Goal: Task Accomplishment & Management: Manage account settings

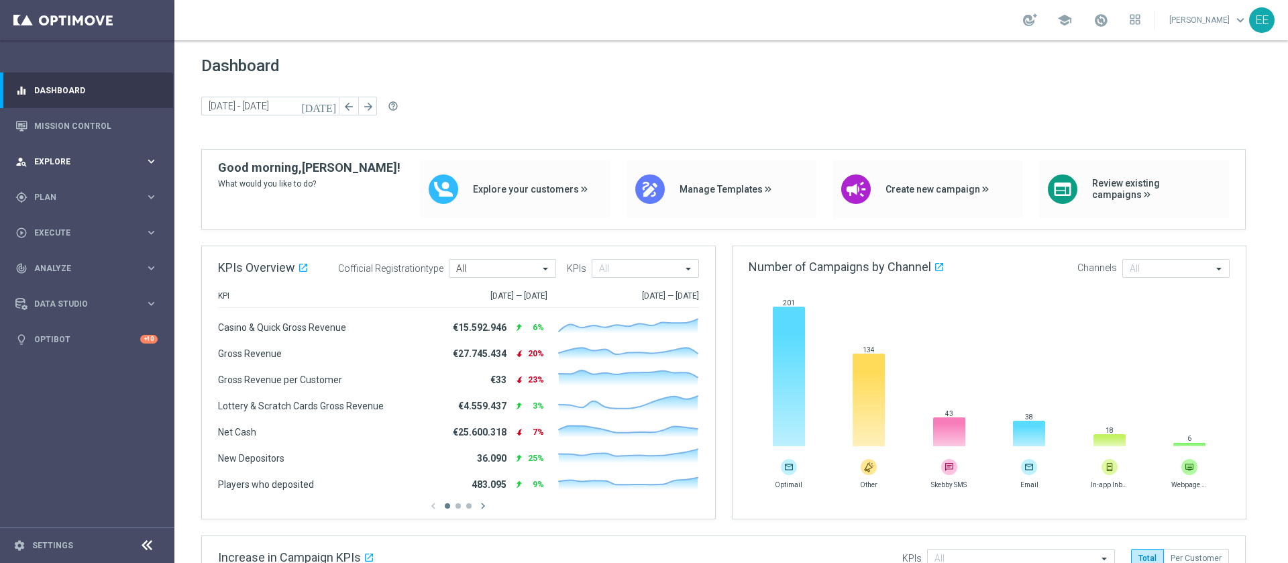
click at [42, 154] on div "person_search Explore keyboard_arrow_right" at bounding box center [86, 162] width 173 height 36
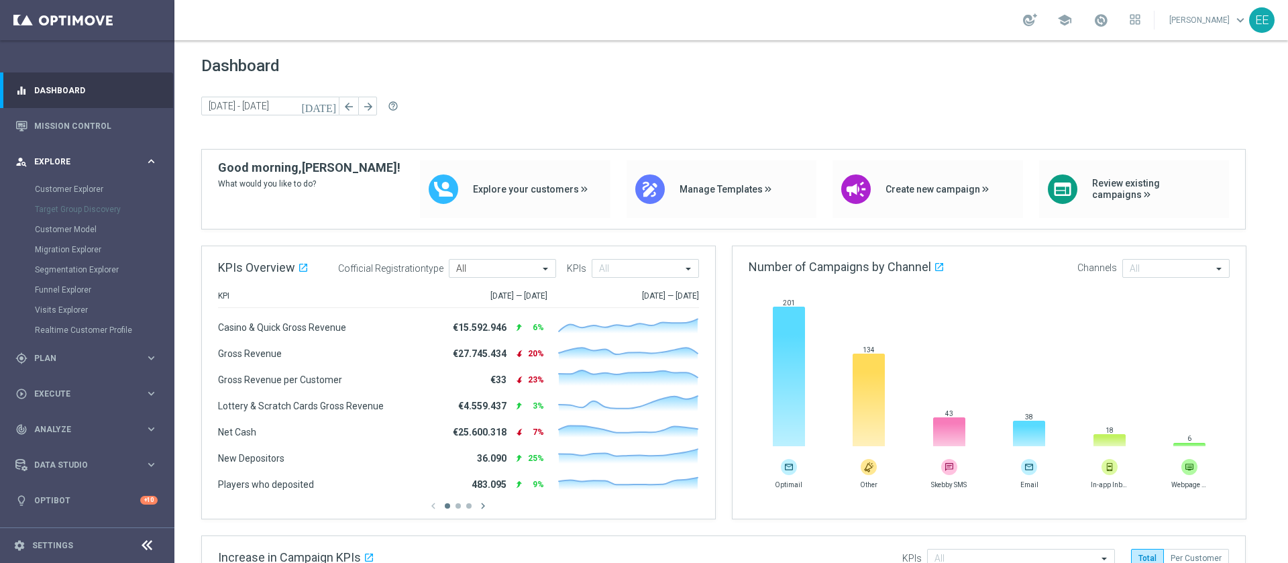
click at [63, 154] on div "person_search Explore keyboard_arrow_right" at bounding box center [86, 162] width 173 height 36
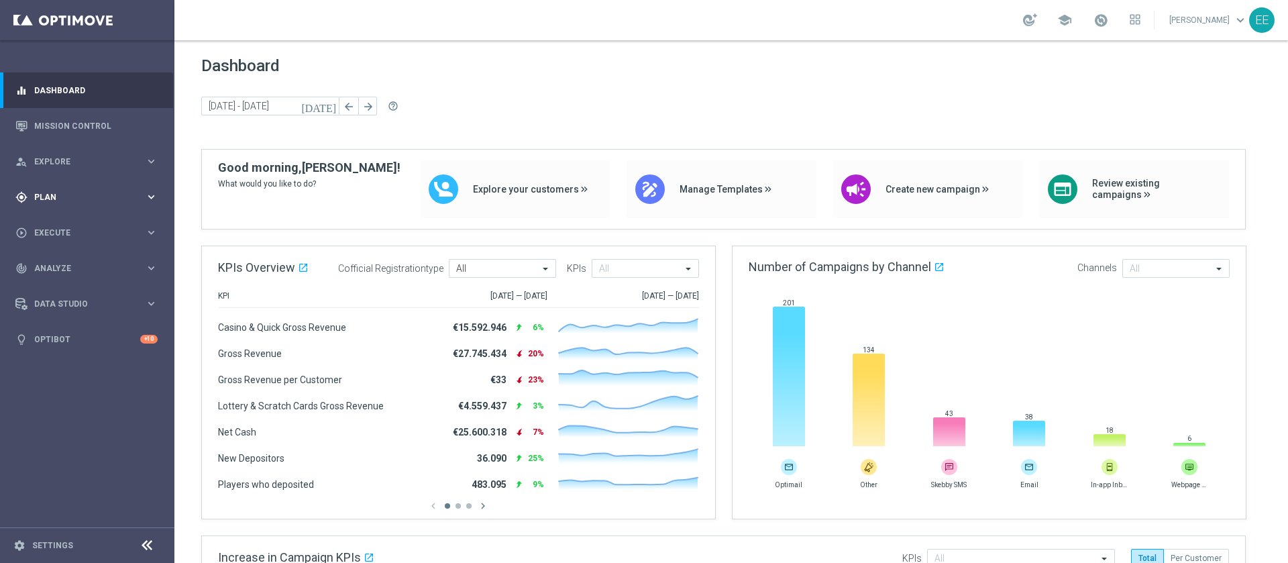
click at [60, 196] on span "Plan" at bounding box center [89, 197] width 111 height 8
click at [73, 218] on div "Target Groups" at bounding box center [104, 225] width 138 height 20
click at [78, 225] on link "Target Groups" at bounding box center [87, 224] width 105 height 11
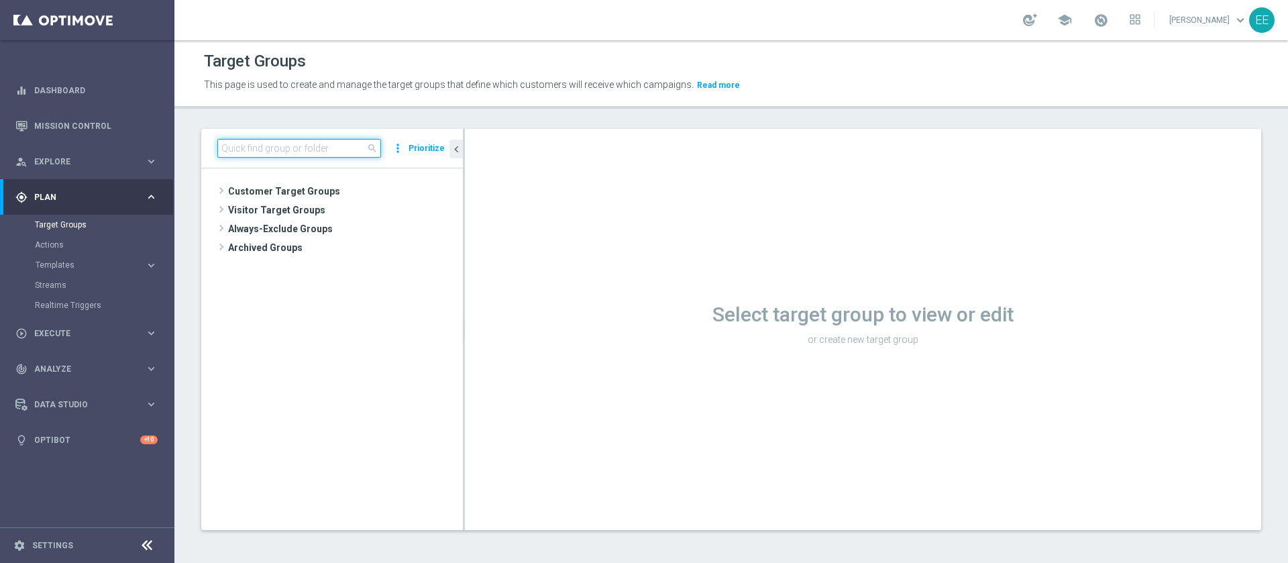
click at [260, 143] on input at bounding box center [299, 148] width 164 height 19
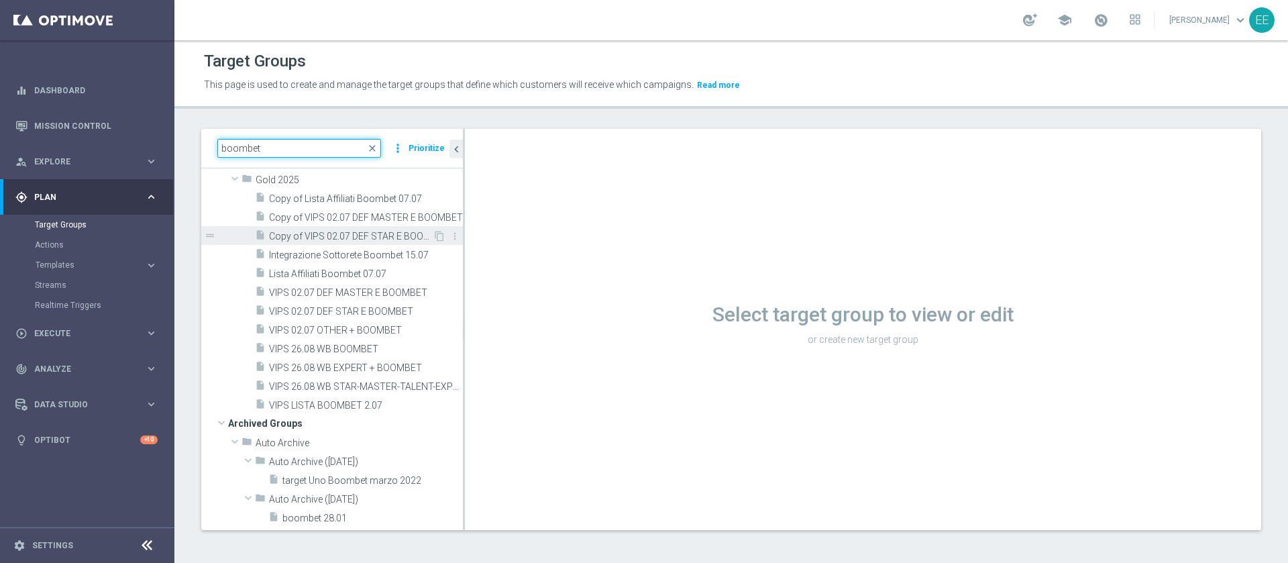
scroll to position [331, 0]
drag, startPoint x: 464, startPoint y: 153, endPoint x: 513, endPoint y: 152, distance: 49.0
click at [513, 152] on div at bounding box center [513, 329] width 2 height 401
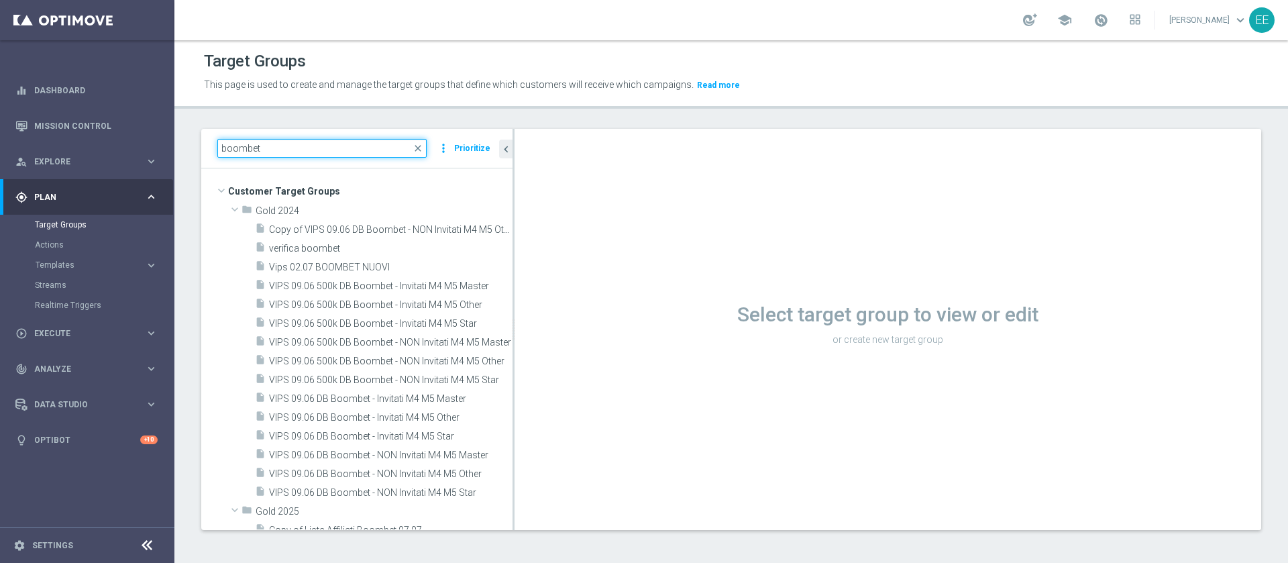
scroll to position [1, 0]
drag, startPoint x: 270, startPoint y: 147, endPoint x: 60, endPoint y: 122, distance: 211.5
click at [60, 122] on main "equalizer Dashboard Mission Control" at bounding box center [644, 281] width 1288 height 563
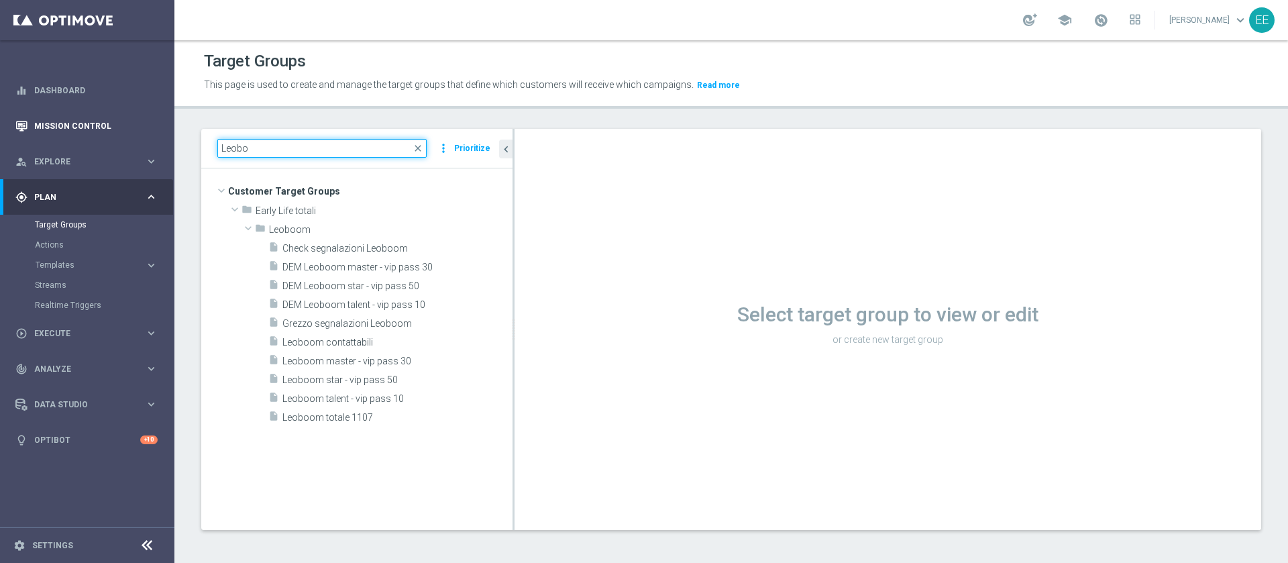
scroll to position [0, 0]
type input "Leoboom"
drag, startPoint x: 291, startPoint y: 144, endPoint x: 156, endPoint y: 147, distance: 134.9
click at [156, 147] on main "equalizer Dashboard Mission Control" at bounding box center [644, 281] width 1288 height 563
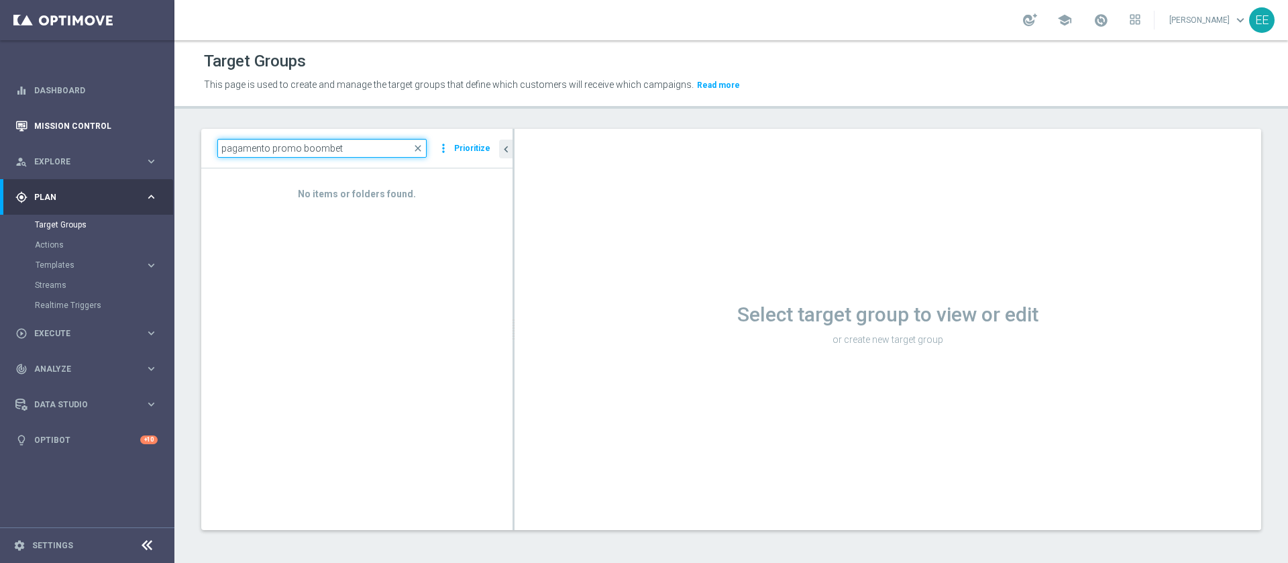
drag, startPoint x: 299, startPoint y: 144, endPoint x: 147, endPoint y: 125, distance: 153.4
click at [147, 125] on main "equalizer Dashboard Mission Control" at bounding box center [644, 281] width 1288 height 563
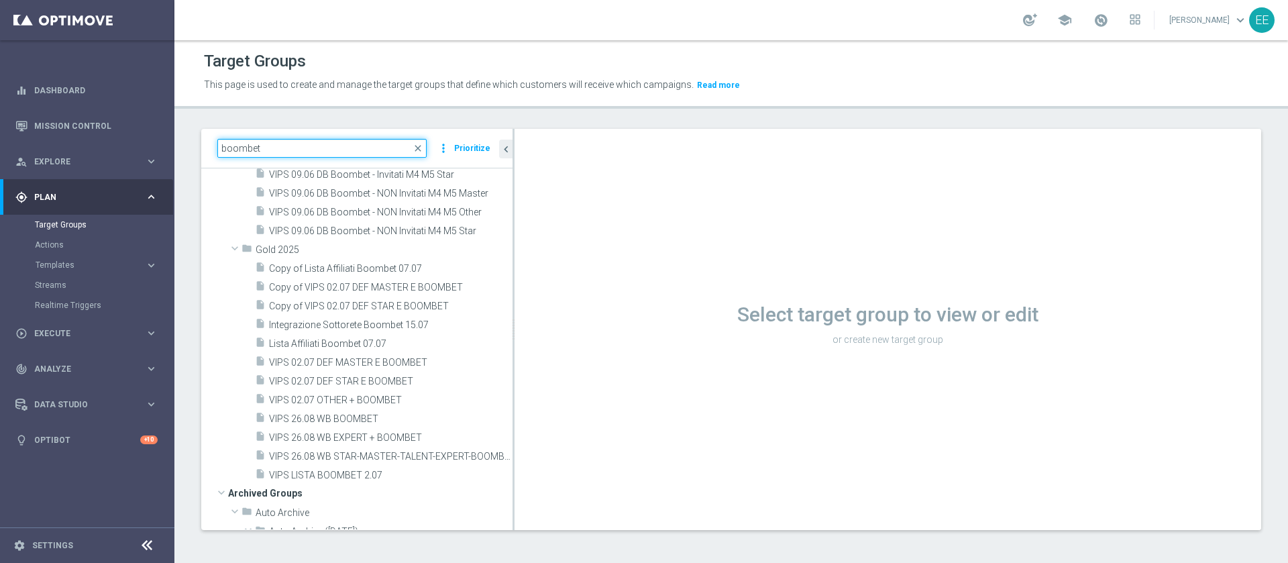
scroll to position [246, 0]
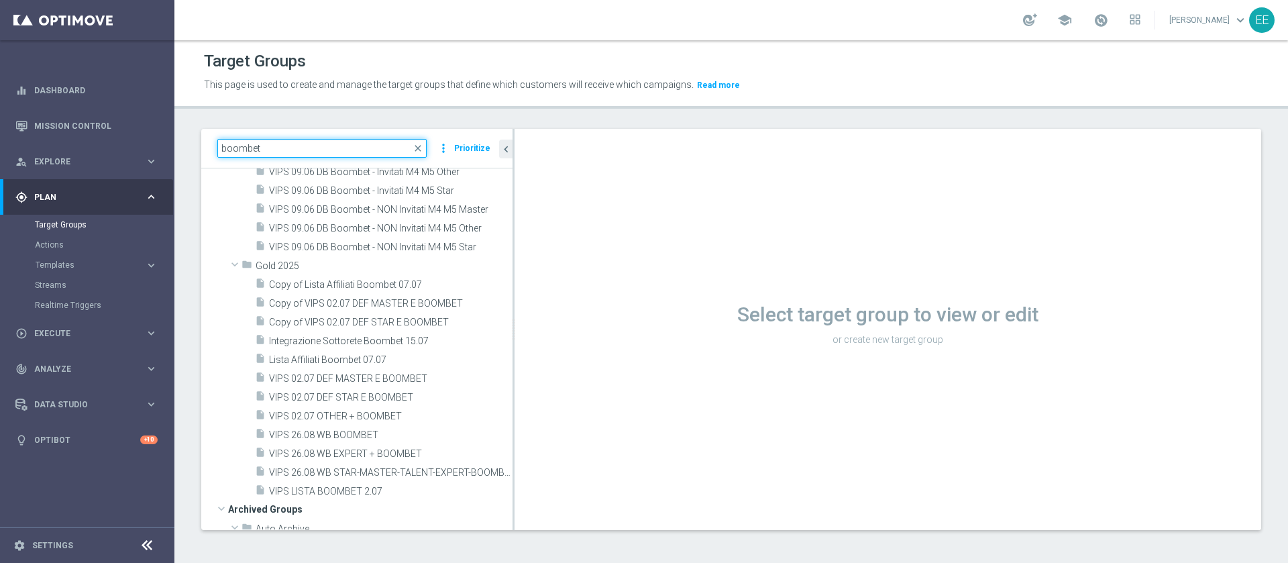
click at [323, 146] on input "boombet" at bounding box center [321, 148] width 209 height 19
type input "b"
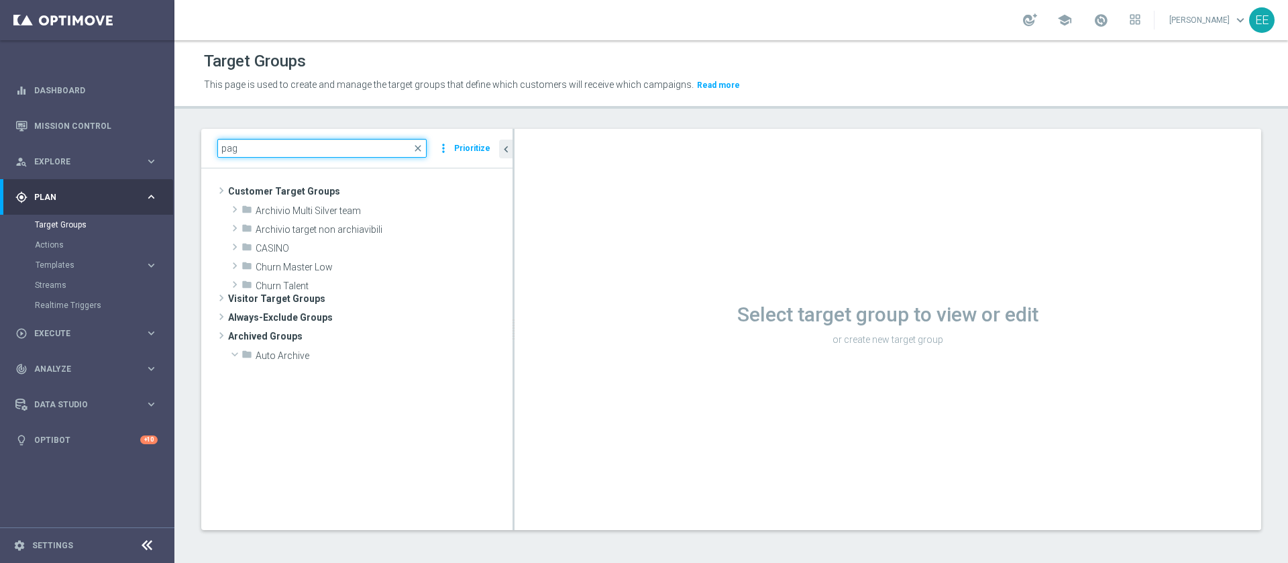
scroll to position [0, 0]
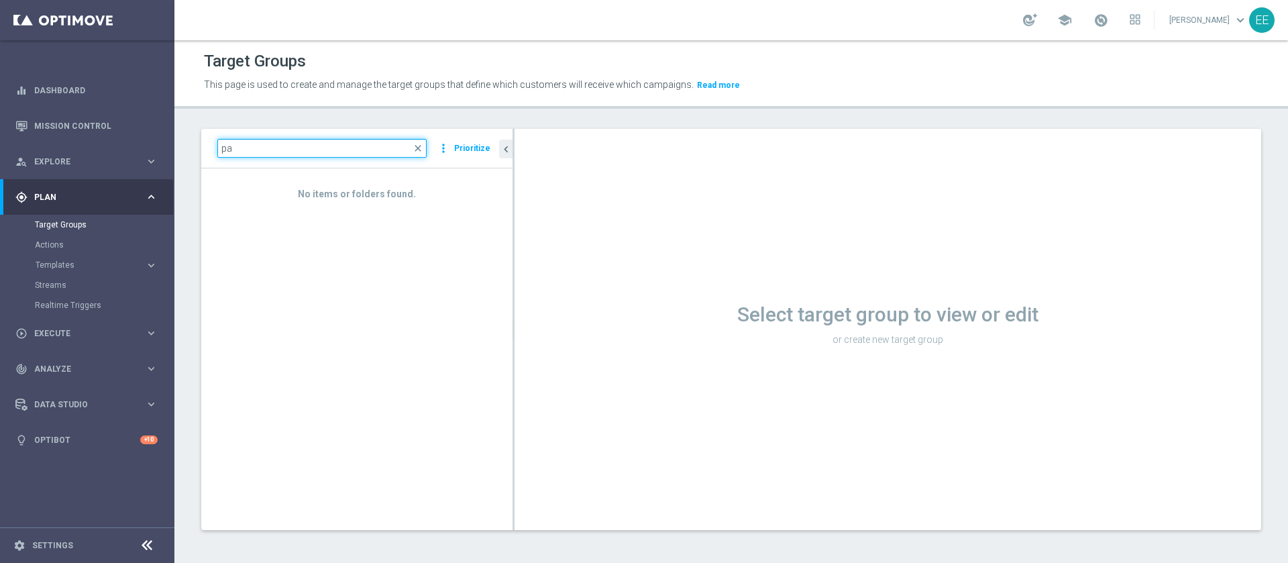
type input "p"
click at [281, 143] on input at bounding box center [321, 148] width 209 height 19
paste input "LEO-BOMBER CHAMPIONS 19-09"
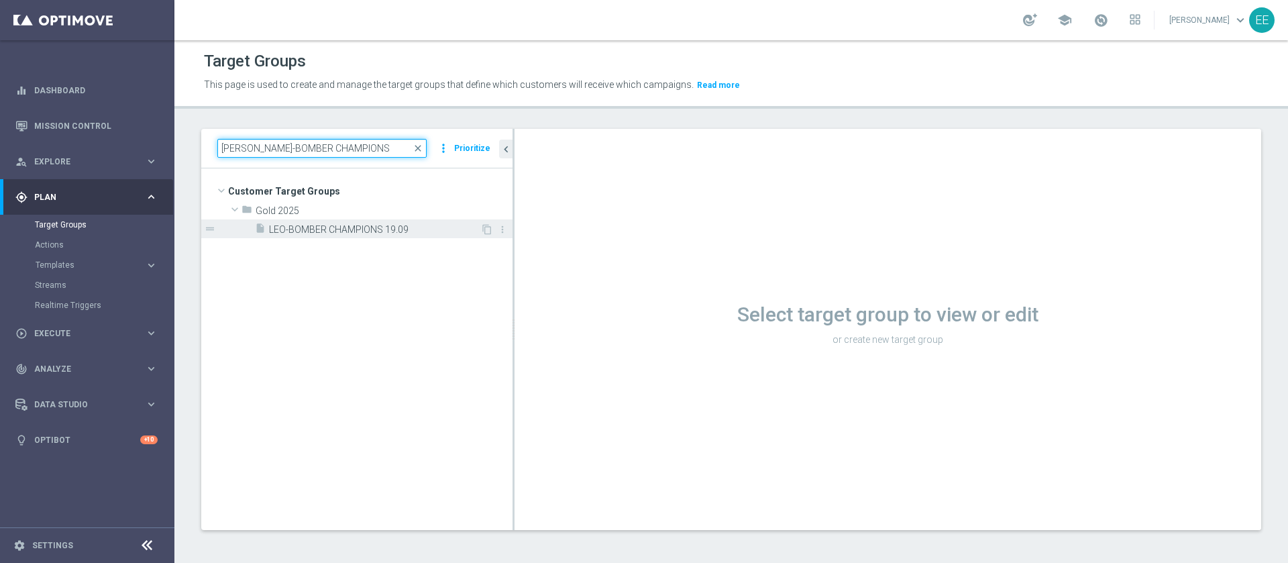
type input "LEO-BOMBER CHAMPIONS"
click at [346, 232] on span "LEO-BOMBER CHAMPIONS 19.09" at bounding box center [374, 229] width 211 height 11
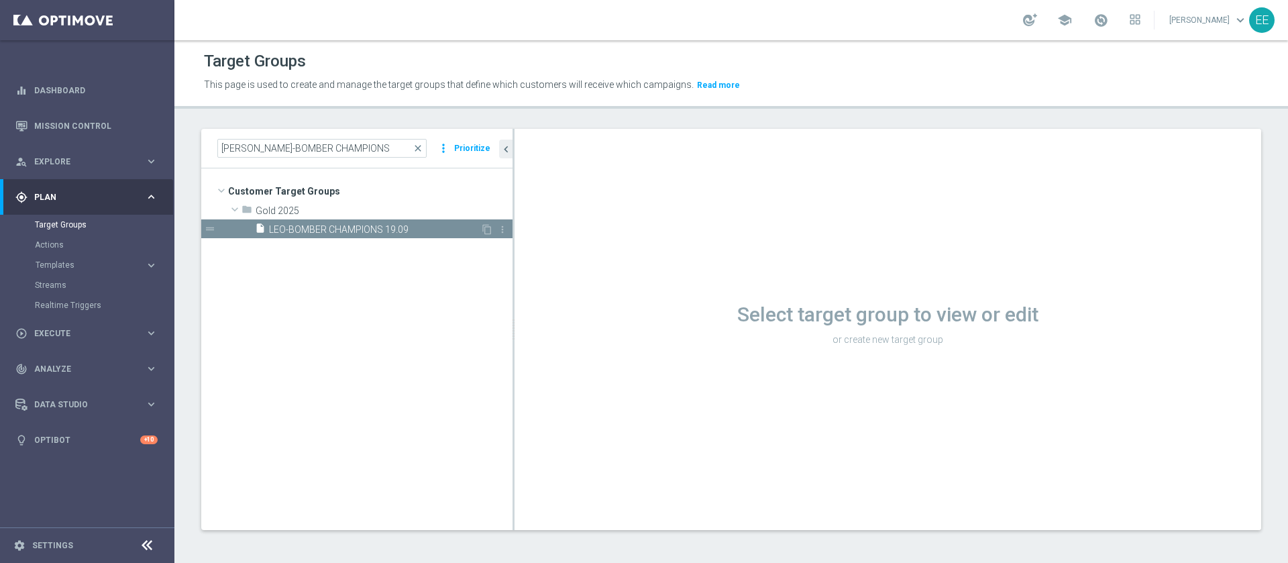
click at [363, 227] on span "LEO-BOMBER CHAMPIONS 19.09" at bounding box center [374, 229] width 211 height 11
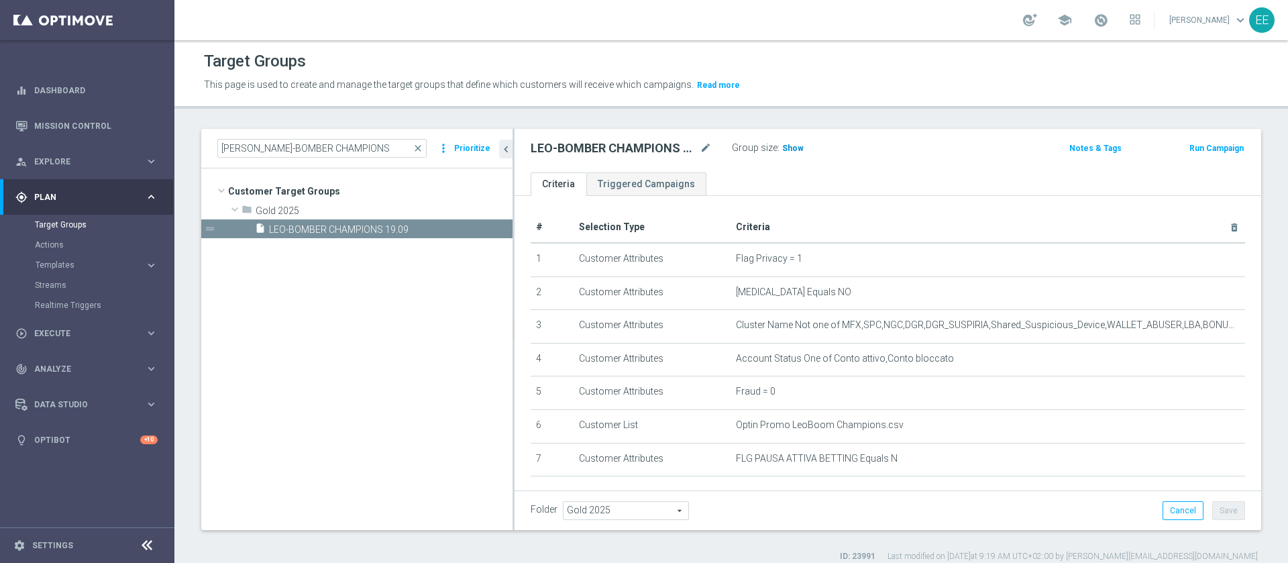
click at [798, 146] on span "Show" at bounding box center [792, 148] width 21 height 9
click at [792, 146] on span "5,747" at bounding box center [794, 150] width 23 height 13
click at [358, 144] on input "LEO-BOMBER CHAMPIONS" at bounding box center [321, 148] width 209 height 19
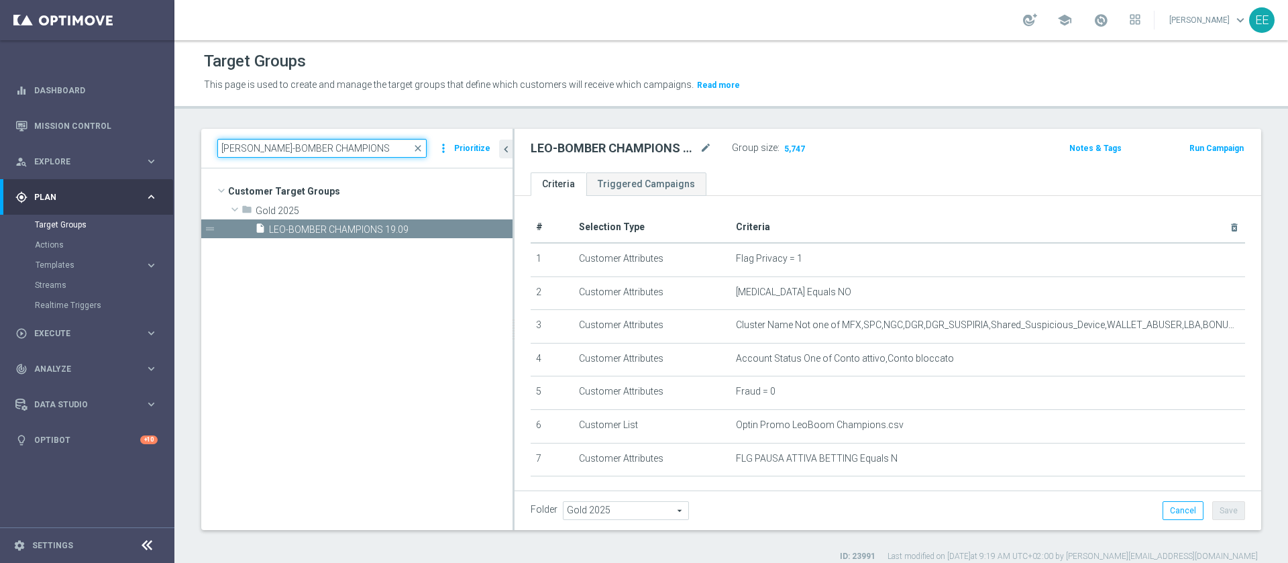
click at [358, 144] on input "LEO-BOMBER CHAMPIONS" at bounding box center [321, 148] width 209 height 19
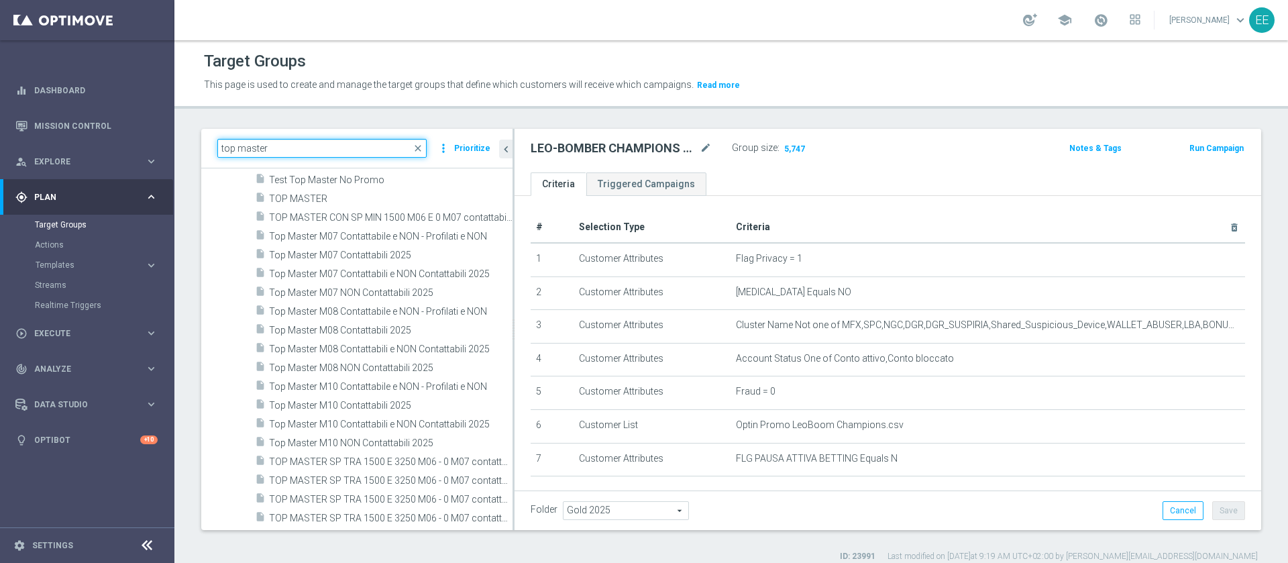
scroll to position [407, 0]
type input "top master"
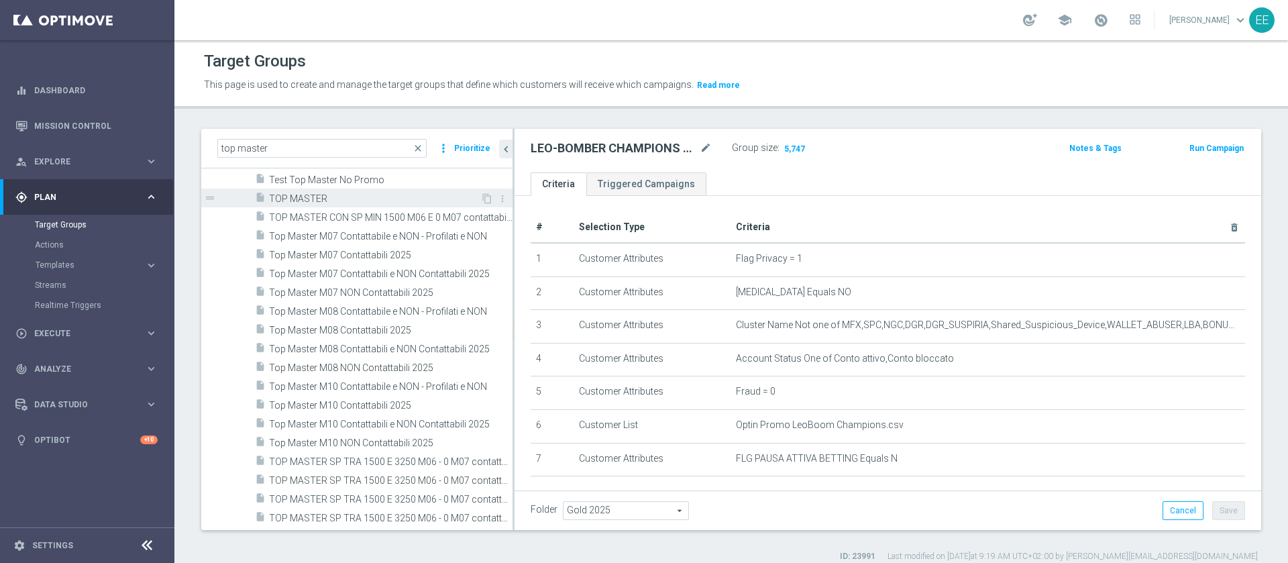
click at [337, 202] on span "TOP MASTER" at bounding box center [374, 198] width 211 height 11
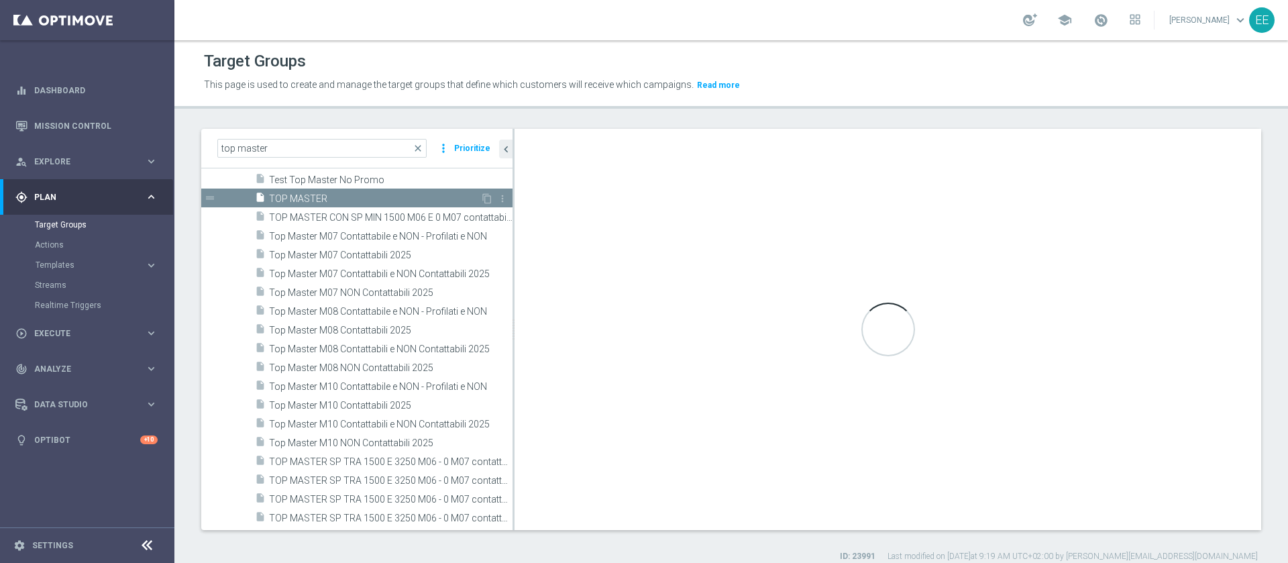
checkbox input "false"
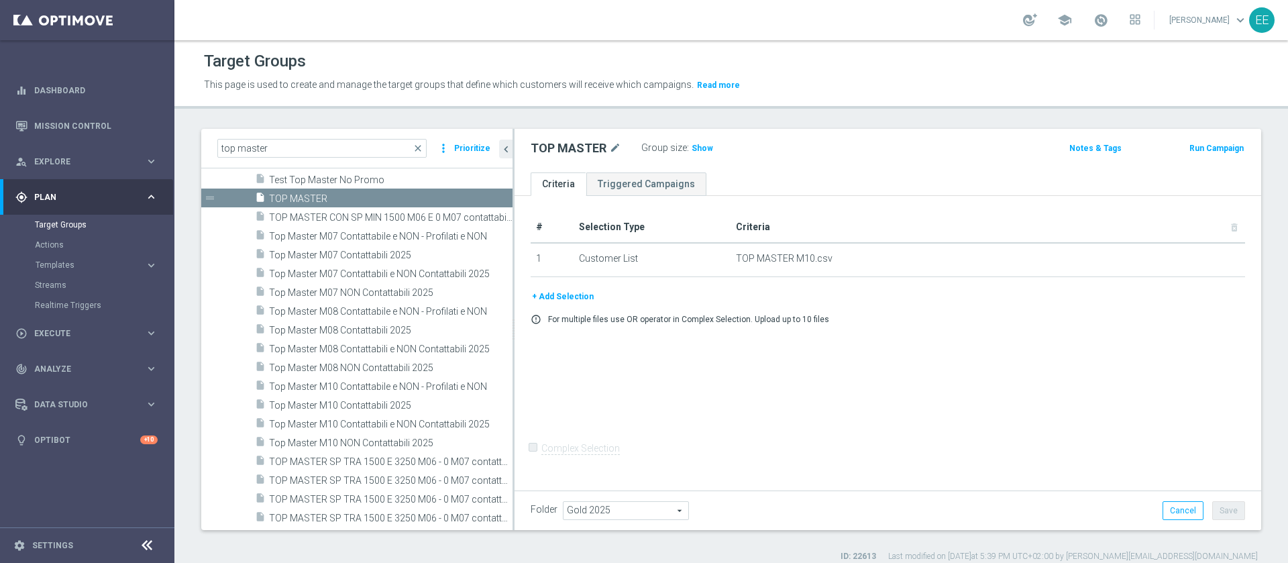
click at [562, 299] on button "+ Add Selection" at bounding box center [563, 296] width 64 height 15
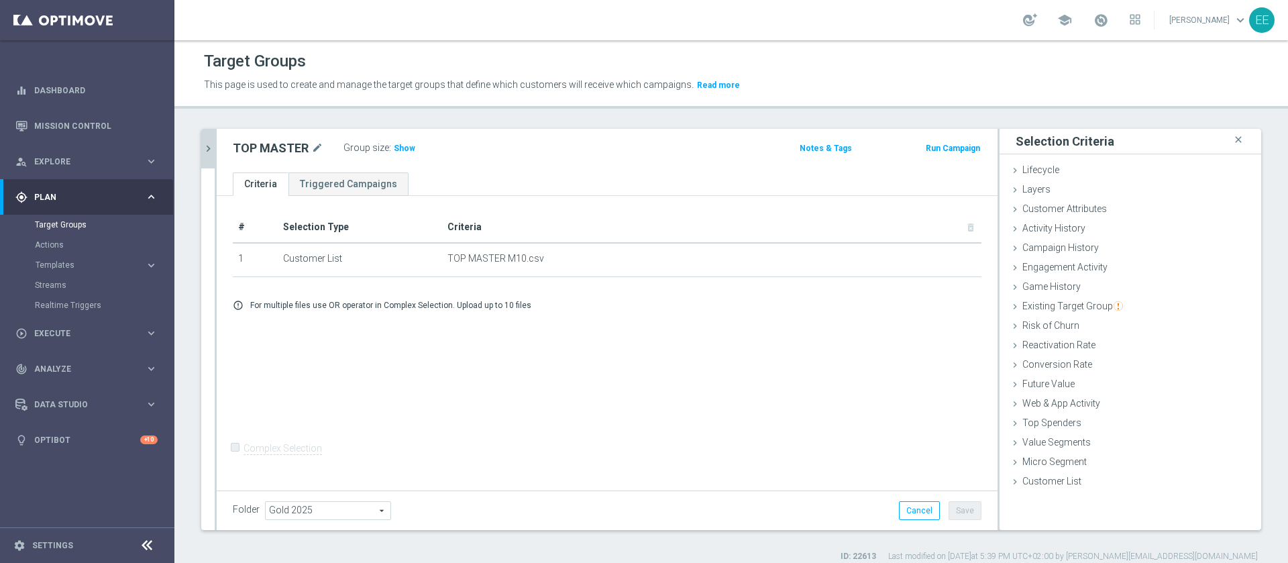
click at [210, 152] on icon "chevron_right" at bounding box center [208, 148] width 13 height 13
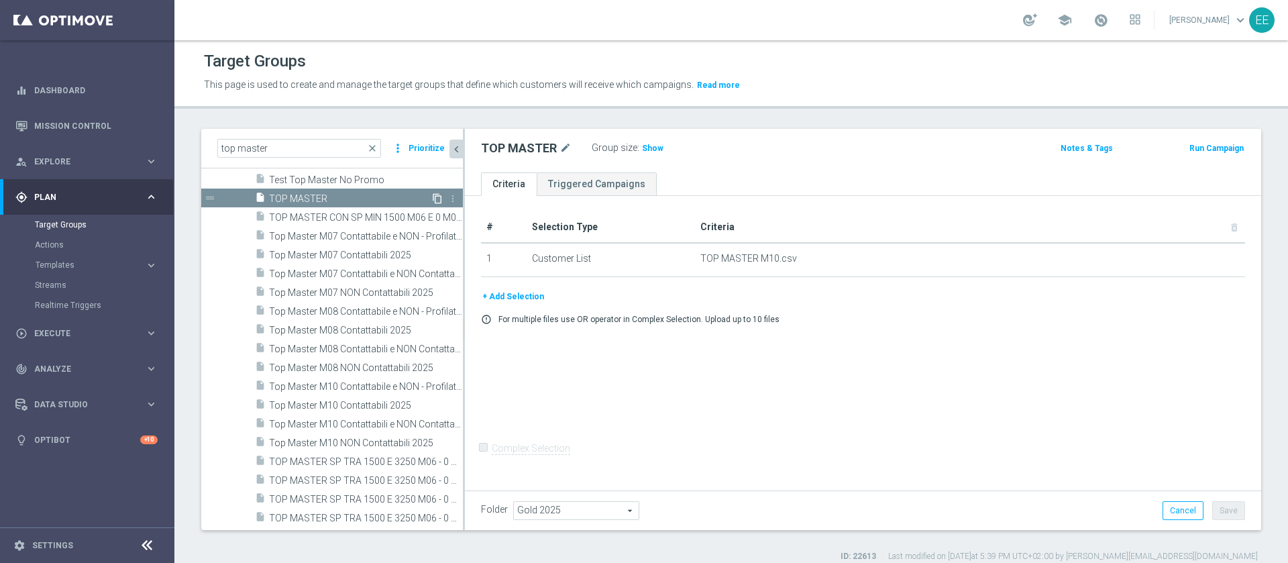
click at [432, 197] on icon "content_copy" at bounding box center [437, 198] width 11 height 11
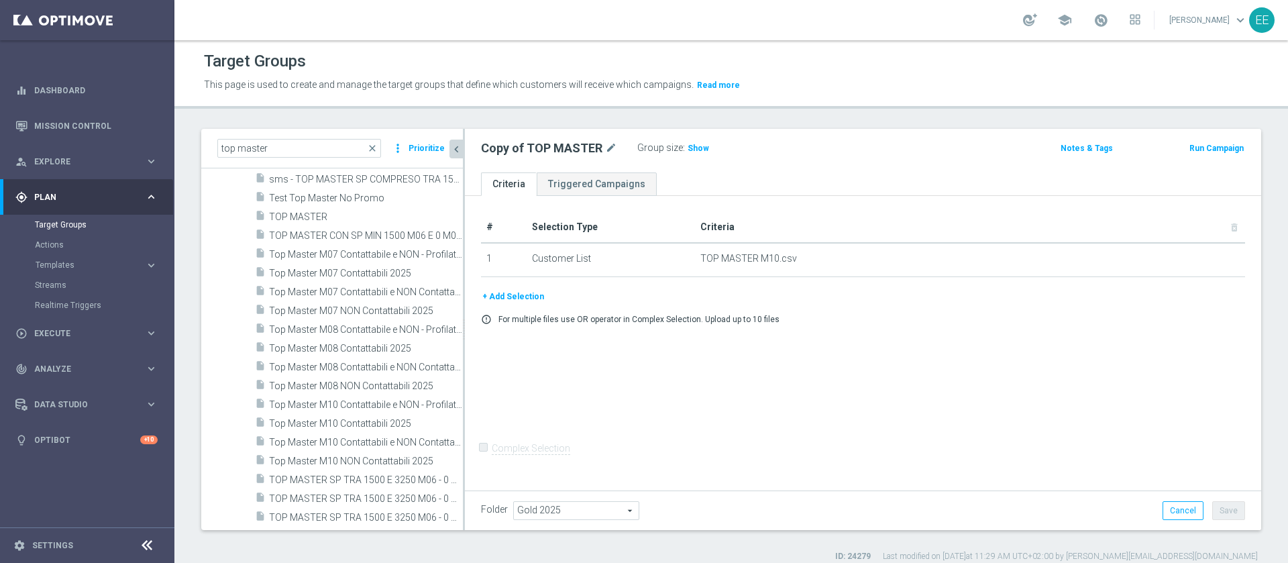
scroll to position [221, 0]
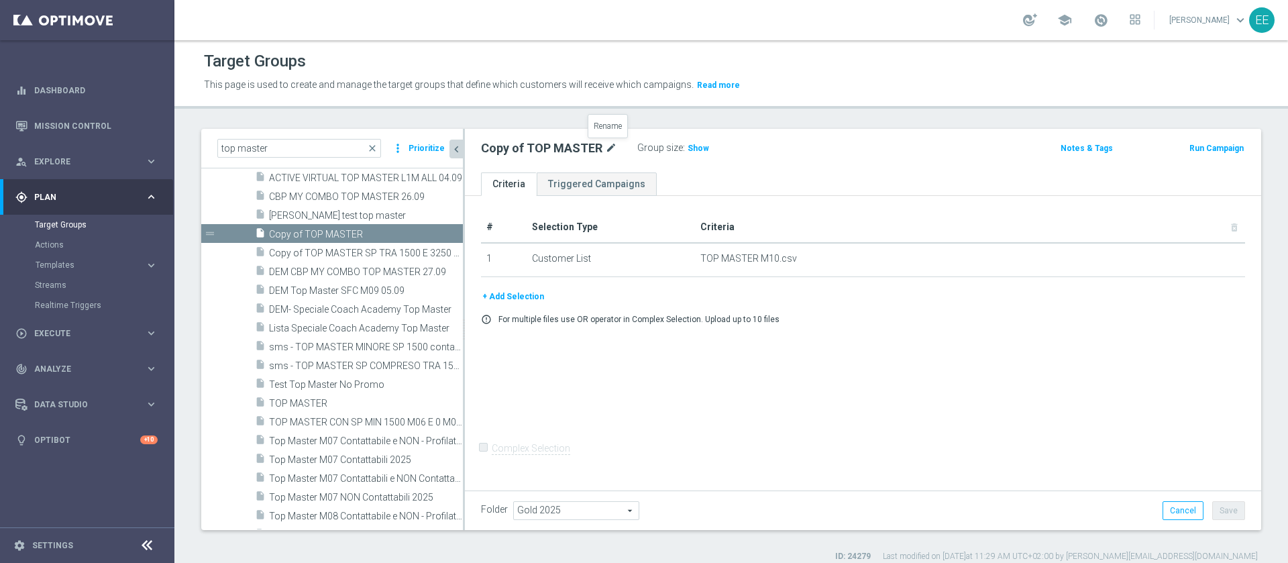
click at [613, 143] on icon "mode_edit" at bounding box center [611, 148] width 12 height 16
type input "Prova Edo Generosty"
click at [509, 297] on button "+ Add Selection" at bounding box center [513, 296] width 64 height 15
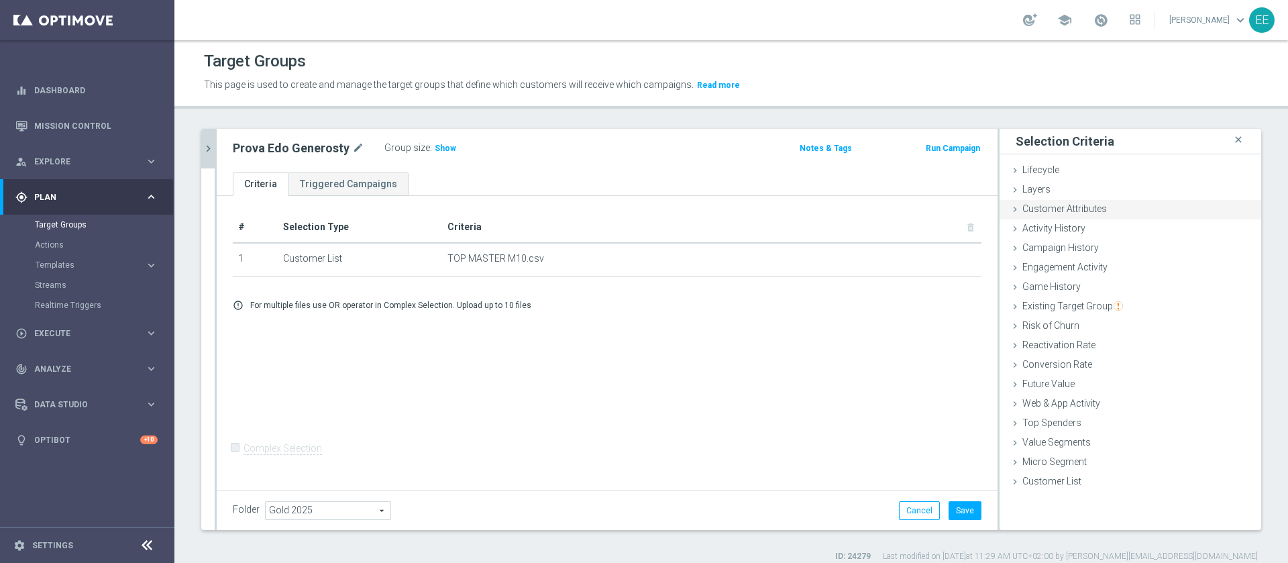
click at [1095, 215] on div "Customer Attributes done" at bounding box center [1131, 210] width 262 height 20
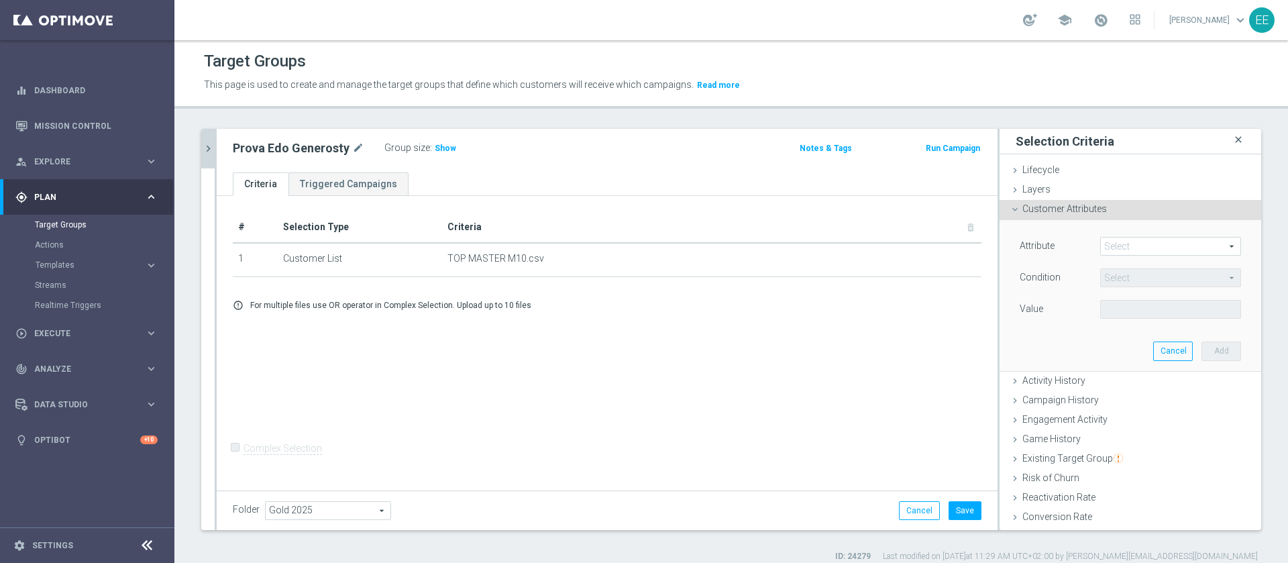
click at [1232, 146] on icon "close" at bounding box center [1238, 140] width 13 height 18
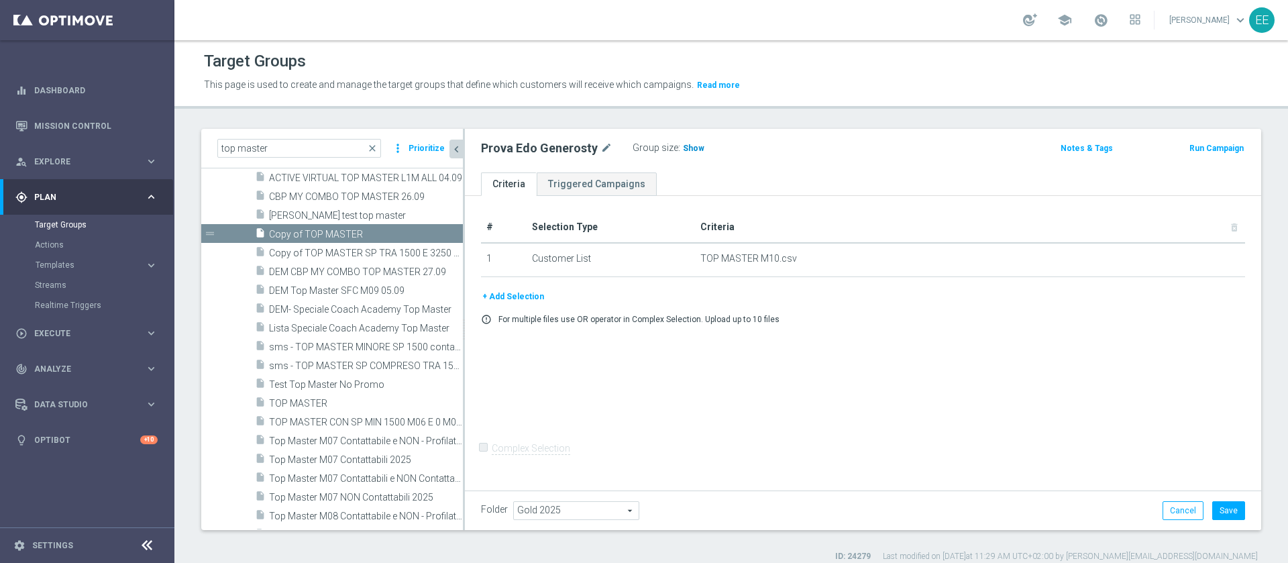
click at [688, 144] on span "Show" at bounding box center [693, 148] width 21 height 9
click at [1221, 509] on button "Save" at bounding box center [1228, 510] width 33 height 19
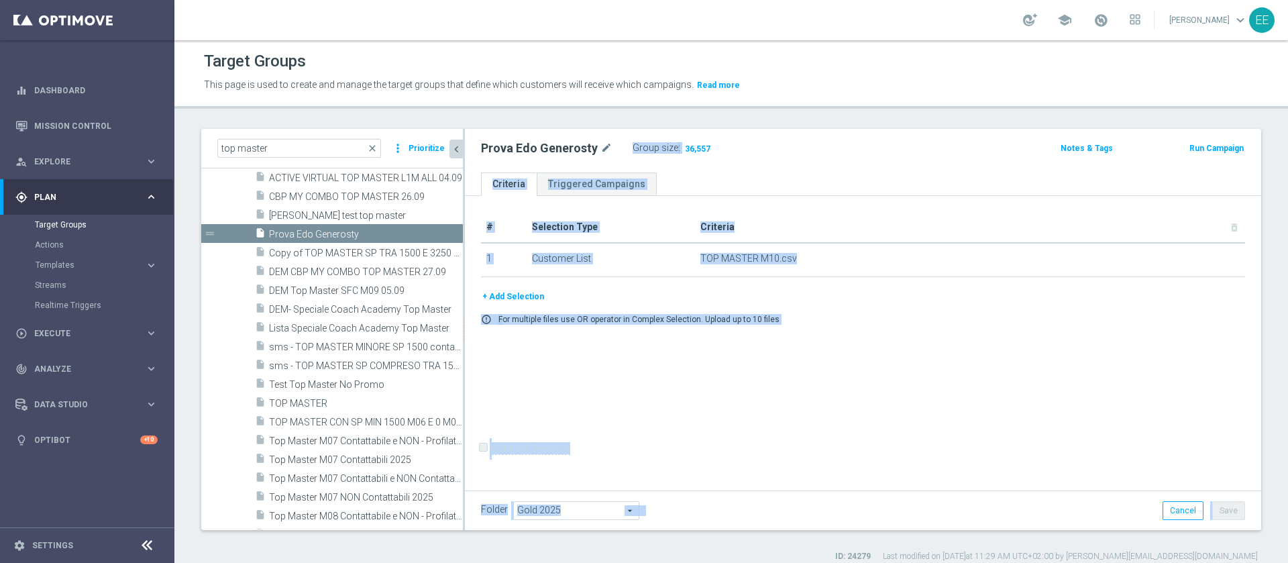
drag, startPoint x: 1221, startPoint y: 509, endPoint x: 823, endPoint y: 199, distance: 504.9
click at [823, 199] on div "Prova Edo Generosty mode_edit Group size : 36,557 Notes & Tags Run Campaign Cri…" at bounding box center [863, 329] width 796 height 401
click at [823, 199] on div "# Selection Type Criteria delete_forever 1 Customer List TOP MASTER M10.csv del…" at bounding box center [863, 341] width 796 height 291
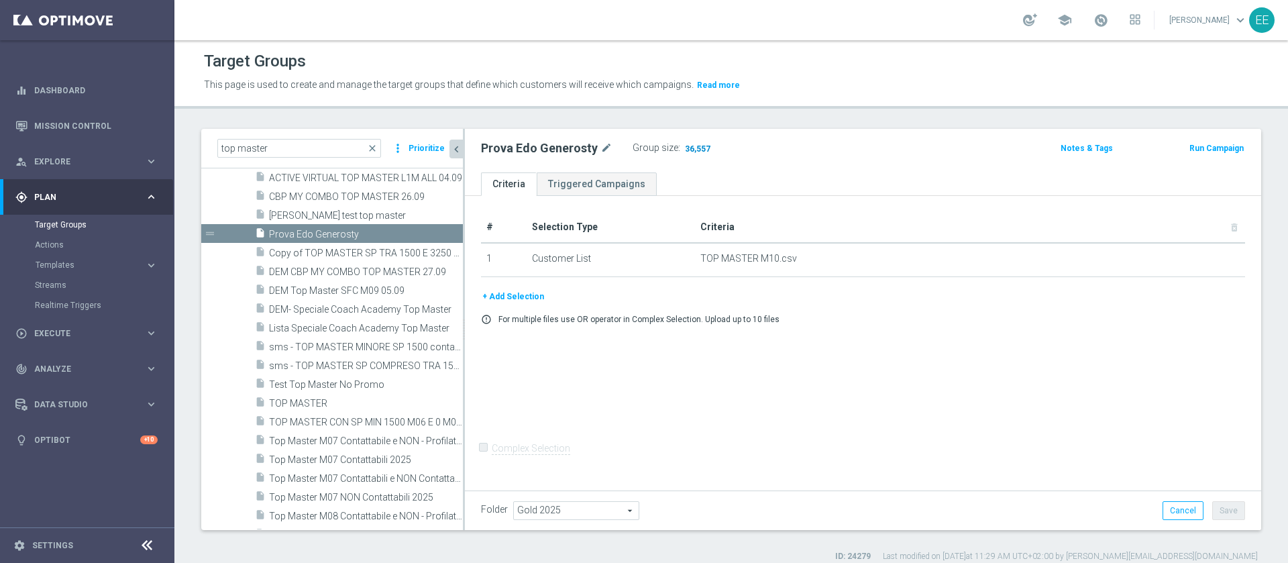
click at [694, 150] on span "36,557" at bounding box center [698, 150] width 28 height 13
click at [329, 142] on input "top master" at bounding box center [299, 148] width 164 height 19
type input "m"
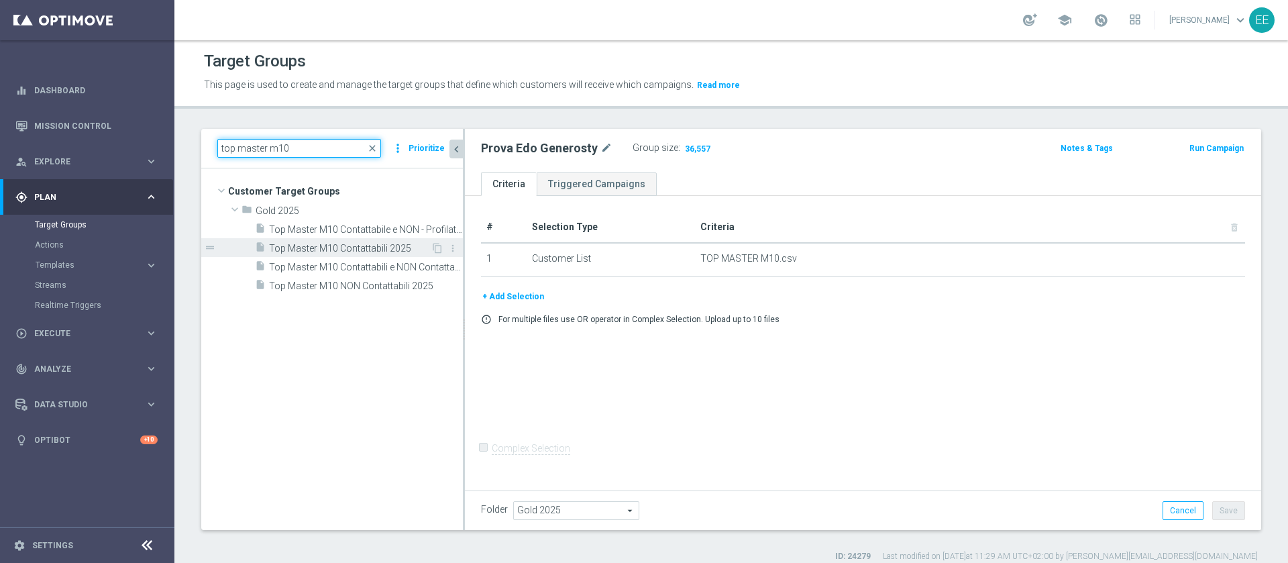
type input "top master m10"
click at [403, 246] on span "Top Master M10 Contattabili 2025" at bounding box center [350, 248] width 162 height 11
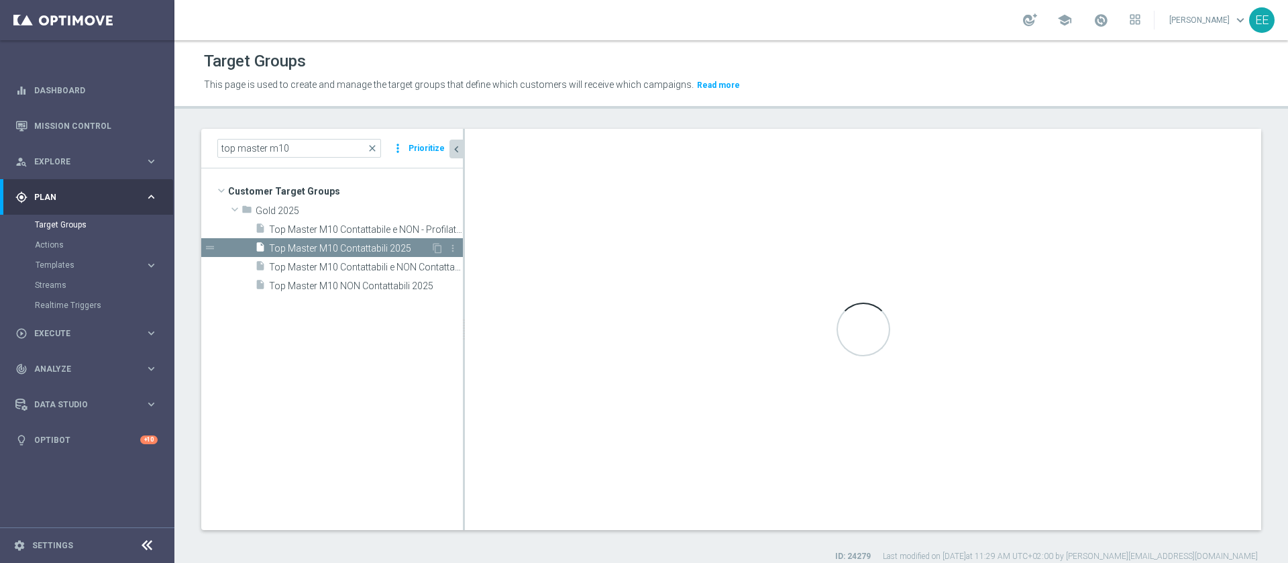
checkbox input "true"
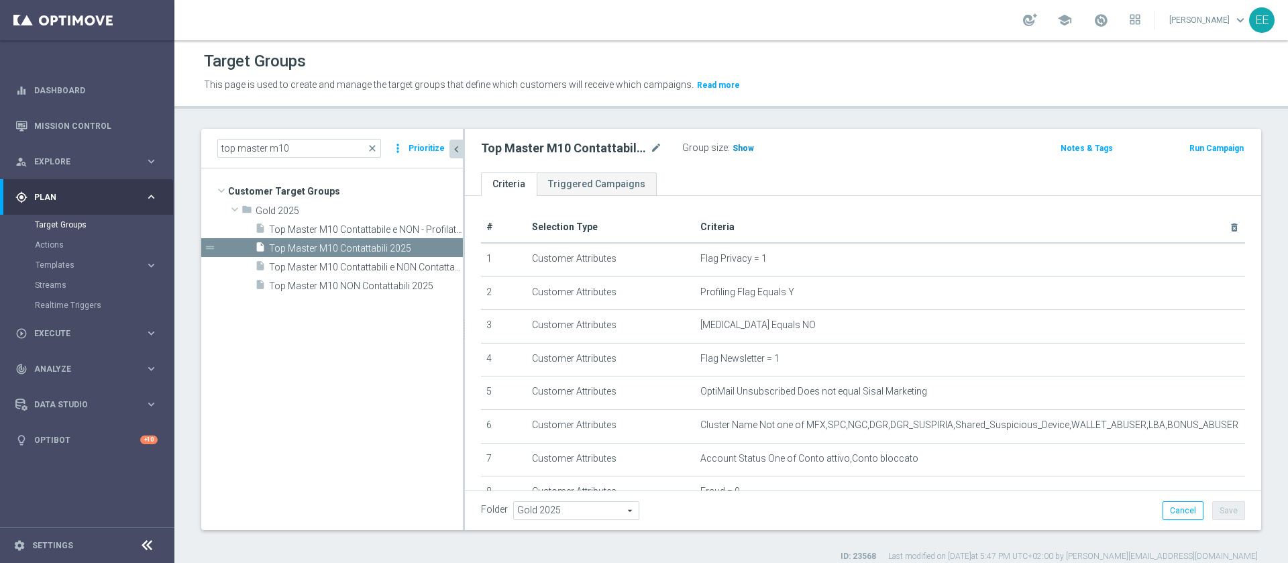
click at [747, 154] on h3 "Show" at bounding box center [743, 148] width 24 height 15
click at [748, 149] on span "24,380" at bounding box center [747, 150] width 28 height 13
click at [313, 151] on input "top master m10" at bounding box center [299, 148] width 164 height 19
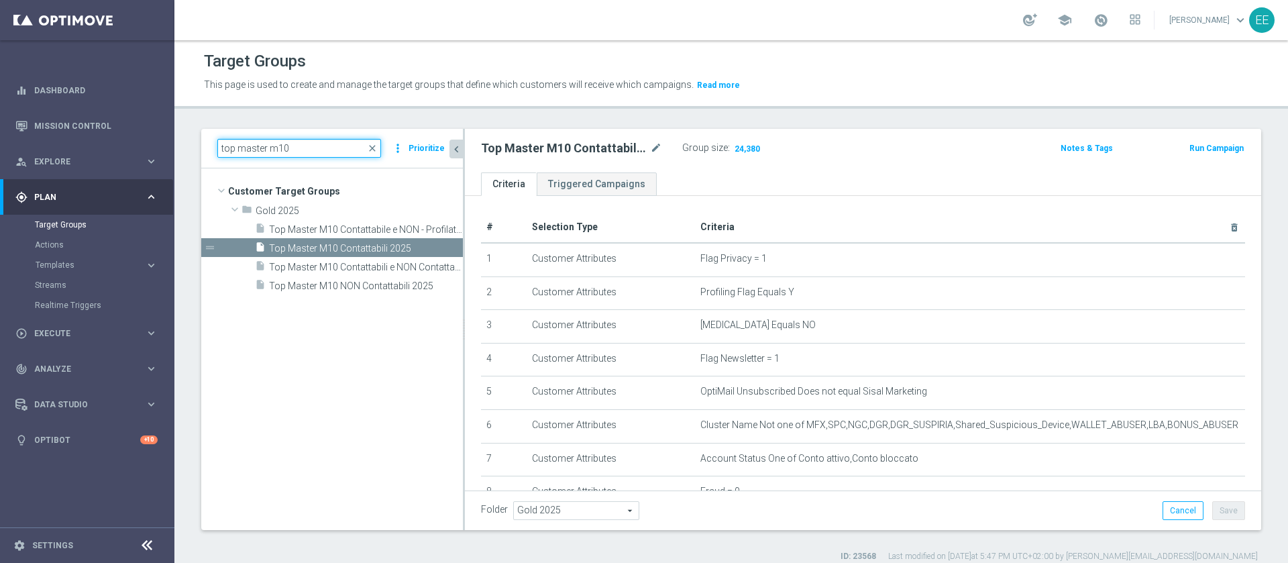
click at [313, 151] on input "top master m10" at bounding box center [299, 148] width 164 height 19
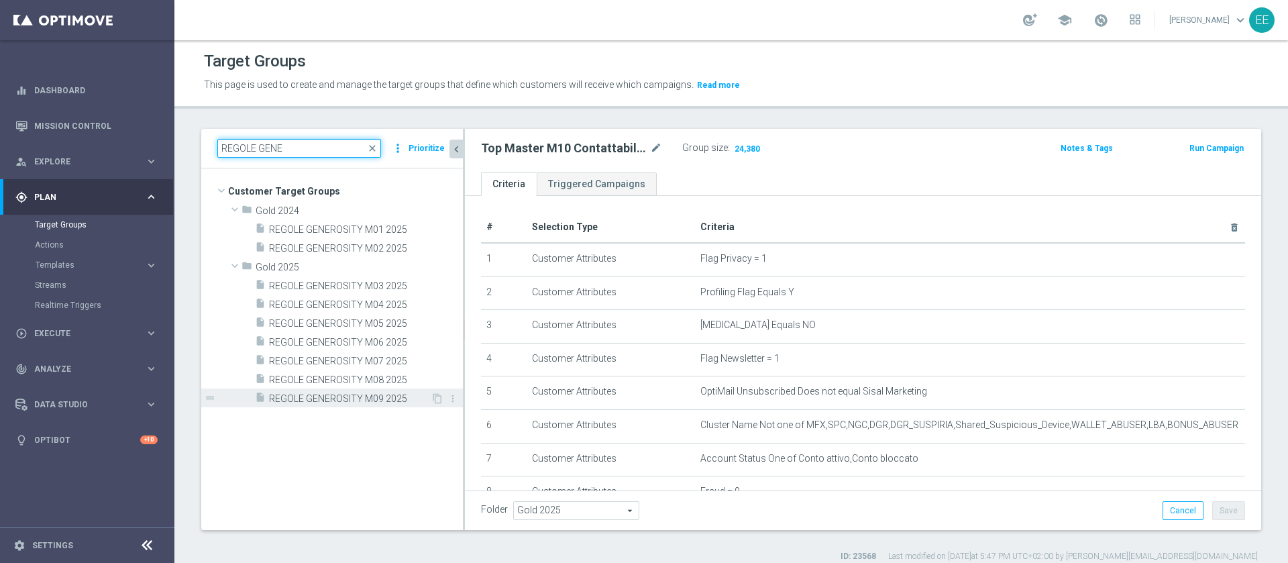
type input "REGOLE GENE"
click at [352, 388] on div "insert_drive_file REGOLE GENEROSITY M09 2025" at bounding box center [343, 397] width 176 height 19
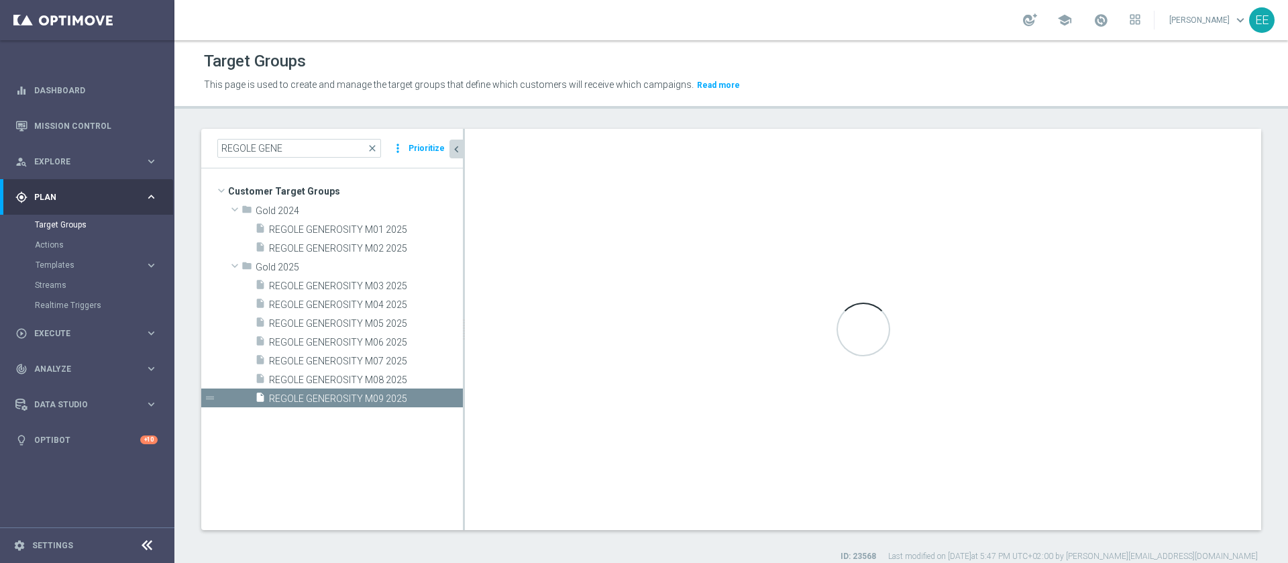
checkbox input "false"
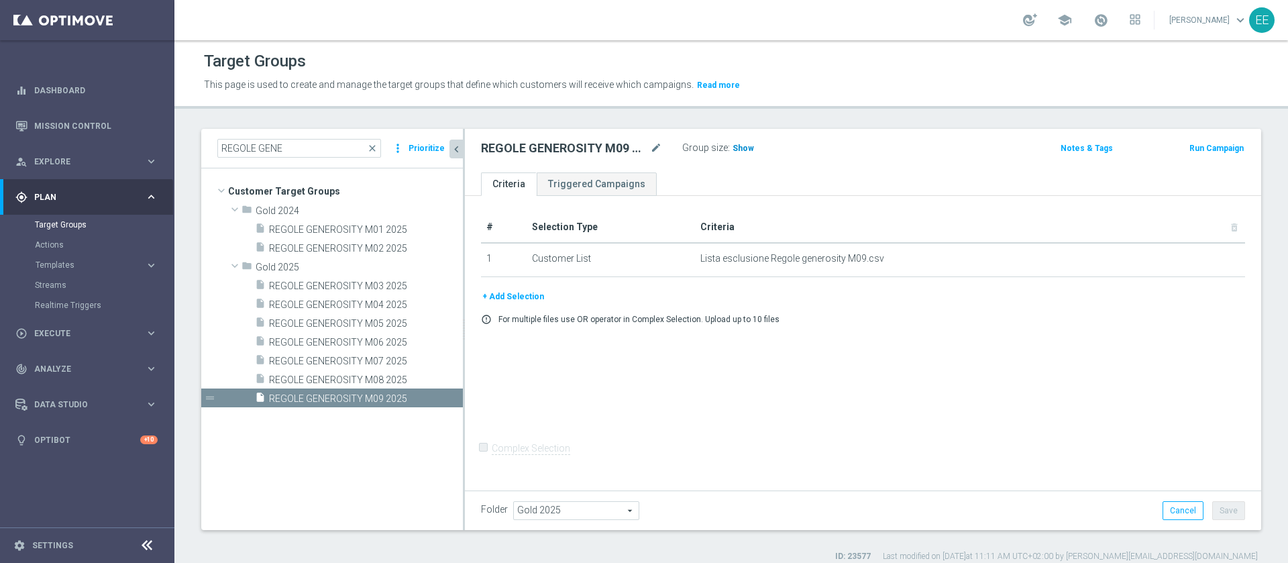
click at [740, 148] on span "Show" at bounding box center [743, 148] width 21 height 9
click at [335, 372] on div "insert_drive_file REGOLE GENEROSITY M08 2025" at bounding box center [343, 379] width 176 height 19
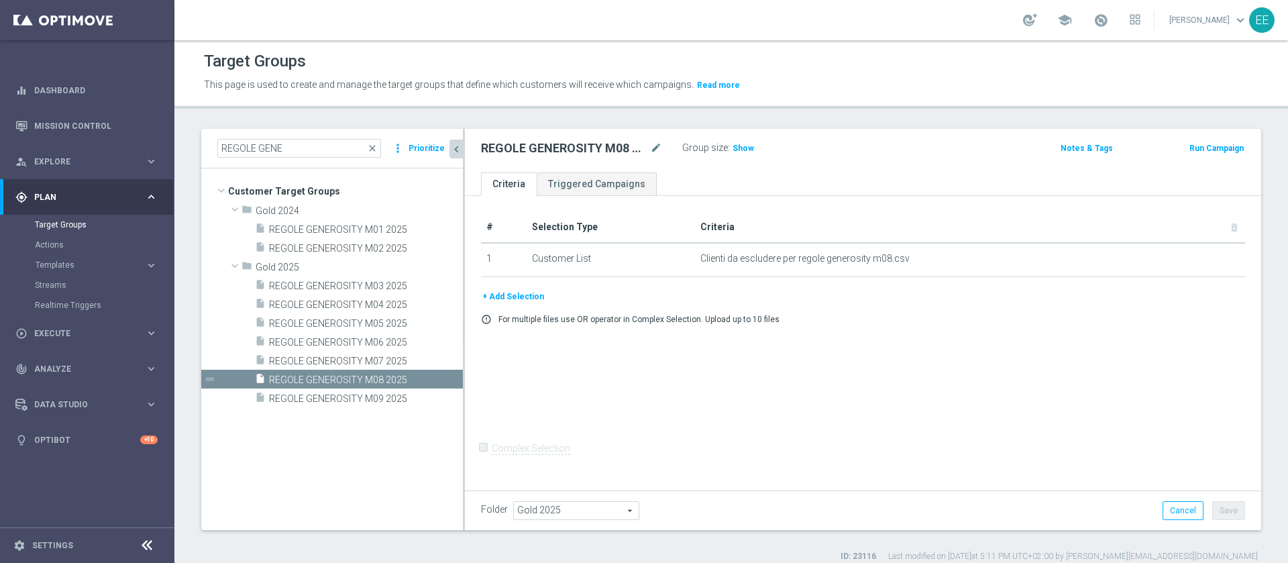
click at [757, 150] on div "Group size : Show" at bounding box center [749, 147] width 134 height 16
click at [745, 148] on span "Show" at bounding box center [743, 148] width 21 height 9
click at [331, 358] on span "REGOLE GENEROSITY M07 2025" at bounding box center [350, 361] width 162 height 11
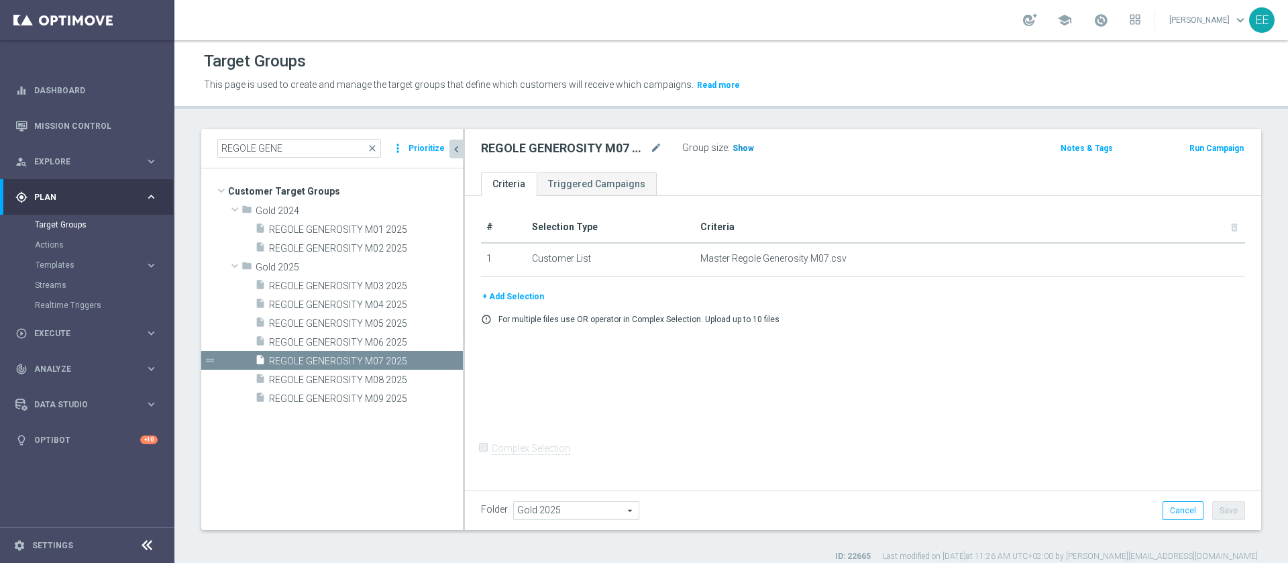
click at [744, 154] on h3 "Show" at bounding box center [743, 148] width 24 height 15
click at [350, 341] on span "REGOLE GENEROSITY M06 2025" at bounding box center [350, 342] width 162 height 11
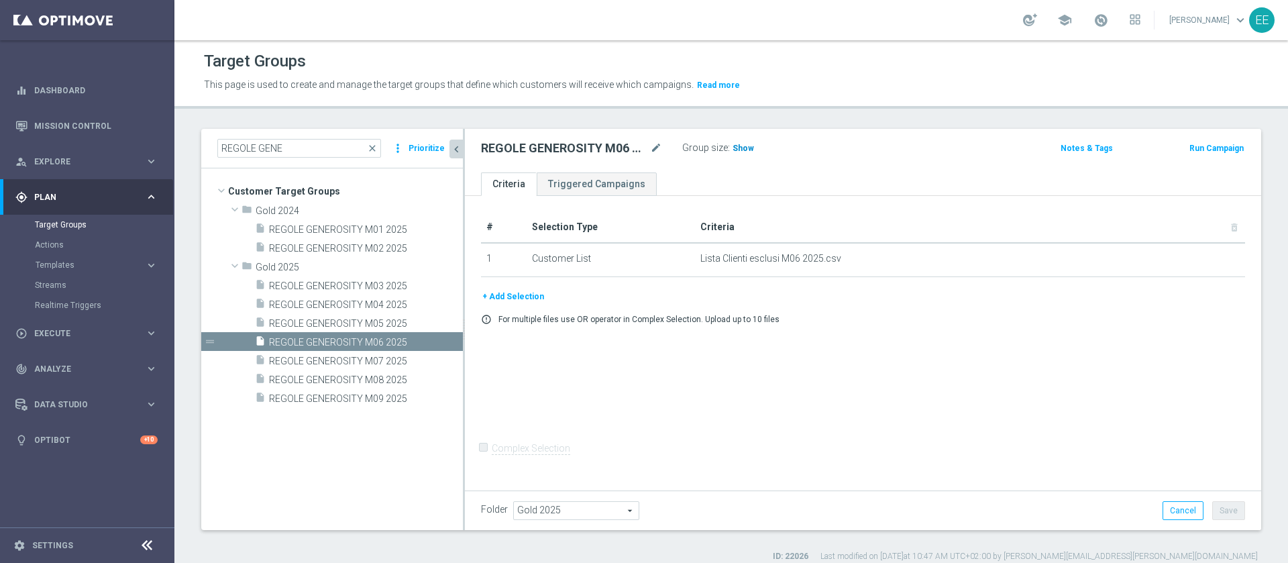
click at [743, 150] on span "Show" at bounding box center [743, 148] width 21 height 9
click at [384, 404] on span "REGOLE GENEROSITY M09 2025" at bounding box center [350, 398] width 162 height 11
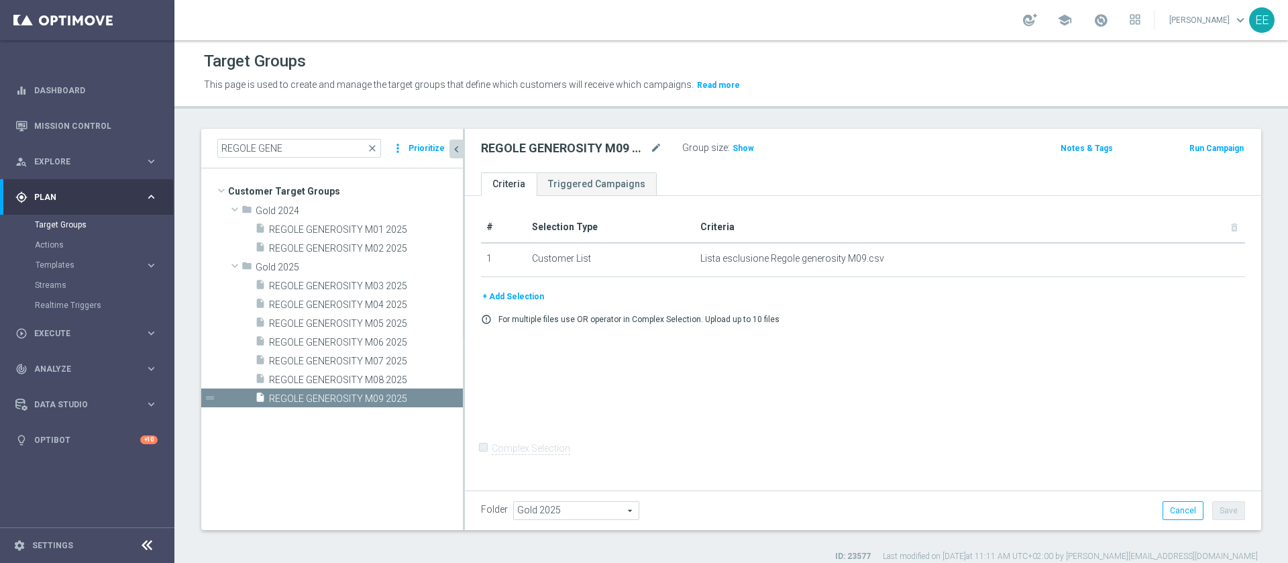
click at [754, 150] on div "Group size : Show" at bounding box center [749, 147] width 134 height 16
click at [748, 151] on span "Show" at bounding box center [743, 148] width 21 height 9
click at [861, 152] on div "REGOLE GENEROSITY M09 2025 mode_edit Group size : 3,418" at bounding box center [732, 149] width 523 height 21
click at [321, 142] on input "REGOLE GENE" at bounding box center [299, 148] width 164 height 19
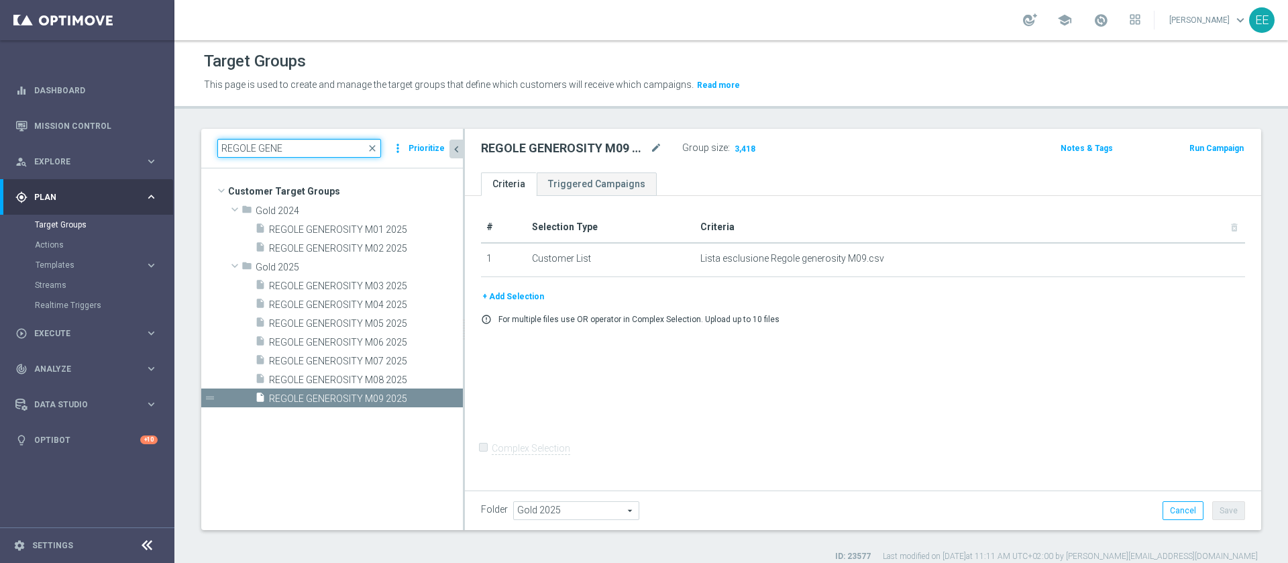
click at [321, 142] on input "REGOLE GENE" at bounding box center [299, 148] width 164 height 19
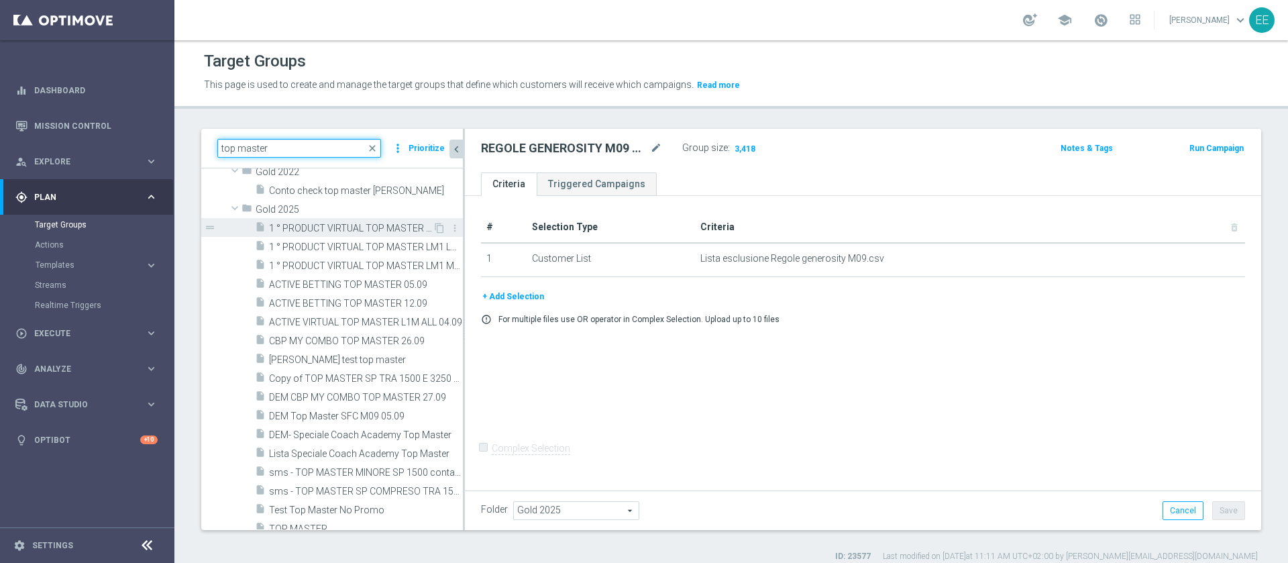
scroll to position [164, 0]
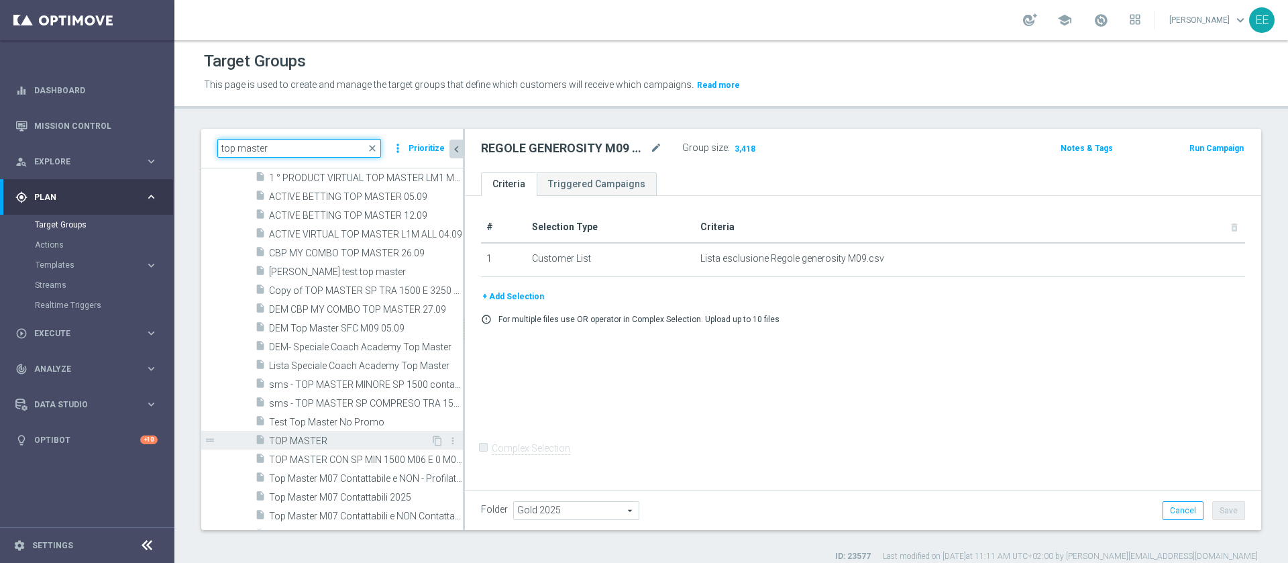
type input "top master"
click at [325, 434] on div "insert_drive_file TOP MASTER" at bounding box center [343, 440] width 176 height 19
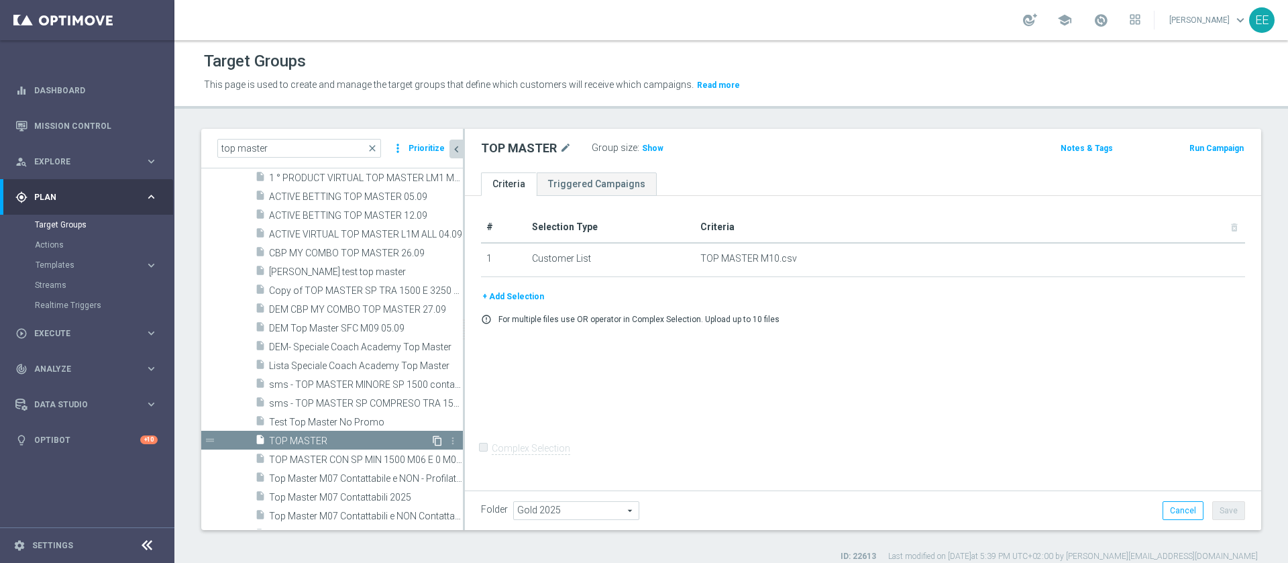
click at [432, 440] on icon "content_copy" at bounding box center [437, 440] width 11 height 11
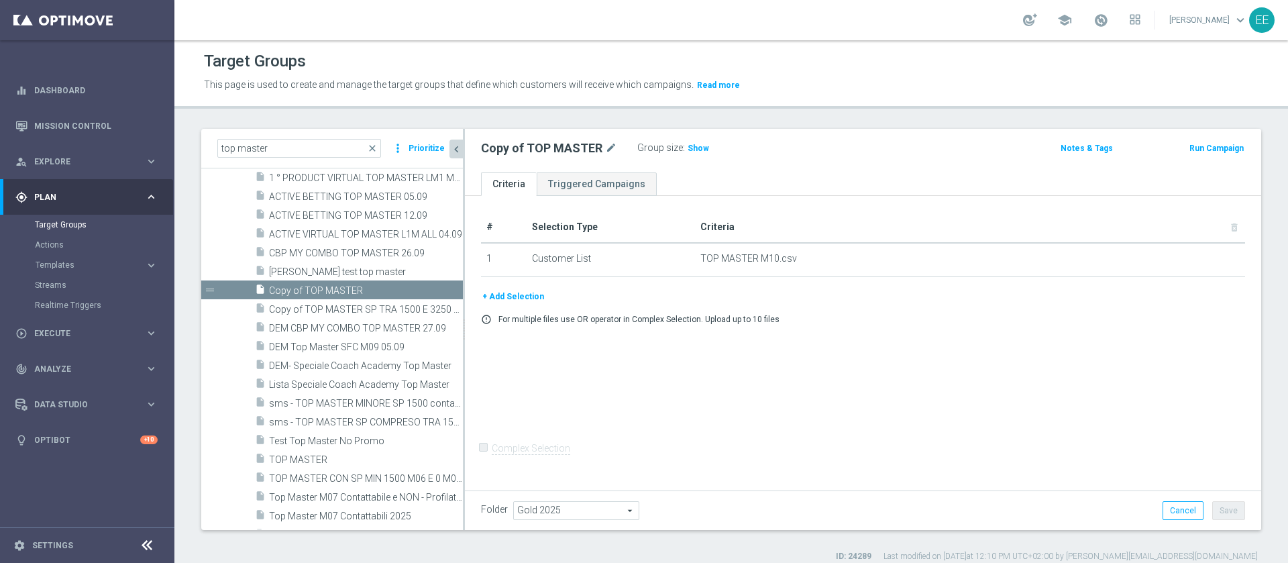
scroll to position [221, 0]
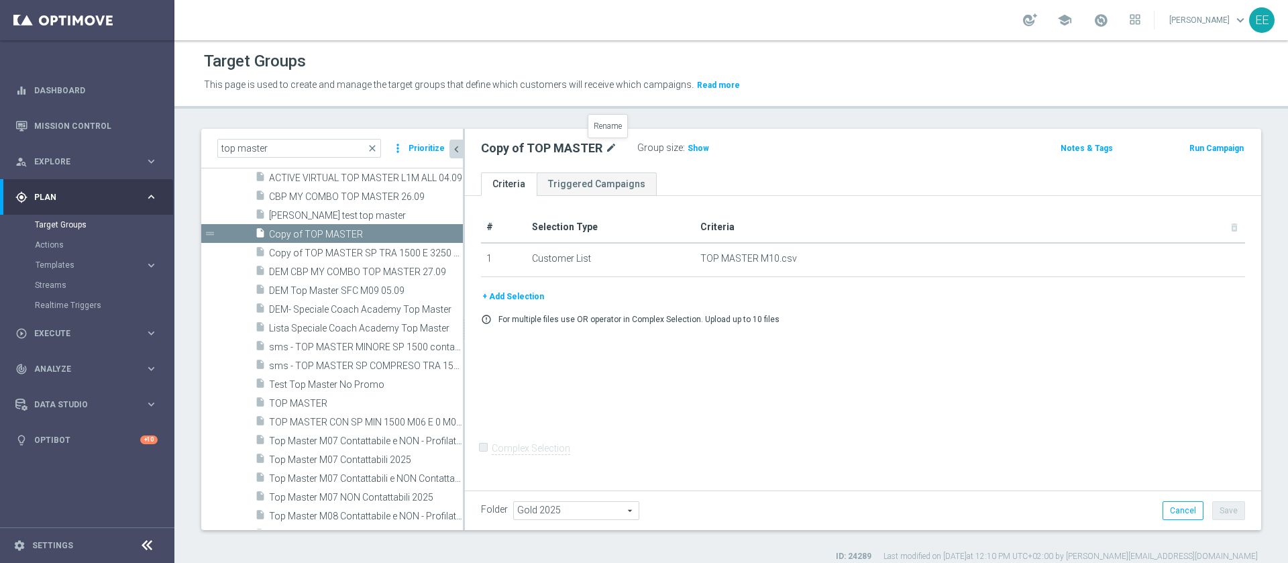
click at [605, 141] on icon "mode_edit" at bounding box center [611, 148] width 12 height 16
type input "Prova Luis Edo Jenny 02.10"
click at [527, 297] on button "+ Add Selection" at bounding box center [513, 296] width 64 height 15
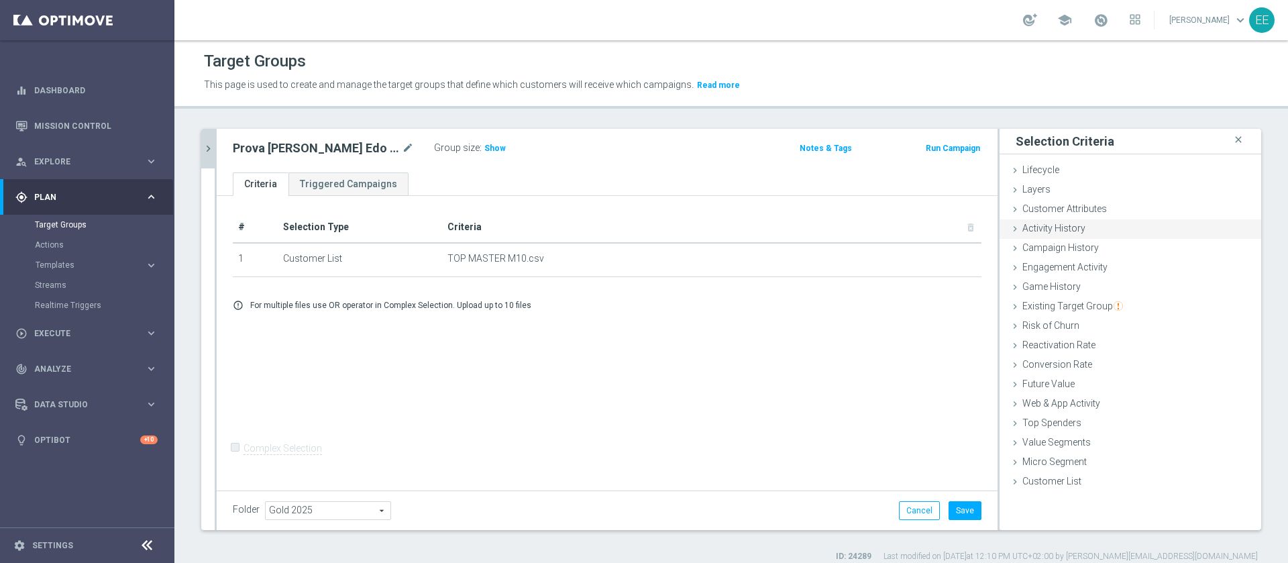
click at [1075, 227] on div "Activity History done" at bounding box center [1131, 229] width 262 height 20
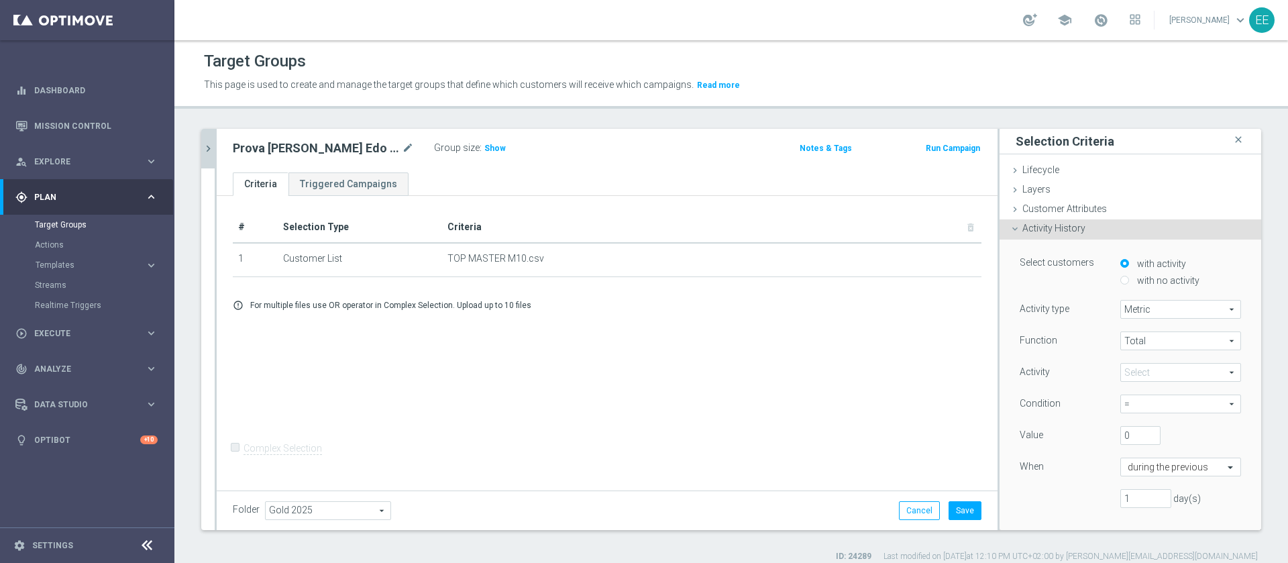
click at [1138, 364] on span at bounding box center [1180, 372] width 119 height 17
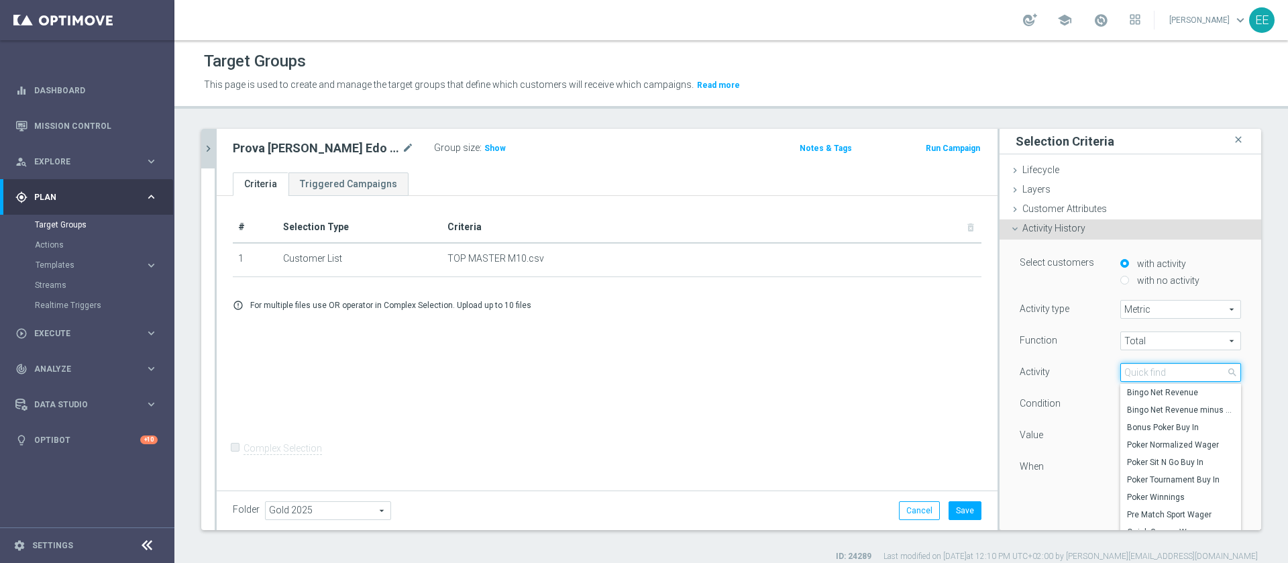
click at [1138, 364] on input "search" at bounding box center [1180, 372] width 121 height 19
type input "total gross"
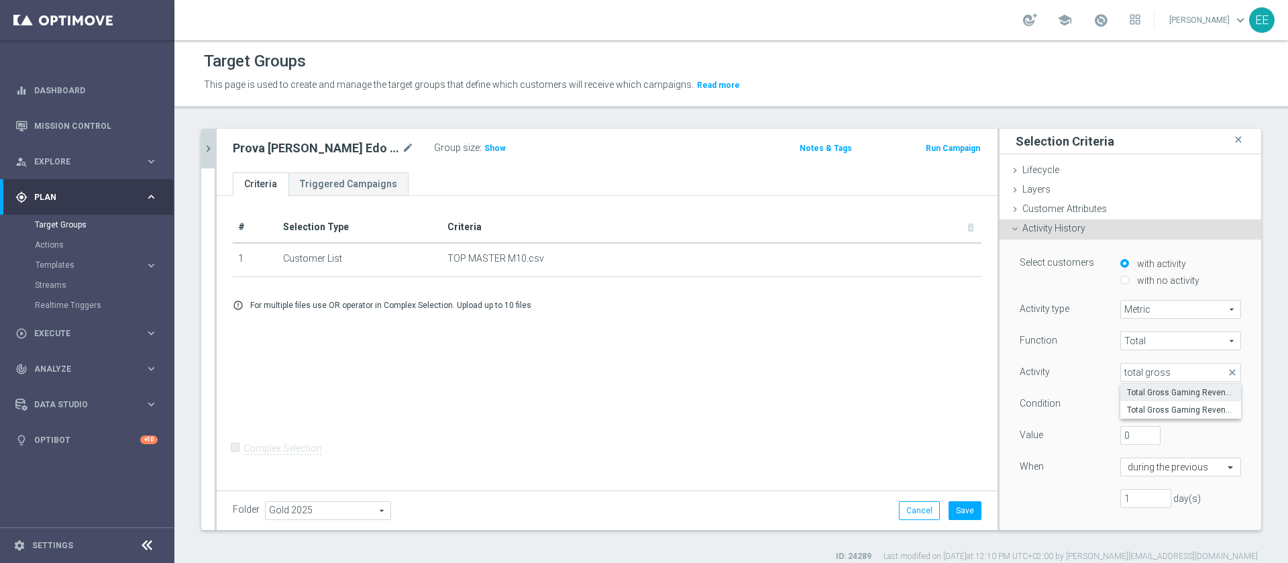
click at [1170, 392] on span "Total Gross Gaming Revenue" at bounding box center [1180, 392] width 107 height 11
type input "Total Gross Gaming Revenue"
click at [1121, 405] on span "=" at bounding box center [1180, 403] width 119 height 17
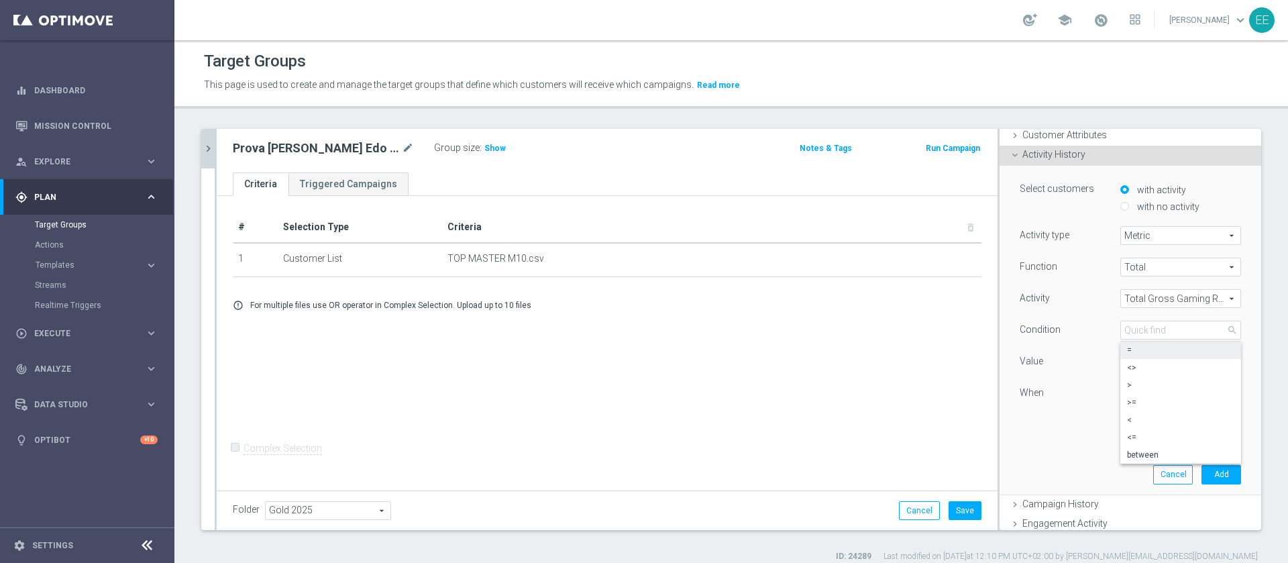
scroll to position [85, 0]
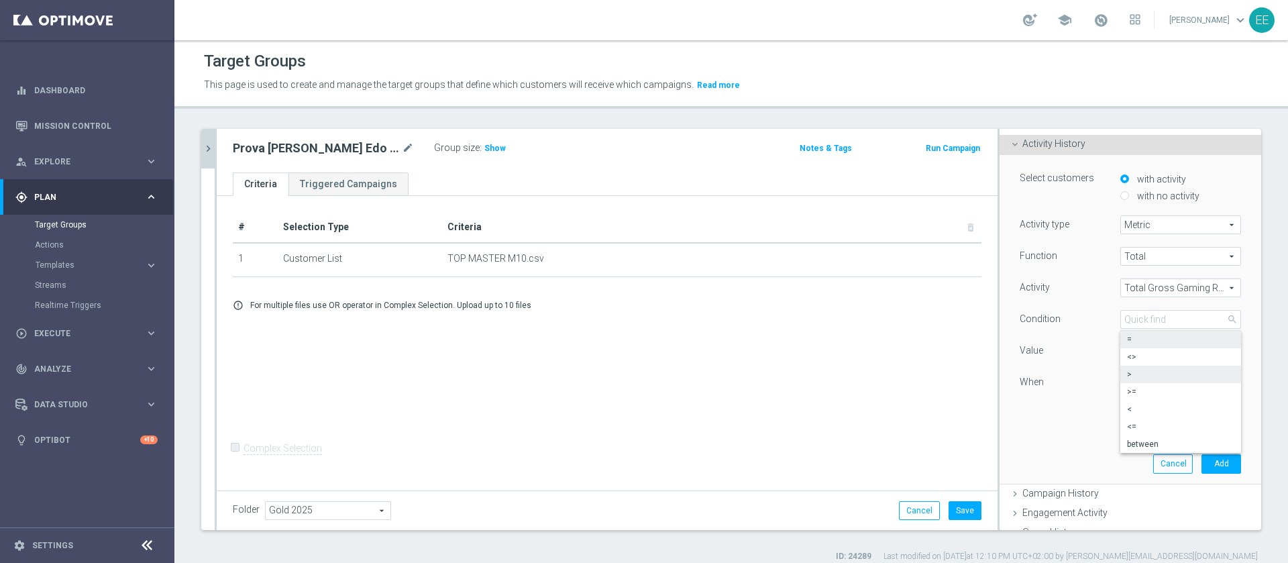
click at [1130, 380] on label ">" at bounding box center [1180, 374] width 121 height 17
type input ">"
click at [1137, 384] on input "text" at bounding box center [1167, 383] width 79 height 12
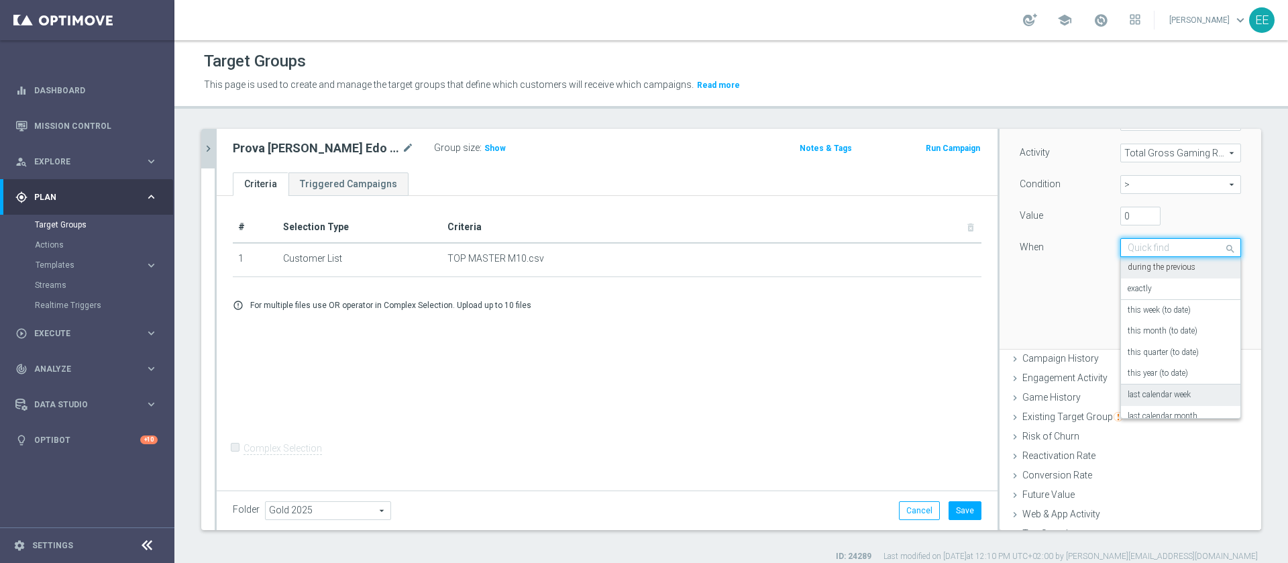
scroll to position [0, 0]
click at [1159, 271] on label "during the previous" at bounding box center [1162, 267] width 68 height 11
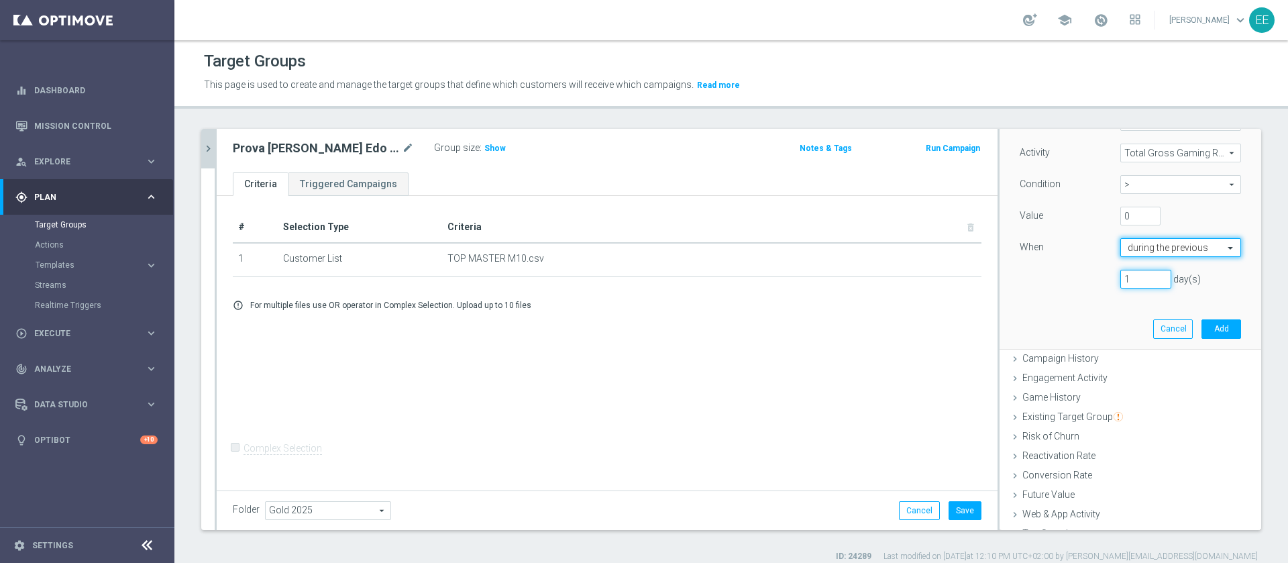
click at [1123, 280] on input "1" at bounding box center [1145, 279] width 51 height 19
type input "30"
click at [1202, 324] on button "Add" at bounding box center [1222, 328] width 40 height 19
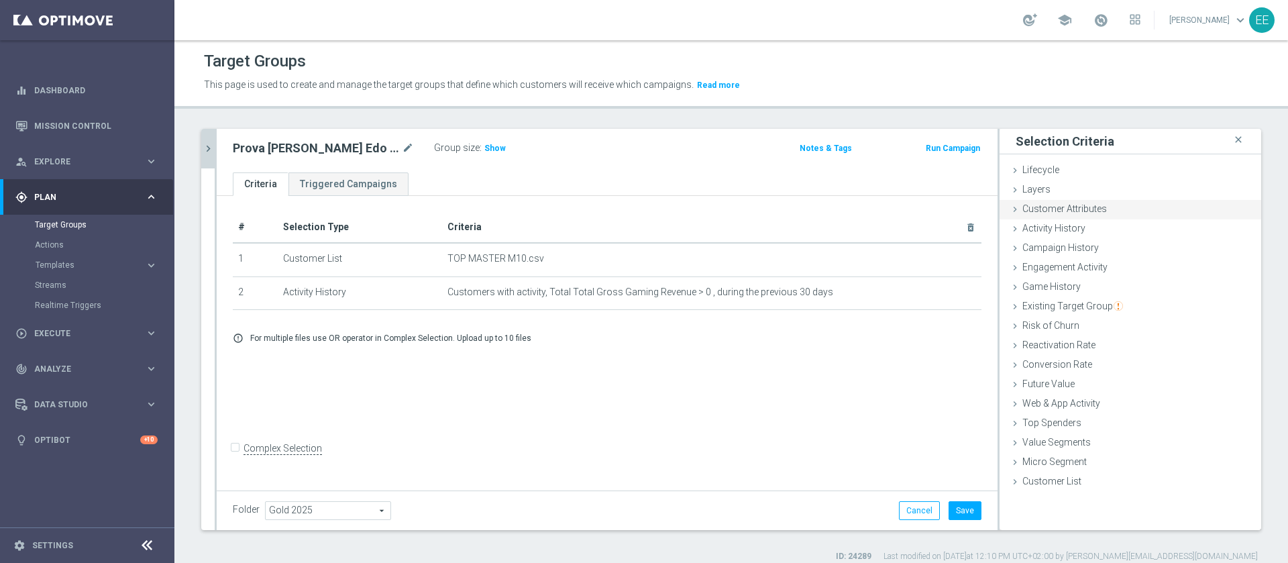
click at [1070, 211] on span "Customer Attributes" at bounding box center [1064, 208] width 85 height 11
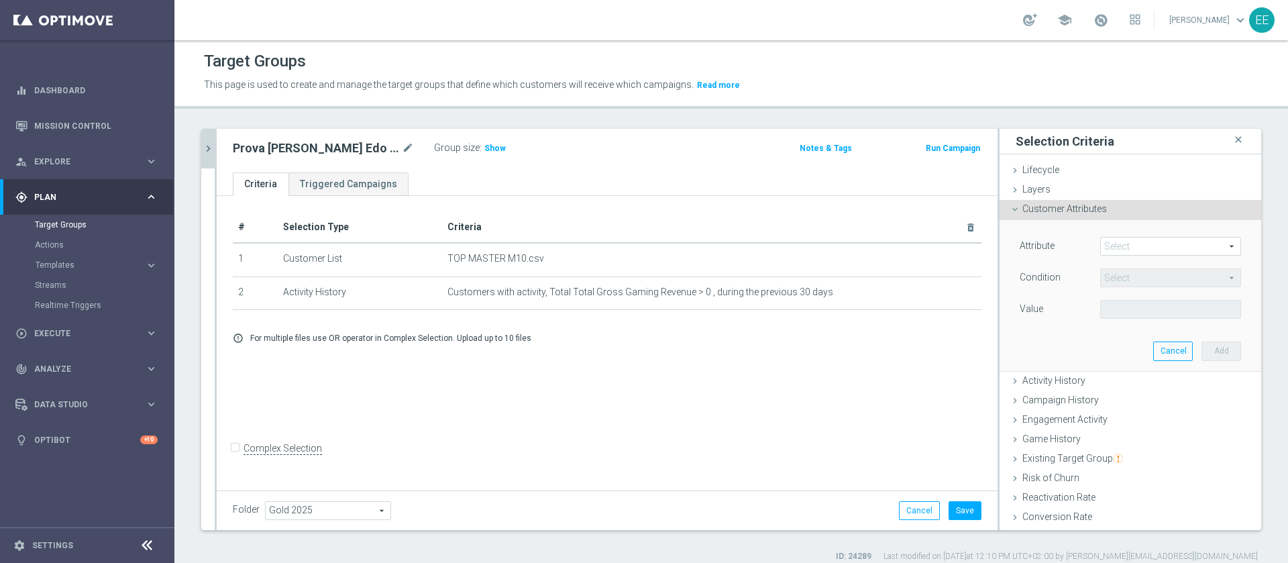
click at [1128, 242] on span at bounding box center [1171, 246] width 140 height 17
click at [0, 0] on input "search" at bounding box center [0, 0] width 0 height 0
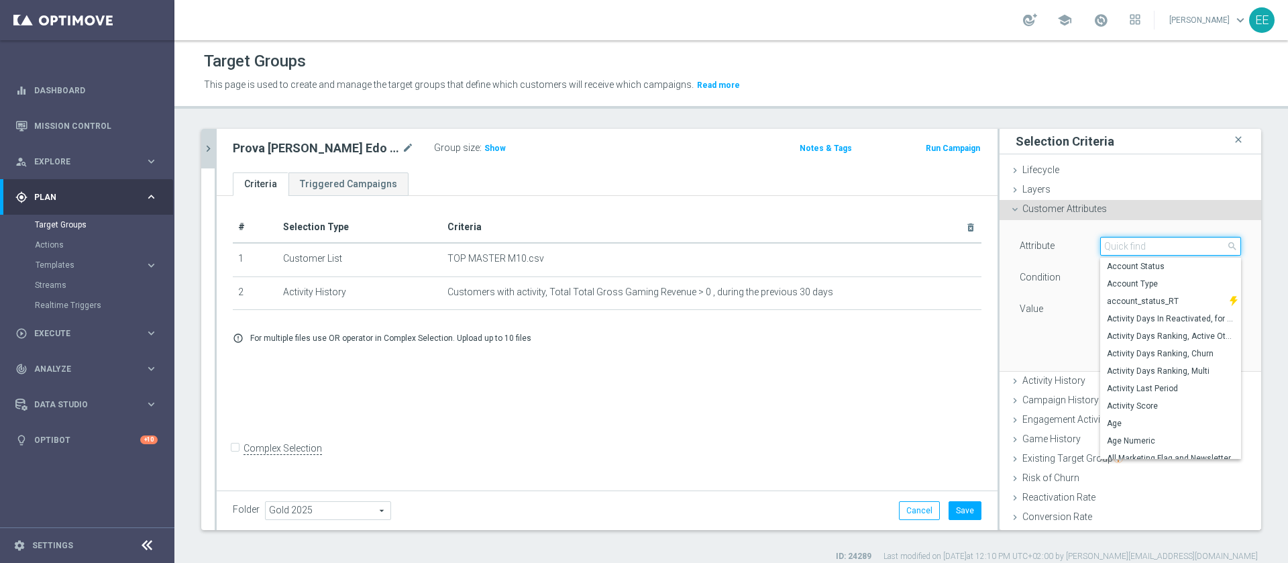
click at [1128, 242] on input "search" at bounding box center [1170, 246] width 141 height 19
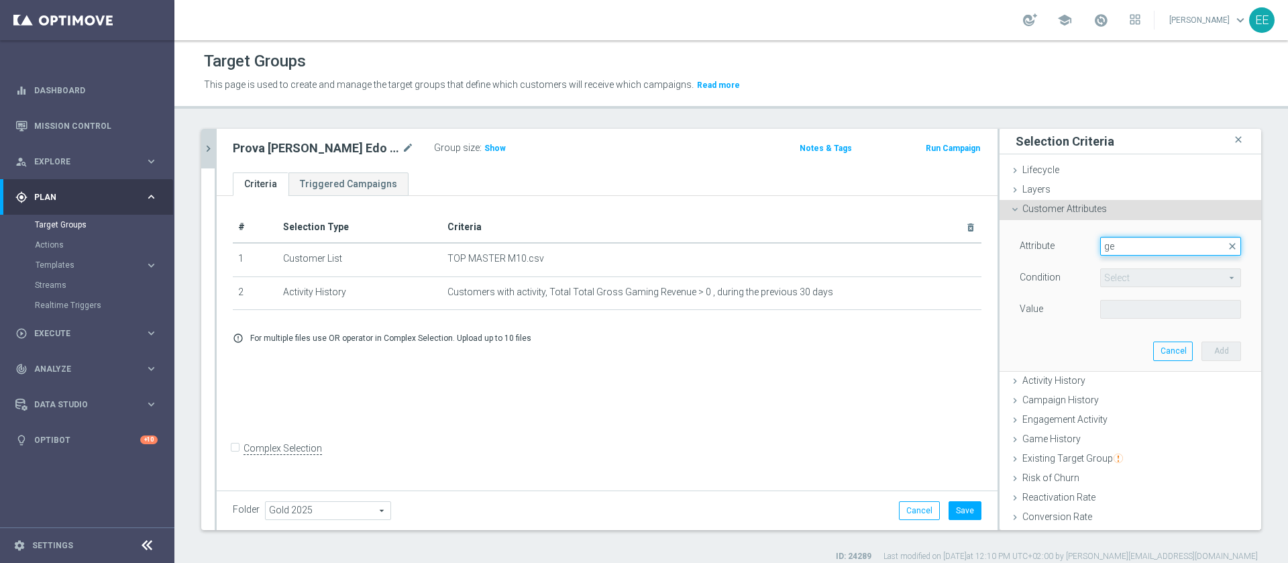
type input "g"
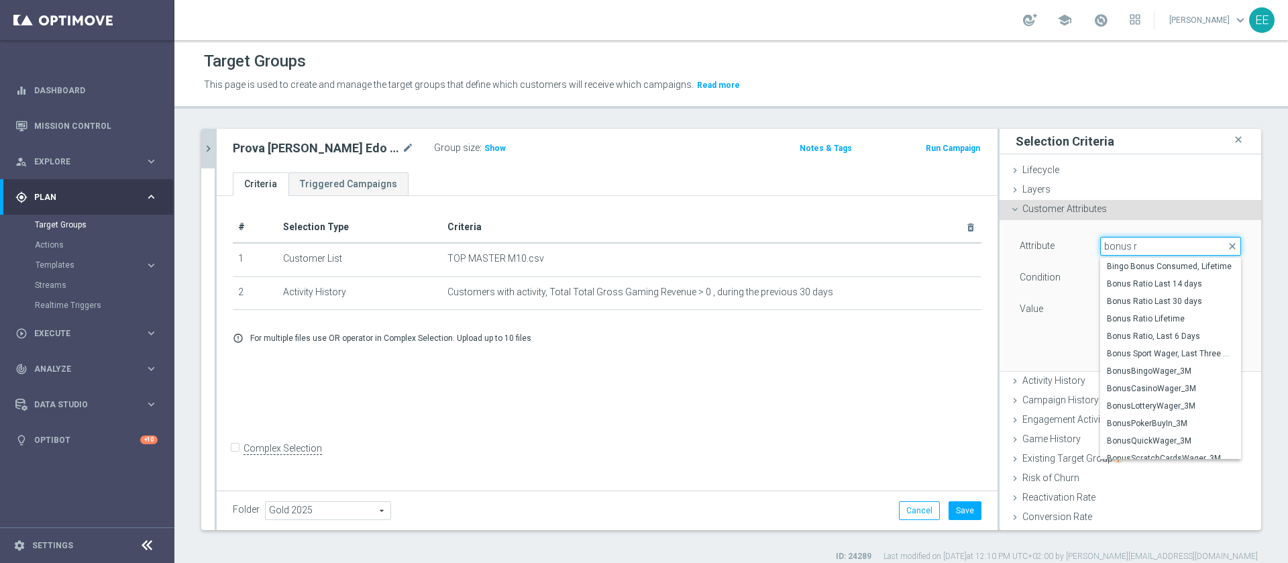
type input "bonus ra"
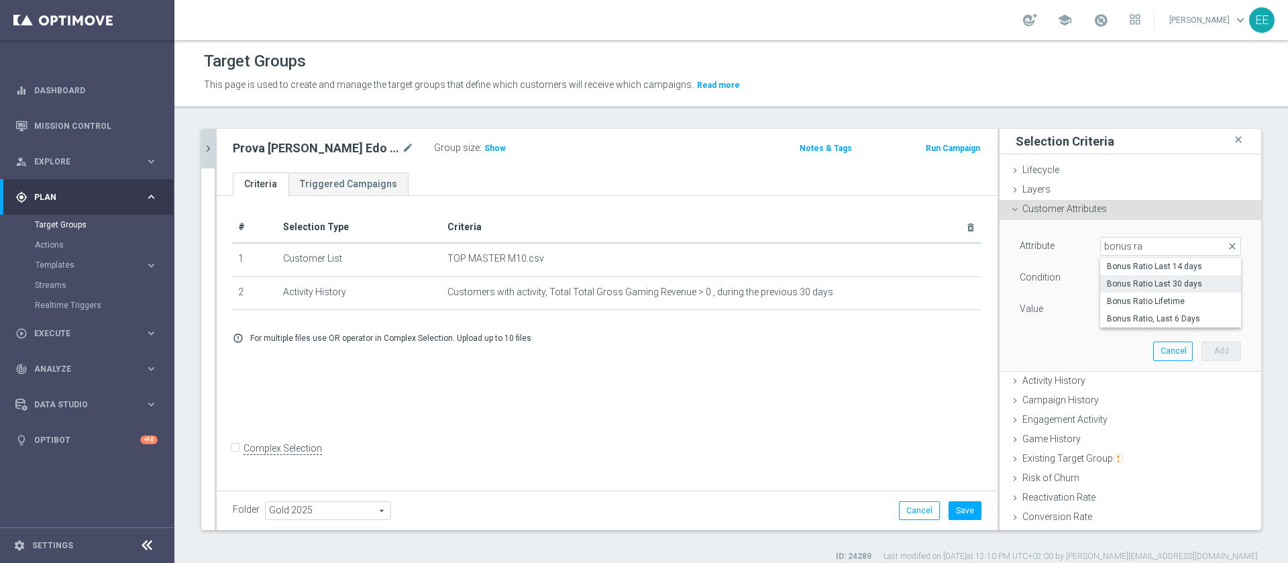
click at [1166, 285] on span "Bonus Ratio Last 30 days" at bounding box center [1170, 283] width 127 height 11
type input "Bonus Ratio Last 30 days"
click at [1112, 280] on span "=" at bounding box center [1171, 277] width 140 height 17
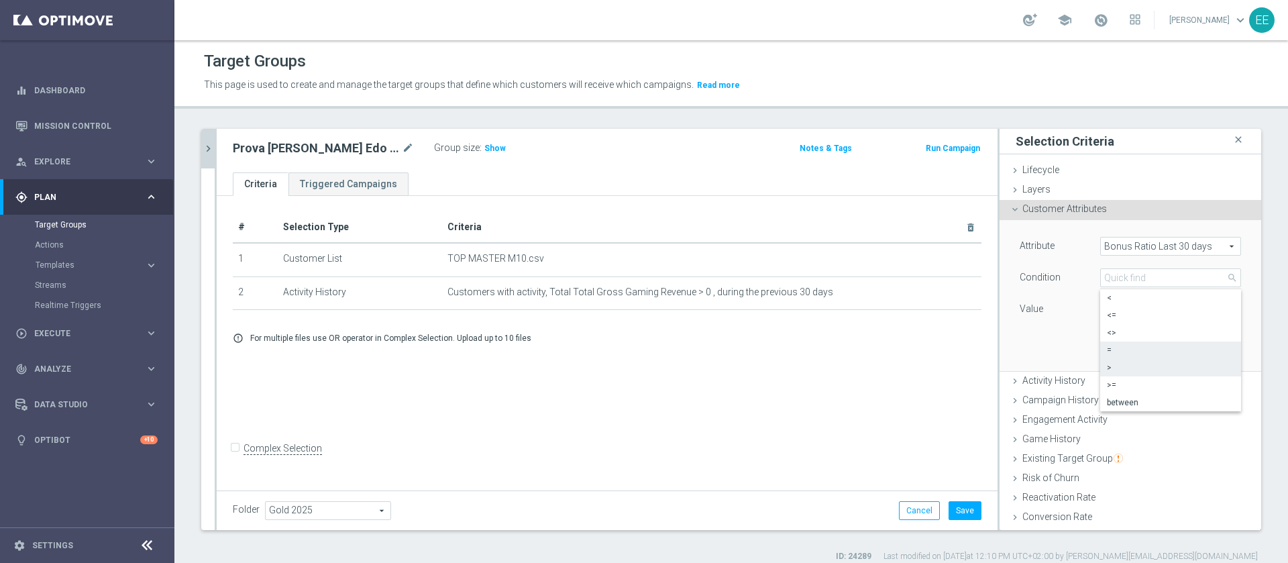
click at [1107, 367] on span ">" at bounding box center [1170, 367] width 127 height 11
click at [1101, 308] on input "number" at bounding box center [1130, 309] width 60 height 19
click at [1101, 284] on span ">" at bounding box center [1171, 277] width 140 height 17
click at [1106, 304] on label "<" at bounding box center [1170, 297] width 141 height 17
type input "<"
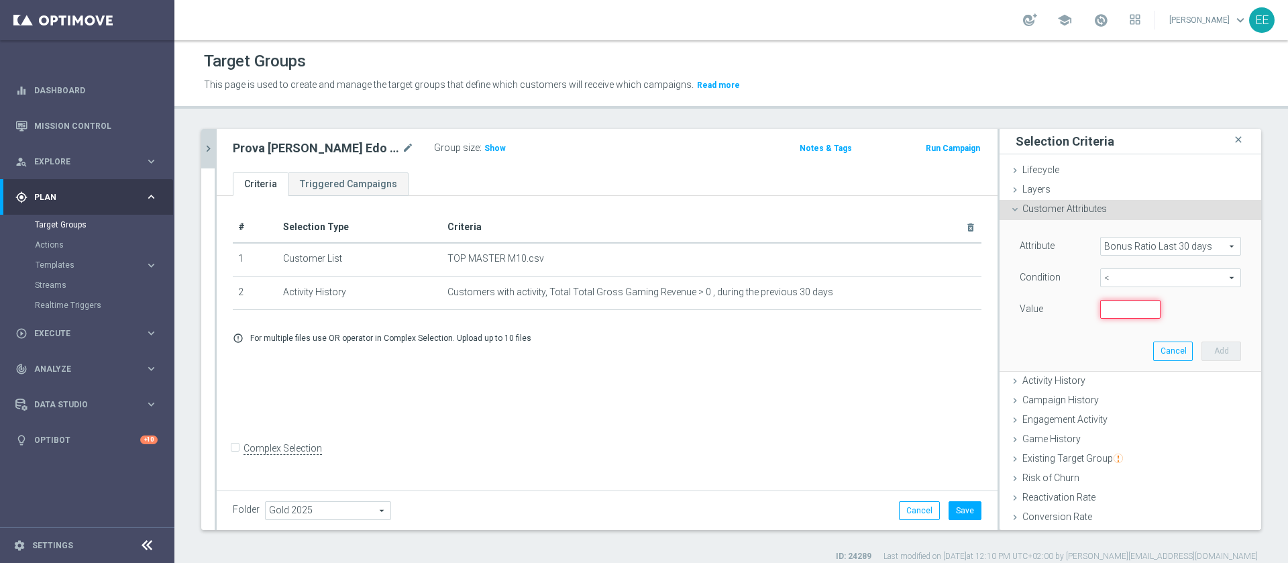
click at [1100, 307] on input "number" at bounding box center [1130, 309] width 60 height 19
click at [1122, 272] on span "<" at bounding box center [1171, 277] width 140 height 17
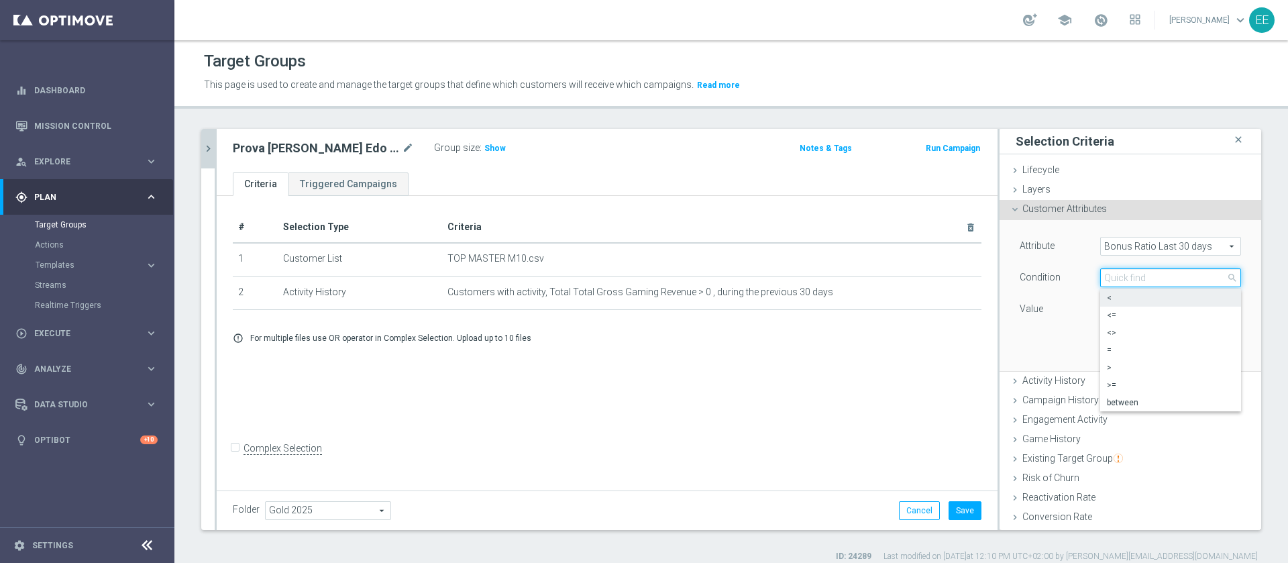
click at [1115, 272] on input "search" at bounding box center [1170, 277] width 141 height 19
click at [1037, 327] on div "Attribute Bonus Ratio Last 30 days Bonus Ratio Last 30 days arrow_drop_down sea…" at bounding box center [1131, 295] width 242 height 150
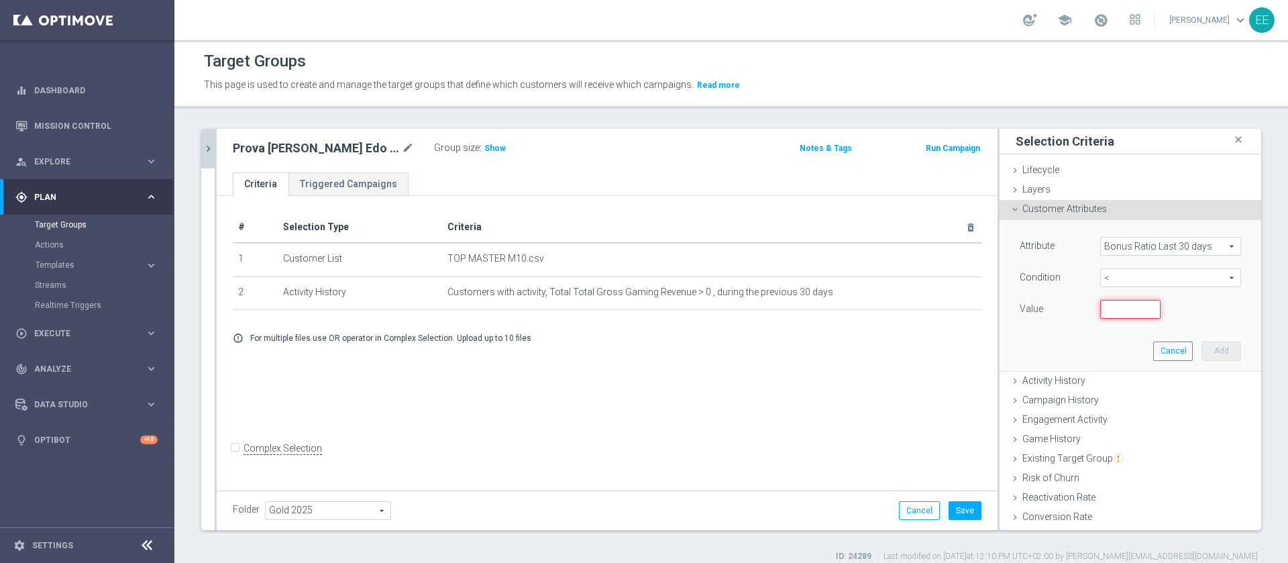
click at [1102, 311] on input "number" at bounding box center [1130, 309] width 60 height 19
type input "2"
type input "0"
type input "0.20"
click at [1202, 349] on button "Add" at bounding box center [1222, 350] width 40 height 19
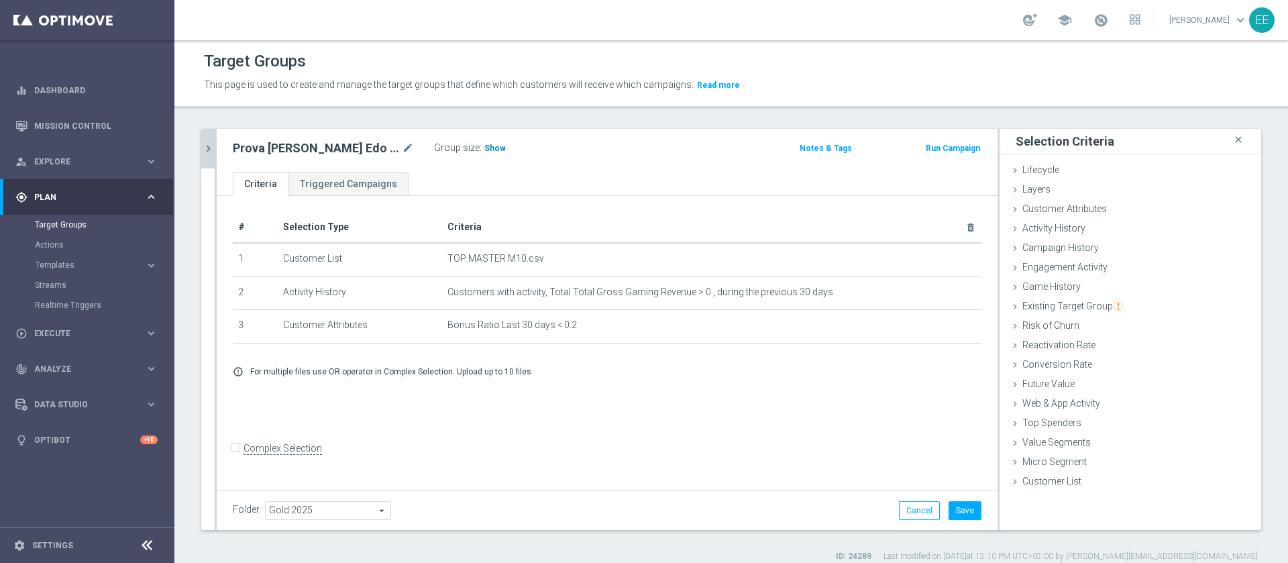
click at [484, 149] on span "Show" at bounding box center [494, 148] width 21 height 9
click at [233, 460] on input "Complex Selection" at bounding box center [237, 450] width 9 height 19
checkbox input "true"
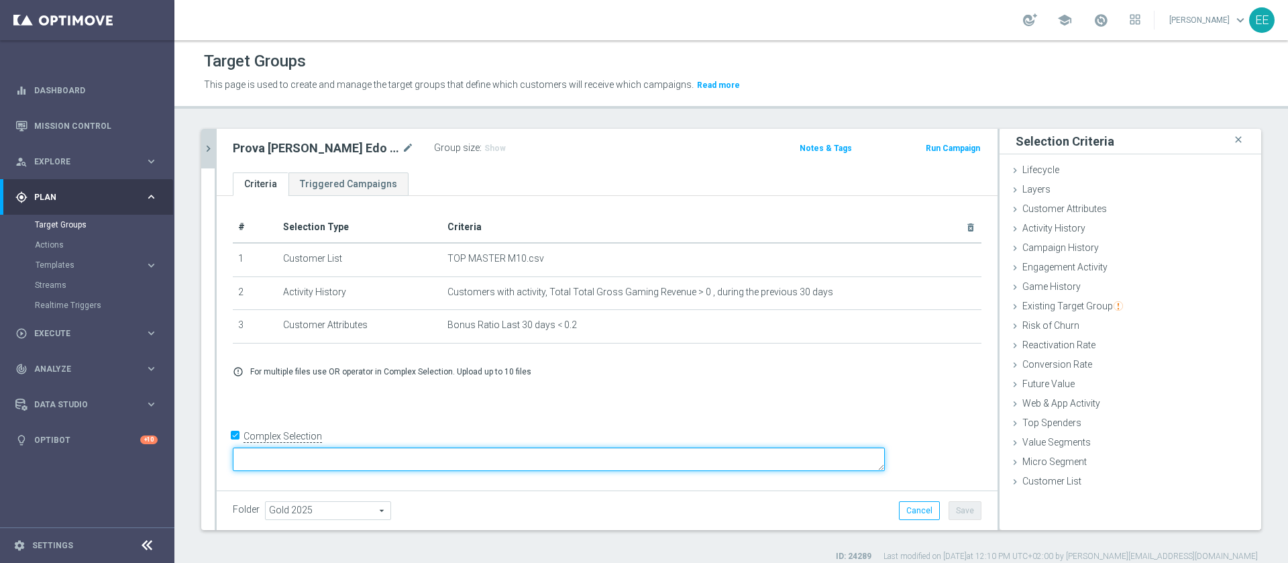
click at [354, 450] on textarea at bounding box center [559, 458] width 652 height 23
type textarea "1"
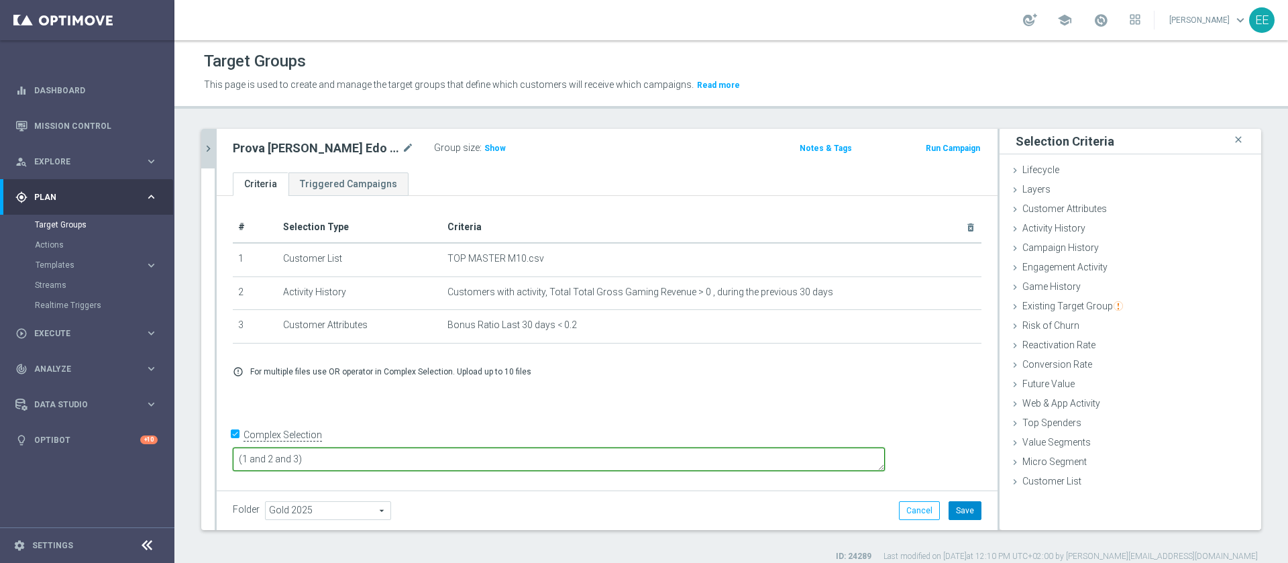
type textarea "(1 and 2 and 3)"
click at [951, 502] on button "Save" at bounding box center [965, 510] width 33 height 19
click at [484, 146] on span "Show" at bounding box center [494, 148] width 21 height 9
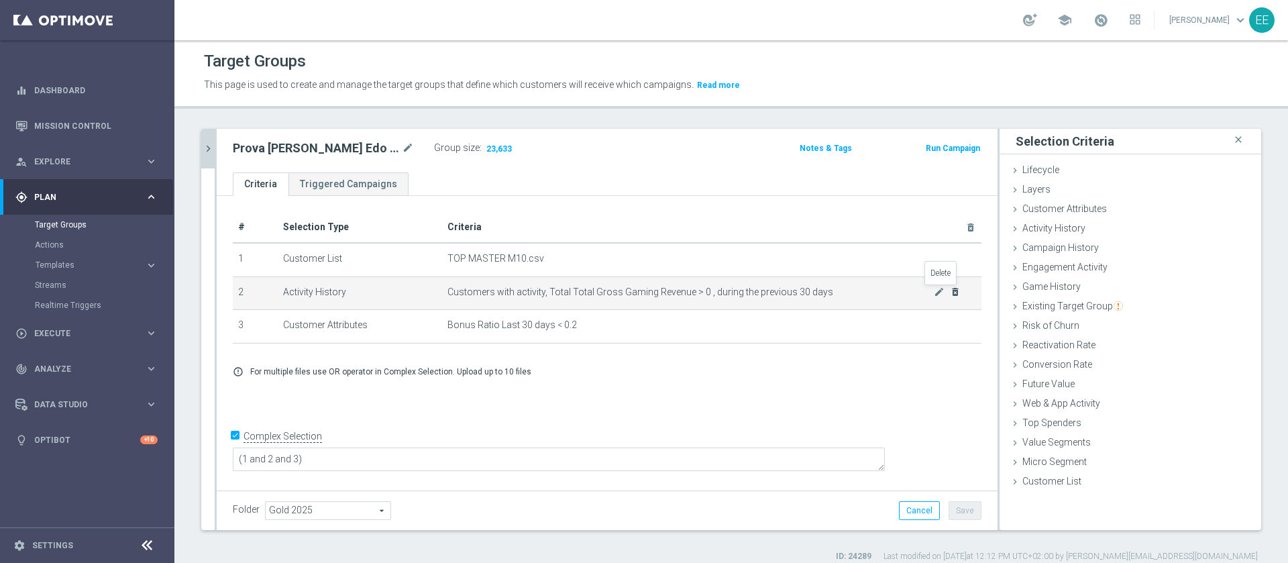
click at [950, 293] on icon "delete_forever" at bounding box center [955, 291] width 11 height 11
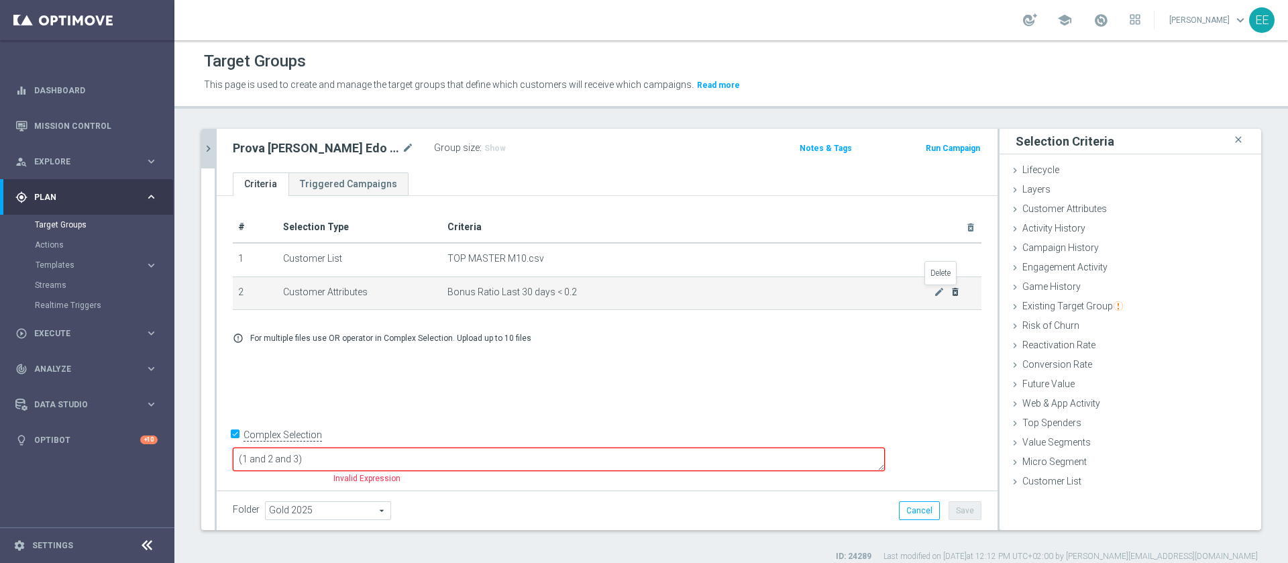
click at [950, 293] on icon "delete_forever" at bounding box center [955, 291] width 11 height 11
checkbox input "false"
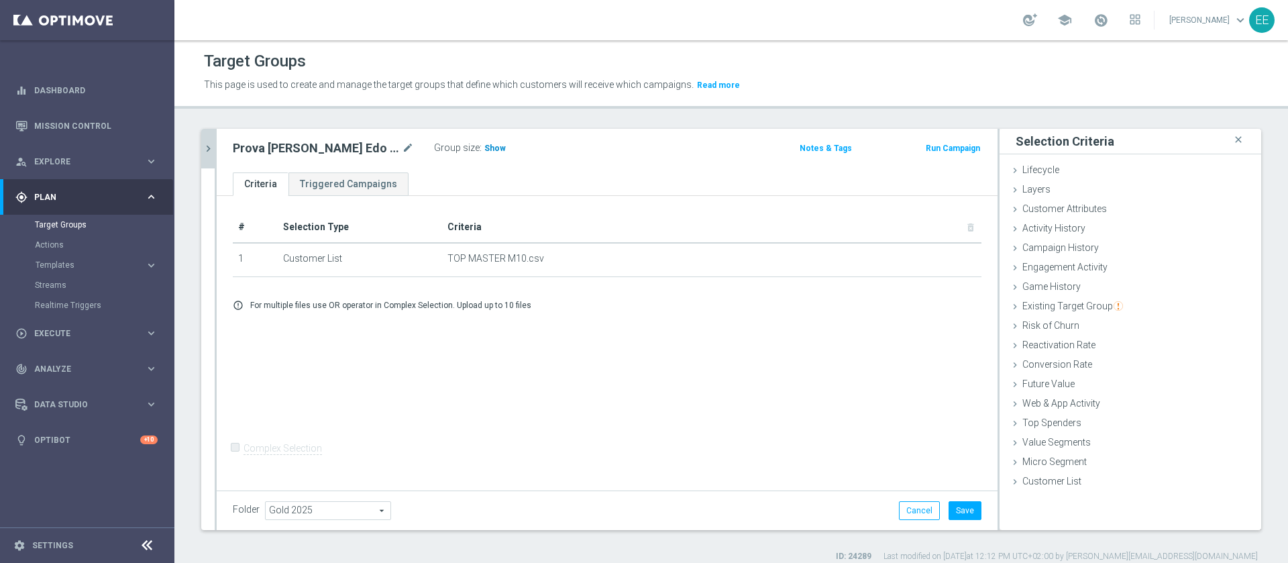
click at [484, 148] on span "Show" at bounding box center [494, 148] width 21 height 9
click at [1066, 231] on span "Activity History" at bounding box center [1053, 228] width 63 height 11
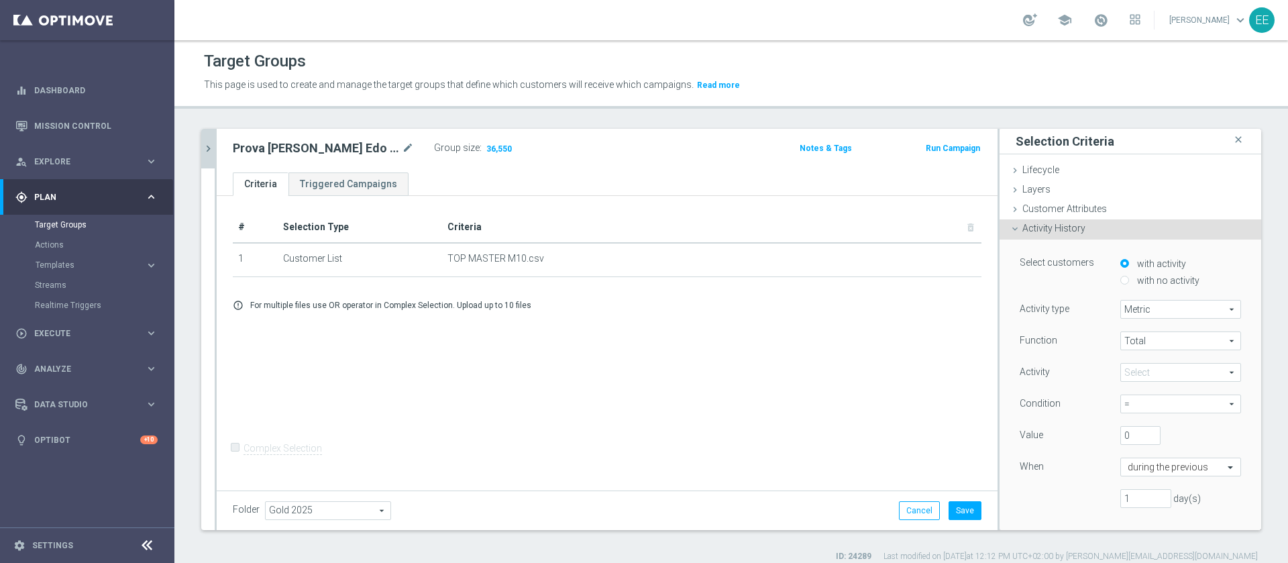
click at [1121, 370] on span at bounding box center [1180, 372] width 119 height 17
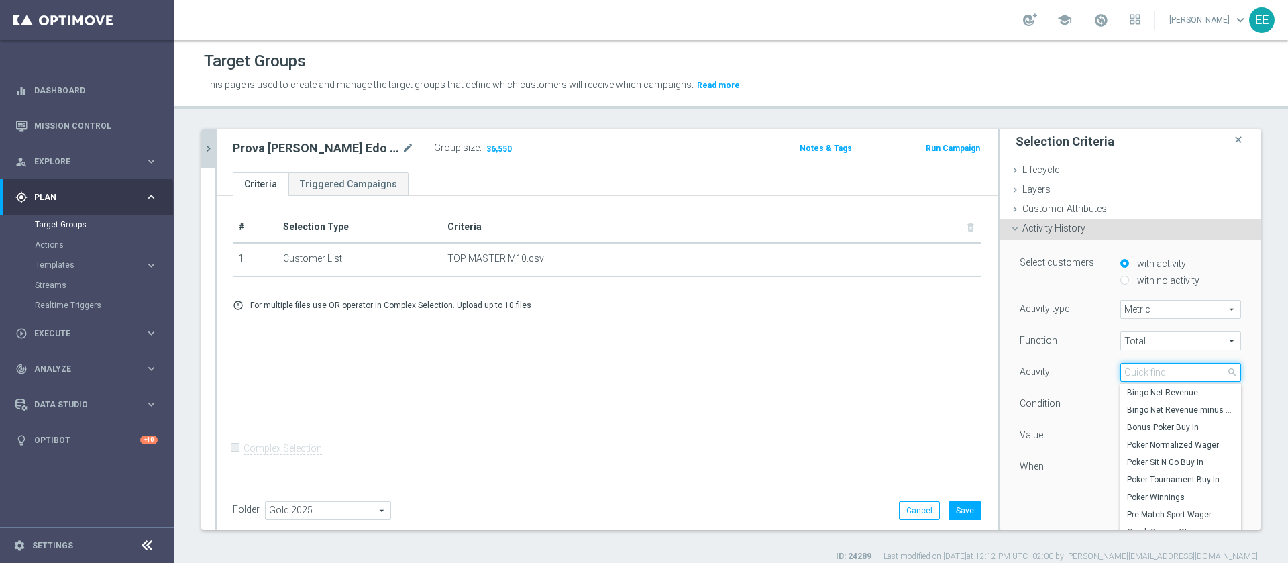
click at [1120, 370] on input "search" at bounding box center [1180, 372] width 121 height 19
type input "total gr"
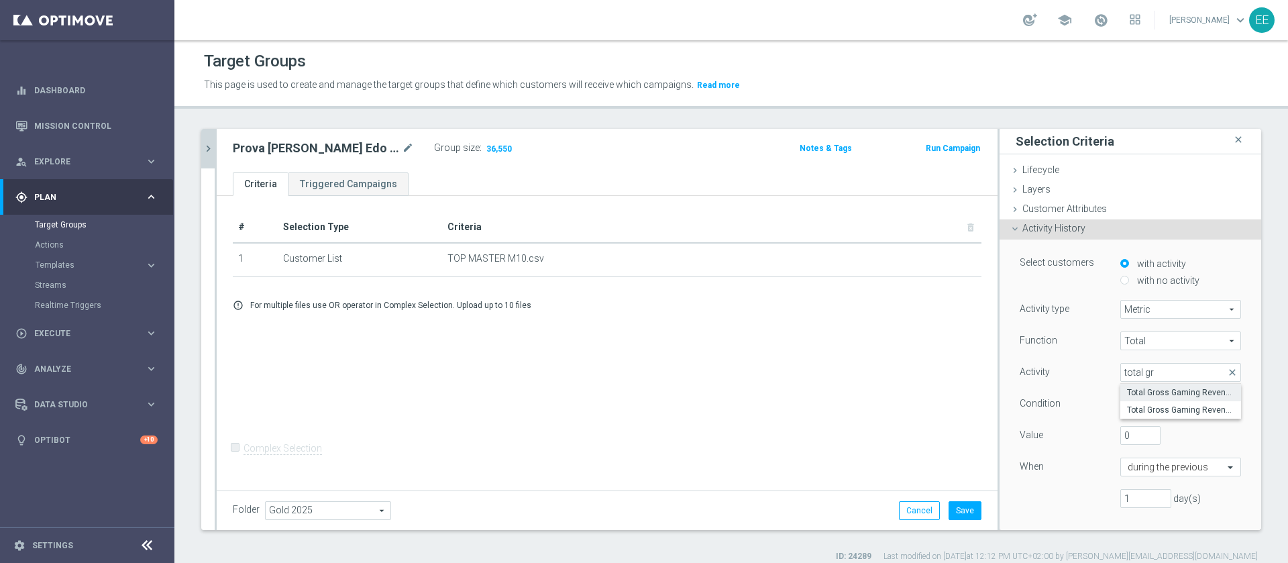
click at [1156, 388] on span "Total Gross Gaming Revenue" at bounding box center [1180, 392] width 107 height 11
type input "Total Gross Gaming Revenue"
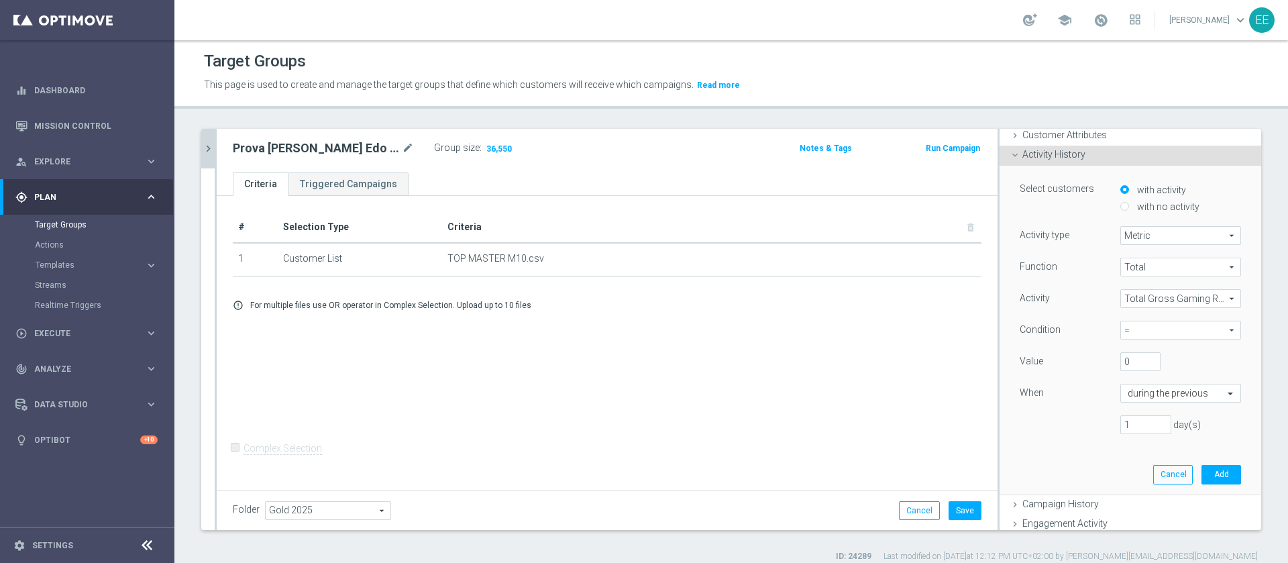
scroll to position [74, 0]
click at [1120, 423] on input "1" at bounding box center [1145, 424] width 51 height 19
click at [1124, 321] on span "=" at bounding box center [1180, 329] width 119 height 17
click at [1035, 445] on div "Select customers with activity with no activity Activity type Metric Metric arr…" at bounding box center [1131, 329] width 242 height 328
click at [1128, 426] on input "300" at bounding box center [1145, 424] width 51 height 19
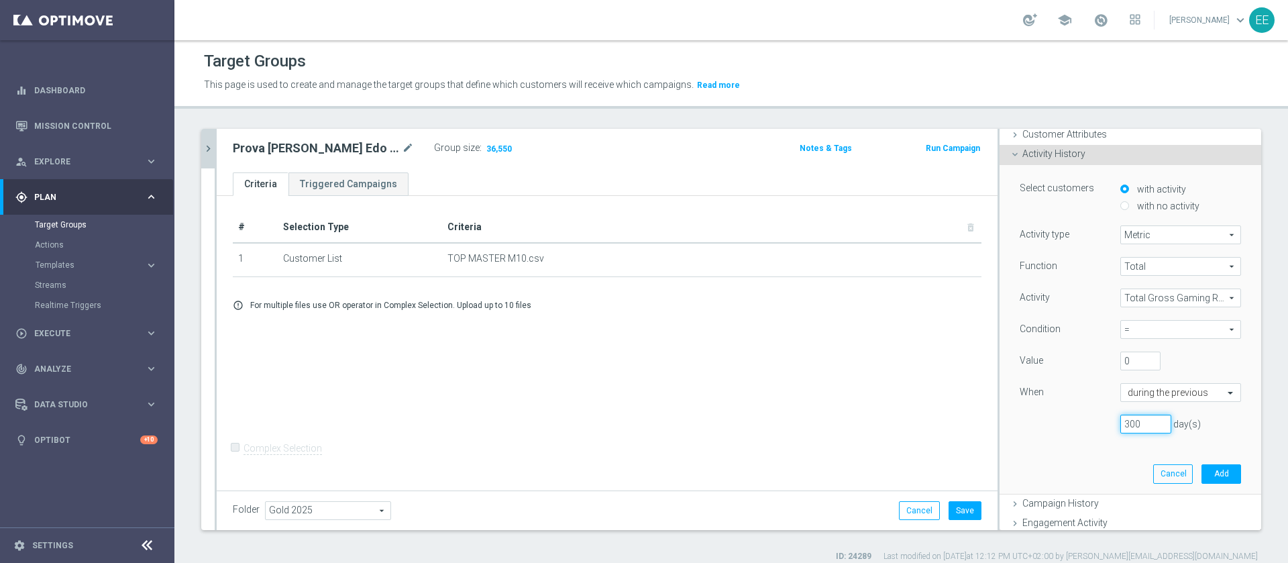
click at [1128, 426] on input "300" at bounding box center [1145, 424] width 51 height 19
type input "3"
type input "180"
click at [1141, 323] on span "=" at bounding box center [1180, 329] width 119 height 17
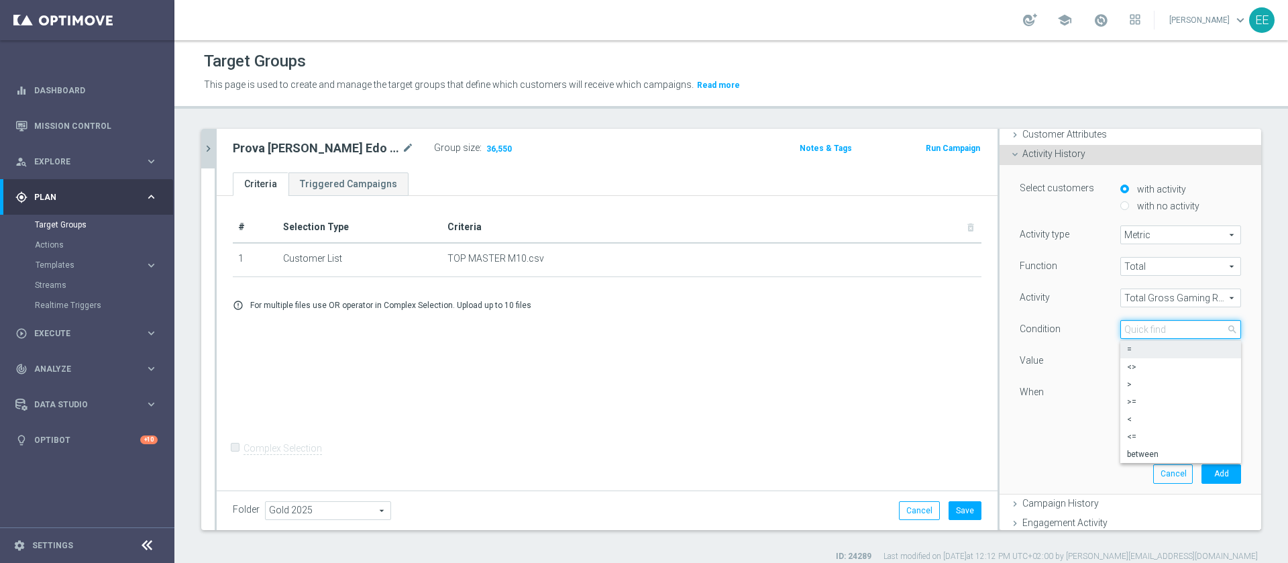
click at [1141, 323] on input "search" at bounding box center [1180, 329] width 121 height 19
click at [1130, 379] on span ">" at bounding box center [1180, 384] width 107 height 11
click at [1121, 332] on span ">" at bounding box center [1180, 329] width 119 height 17
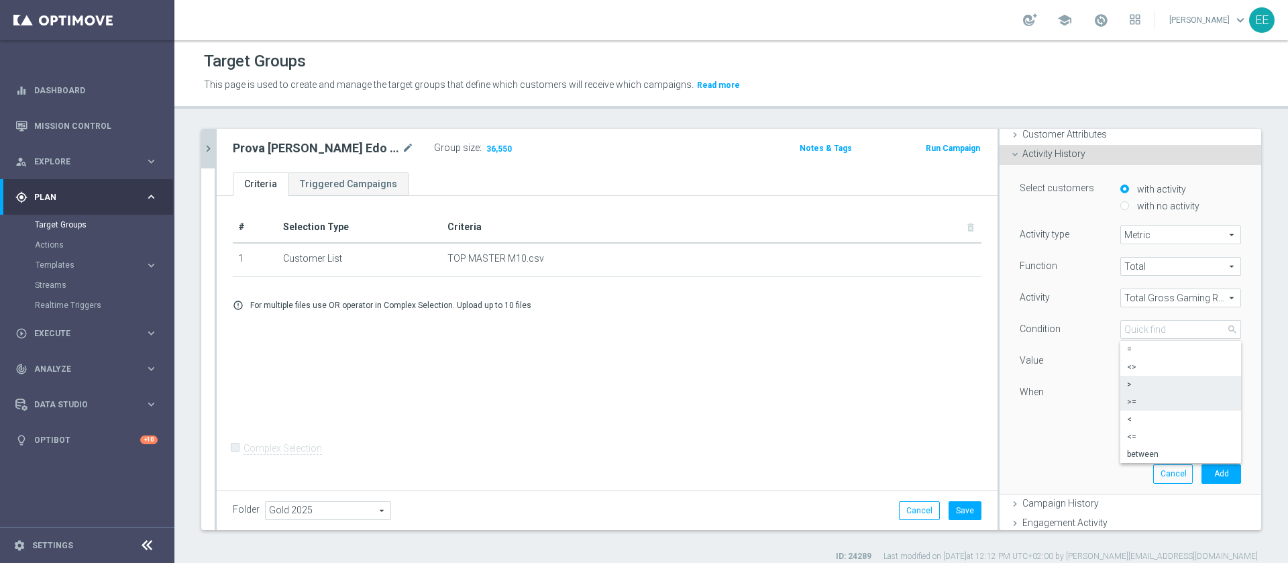
click at [1143, 405] on span ">=" at bounding box center [1180, 402] width 107 height 11
type input ">="
click at [1202, 473] on button "Add" at bounding box center [1222, 473] width 40 height 19
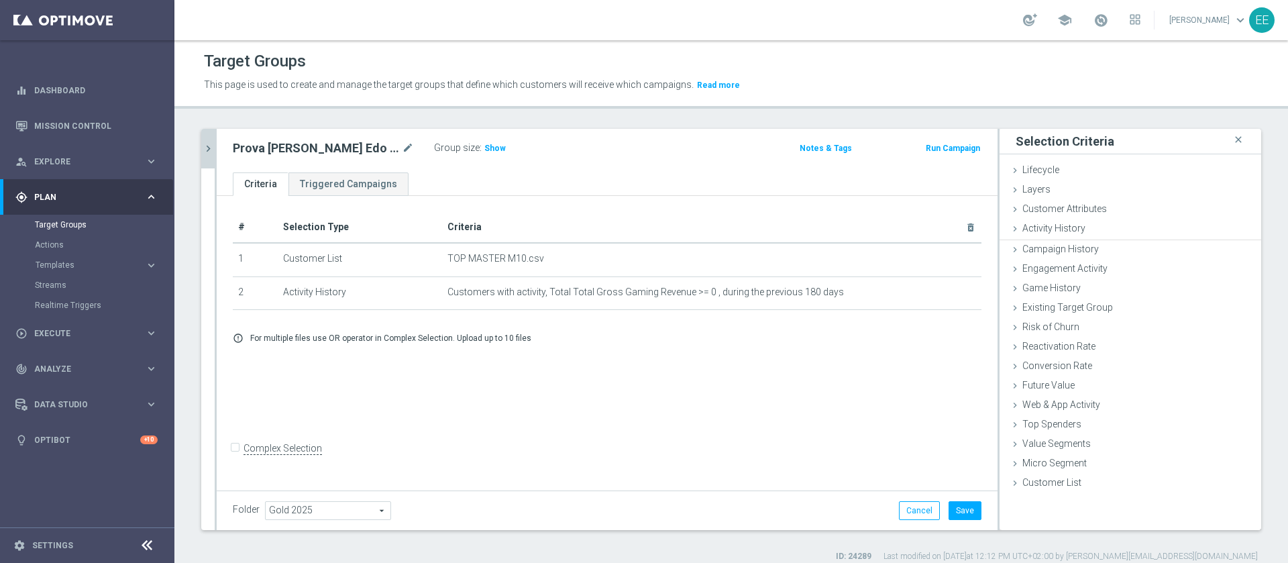
scroll to position [0, 0]
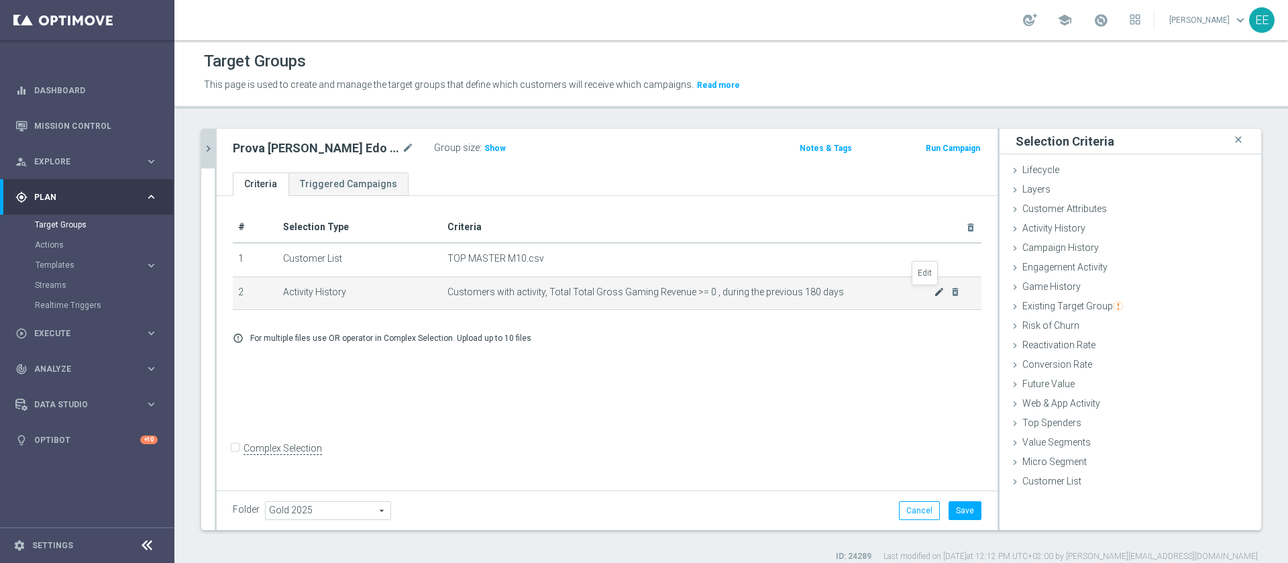
click at [934, 291] on icon "mode_edit" at bounding box center [939, 291] width 11 height 11
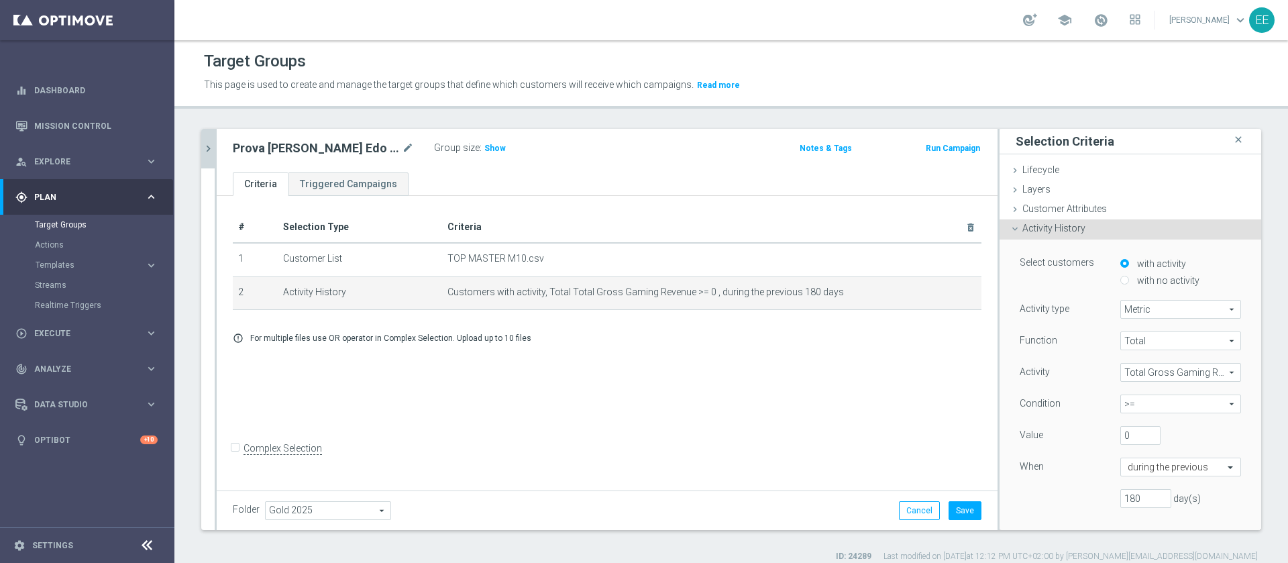
click at [1121, 410] on span ">=" at bounding box center [1180, 403] width 119 height 17
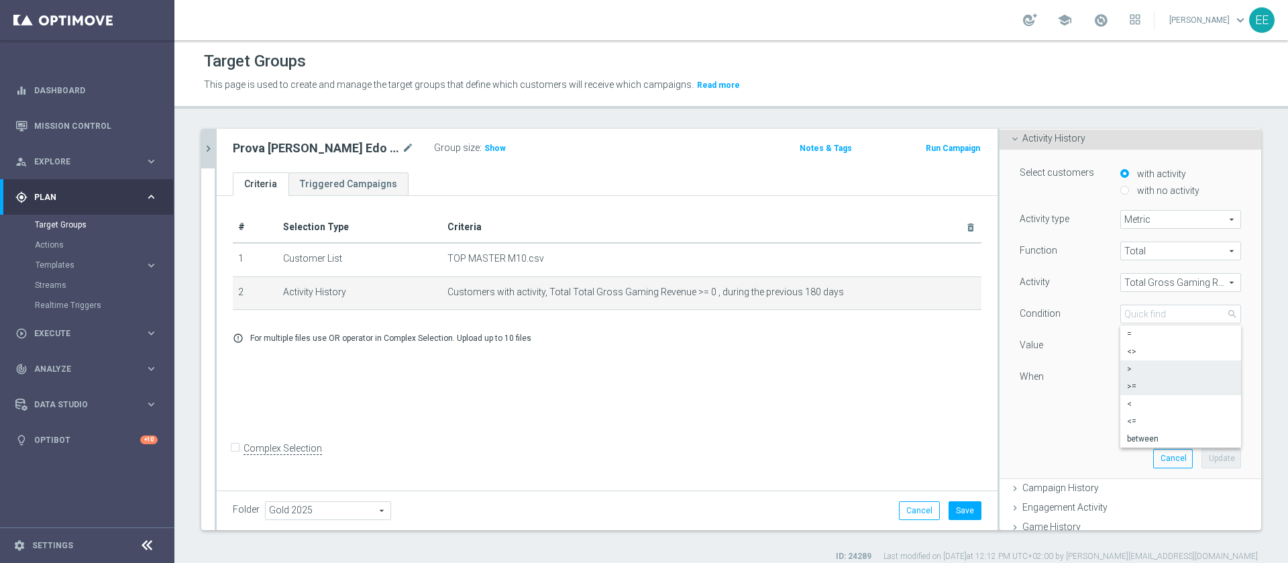
scroll to position [93, 0]
click at [1150, 421] on span "<=" at bounding box center [1180, 418] width 107 height 11
click at [1139, 315] on span "<=" at bounding box center [1180, 311] width 119 height 17
click at [1127, 402] on span "<" at bounding box center [1180, 401] width 107 height 11
type input "<"
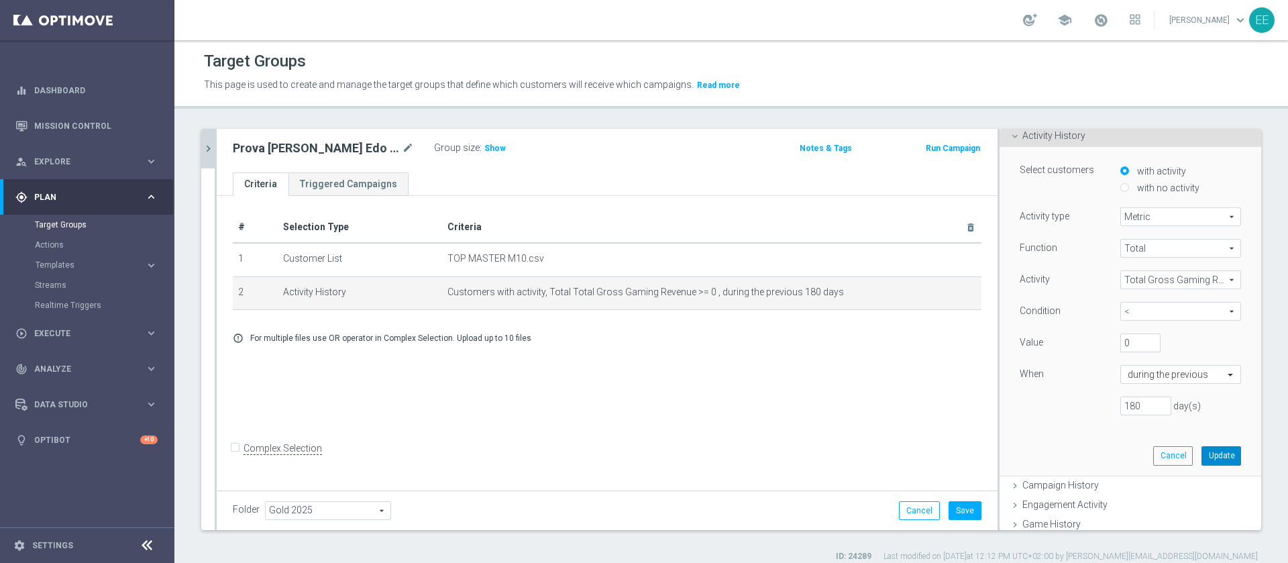
click at [1202, 460] on button "Update" at bounding box center [1222, 455] width 40 height 19
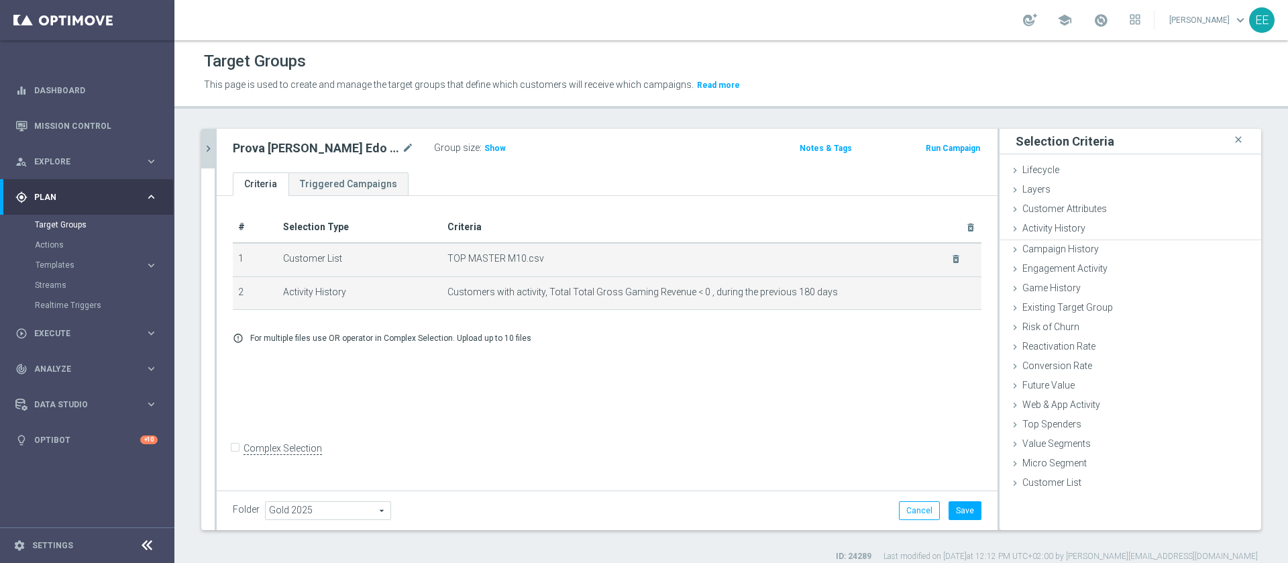
scroll to position [0, 0]
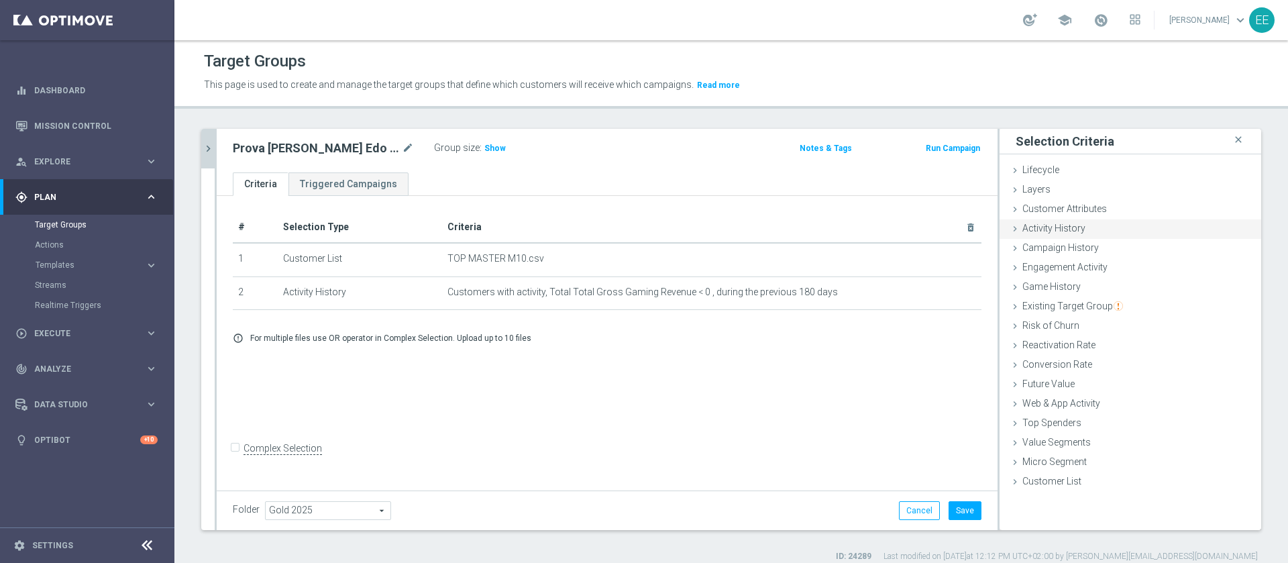
click at [1067, 234] on div "Activity History done selection updated" at bounding box center [1131, 229] width 262 height 20
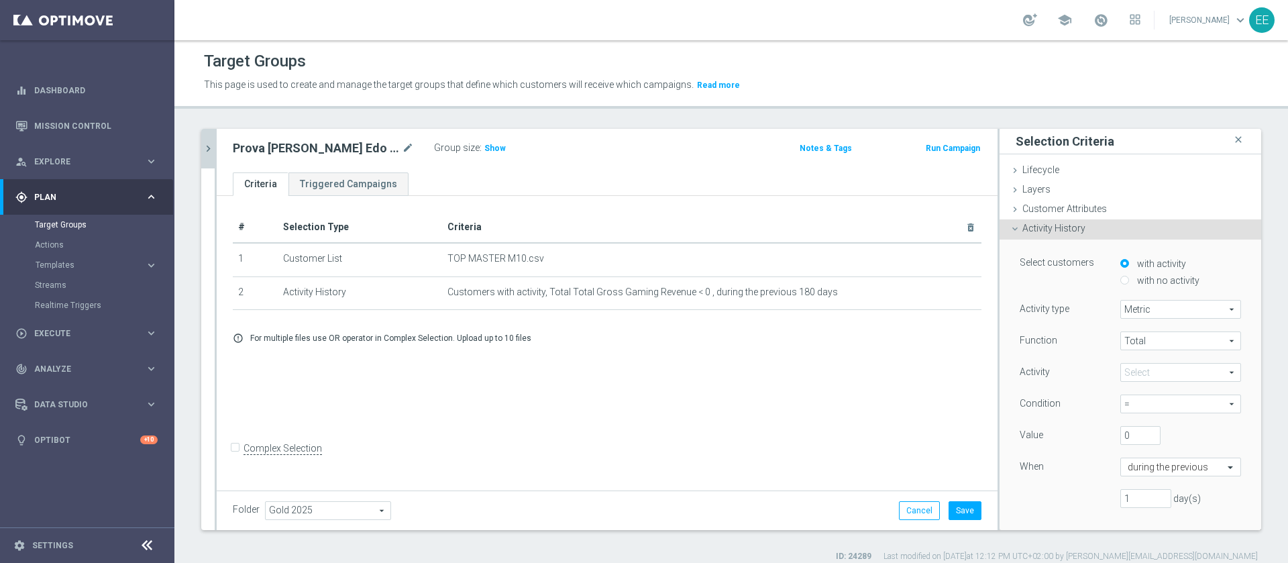
click at [1123, 369] on span at bounding box center [1180, 372] width 119 height 17
click at [0, 0] on input "search" at bounding box center [0, 0] width 0 height 0
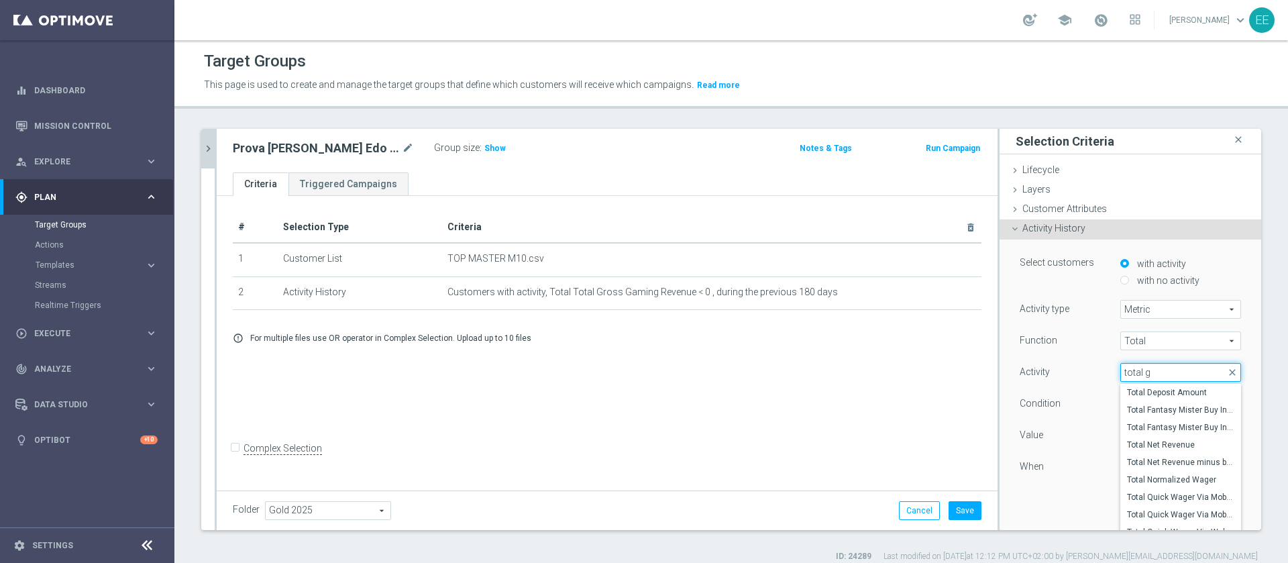
type input "total gr"
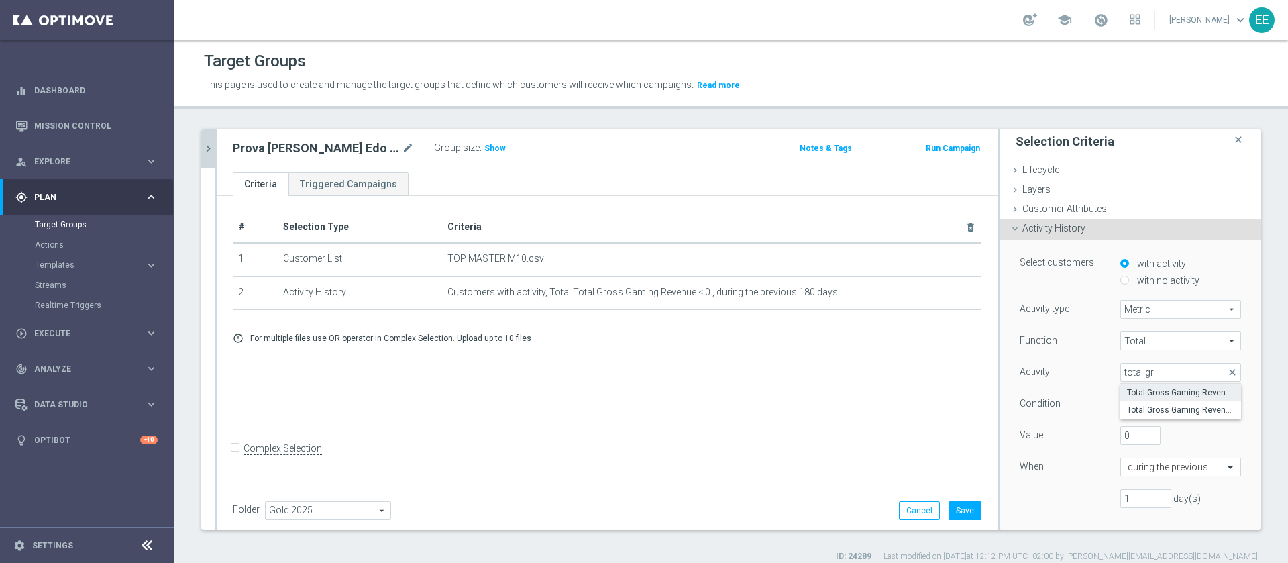
click at [1175, 390] on span "Total Gross Gaming Revenue" at bounding box center [1180, 392] width 107 height 11
type input "Total Gross Gaming Revenue"
click at [1136, 405] on span "=" at bounding box center [1180, 403] width 119 height 17
click at [1127, 464] on span ">" at bounding box center [1180, 459] width 107 height 11
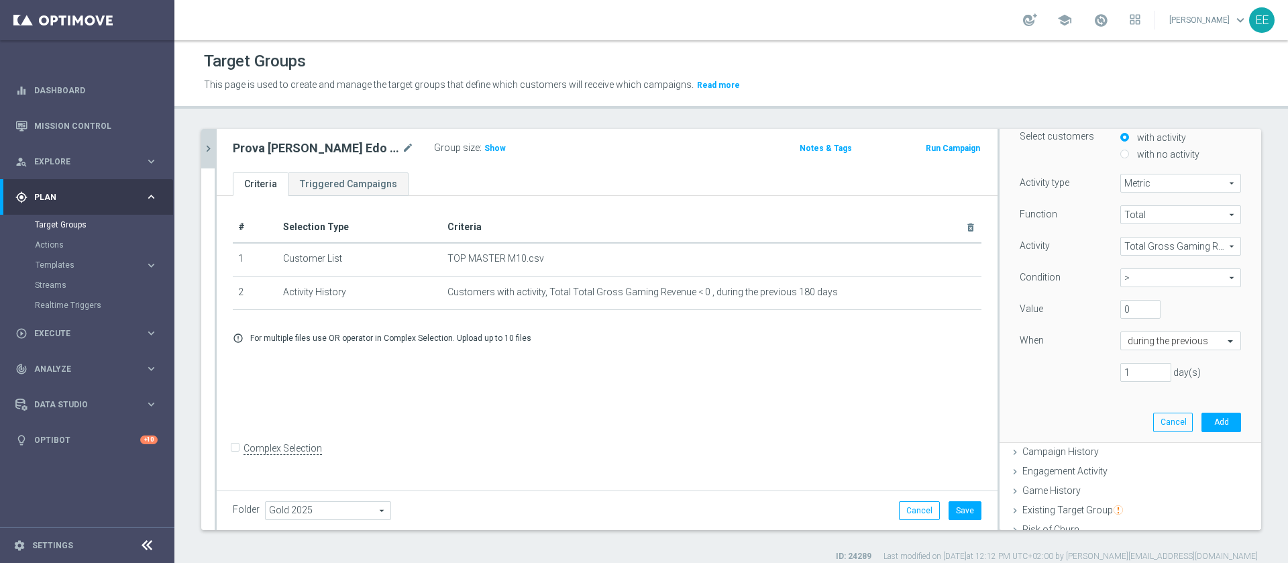
scroll to position [127, 0]
click at [1135, 333] on div "during the previous" at bounding box center [1180, 340] width 121 height 19
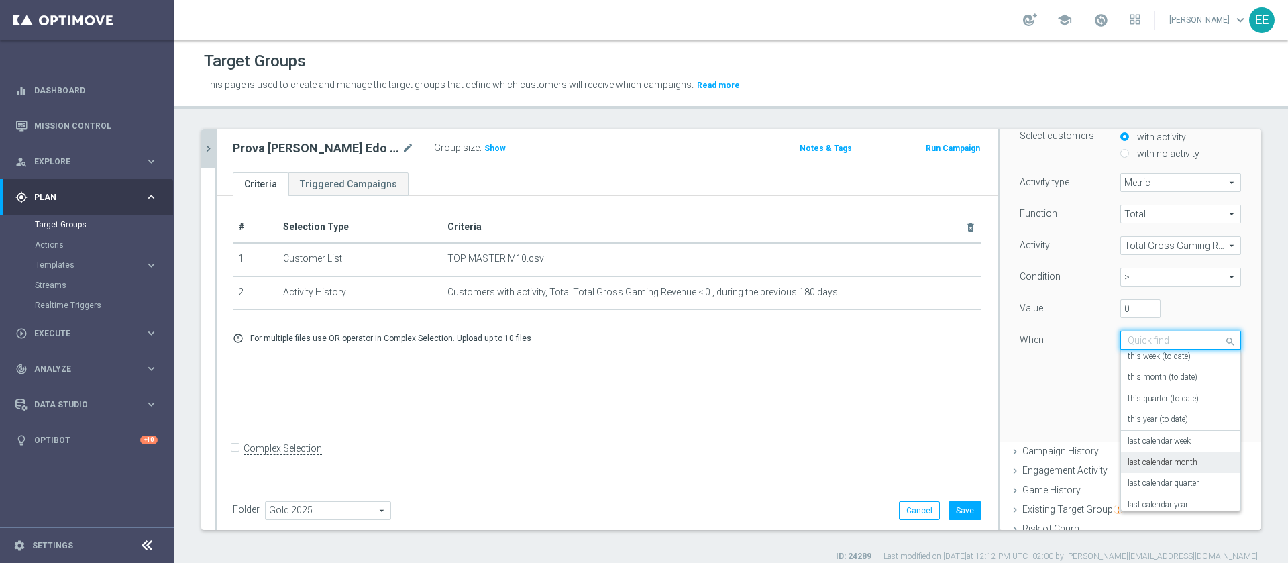
scroll to position [46, 0]
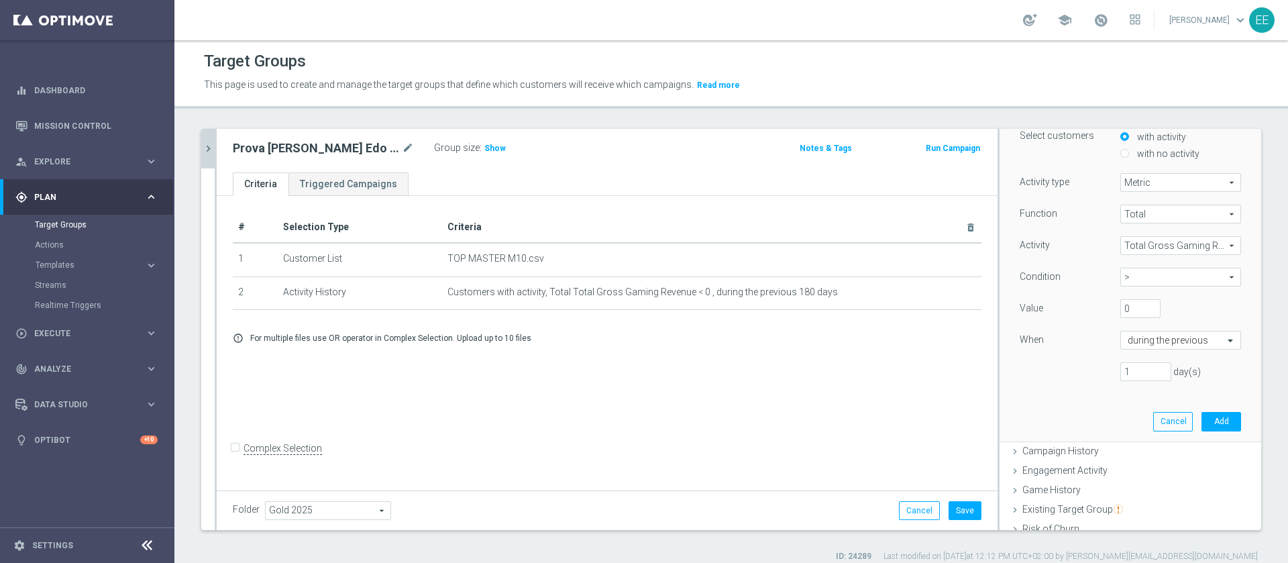
click at [1082, 386] on div "Function Total Total arrow_drop_down search Activity Total Gross Gaming Revenue…" at bounding box center [1130, 298] width 221 height 187
click at [1121, 283] on span ">" at bounding box center [1180, 276] width 119 height 17
click at [1128, 362] on span "<" at bounding box center [1180, 367] width 107 height 11
type input "<"
click at [1134, 344] on input "text" at bounding box center [1167, 341] width 79 height 12
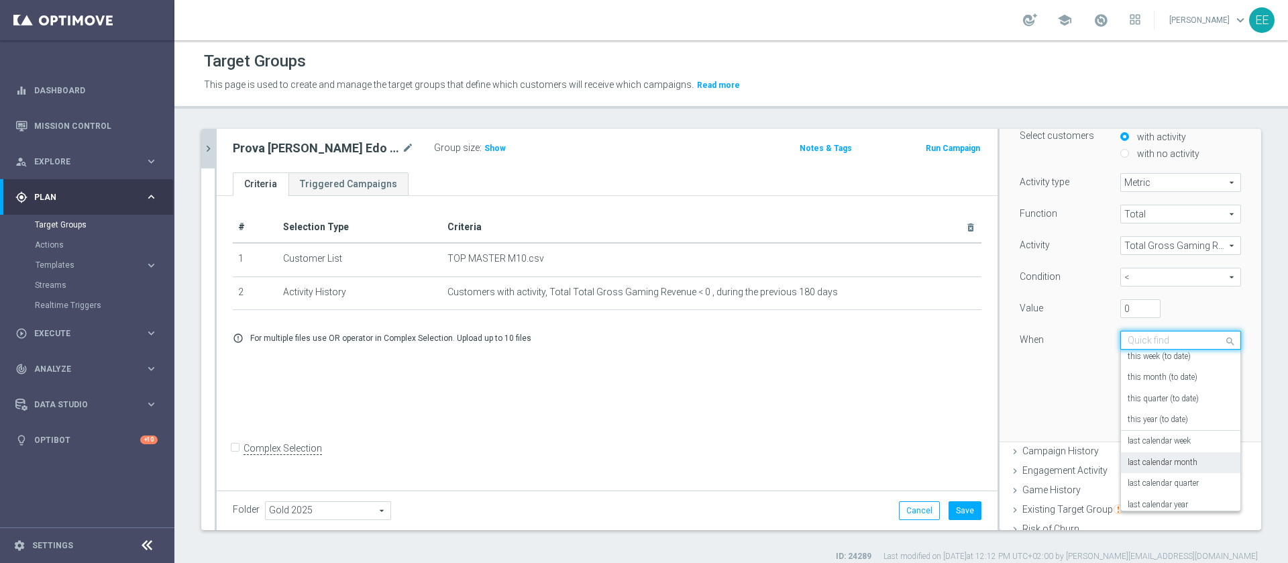
click at [1167, 458] on label "last calendar month" at bounding box center [1163, 463] width 70 height 11
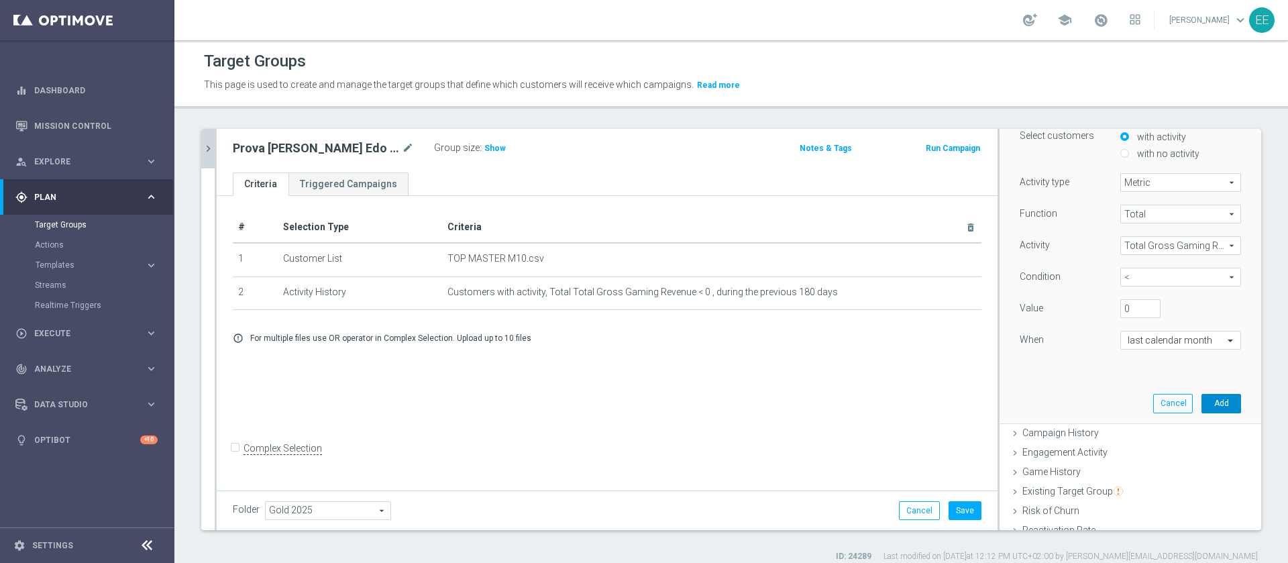
click at [1202, 407] on button "Add" at bounding box center [1222, 403] width 40 height 19
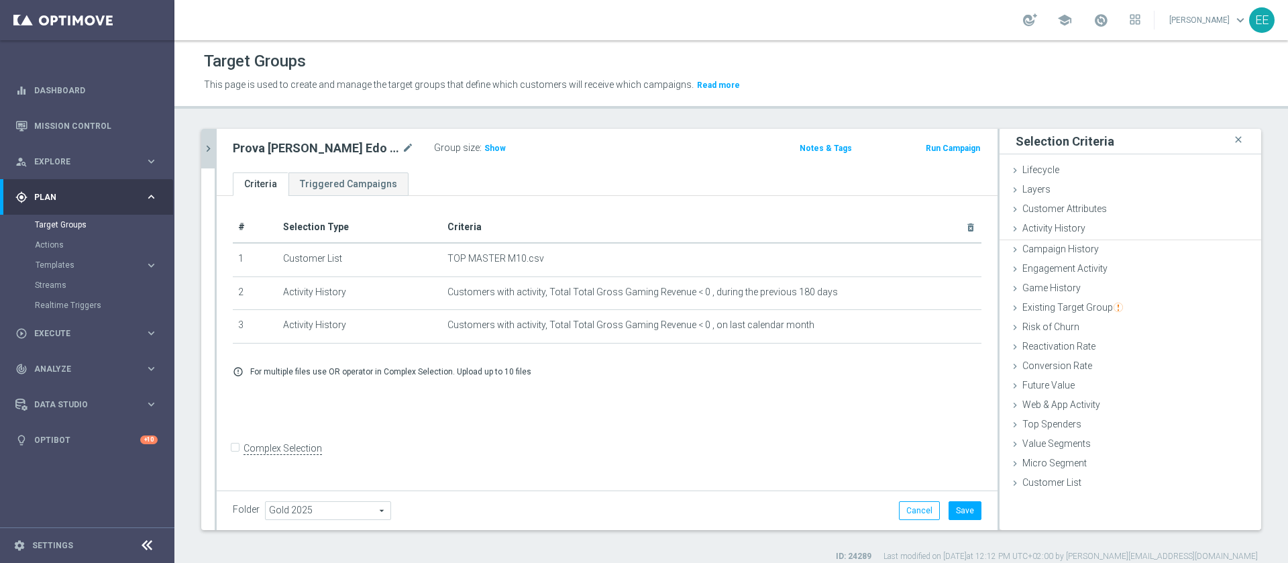
scroll to position [0, 0]
click at [233, 460] on input "Complex Selection" at bounding box center [237, 450] width 9 height 19
checkbox input "true"
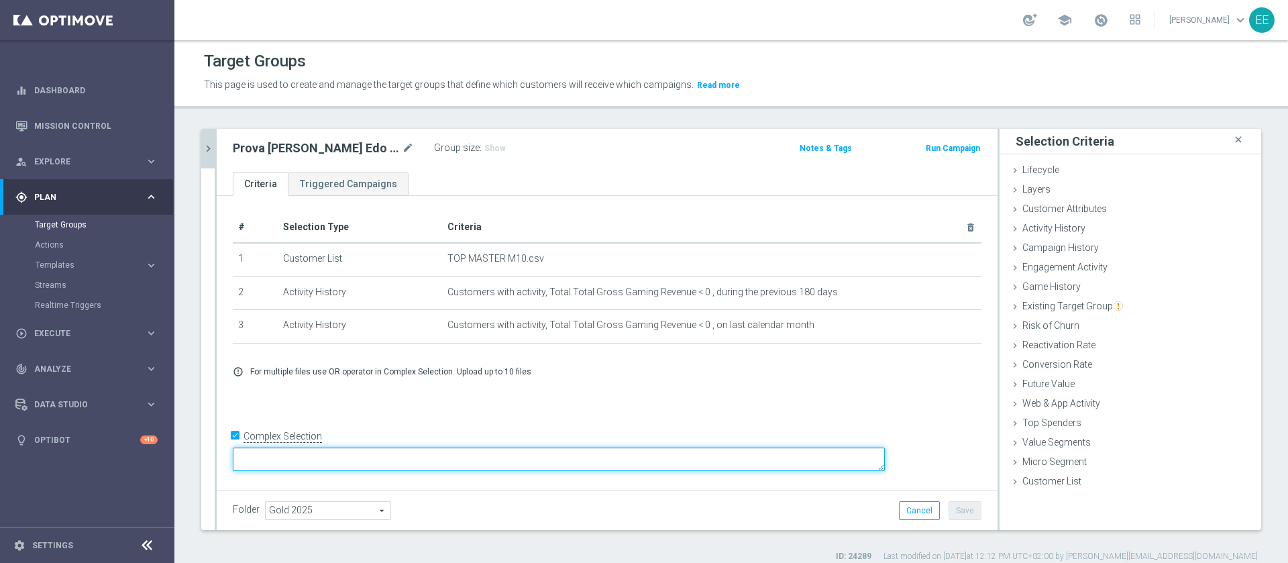
click at [403, 456] on textarea at bounding box center [559, 458] width 652 height 23
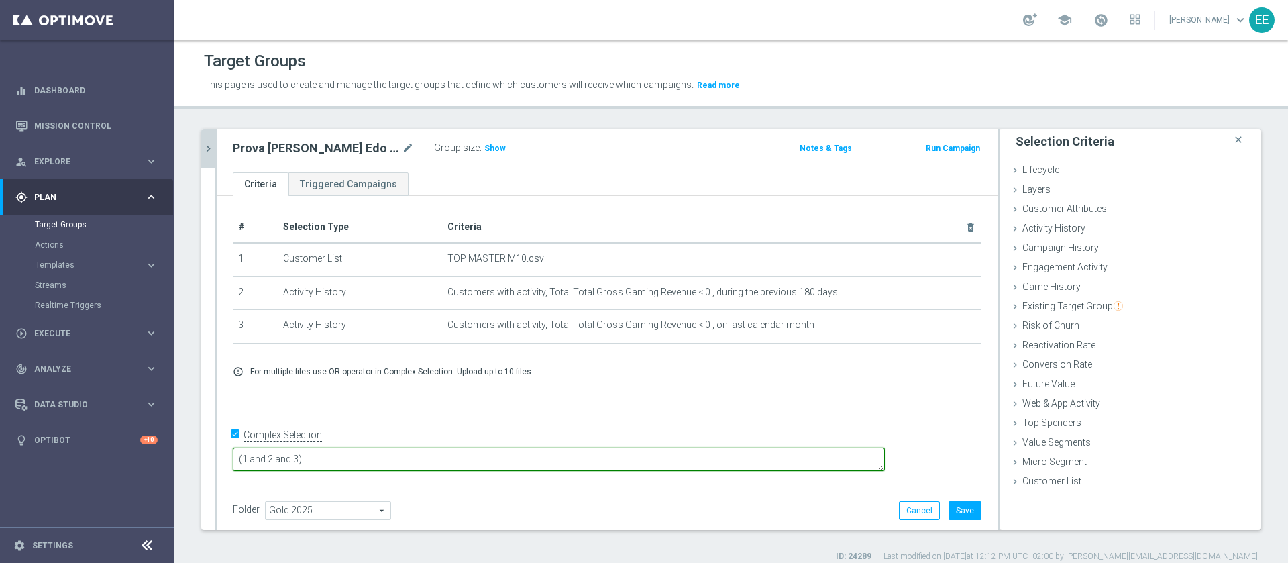
type textarea "(1 and 2 and 3)"
click at [478, 133] on div "Prova Luis Edo Jenny 02.10 mode_edit Group size : Show Notes & Tags Run Campaign" at bounding box center [607, 151] width 781 height 44
click at [478, 139] on div "Group size : Show" at bounding box center [501, 147] width 134 height 16
click at [484, 148] on span "Show" at bounding box center [494, 148] width 21 height 9
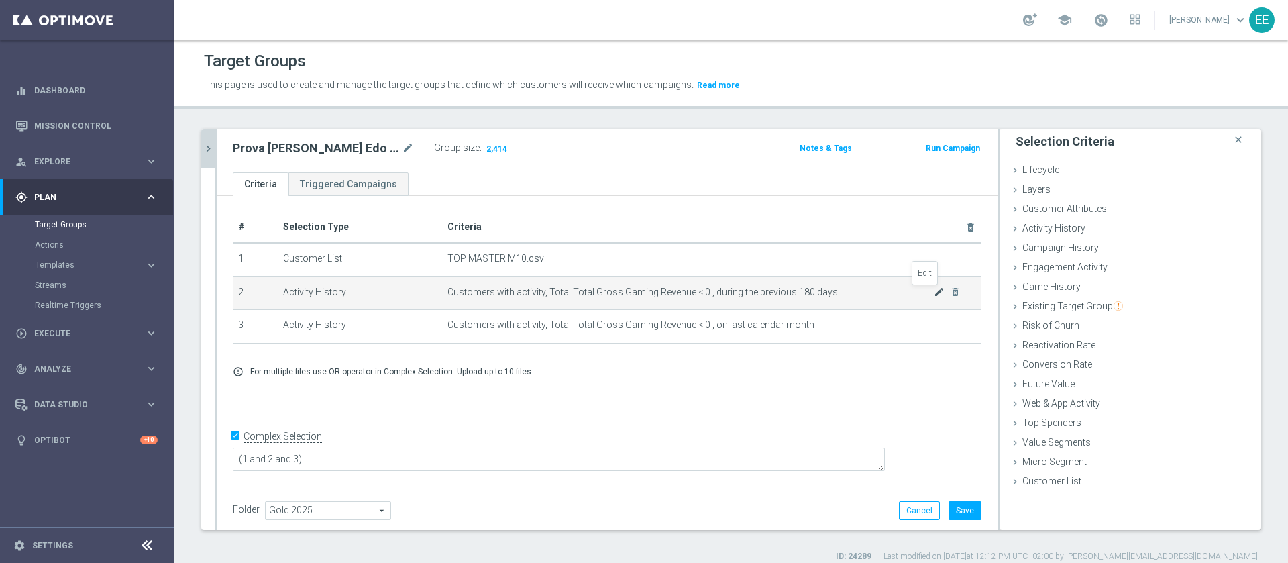
click at [934, 289] on icon "mode_edit" at bounding box center [939, 291] width 11 height 11
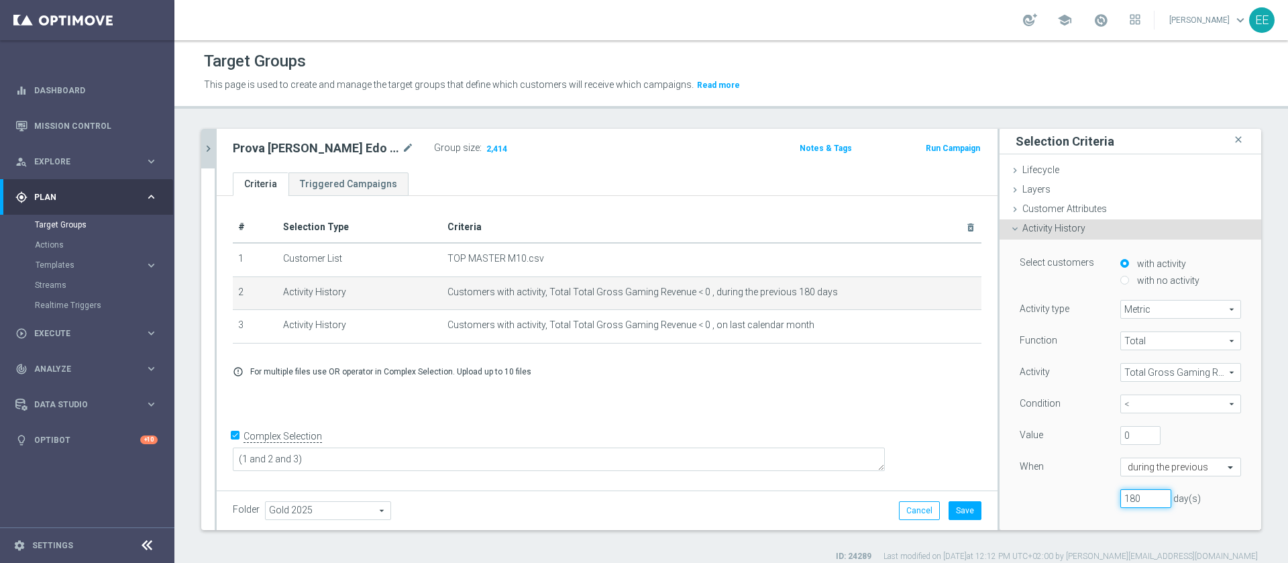
click at [1120, 501] on input "180" at bounding box center [1145, 498] width 51 height 19
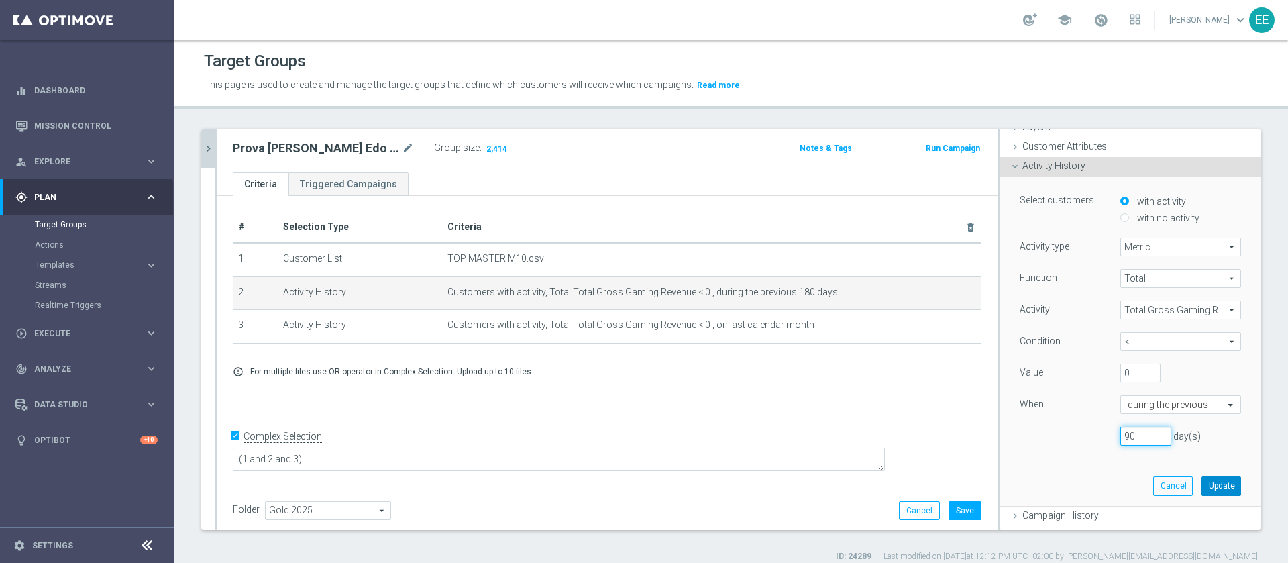
type input "90"
click at [1202, 482] on button "Update" at bounding box center [1222, 485] width 40 height 19
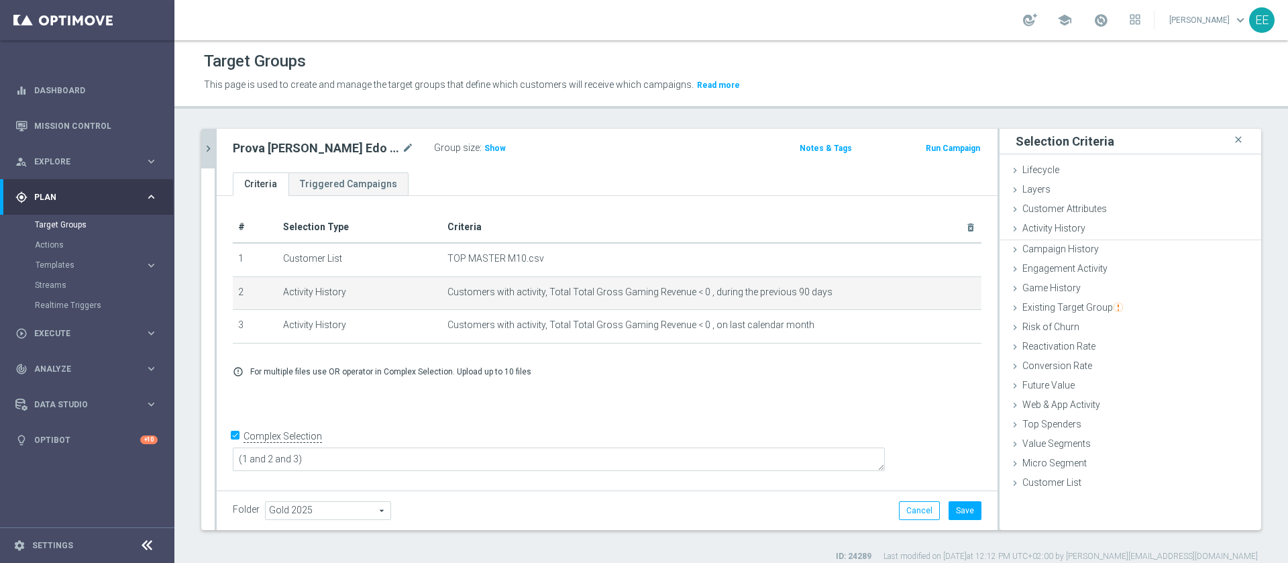
scroll to position [0, 0]
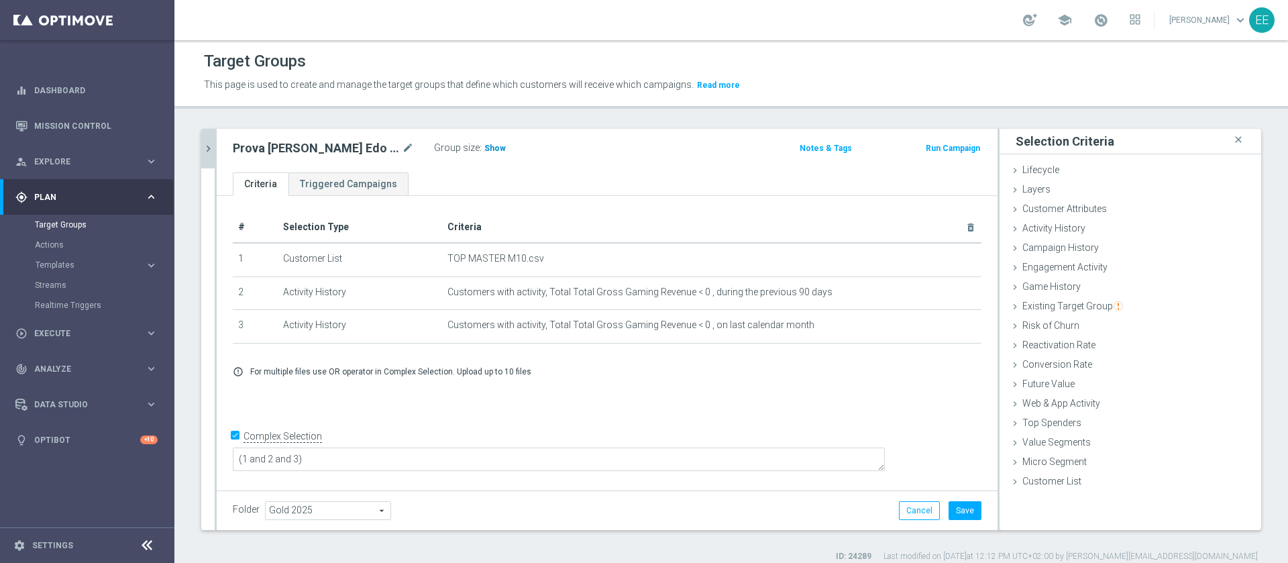
click at [483, 154] on h3 "Show" at bounding box center [495, 148] width 24 height 15
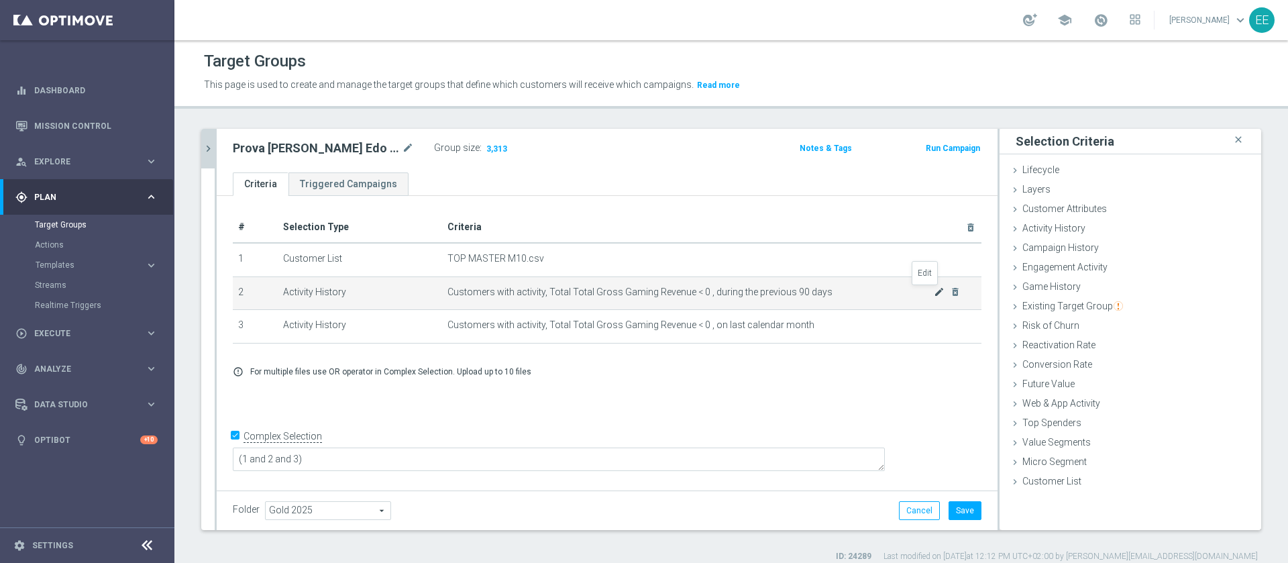
click at [934, 297] on icon "mode_edit" at bounding box center [939, 291] width 11 height 11
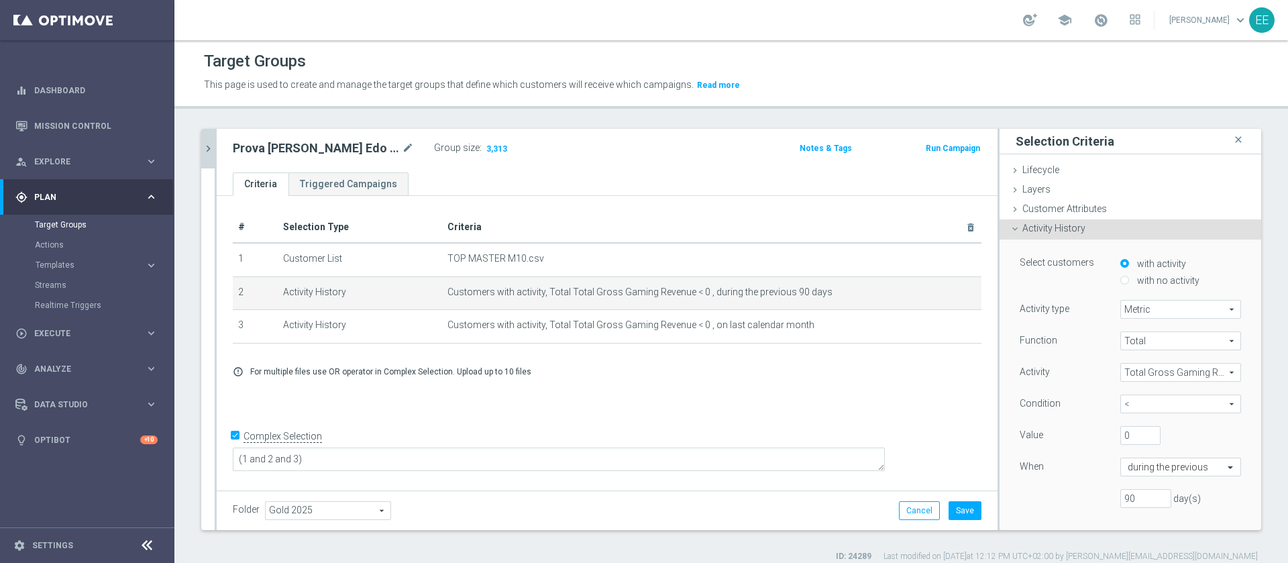
click at [1148, 376] on span "Total Gross Gaming Revenue" at bounding box center [1180, 372] width 119 height 17
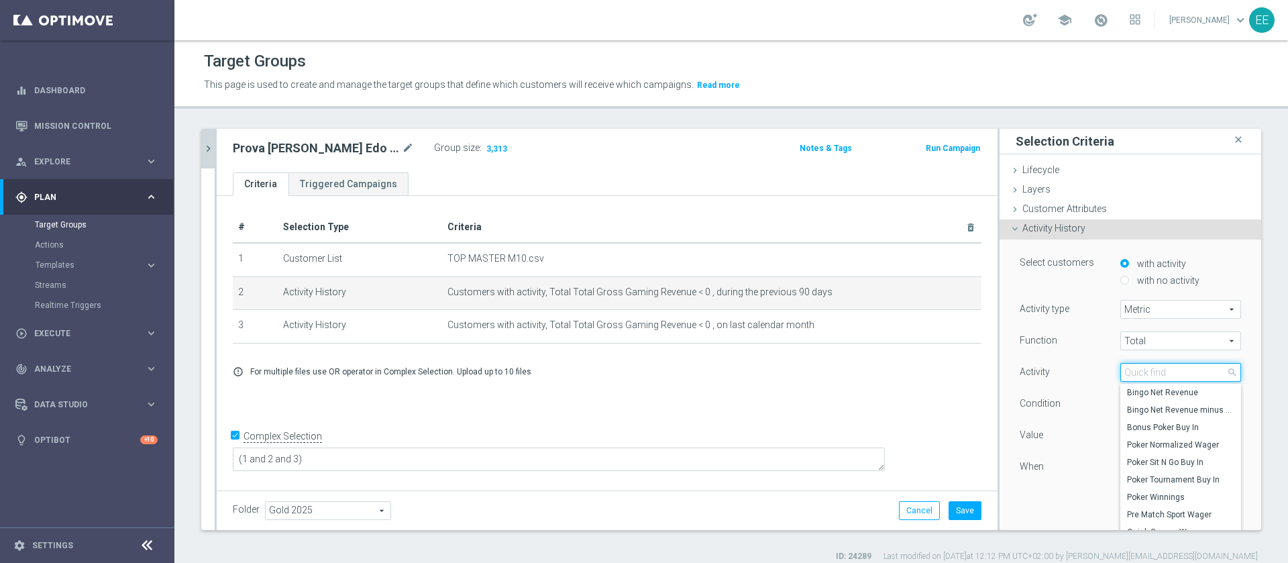
click at [1148, 376] on input "search" at bounding box center [1180, 372] width 121 height 19
click at [1082, 391] on div "Function Total Total arrow_drop_down search Activity Total Gross Gaming Revenue…" at bounding box center [1130, 424] width 221 height 187
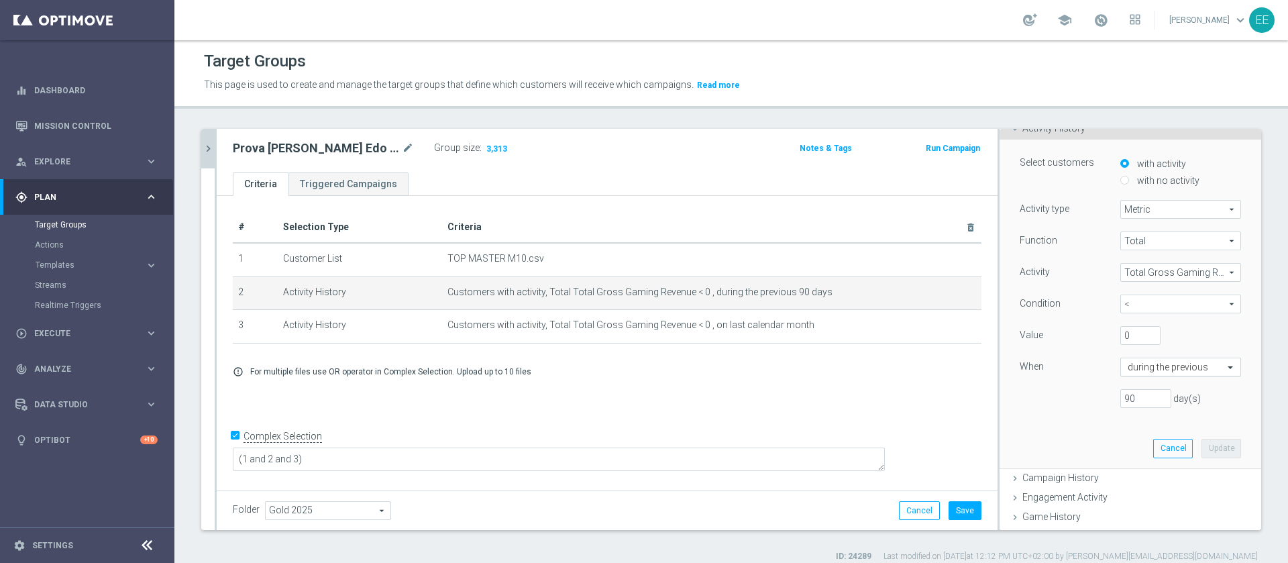
scroll to position [109, 0]
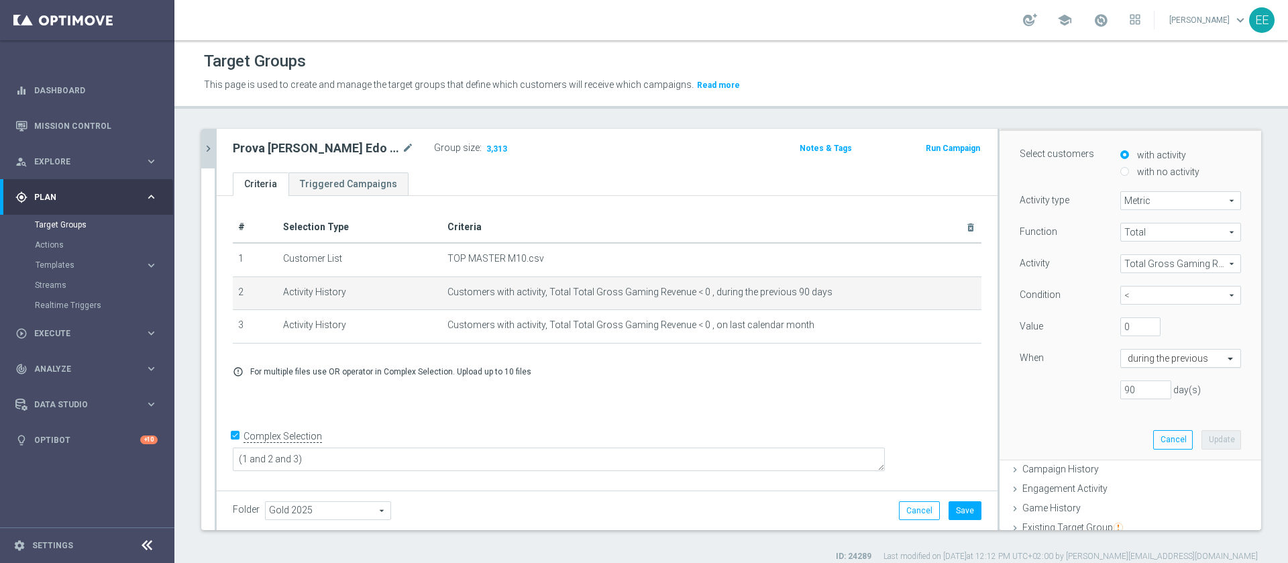
click at [1143, 353] on input "text" at bounding box center [1167, 359] width 79 height 12
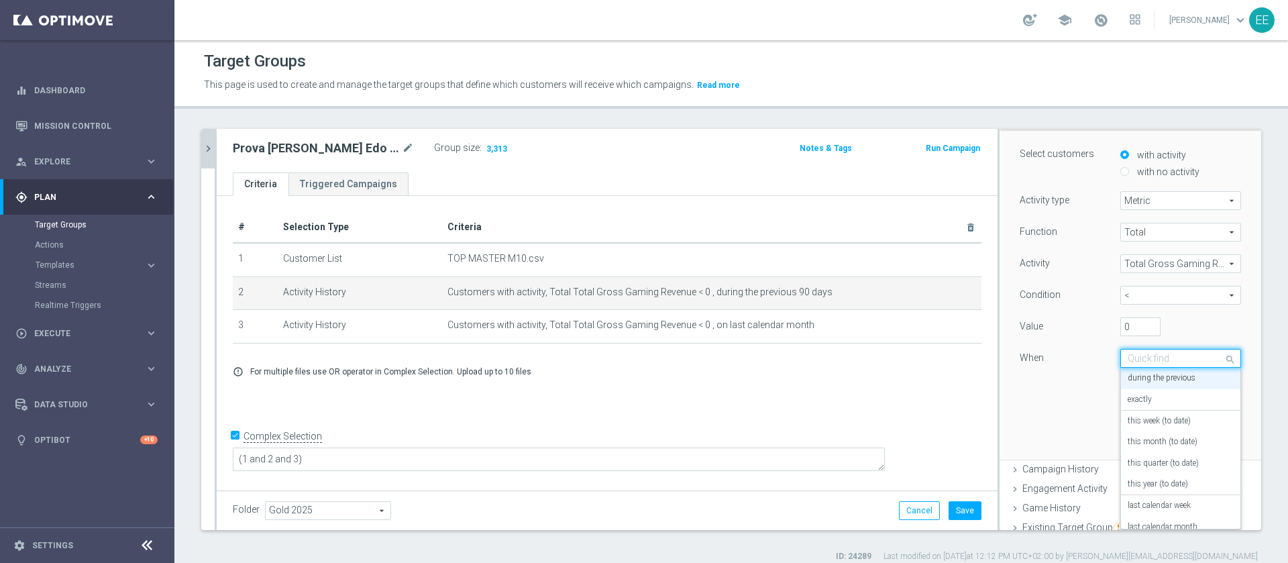
scroll to position [161, 0]
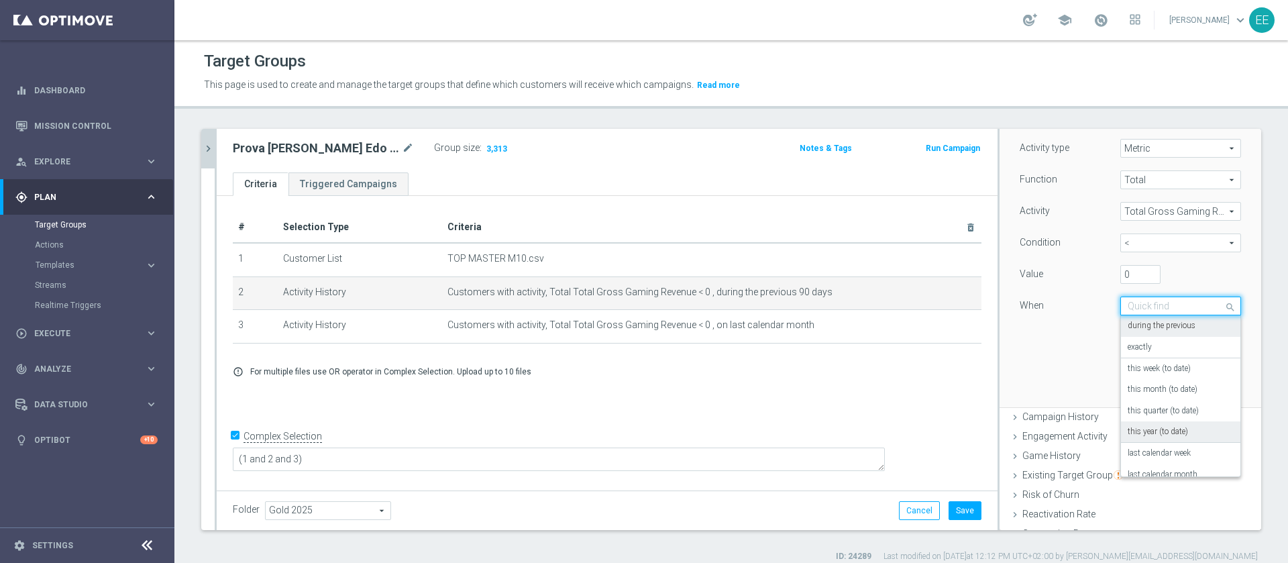
click at [1146, 423] on div "this year (to date)" at bounding box center [1181, 431] width 106 height 21
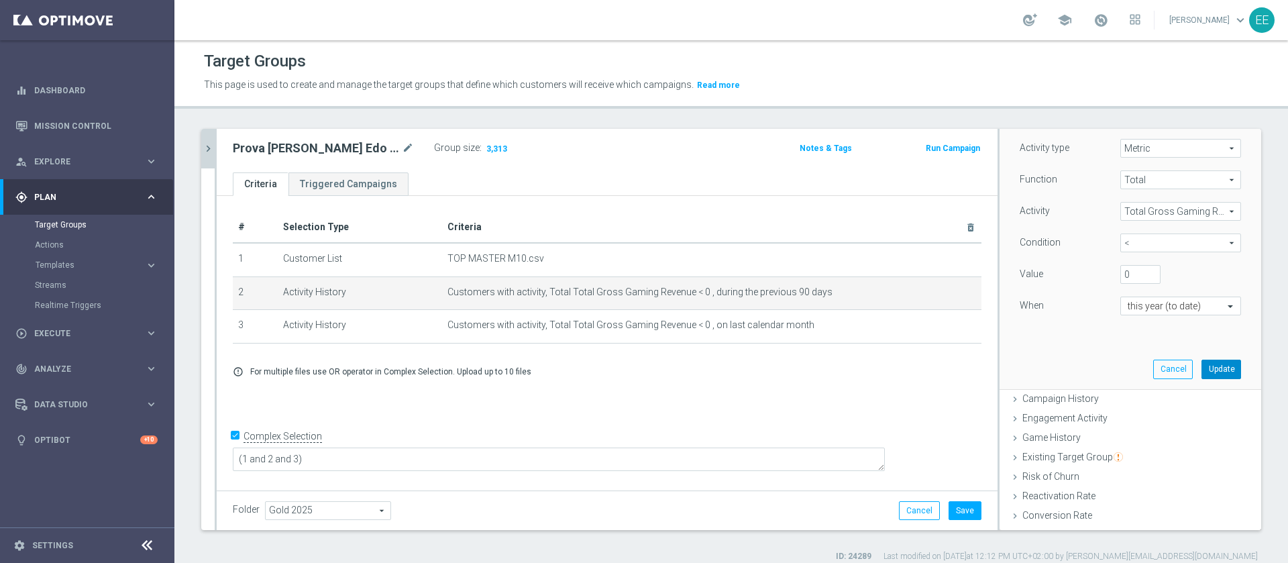
click at [1206, 372] on button "Update" at bounding box center [1222, 369] width 40 height 19
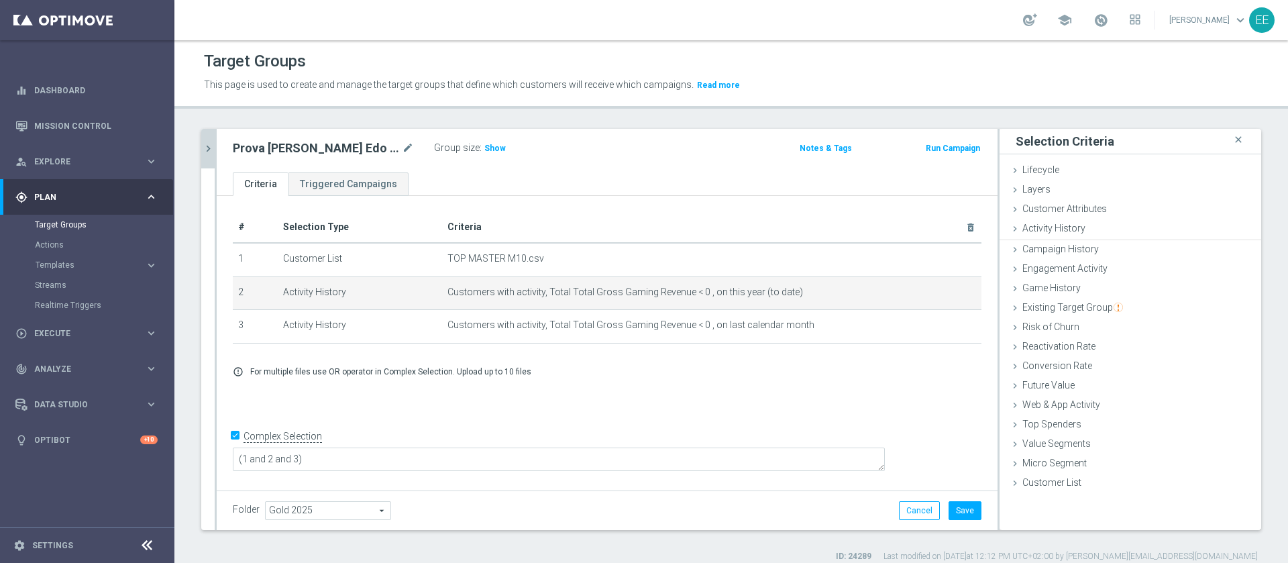
scroll to position [0, 0]
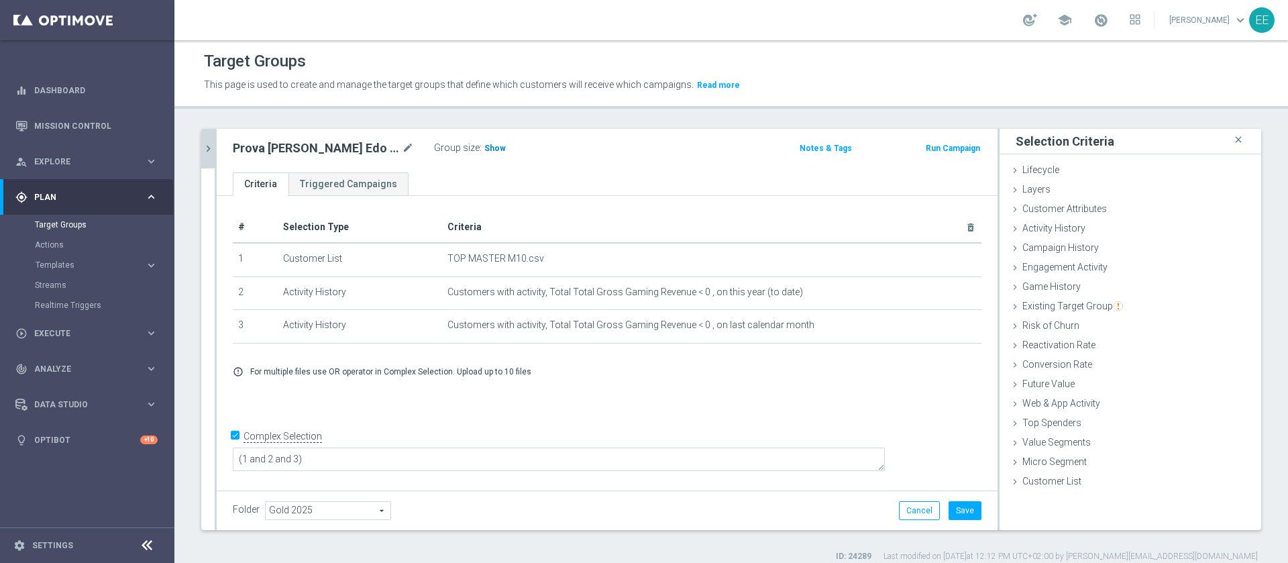
click at [484, 146] on span "Show" at bounding box center [494, 148] width 21 height 9
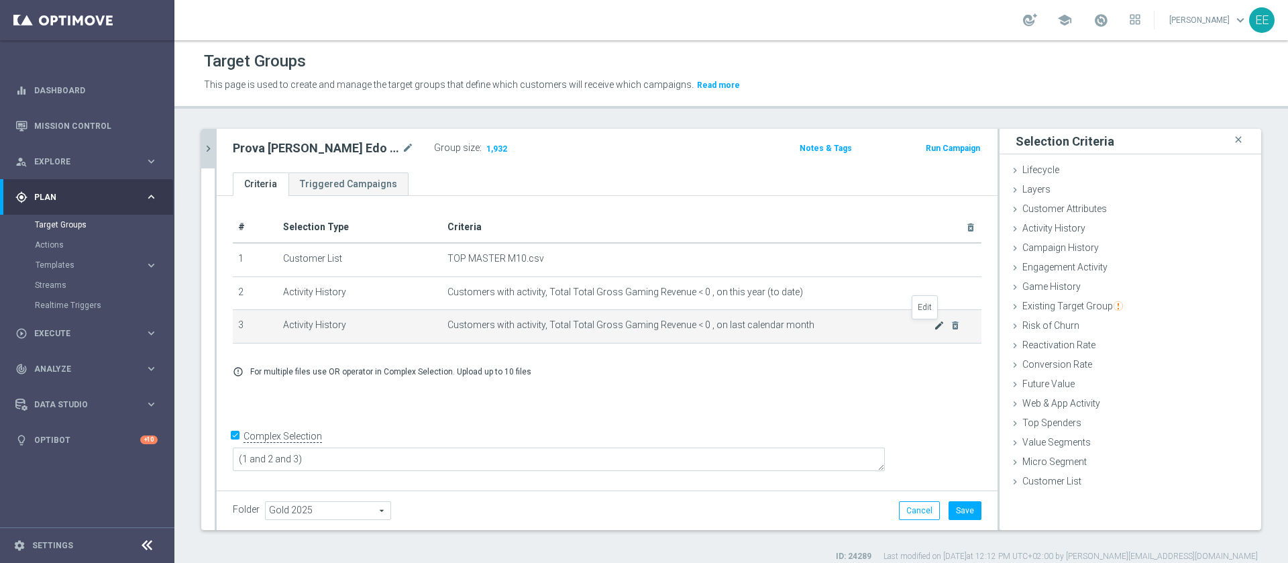
click at [934, 327] on icon "mode_edit" at bounding box center [939, 325] width 11 height 11
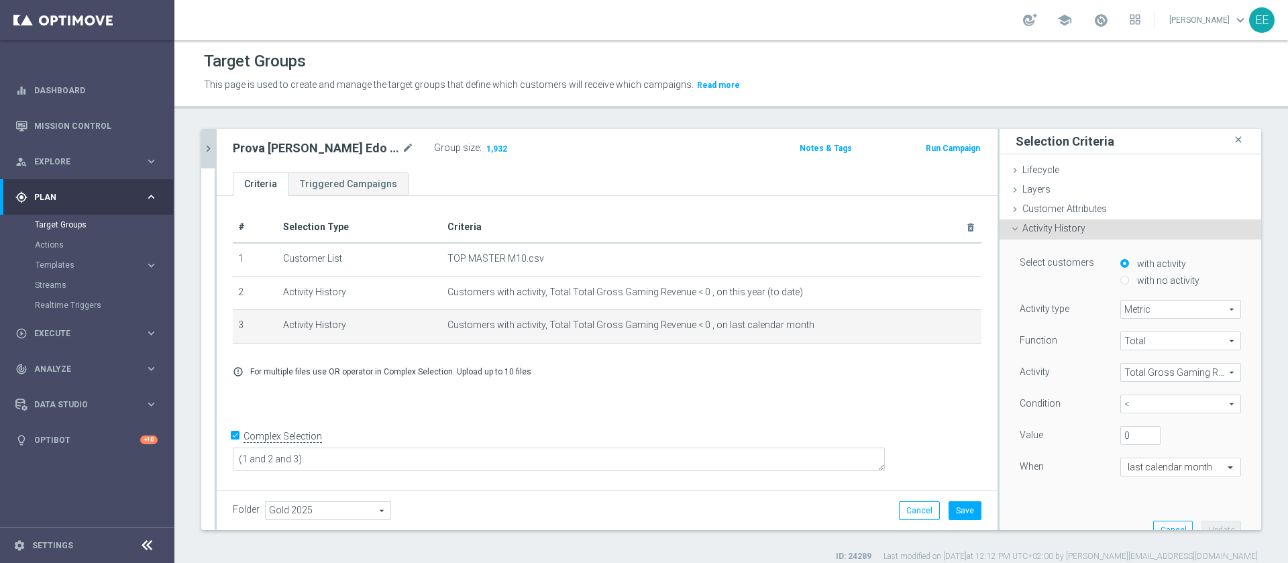
click at [1135, 378] on span "Total Gross Gaming Revenue" at bounding box center [1180, 372] width 119 height 17
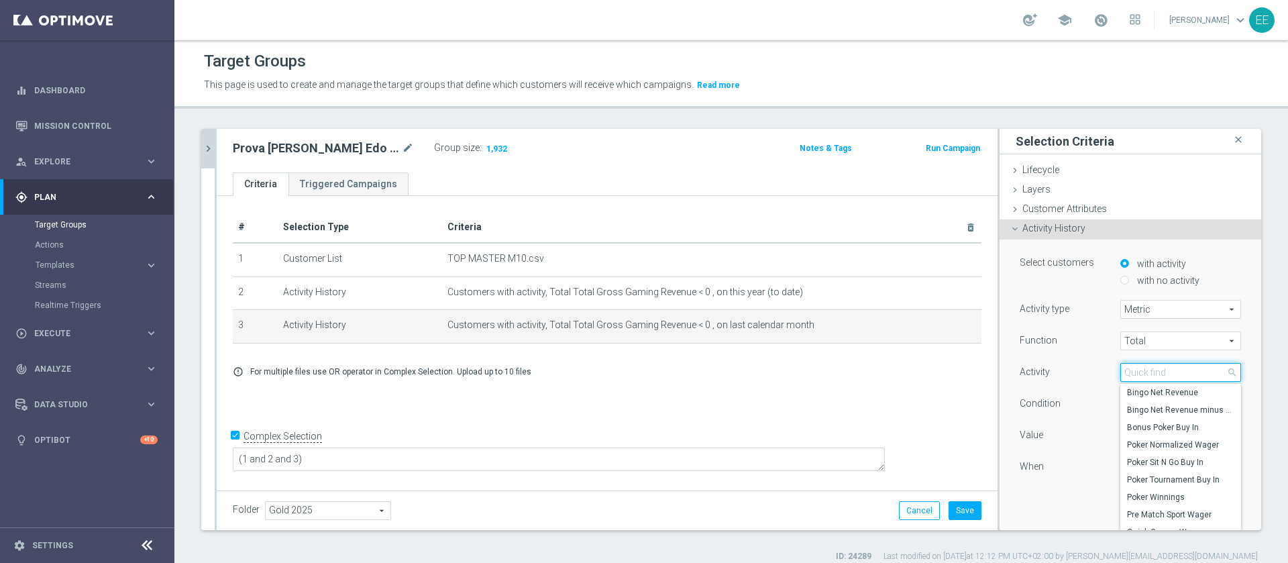
click at [1135, 378] on input "search" at bounding box center [1180, 372] width 121 height 19
click at [1075, 399] on div "Condition" at bounding box center [1060, 404] width 101 height 21
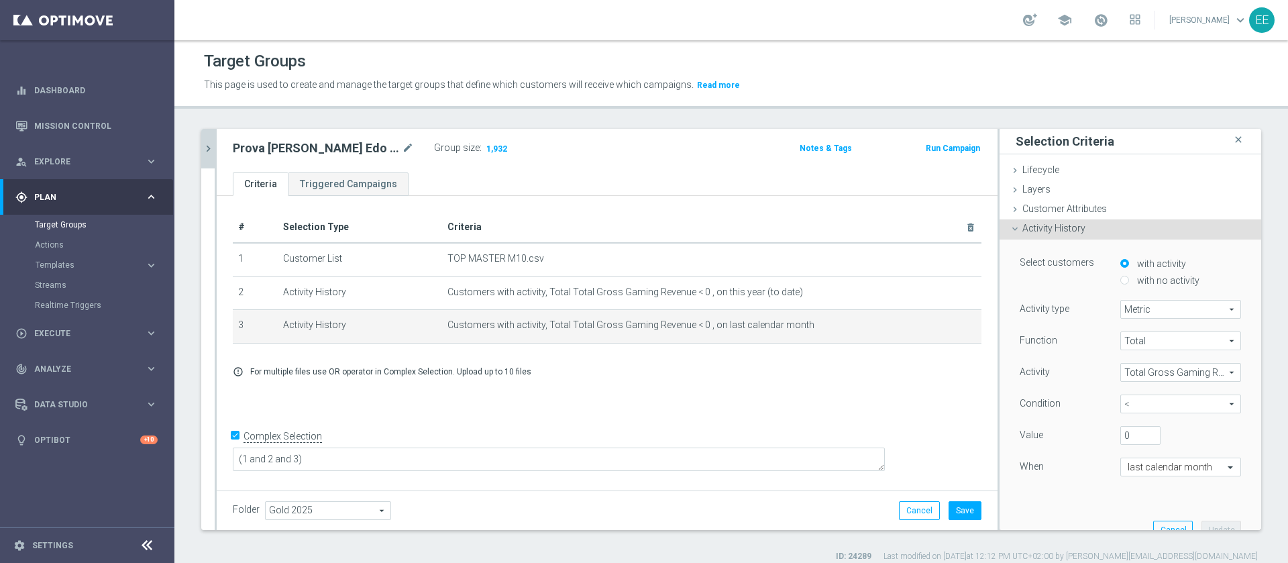
click at [1129, 401] on span "<" at bounding box center [1180, 403] width 119 height 17
click at [1073, 425] on div "Function Total Total arrow_drop_down search Activity Total Gross Gaming Revenue…" at bounding box center [1130, 415] width 221 height 169
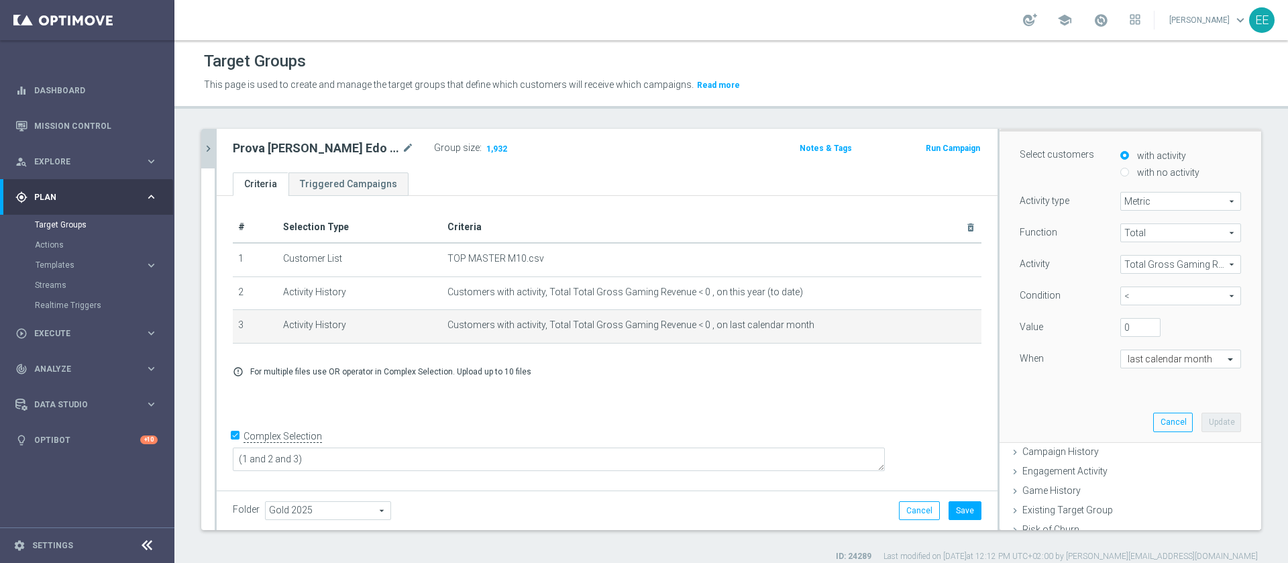
scroll to position [111, 0]
click at [1155, 358] on input "text" at bounding box center [1167, 357] width 79 height 12
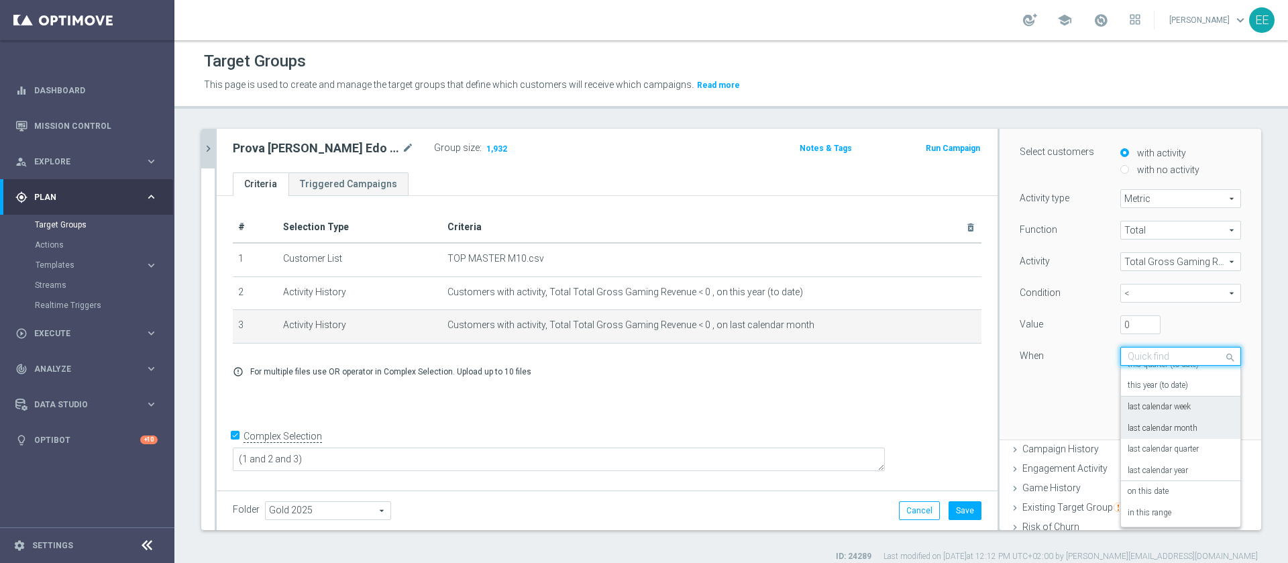
scroll to position [0, 0]
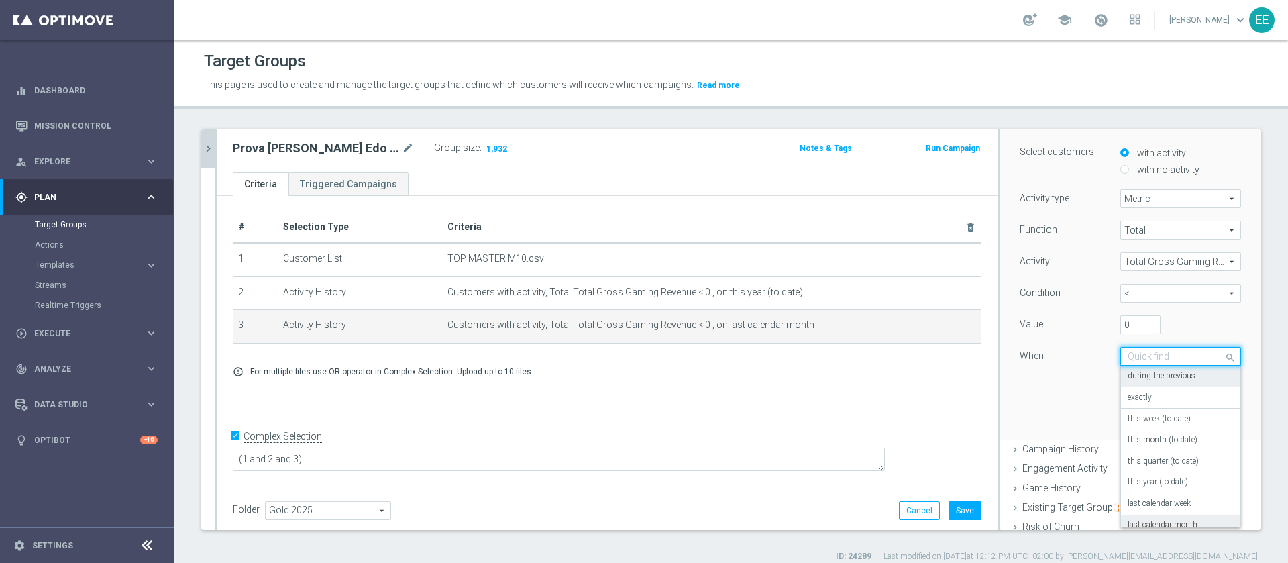
click at [1145, 374] on label "during the previous" at bounding box center [1162, 376] width 68 height 11
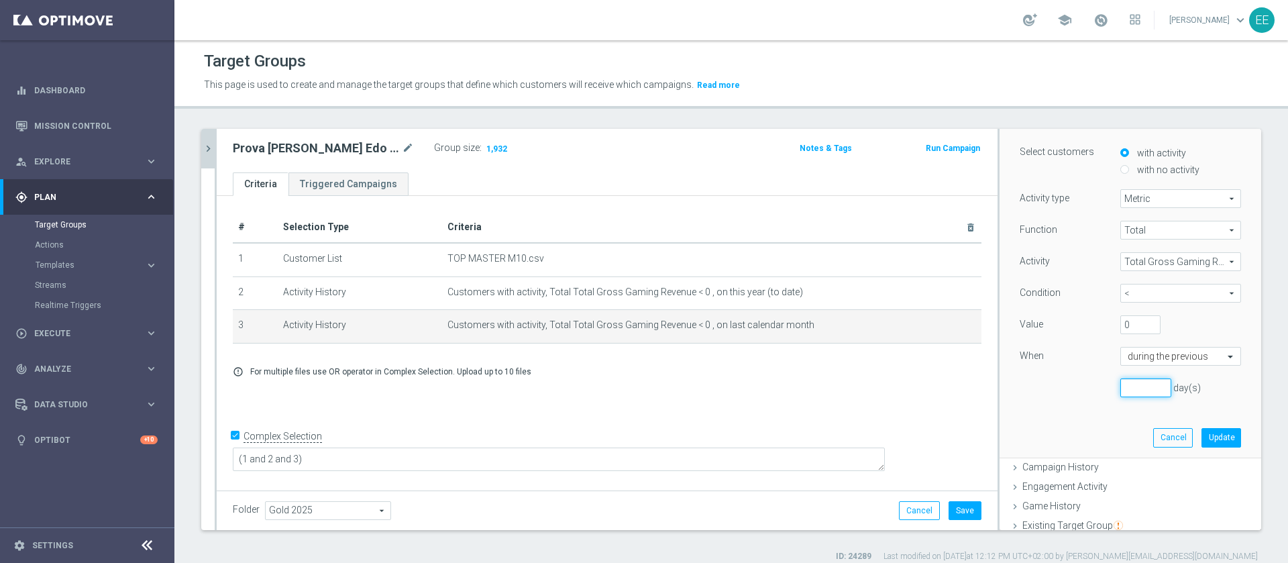
click at [1120, 385] on input "number" at bounding box center [1145, 387] width 51 height 19
type input "30"
click at [1202, 437] on button "Update" at bounding box center [1222, 437] width 40 height 19
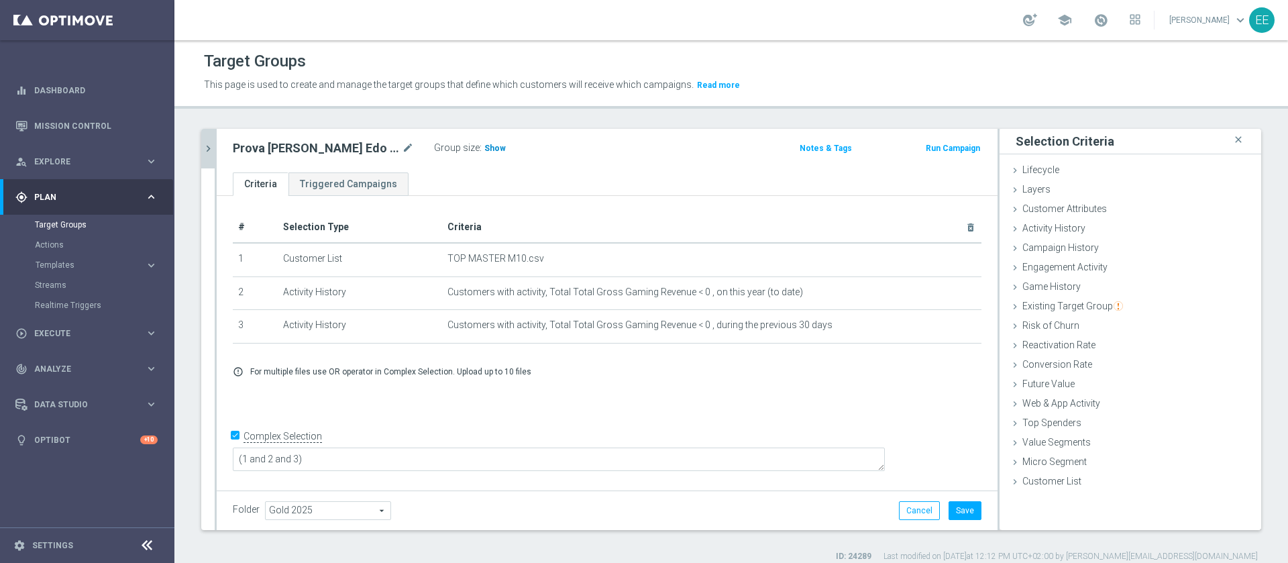
click at [488, 146] on div "Group size : Show" at bounding box center [501, 147] width 134 height 16
click at [484, 150] on span "Show" at bounding box center [494, 148] width 21 height 9
click at [1033, 209] on span "Customer Attributes" at bounding box center [1064, 208] width 85 height 11
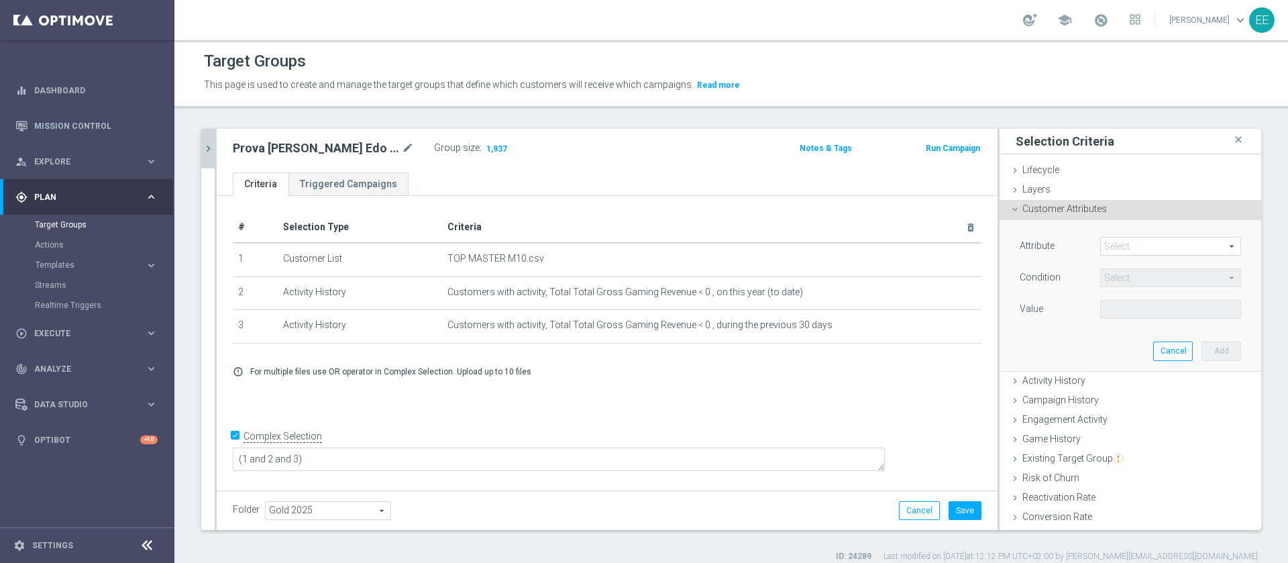
click at [1113, 247] on span at bounding box center [1171, 246] width 140 height 17
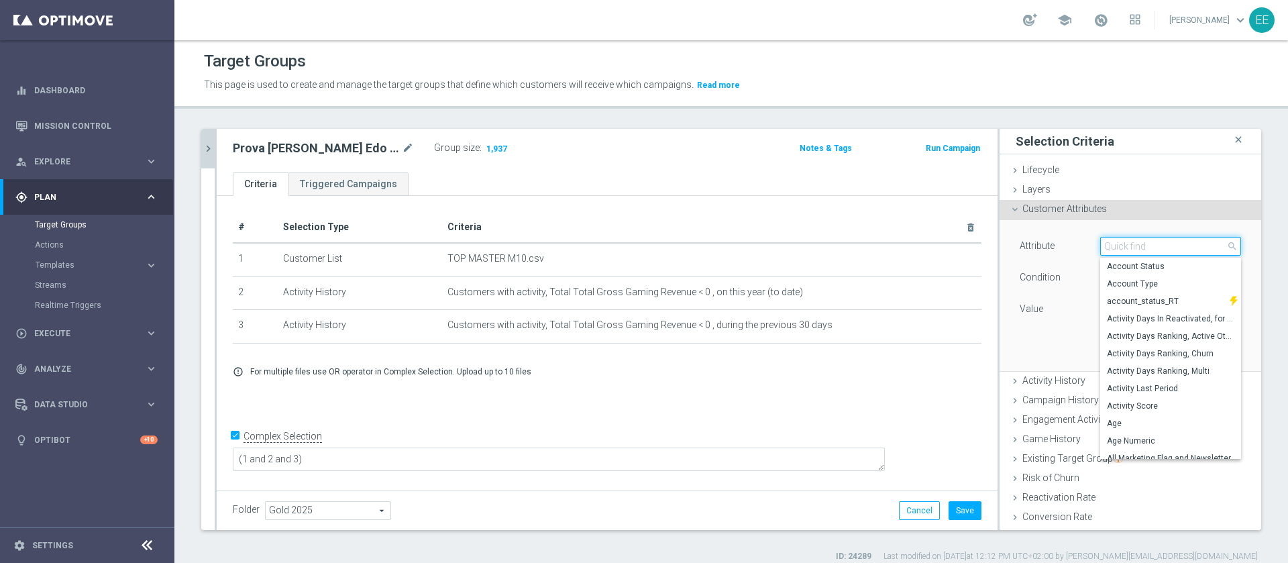
click at [1113, 247] on input "search" at bounding box center [1170, 246] width 141 height 19
type input "bonus"
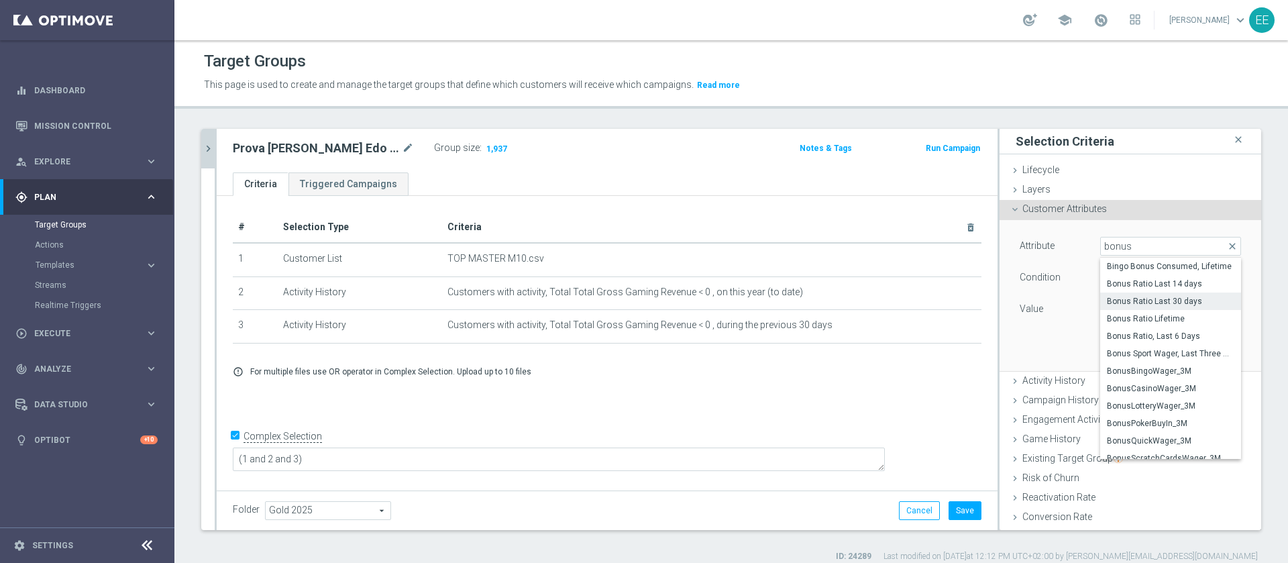
click at [1132, 305] on span "Bonus Ratio Last 30 days" at bounding box center [1170, 301] width 127 height 11
type input "Bonus Ratio Last 30 days"
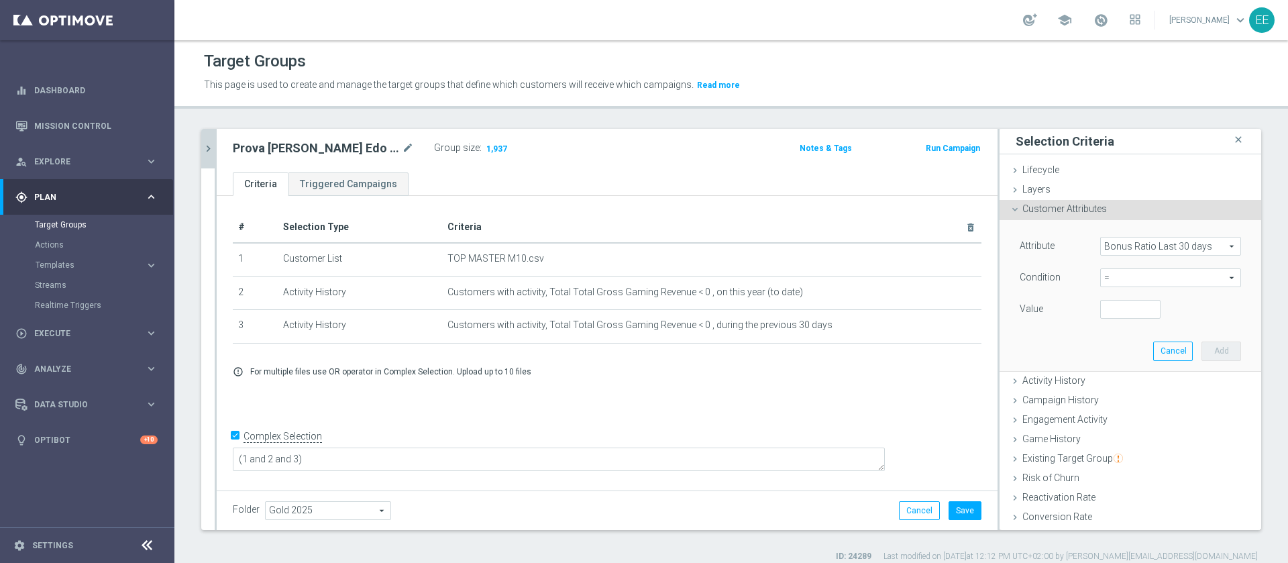
click at [1102, 287] on div "Condition = = arrow_drop_down search" at bounding box center [1131, 278] width 242 height 21
click at [1106, 280] on span "=" at bounding box center [1171, 277] width 140 height 17
click at [1107, 301] on span "<" at bounding box center [1170, 298] width 127 height 11
type input "<"
click at [1100, 310] on input "number" at bounding box center [1130, 309] width 60 height 19
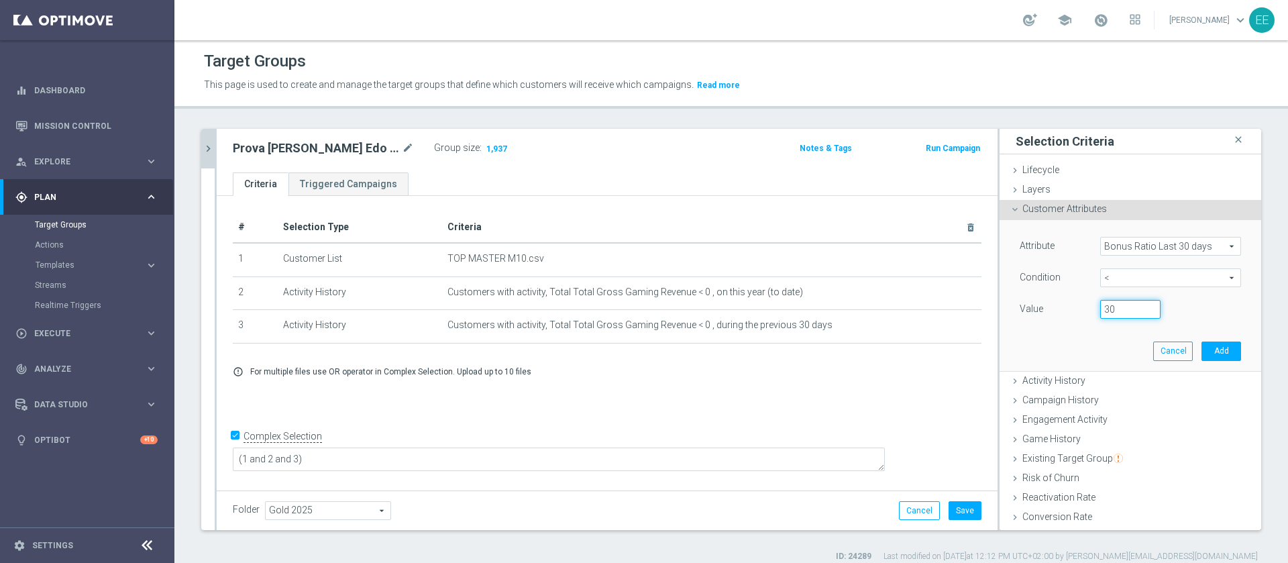
type input "3"
type input "0"
type input "0.3"
click at [1202, 349] on button "Add" at bounding box center [1222, 350] width 40 height 19
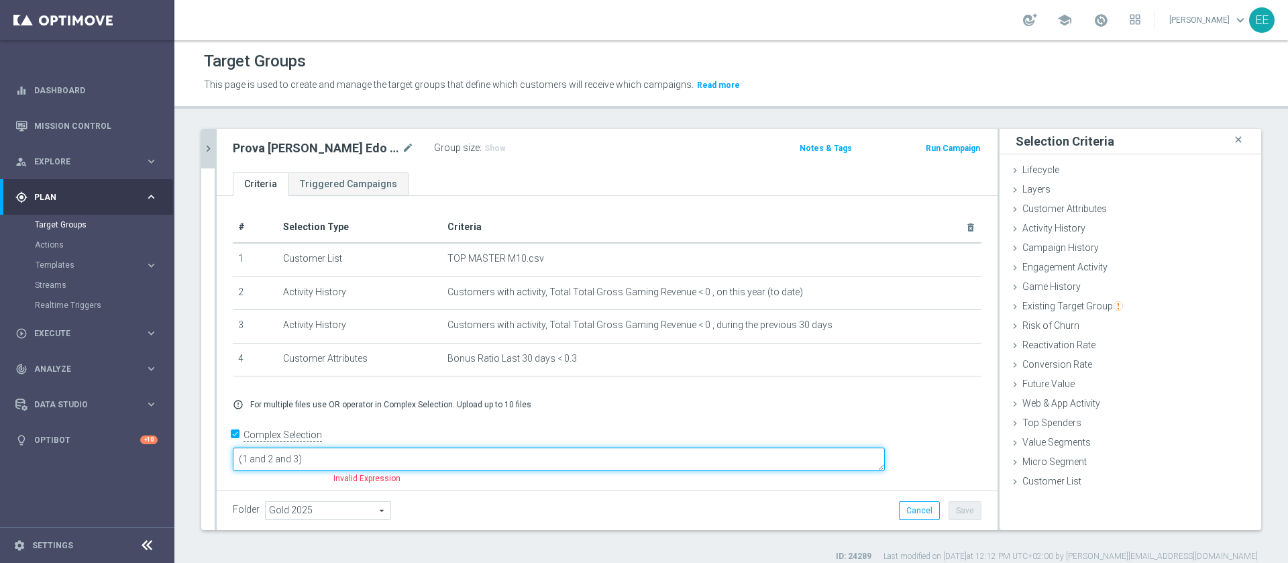
click at [394, 458] on textarea "(1 and 2 and 3)" at bounding box center [559, 458] width 652 height 23
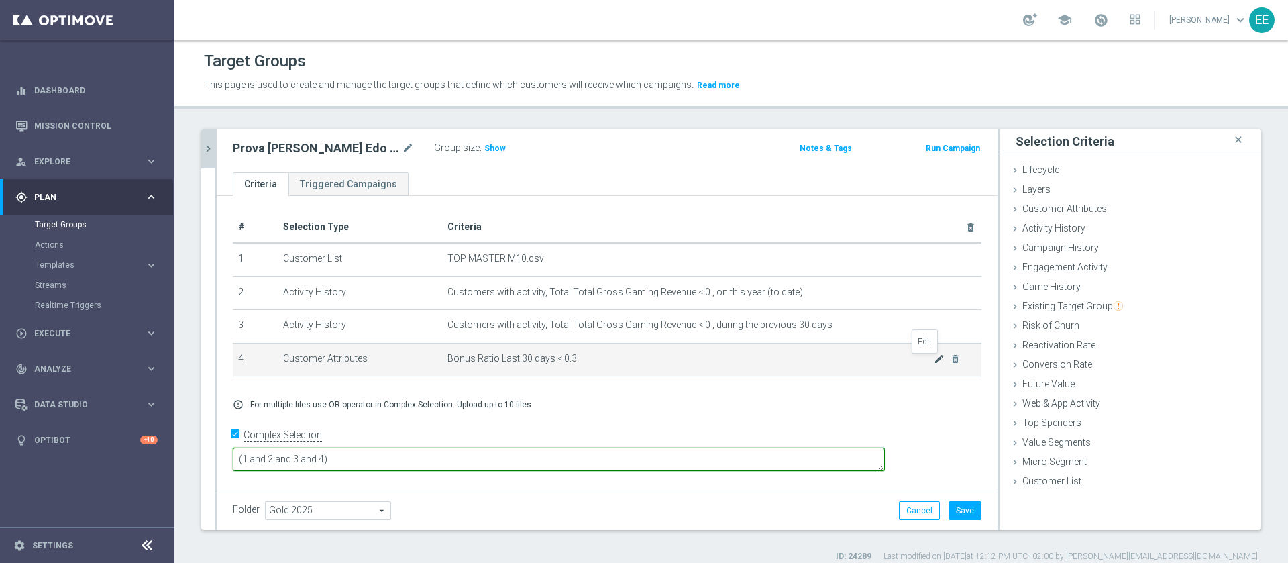
type textarea "(1 and 2 and 3 and 4)"
click at [934, 364] on icon "mode_edit" at bounding box center [939, 359] width 11 height 11
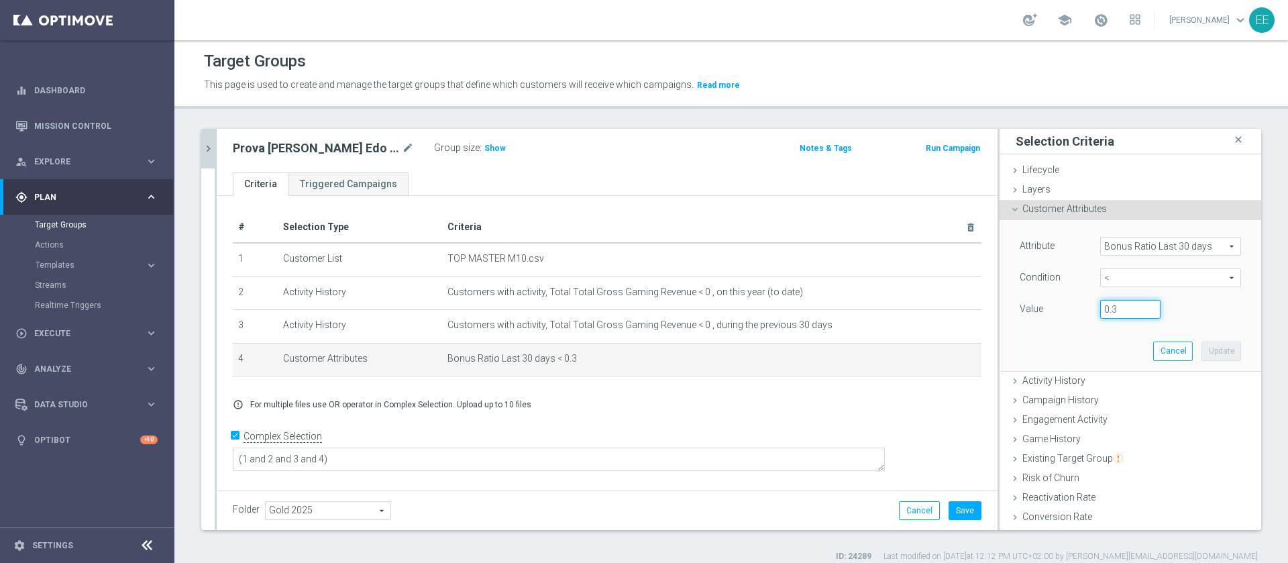
click at [1116, 300] on input "0.3" at bounding box center [1130, 309] width 60 height 19
type input "0.2"
click at [1203, 352] on button "Update" at bounding box center [1222, 350] width 40 height 19
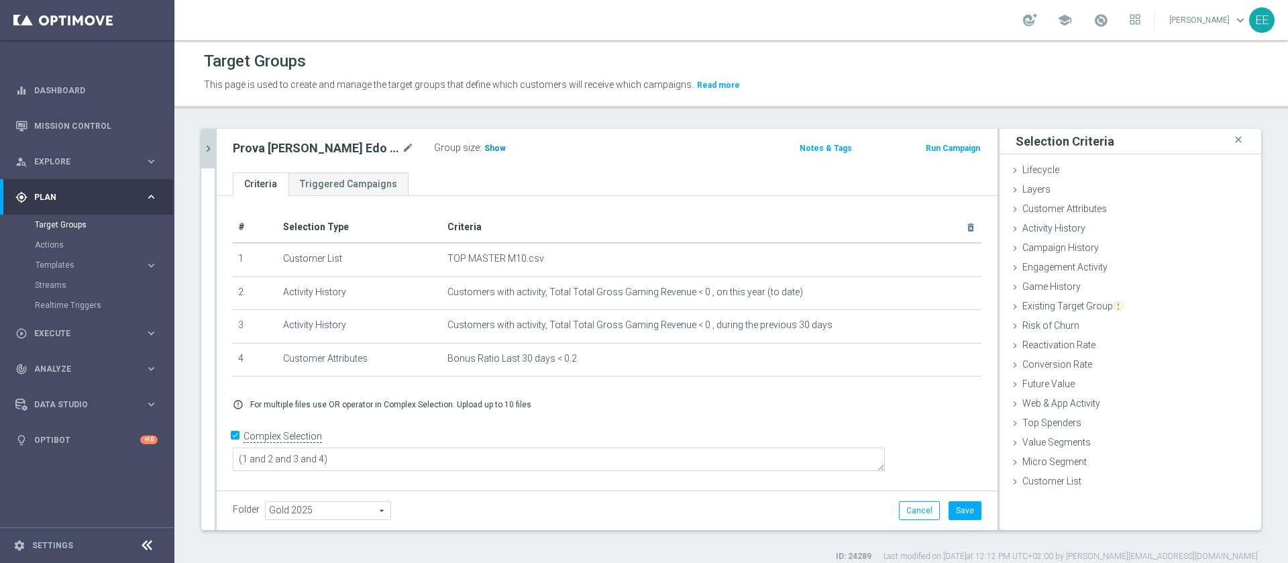
click at [484, 148] on span "Show" at bounding box center [494, 148] width 21 height 9
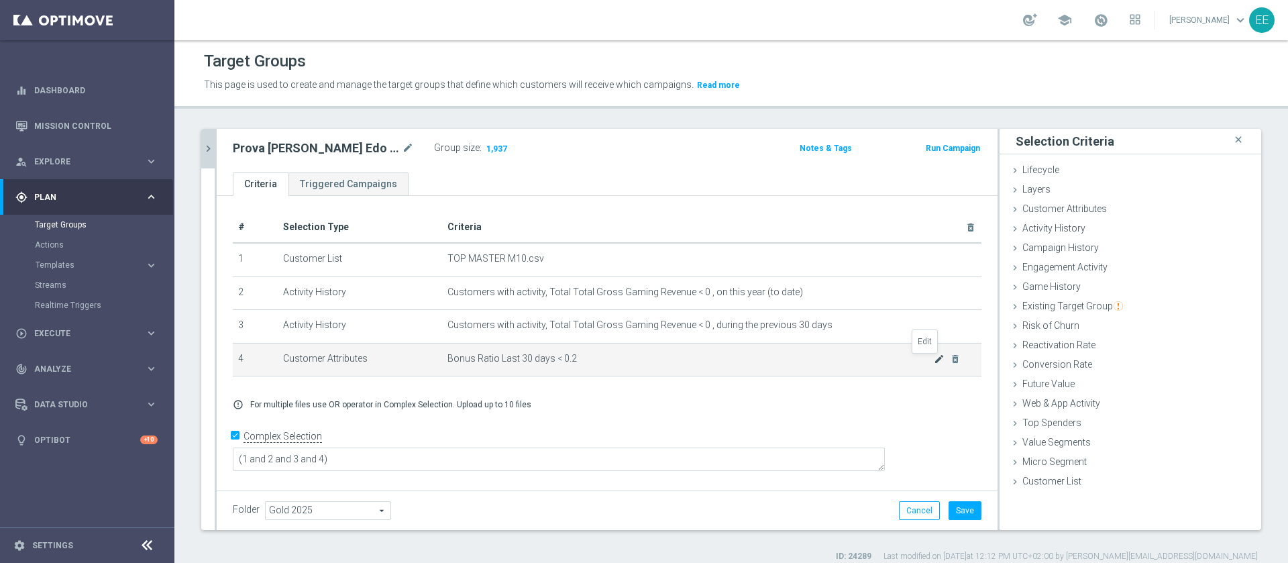
click at [934, 358] on icon "mode_edit" at bounding box center [939, 359] width 11 height 11
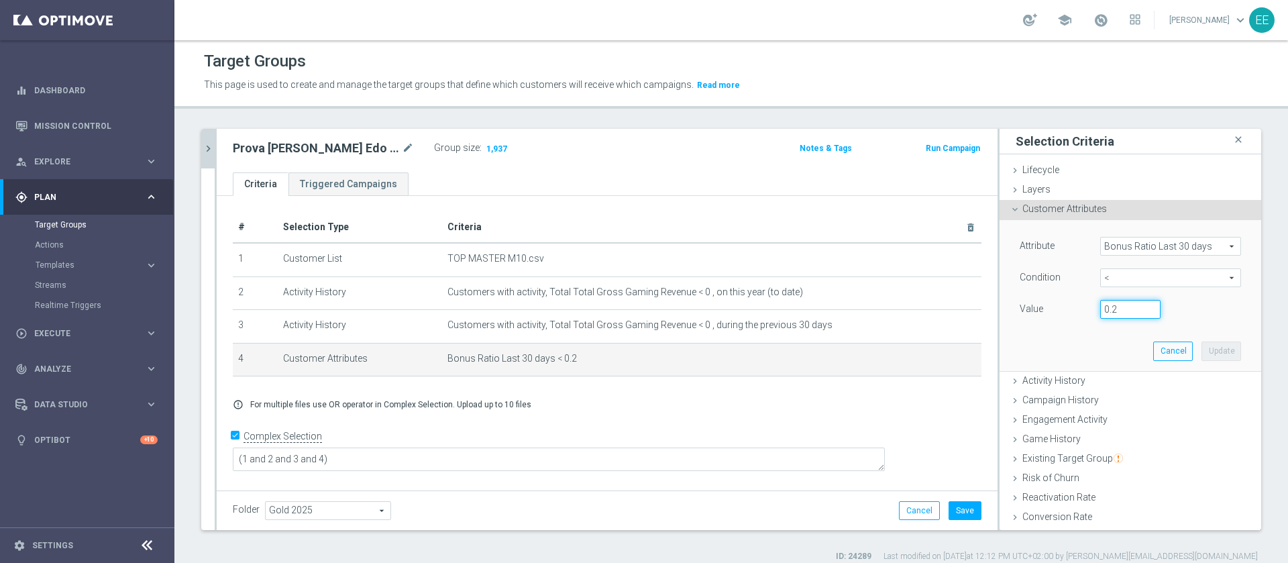
click at [1100, 311] on input "0.2" at bounding box center [1130, 309] width 60 height 19
type input "0"
type input "0.2"
click at [1202, 347] on button "Update" at bounding box center [1222, 350] width 40 height 19
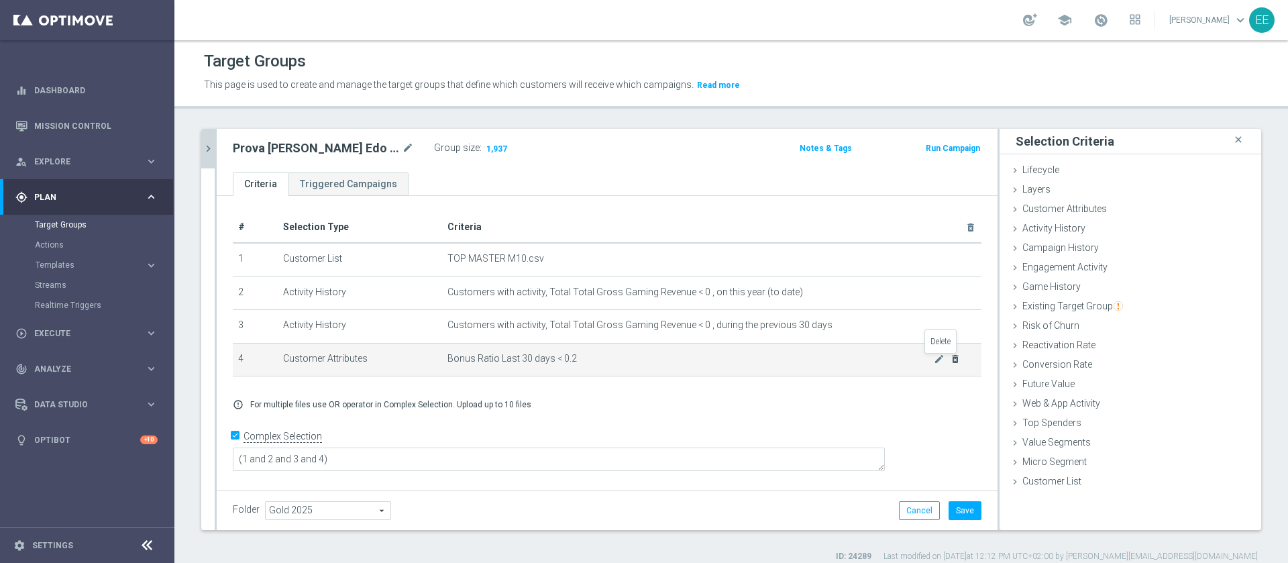
click at [950, 361] on icon "delete_forever" at bounding box center [955, 359] width 11 height 11
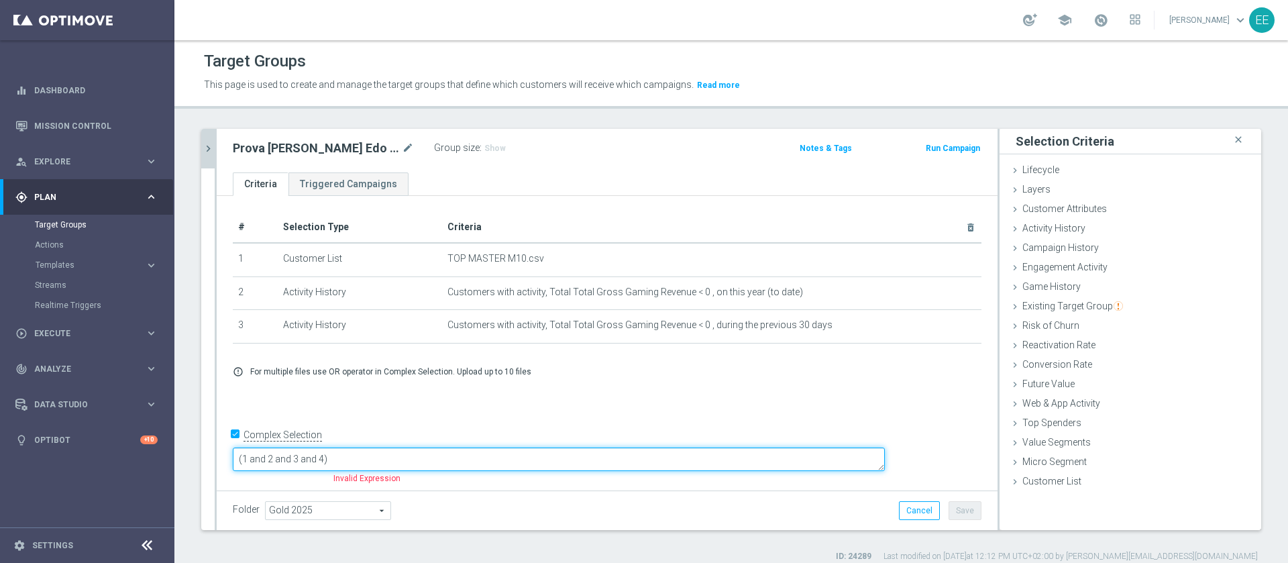
click at [419, 452] on textarea "(1 and 2 and 3 and 4)" at bounding box center [559, 458] width 652 height 23
type textarea "(1 and 2 and 3 and 4)"
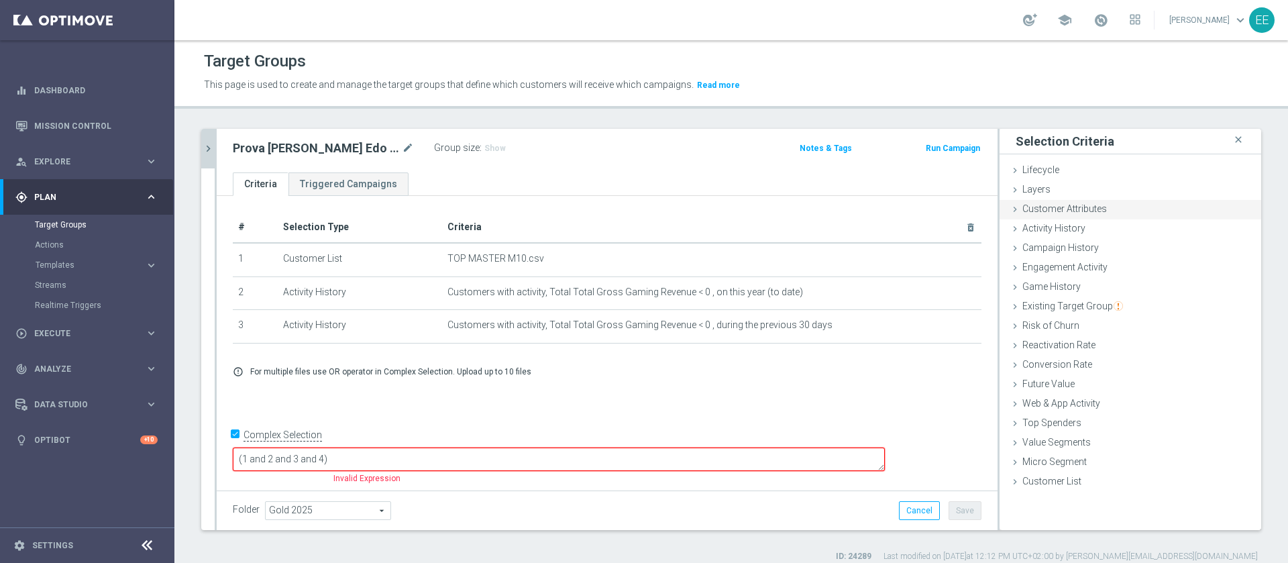
click at [1079, 211] on span "Customer Attributes" at bounding box center [1064, 208] width 85 height 11
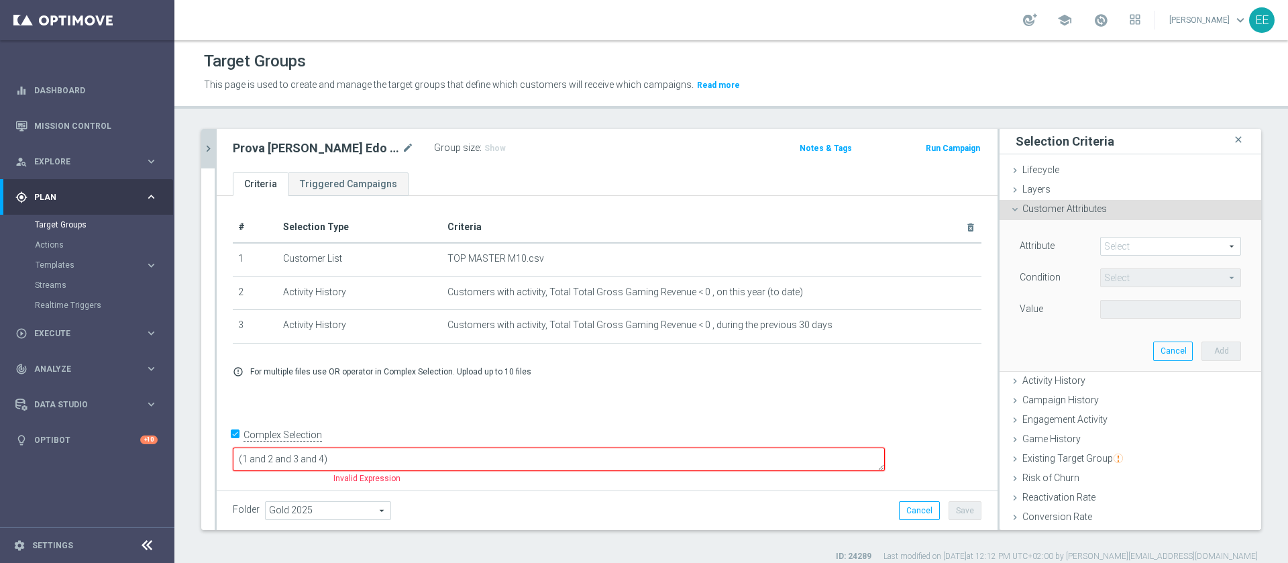
click at [1120, 244] on span at bounding box center [1171, 246] width 140 height 17
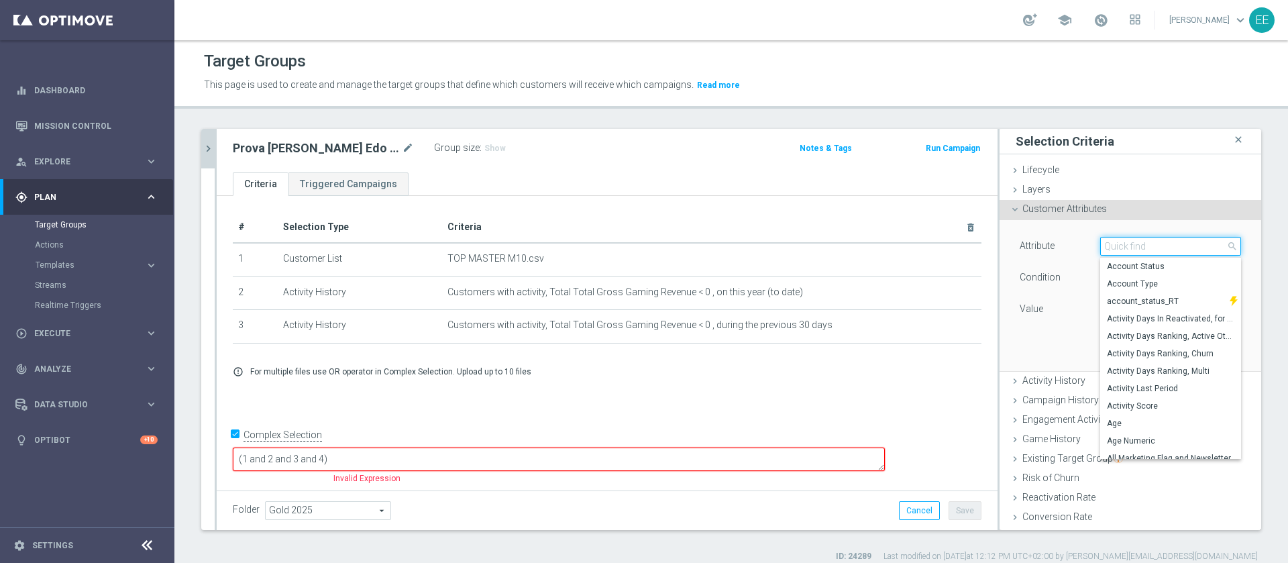
click at [1120, 244] on input "search" at bounding box center [1170, 246] width 141 height 19
type input "bonus ra"
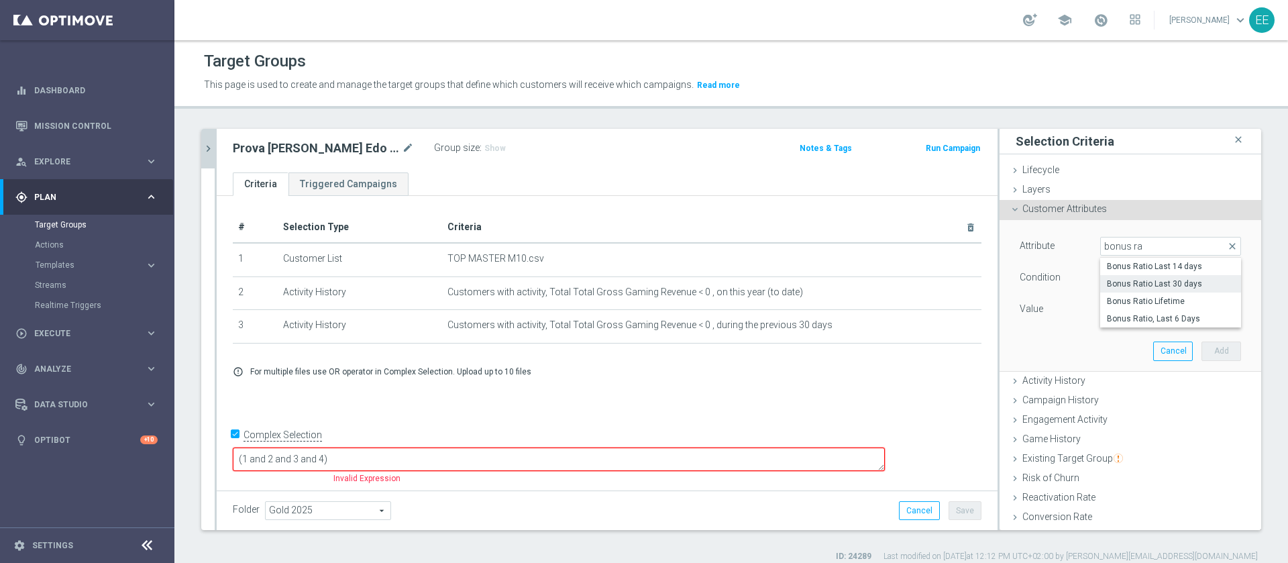
click at [1165, 279] on span "Bonus Ratio Last 30 days" at bounding box center [1170, 283] width 127 height 11
type input "Bonus Ratio Last 30 days"
click at [1107, 276] on span "=" at bounding box center [1171, 277] width 140 height 17
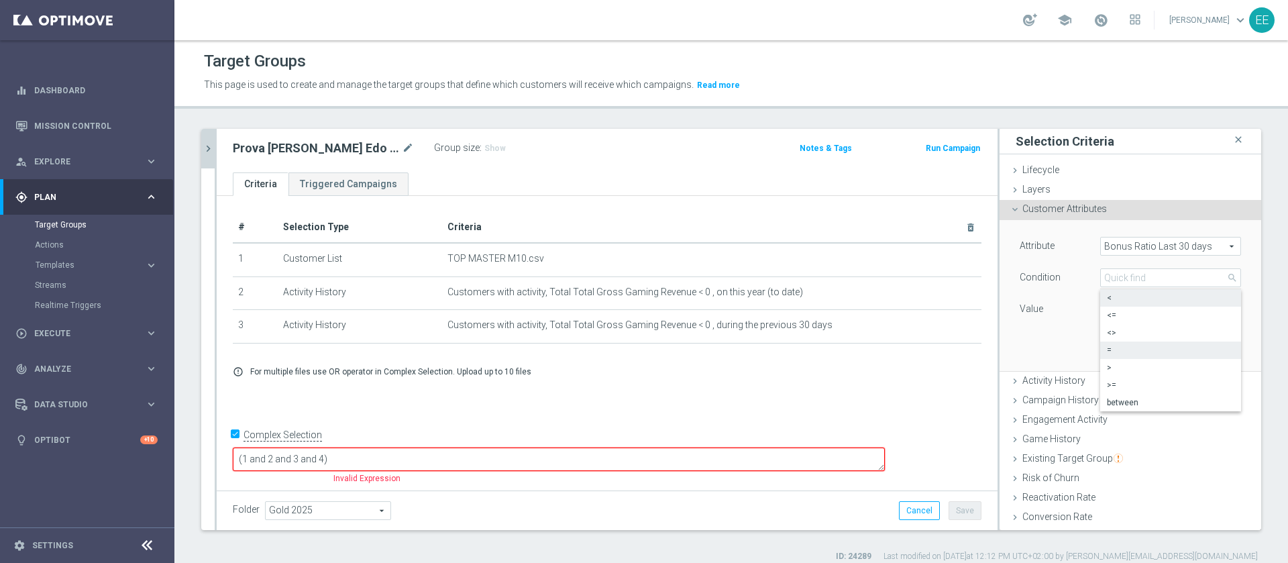
click at [1107, 299] on span "<" at bounding box center [1170, 298] width 127 height 11
type input "<"
click at [1088, 323] on div "Attribute Bonus Ratio Last 30 days Bonus Ratio Last 30 days arrow_drop_down sea…" at bounding box center [1131, 295] width 242 height 150
click at [1100, 315] on input "number" at bounding box center [1130, 309] width 60 height 19
type input "0"
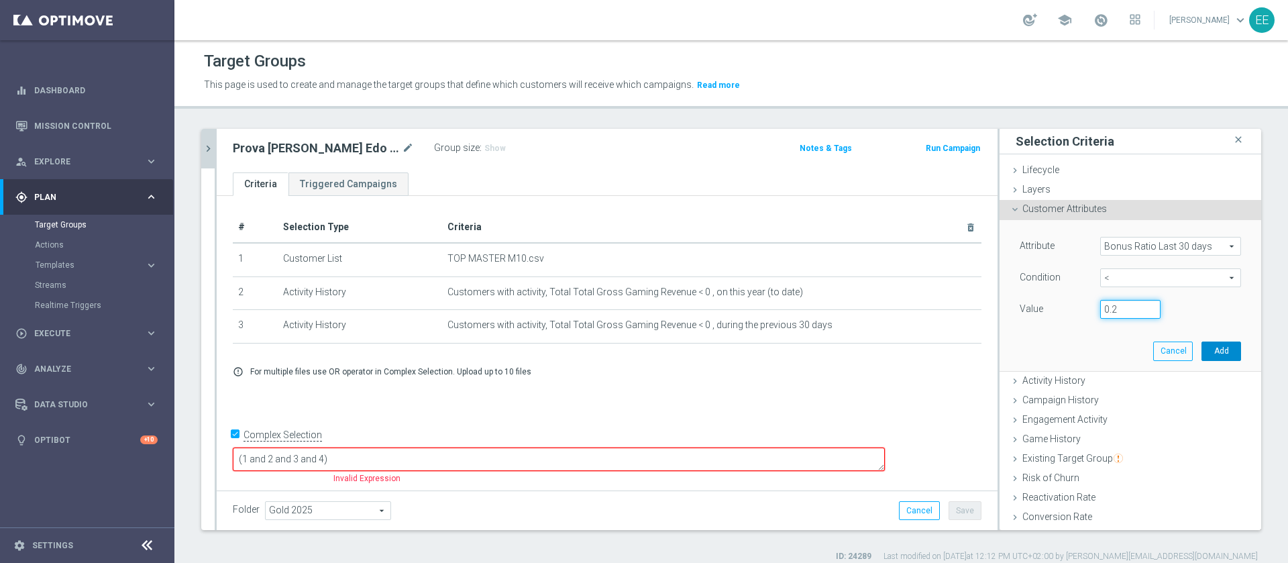
type input "0.2"
click at [1208, 352] on button "Add" at bounding box center [1222, 350] width 40 height 19
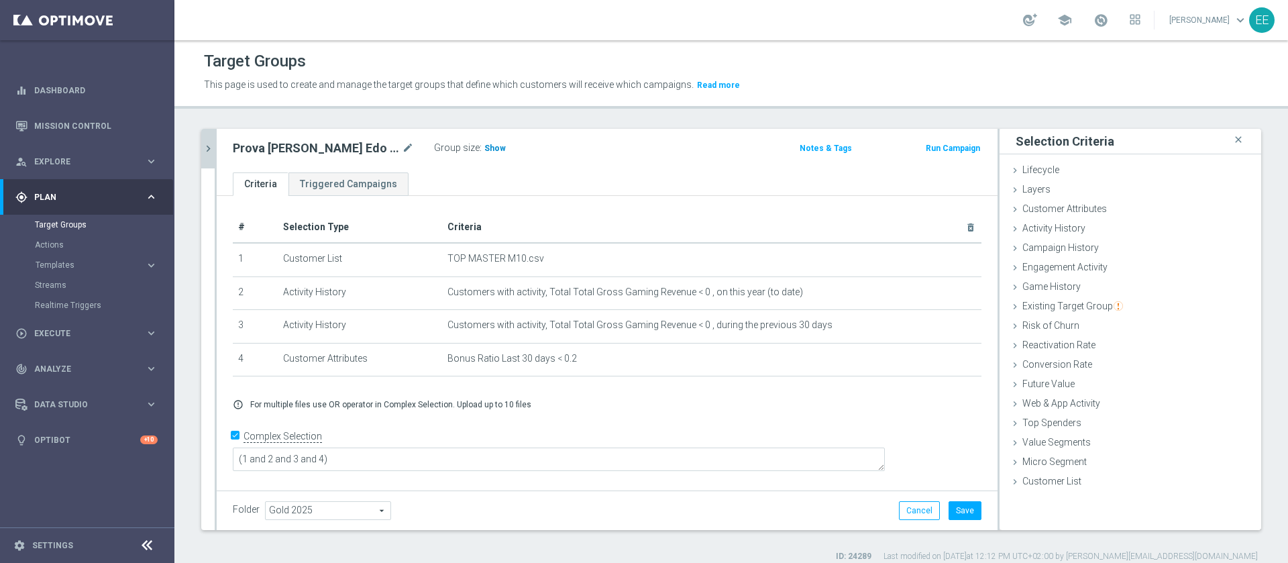
click at [484, 152] on span "Show" at bounding box center [494, 148] width 21 height 9
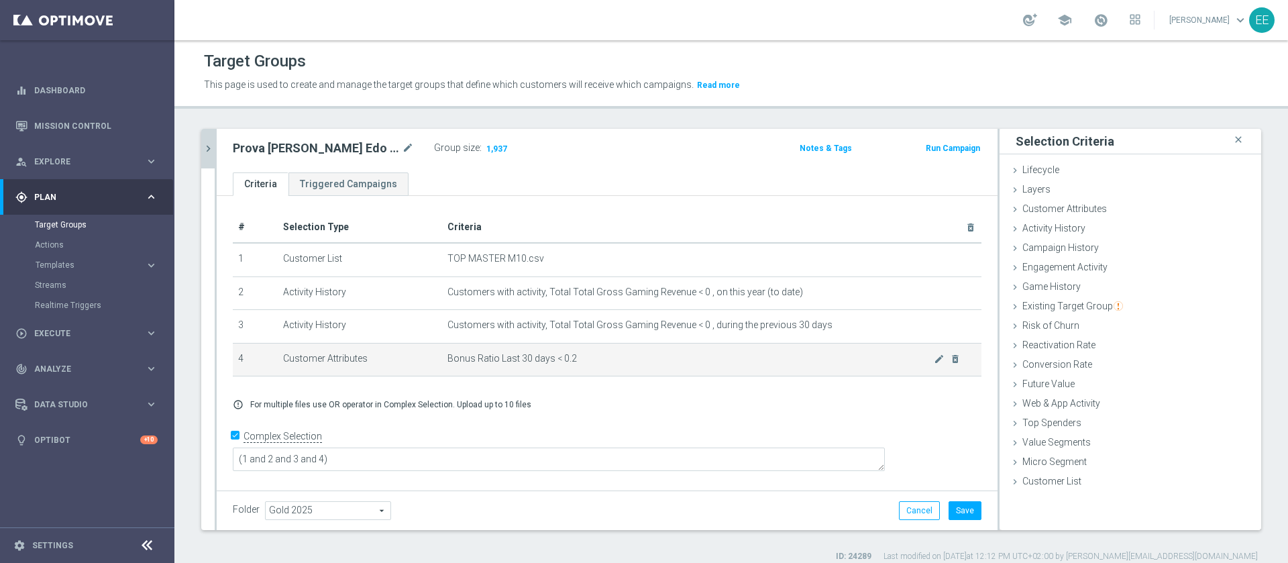
click at [935, 368] on td "Bonus Ratio Last 30 days < 0.2 mode_edit delete_forever" at bounding box center [711, 360] width 539 height 34
click at [934, 359] on icon "mode_edit" at bounding box center [939, 359] width 11 height 11
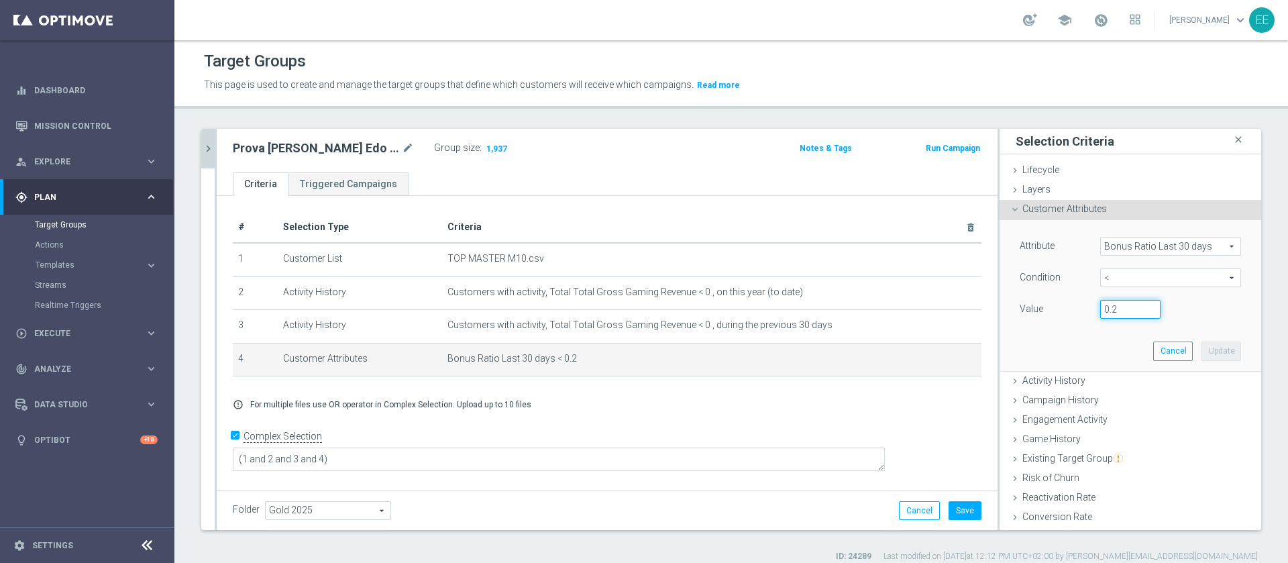
click at [1102, 311] on input "0.2" at bounding box center [1130, 309] width 60 height 19
type input "0.1"
click at [1202, 353] on button "Update" at bounding box center [1222, 350] width 40 height 19
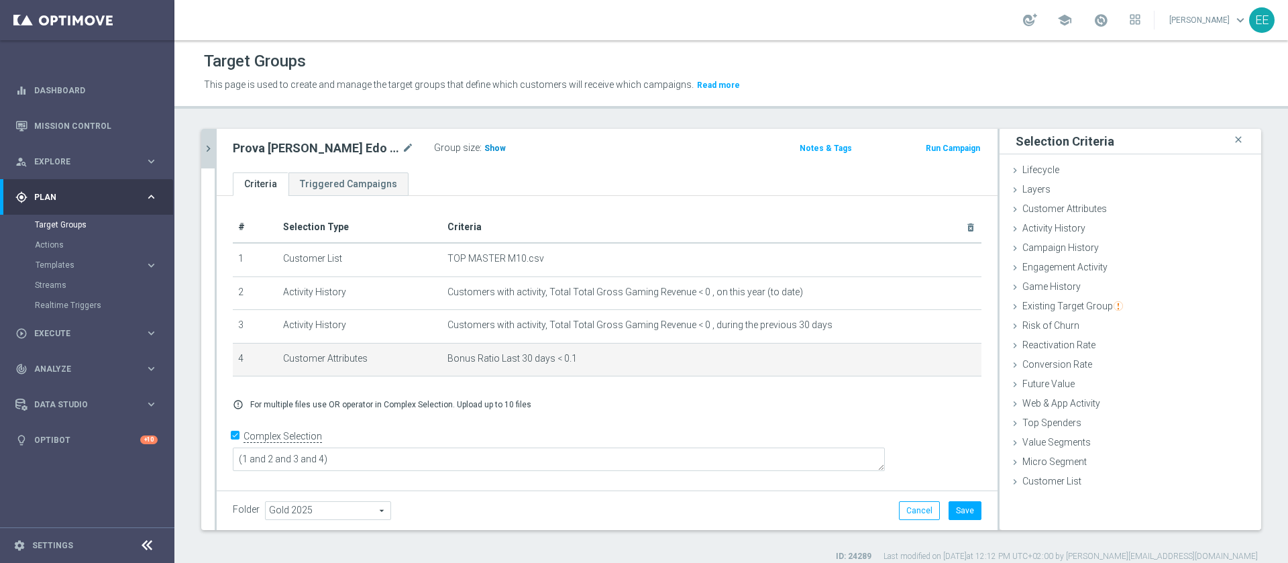
click at [484, 144] on span "Show" at bounding box center [494, 148] width 21 height 9
click at [934, 364] on icon "mode_edit" at bounding box center [939, 359] width 11 height 11
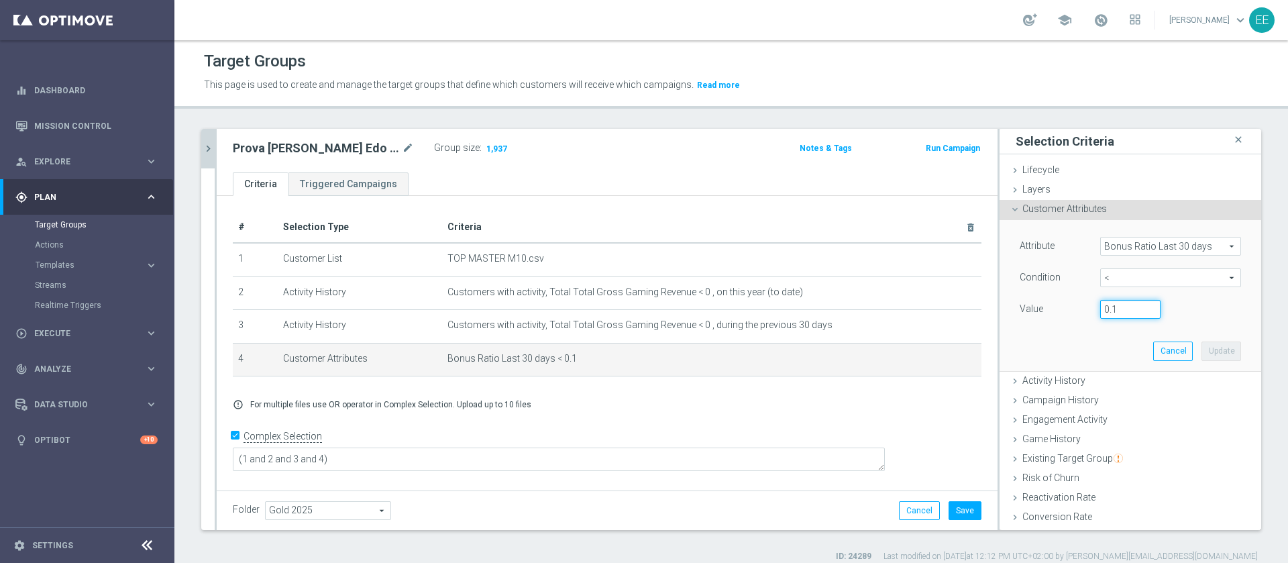
click at [1112, 307] on input "0.1" at bounding box center [1130, 309] width 60 height 19
click at [1102, 209] on div "Customer Attributes done selection updated" at bounding box center [1131, 210] width 262 height 20
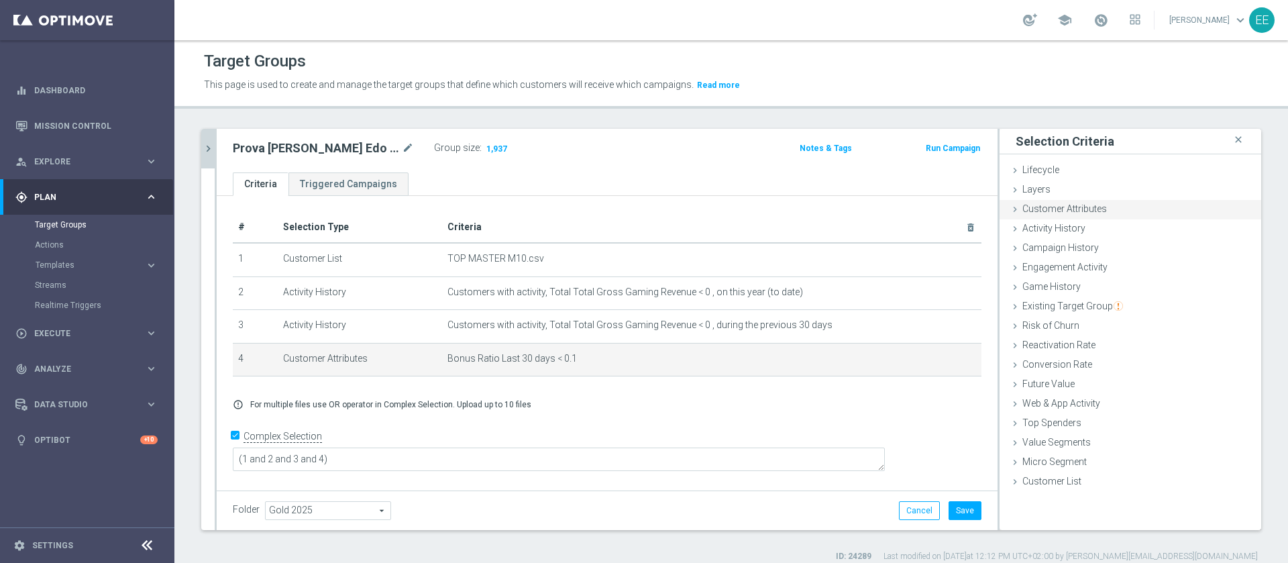
click at [1102, 209] on div "Customer Attributes done selection updated" at bounding box center [1131, 210] width 262 height 20
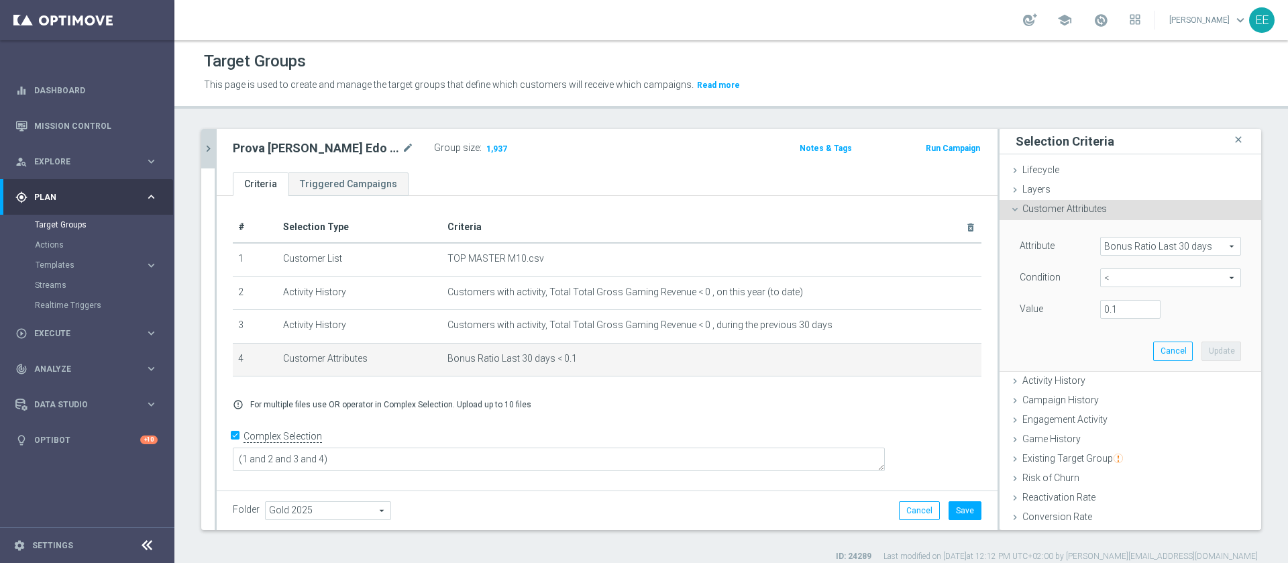
click at [1161, 246] on span "Bonus Ratio Last 30 days" at bounding box center [1171, 246] width 140 height 17
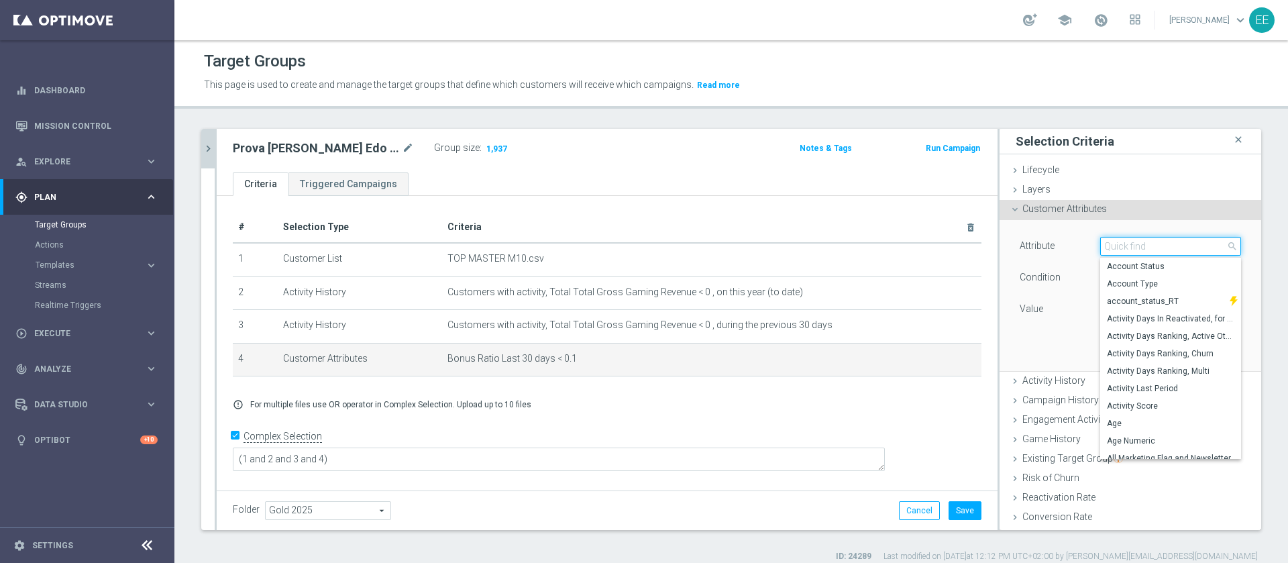
click at [1142, 242] on input "search" at bounding box center [1170, 246] width 141 height 19
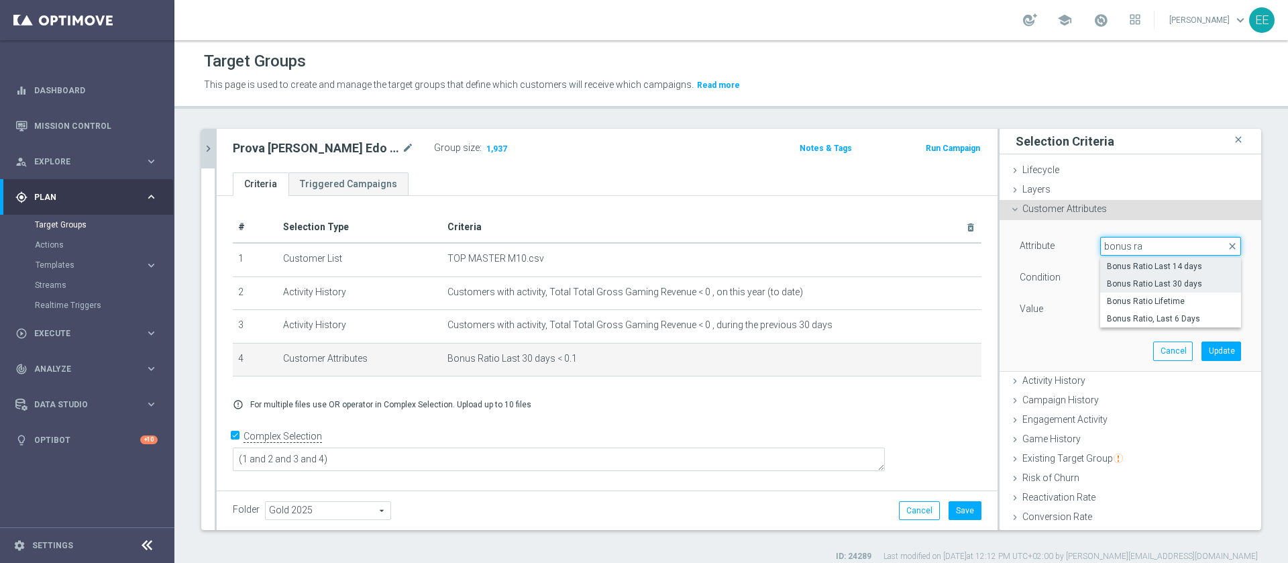
type input "bonus ra"
click at [1149, 268] on span "Bonus Ratio Last 14 days" at bounding box center [1170, 266] width 127 height 11
type input "Bonus Ratio Last 14 days"
type input "="
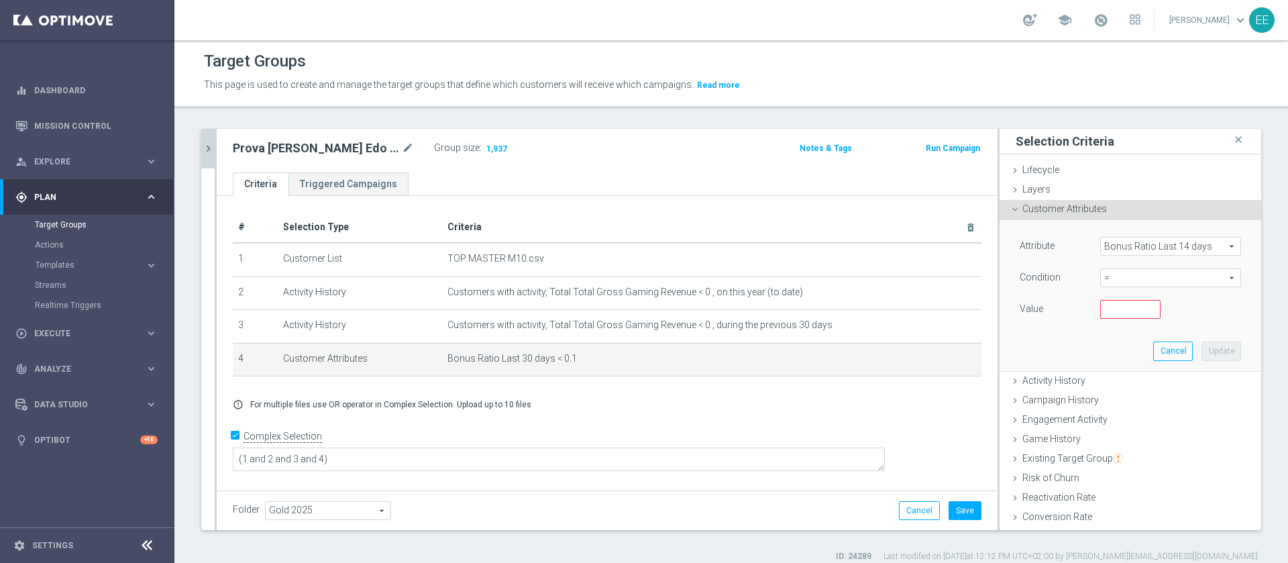
click at [1109, 287] on div "Condition = = arrow_drop_down search" at bounding box center [1131, 278] width 242 height 21
click at [1115, 273] on span "=" at bounding box center [1171, 277] width 140 height 17
click at [1107, 295] on span "<" at bounding box center [1170, 298] width 127 height 11
type input "<"
click at [1100, 309] on input "number" at bounding box center [1130, 309] width 60 height 19
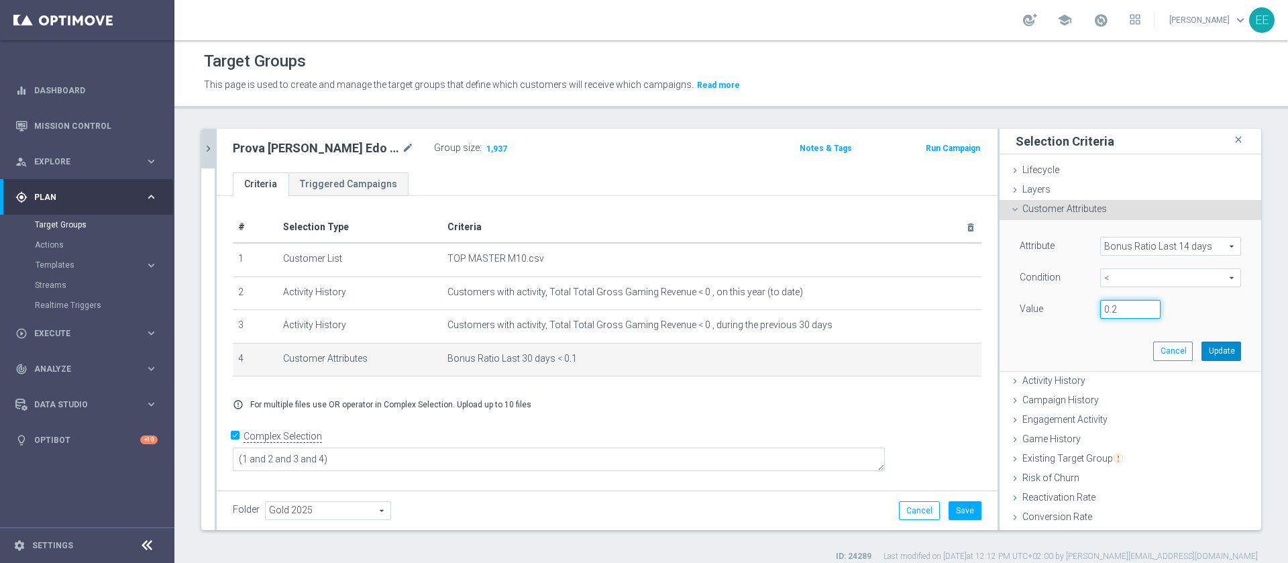
type input "0.2"
click at [1202, 344] on button "Update" at bounding box center [1222, 350] width 40 height 19
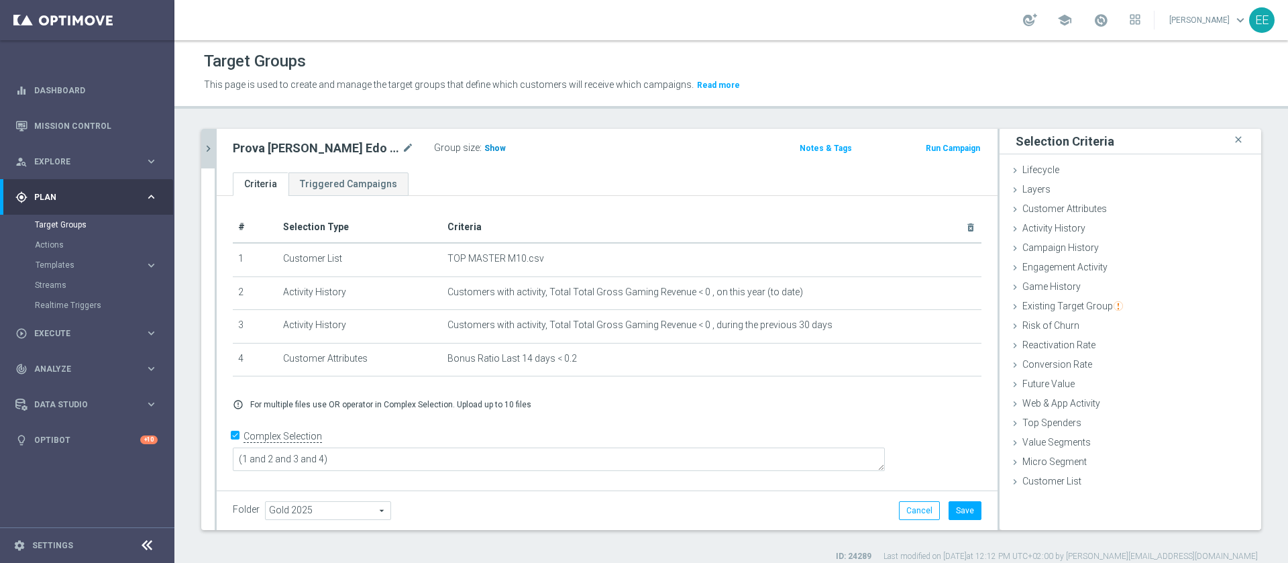
click at [486, 141] on h3 "Show" at bounding box center [495, 148] width 24 height 15
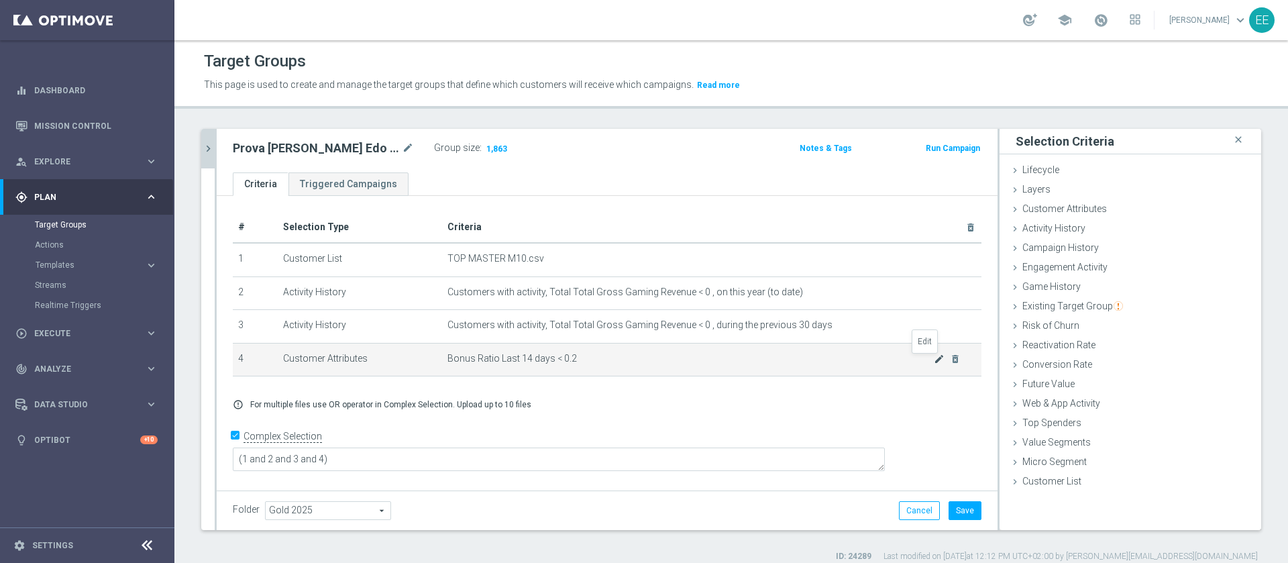
click at [934, 360] on icon "mode_edit" at bounding box center [939, 359] width 11 height 11
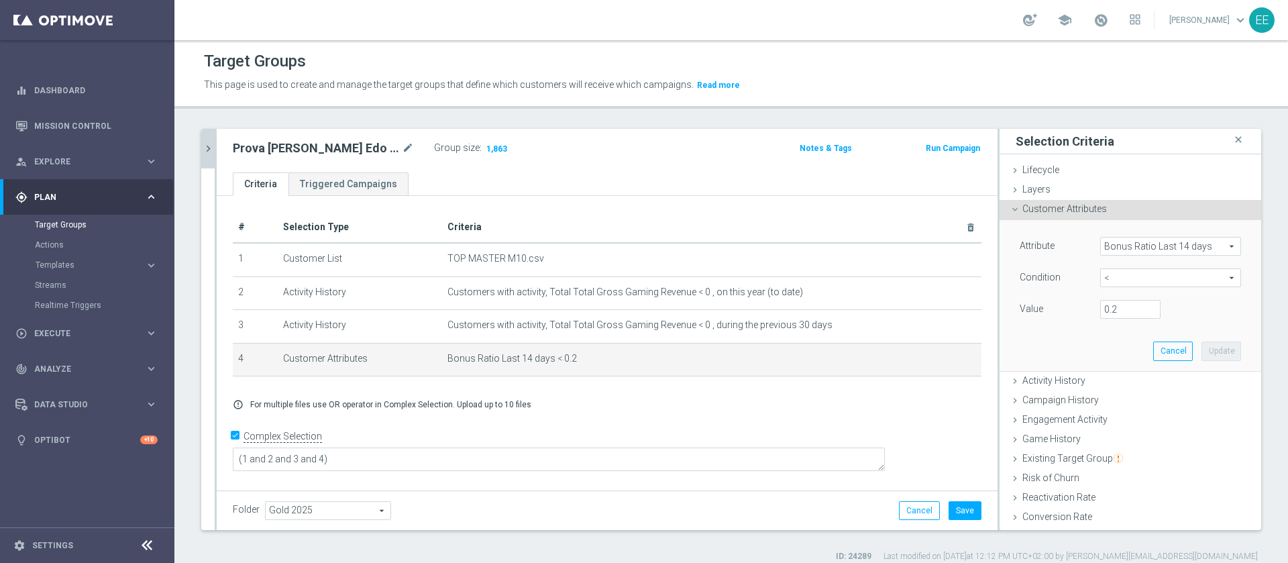
click at [1123, 252] on span "Bonus Ratio Last 14 days" at bounding box center [1171, 246] width 140 height 17
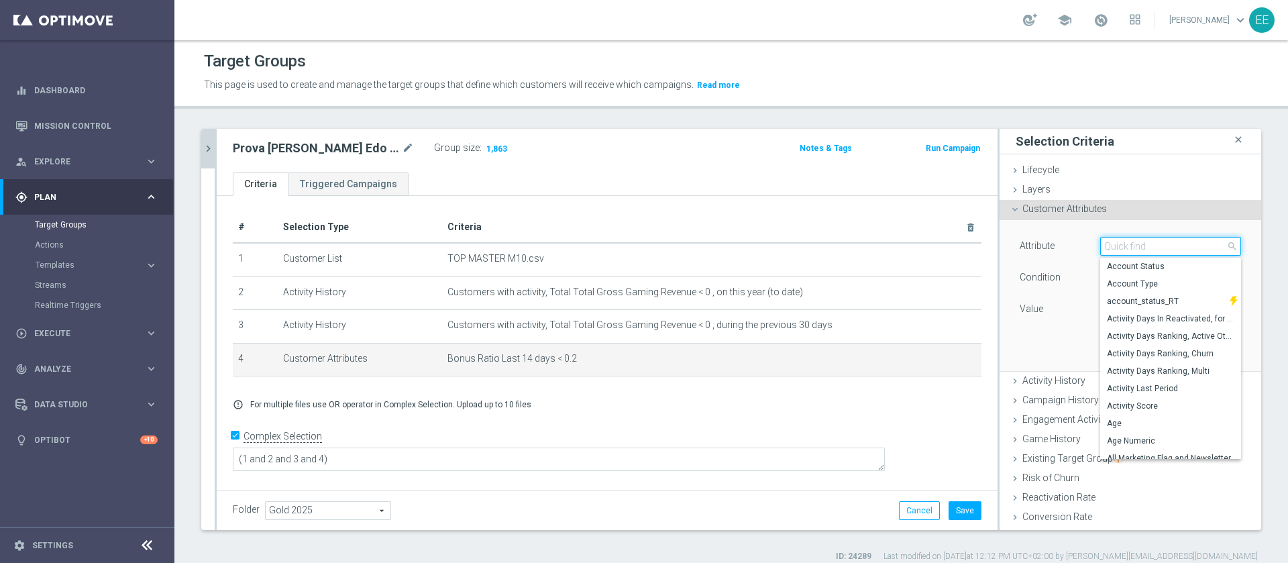
click at [1123, 252] on input "search" at bounding box center [1170, 246] width 141 height 19
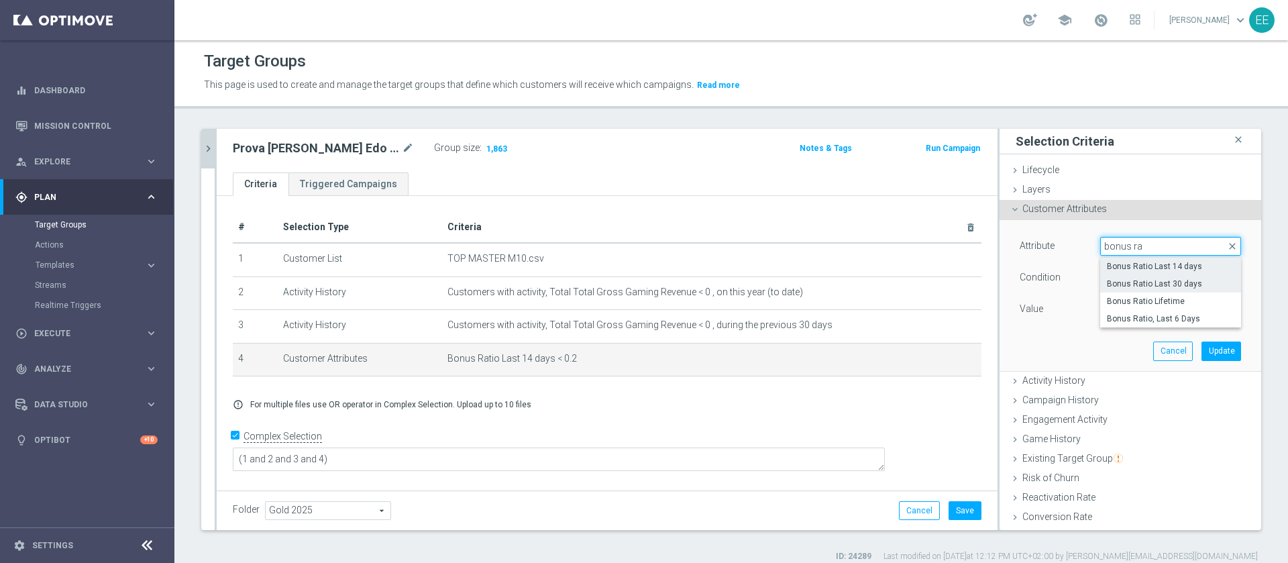
type input "bonus ra"
click at [1190, 288] on span "Bonus Ratio Last 30 days" at bounding box center [1170, 283] width 127 height 11
type input "Bonus Ratio Last 30 days"
type input "="
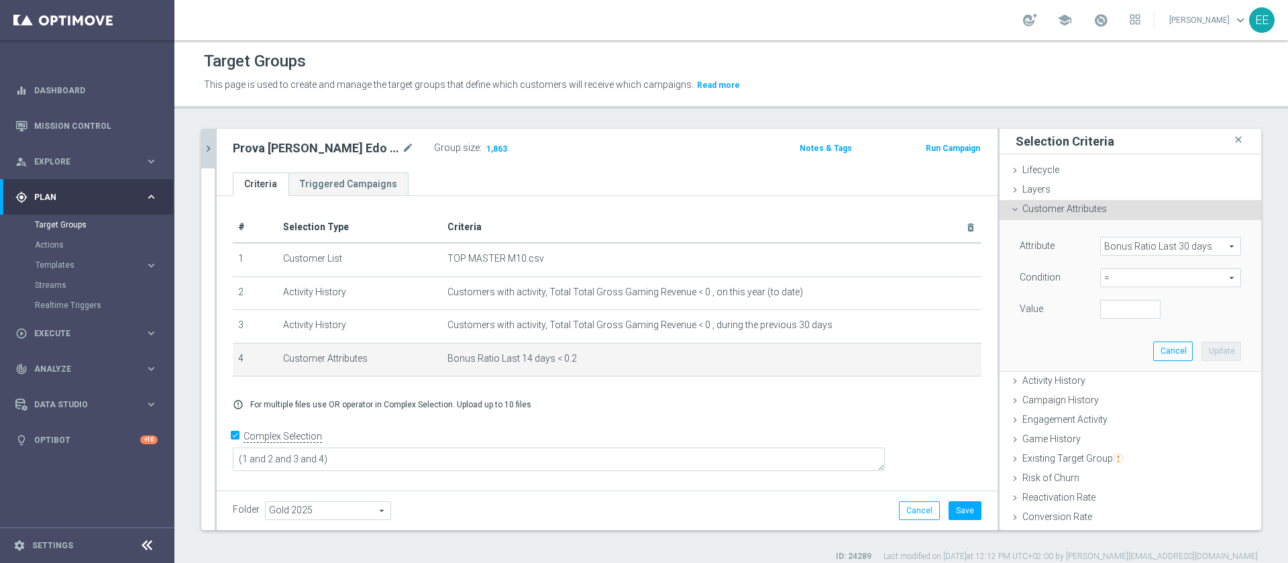
click at [1133, 274] on span "=" at bounding box center [1171, 277] width 140 height 17
click at [1114, 299] on span "<" at bounding box center [1170, 298] width 127 height 11
type input "<"
click at [1107, 320] on div "Value" at bounding box center [1131, 310] width 242 height 21
click at [1108, 317] on input "number" at bounding box center [1130, 309] width 60 height 19
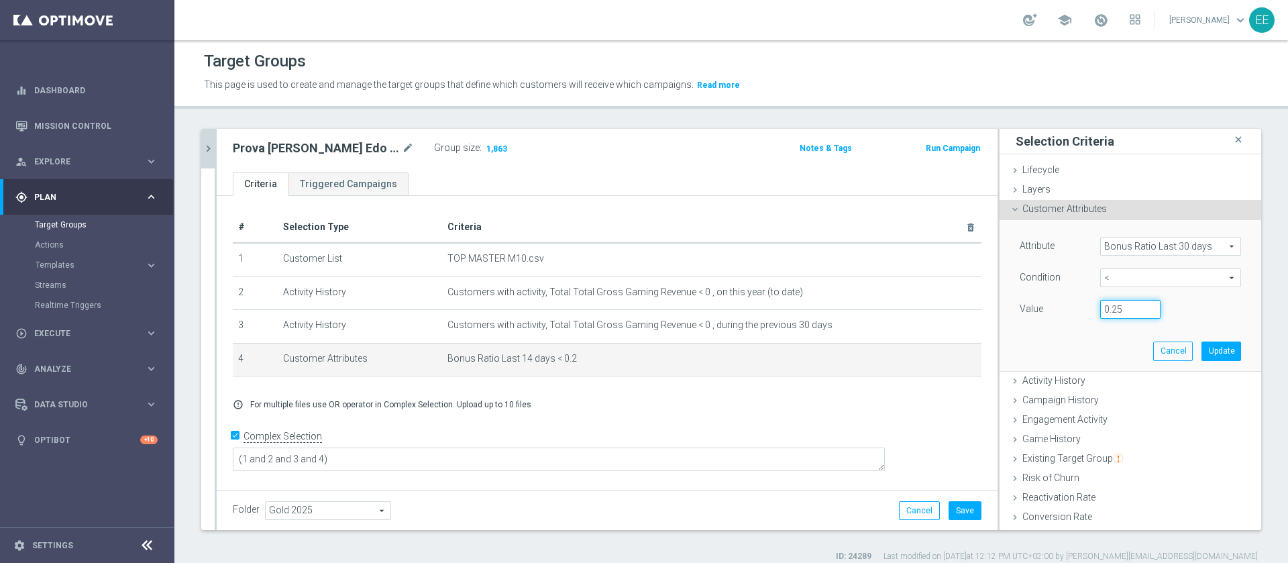
type input "0.25"
click at [1185, 340] on div "Attribute Bonus Ratio Last 30 days Bonus Ratio Last 30 days arrow_drop_down sea…" at bounding box center [1131, 295] width 242 height 150
click at [1202, 348] on button "Update" at bounding box center [1222, 350] width 40 height 19
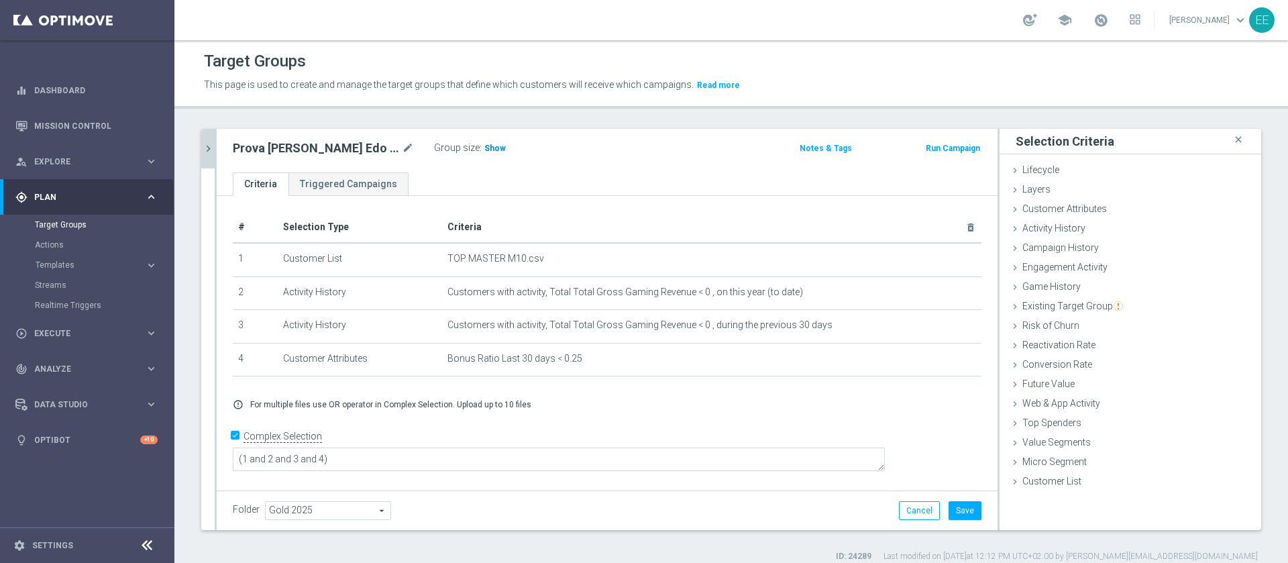
click at [484, 145] on span "Show" at bounding box center [494, 148] width 21 height 9
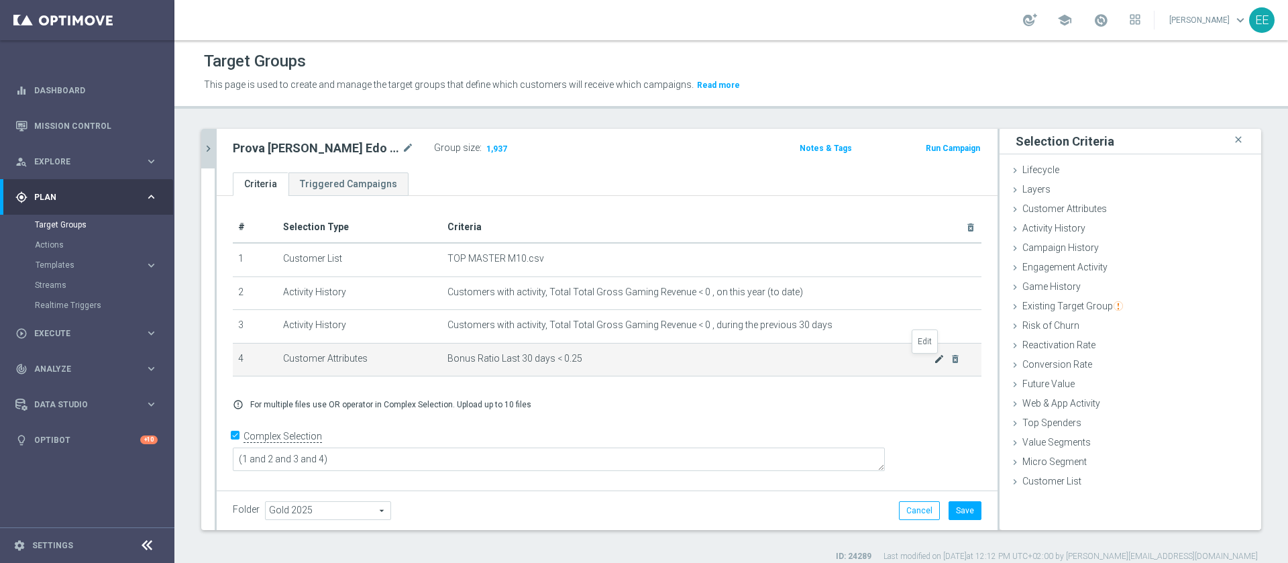
click at [934, 364] on icon "mode_edit" at bounding box center [939, 359] width 11 height 11
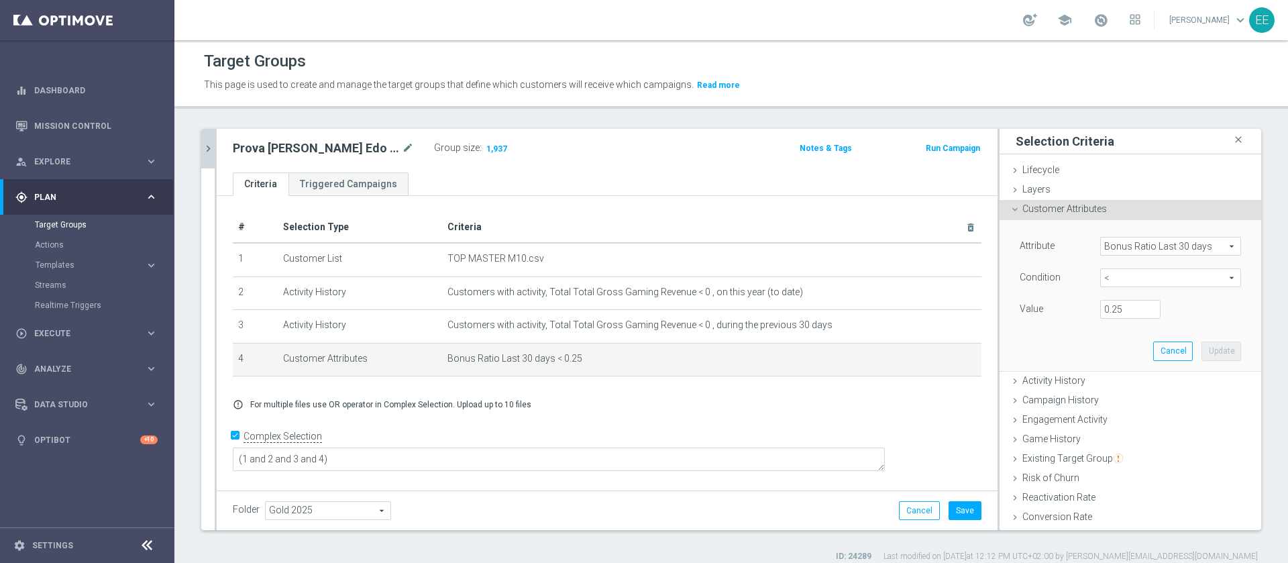
click at [1102, 277] on span "<" at bounding box center [1171, 277] width 140 height 17
click at [1110, 359] on label ">" at bounding box center [1170, 367] width 141 height 17
type input ">"
click at [1100, 311] on input "number" at bounding box center [1130, 309] width 60 height 19
type input "0.2"
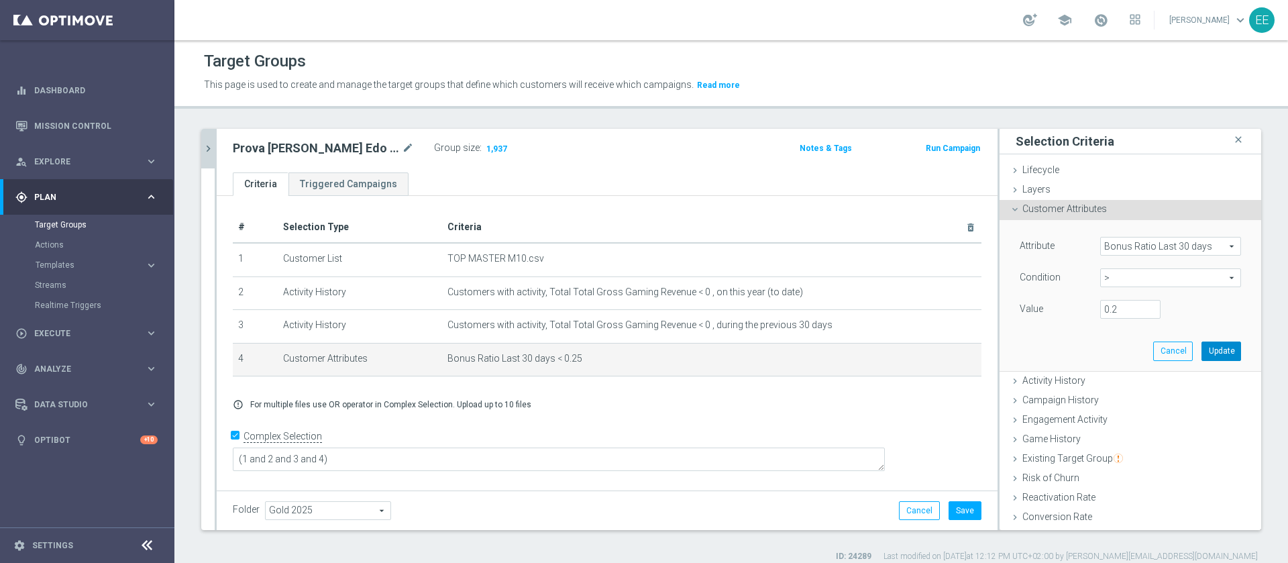
click at [1202, 352] on button "Update" at bounding box center [1222, 350] width 40 height 19
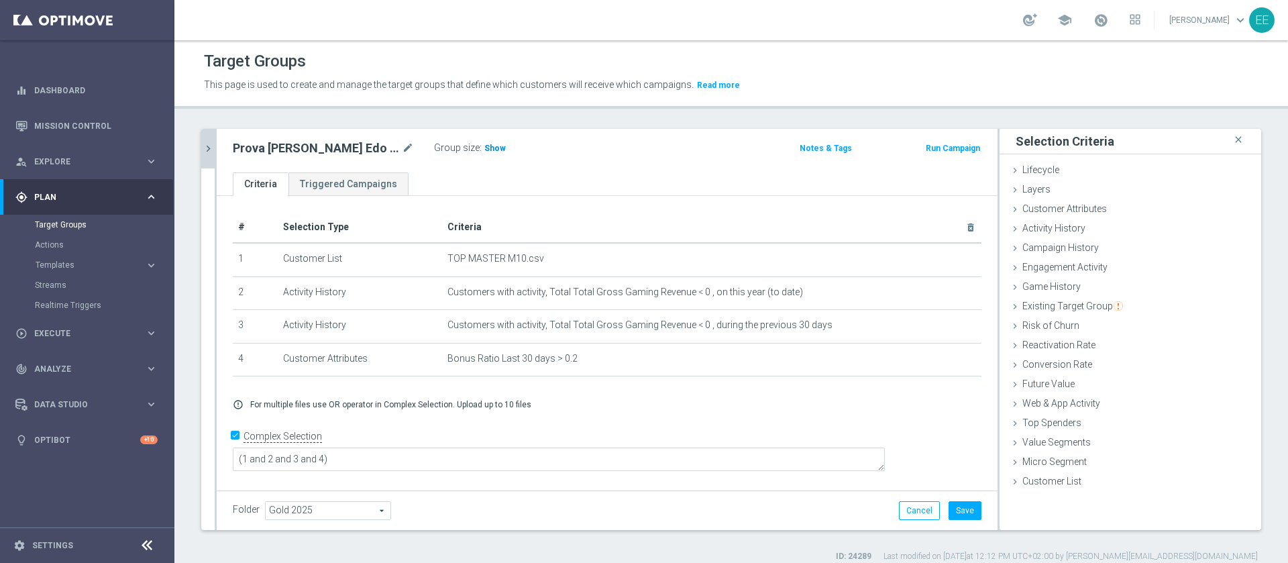
click at [484, 144] on span "Show" at bounding box center [494, 148] width 21 height 9
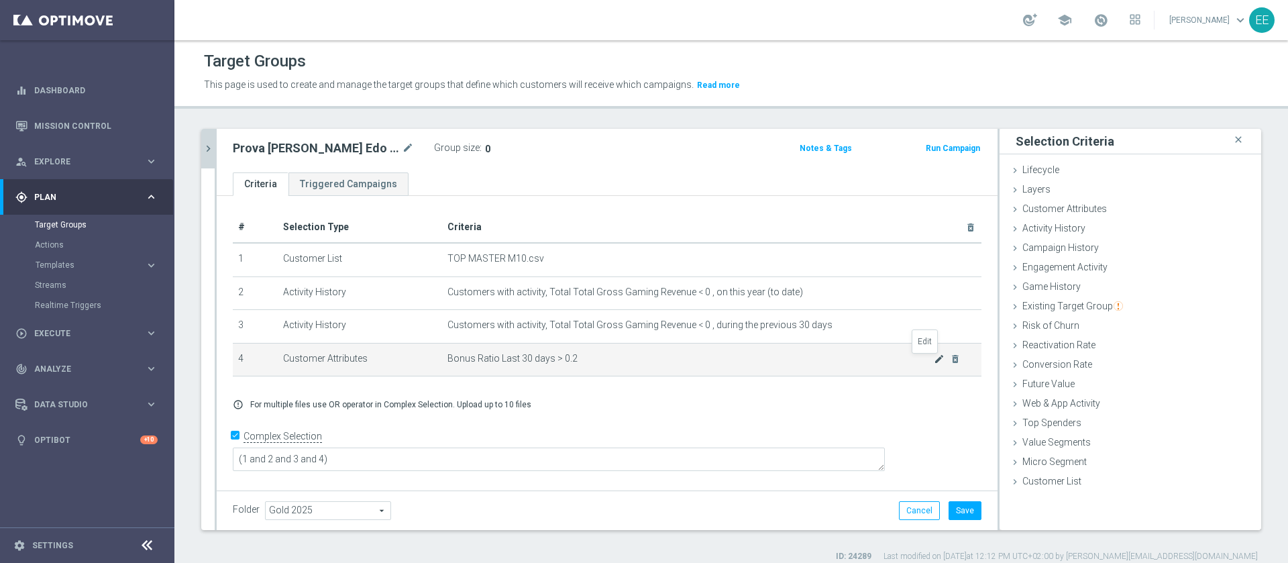
click at [934, 361] on icon "mode_edit" at bounding box center [939, 359] width 11 height 11
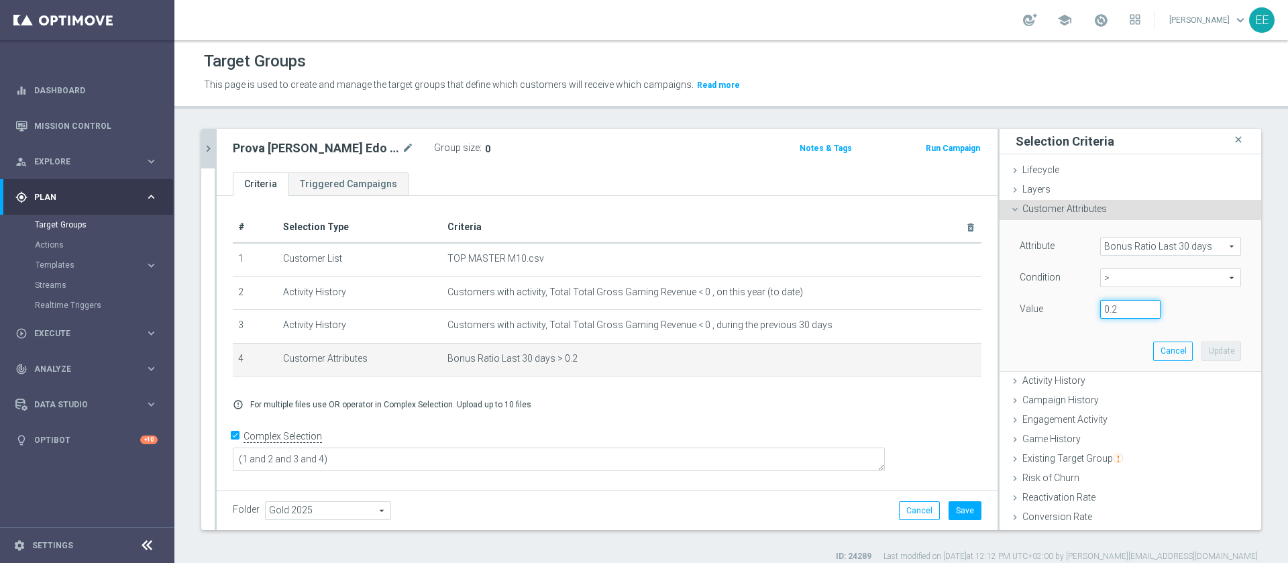
click at [1104, 311] on input "0.2" at bounding box center [1130, 309] width 60 height 19
type input "0.05"
click at [1202, 352] on button "Update" at bounding box center [1222, 350] width 40 height 19
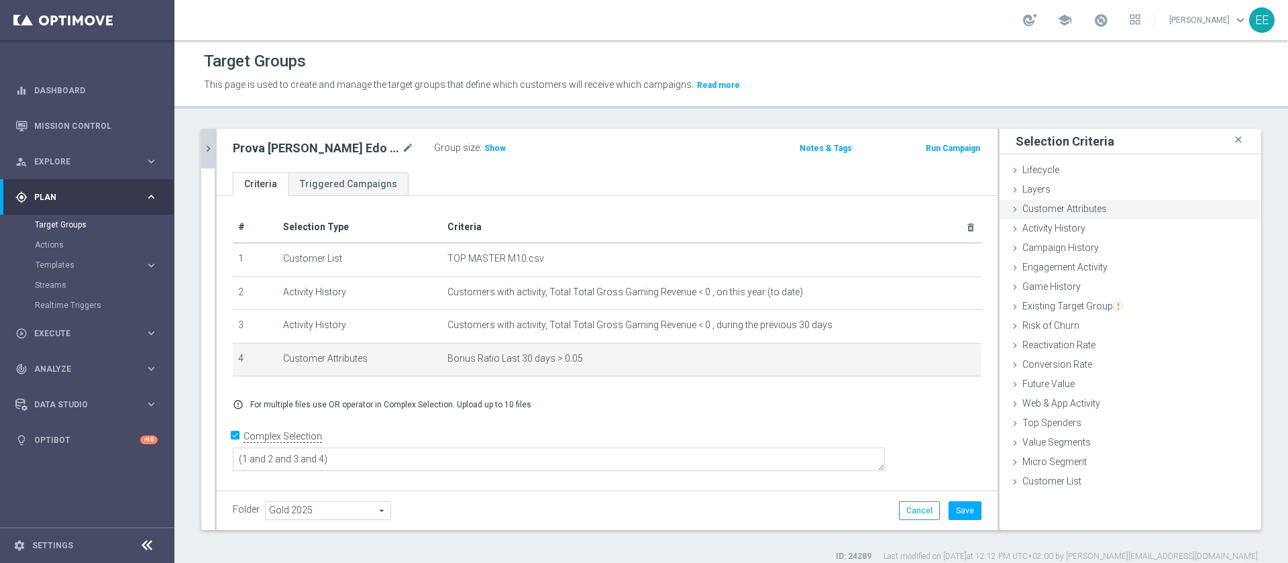
click at [1091, 210] on div "Customer Attributes done selection updated" at bounding box center [1131, 210] width 262 height 20
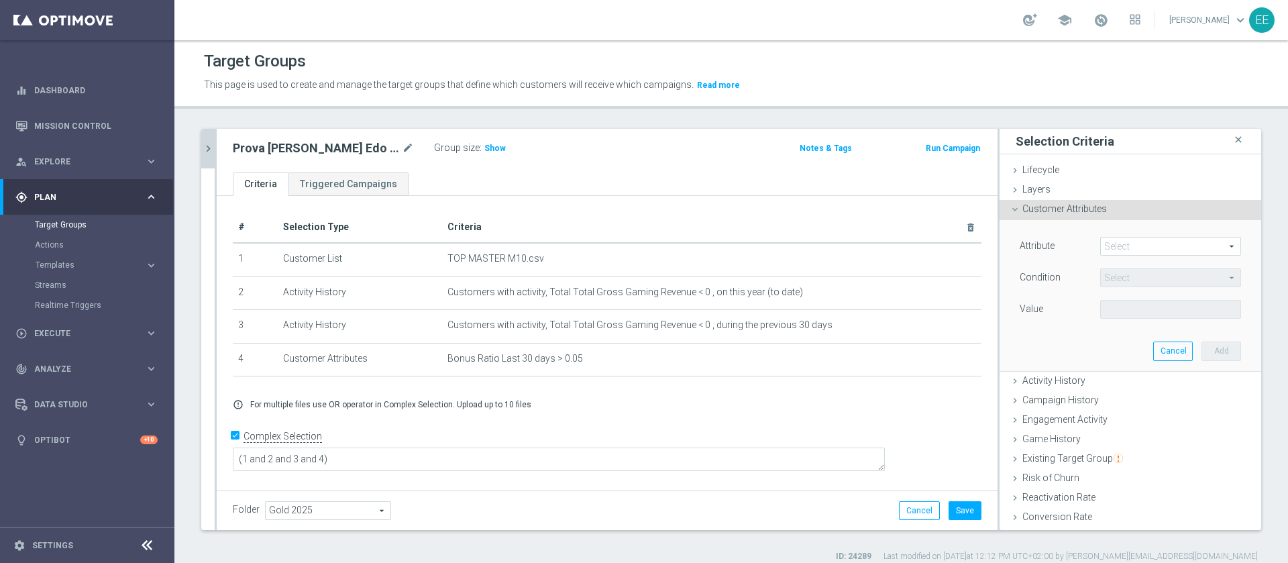
click at [1069, 208] on span "Customer Attributes" at bounding box center [1064, 208] width 85 height 11
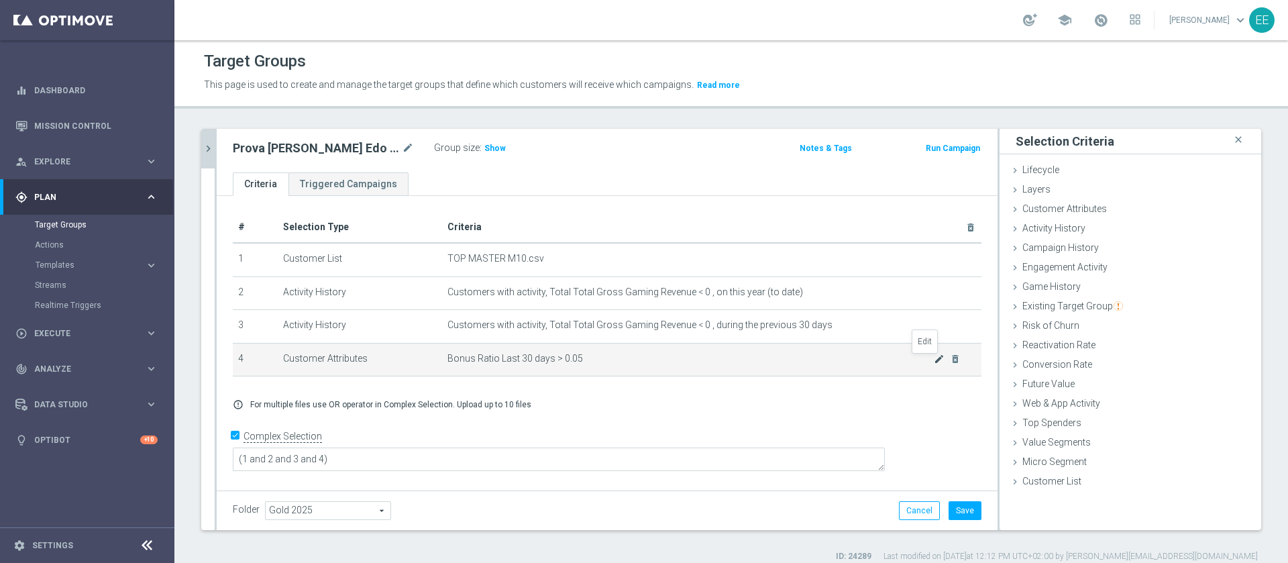
click at [934, 359] on icon "mode_edit" at bounding box center [939, 359] width 11 height 11
click at [934, 361] on icon "mode_edit" at bounding box center [939, 359] width 11 height 11
click at [934, 360] on icon "mode_edit" at bounding box center [939, 359] width 11 height 11
click at [934, 361] on icon "mode_edit" at bounding box center [939, 359] width 11 height 11
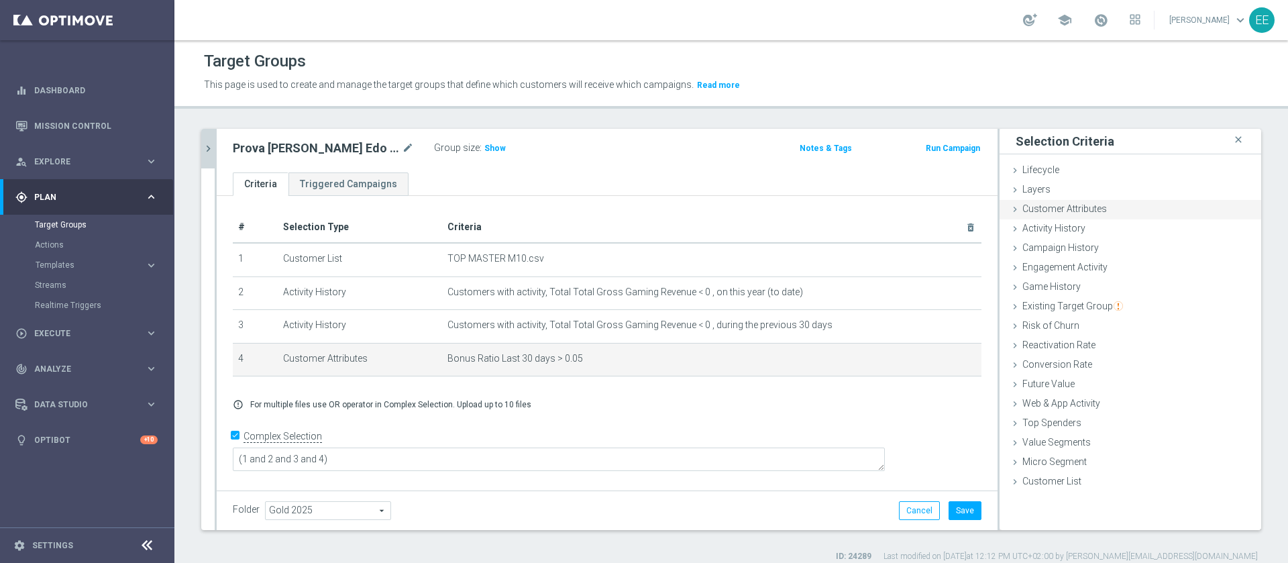
click at [1070, 205] on span "Customer Attributes" at bounding box center [1064, 208] width 85 height 11
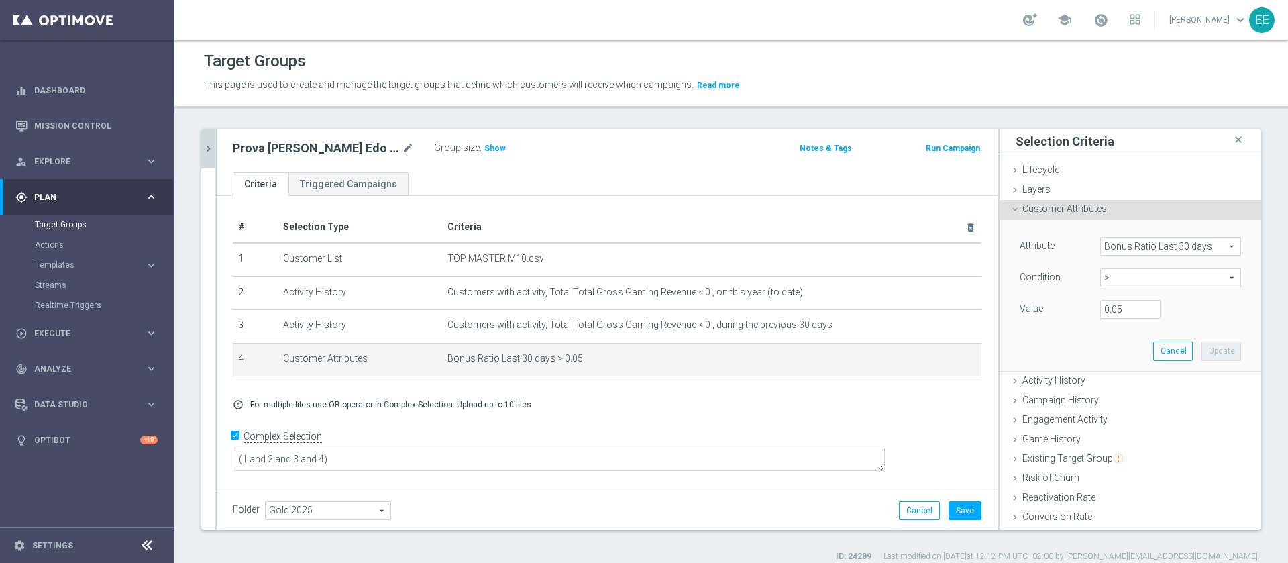
click at [1101, 280] on span ">" at bounding box center [1171, 277] width 140 height 17
click at [1107, 301] on span "<" at bounding box center [1170, 298] width 127 height 11
type input "<"
click at [1108, 313] on input "number" at bounding box center [1130, 309] width 60 height 19
type input "0.2"
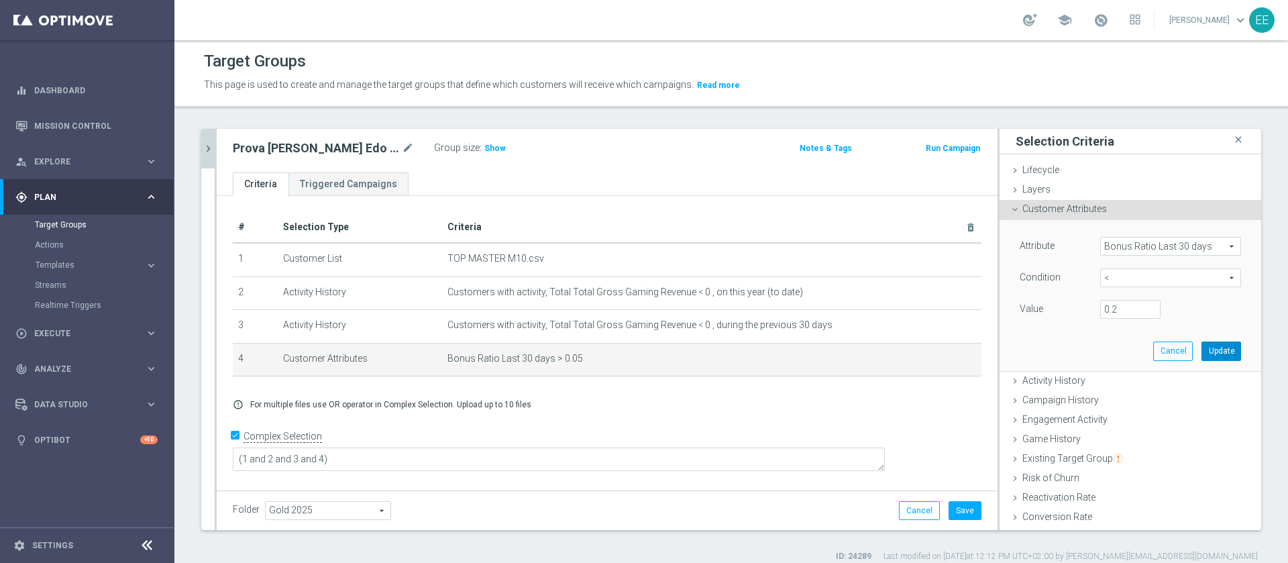
click at [1202, 346] on button "Update" at bounding box center [1222, 350] width 40 height 19
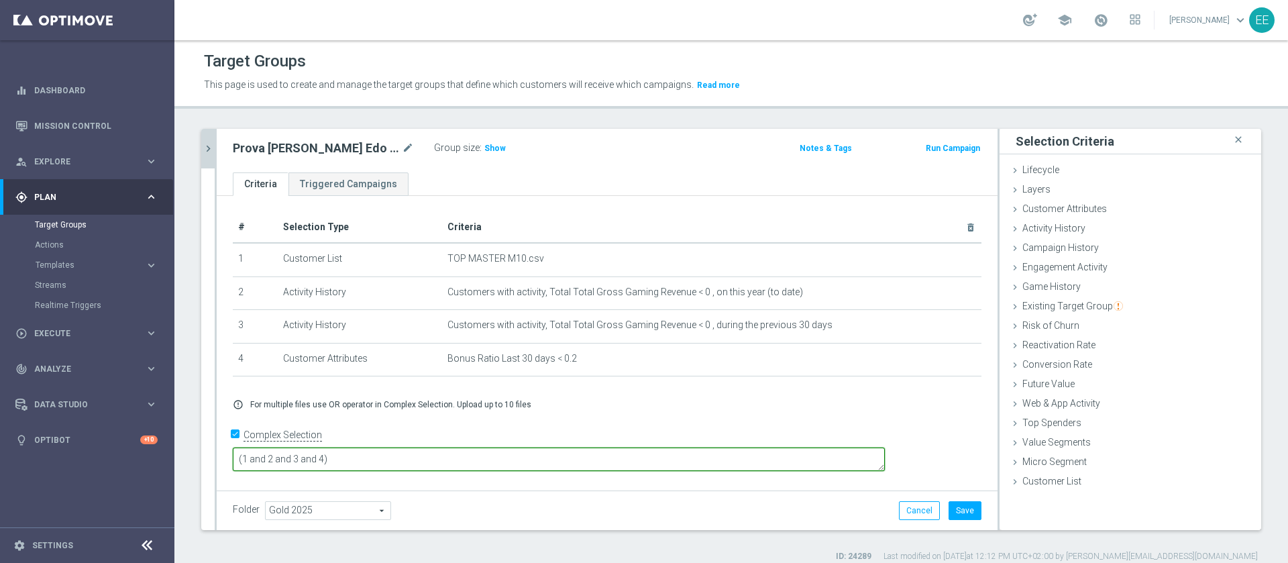
click at [441, 455] on textarea "(1 and 2 and 3 and 4)" at bounding box center [559, 458] width 652 height 23
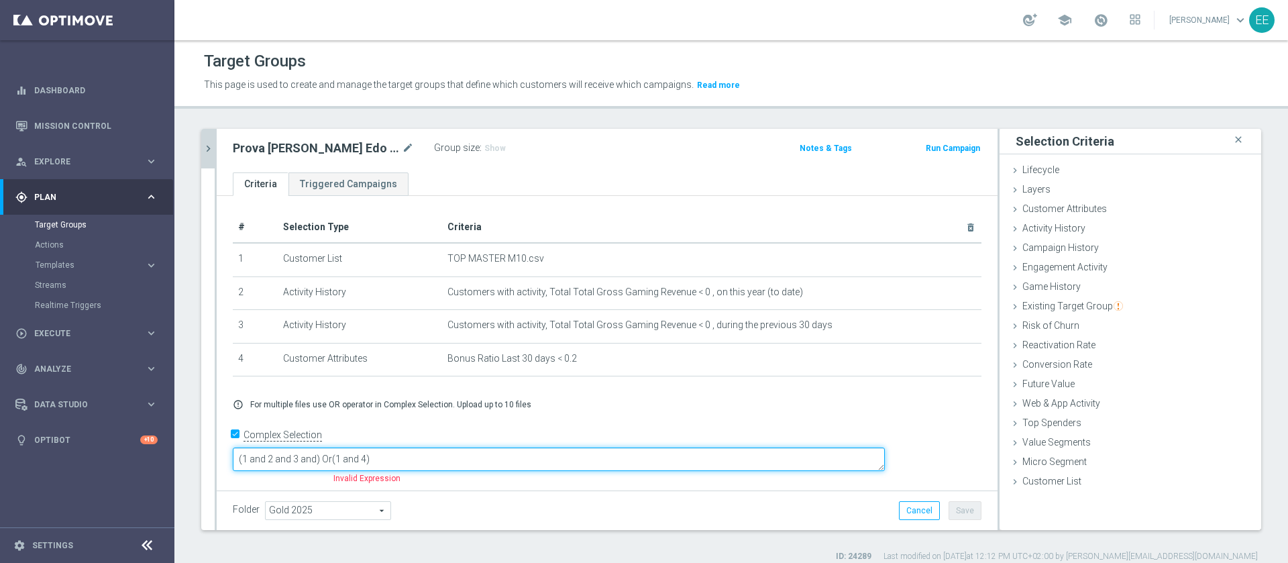
click at [429, 457] on textarea "(1 and 2 and 3 and) Or(1 and 4)" at bounding box center [559, 458] width 652 height 23
click at [421, 454] on textarea "(1 and 2 and 3 and) Or (1 and 4)" at bounding box center [559, 458] width 652 height 23
click at [423, 458] on textarea "(1 and 2 and 3 and) or (1 and 4)" at bounding box center [559, 458] width 652 height 23
click at [479, 460] on textarea "(1 and 2 and 3 and) and (1 and 4)" at bounding box center [559, 458] width 652 height 23
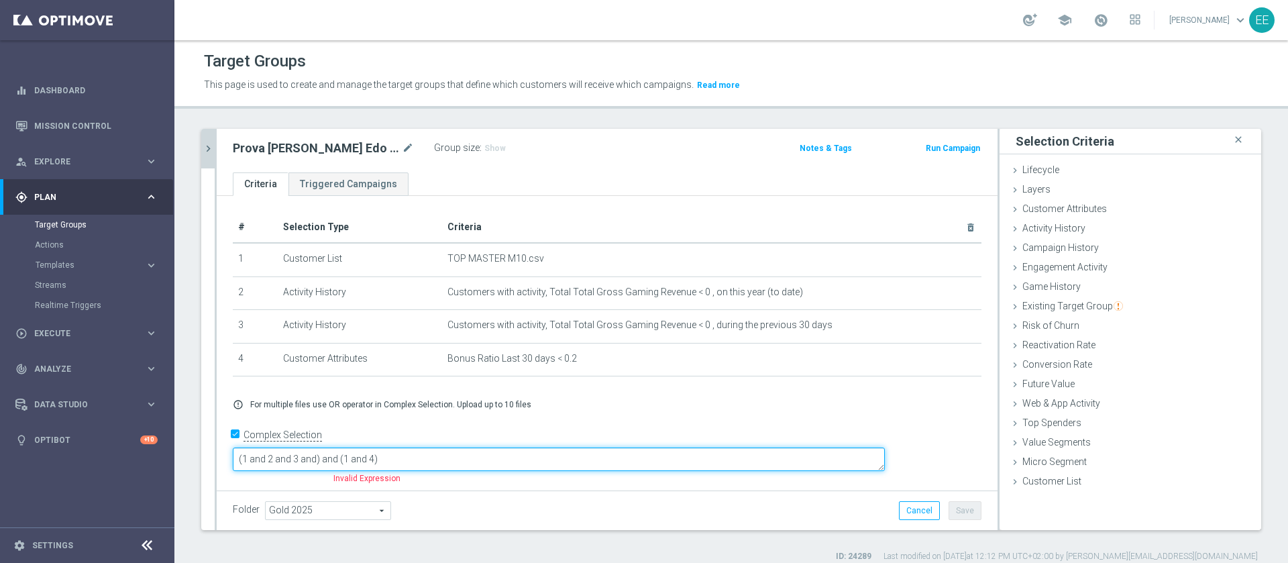
click at [483, 456] on textarea "(1 and 2 and 3 and) and (1 and 4)" at bounding box center [559, 458] width 652 height 23
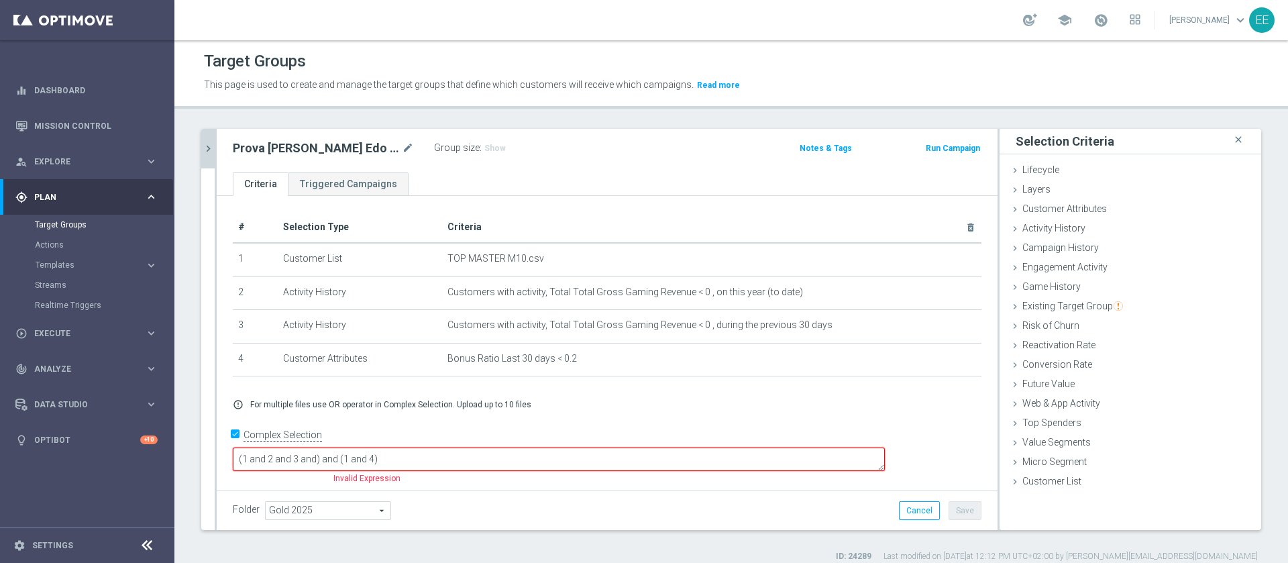
click at [591, 505] on div "Folder Gold 2025 Gold 2025 arrow_drop_down search Cancel Save Saving..." at bounding box center [607, 510] width 749 height 19
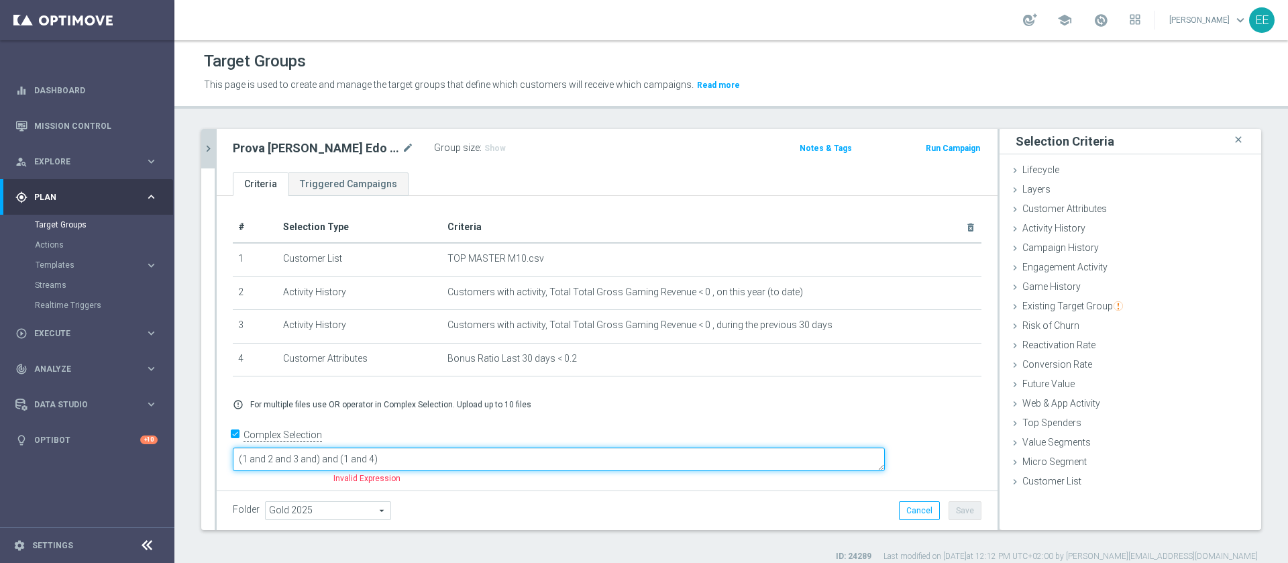
click at [505, 458] on textarea "(1 and 2 and 3 and) and (1 and 4)" at bounding box center [559, 458] width 652 height 23
click at [455, 456] on textarea "(1 and 2 and 3 and) and (1 and 4)" at bounding box center [559, 458] width 652 height 23
click at [455, 456] on textarea "(1 and 2 and 3 and) or 4)" at bounding box center [559, 458] width 652 height 23
click at [486, 464] on textarea "(1 and 2 and 3 and) or 4" at bounding box center [559, 458] width 652 height 23
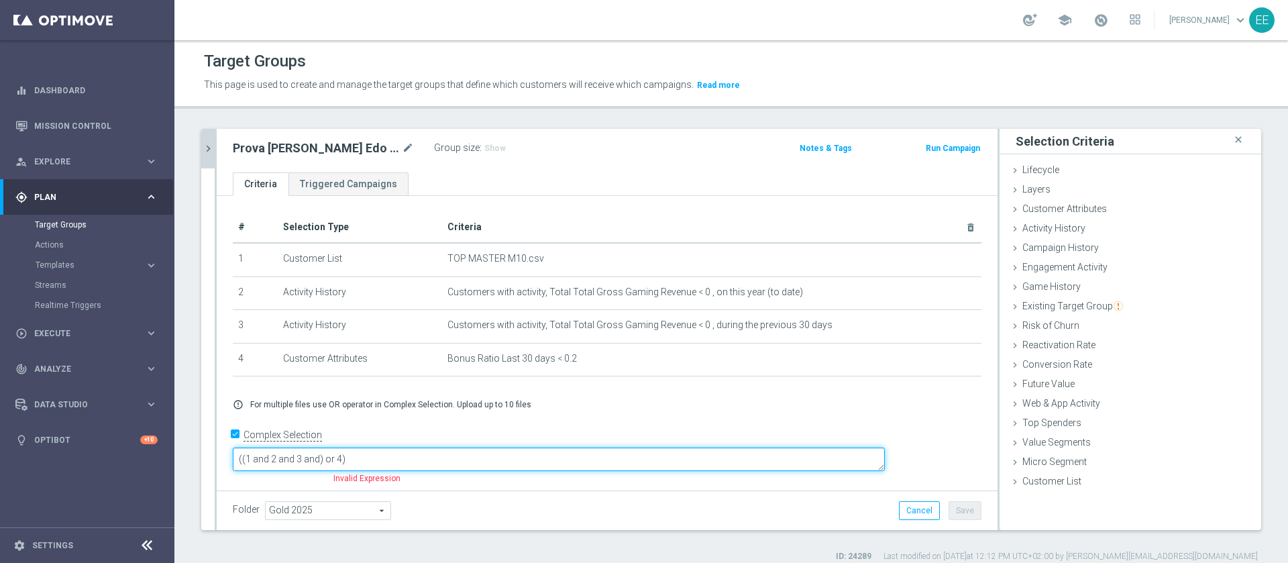
click at [407, 462] on textarea "((1 and 2 and 3 and) or 4)" at bounding box center [559, 458] width 652 height 23
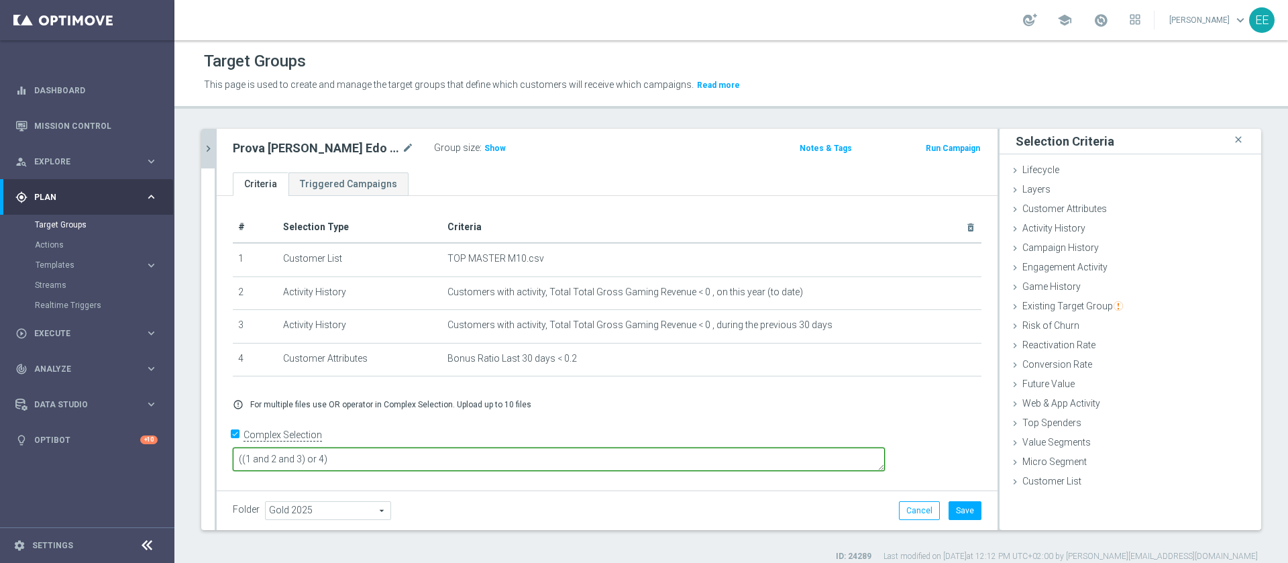
click at [412, 456] on textarea "((1 and 2 and 3) or 4)" at bounding box center [559, 458] width 652 height 23
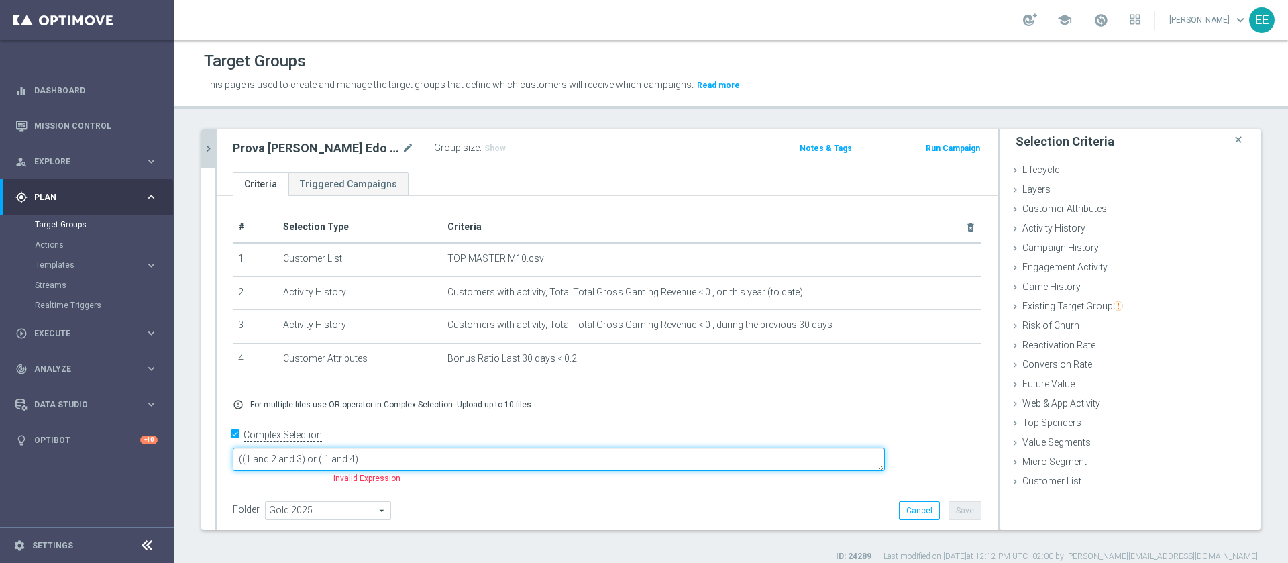
click at [462, 454] on textarea "((1 and 2 and 3) or ( 1 and 4)" at bounding box center [559, 458] width 652 height 23
click at [427, 456] on textarea "((1 and 2 and 3) or ( 1 and 4)" at bounding box center [559, 458] width 652 height 23
click at [419, 454] on textarea "((1 and 2 and 3) or ( 1and 4)" at bounding box center [559, 458] width 652 height 23
click at [338, 455] on textarea "((1 and 2 and 3) or ( 1and 4)" at bounding box center [559, 458] width 652 height 23
click at [469, 458] on textarea "(1 and 2 and 3) or ( 1and 4)" at bounding box center [559, 458] width 652 height 23
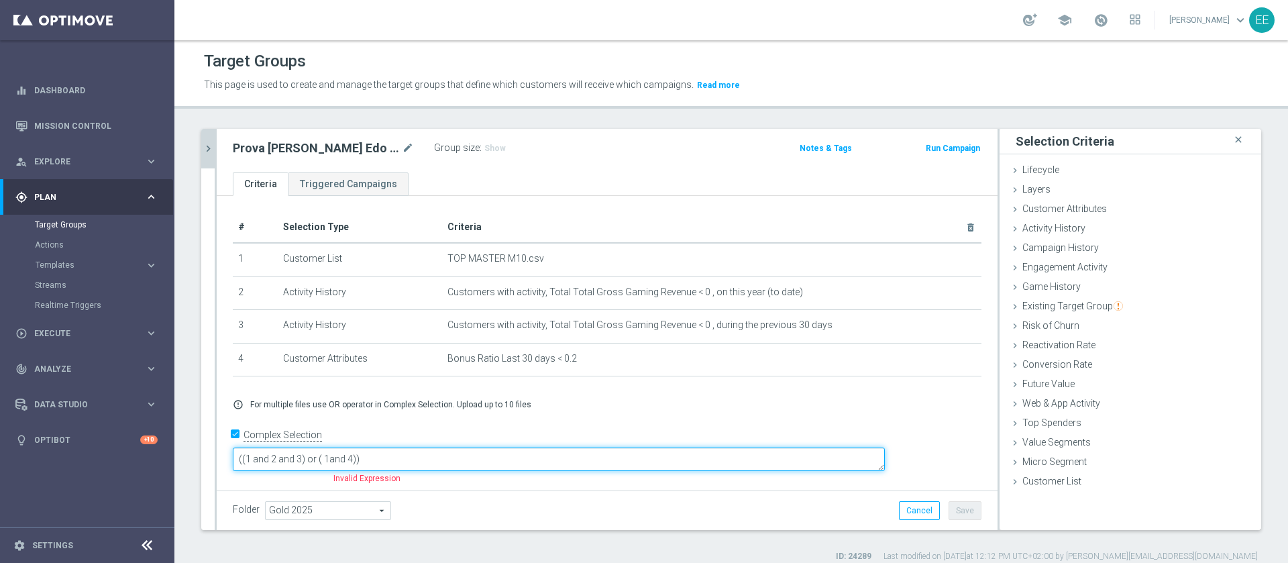
click at [469, 458] on textarea "((1 and 2 and 3) or ( 1and 4))" at bounding box center [559, 458] width 652 height 23
paste textarea "1 and 4))"
click at [527, 463] on textarea "((1 and 2 and 3) or (1 and 4))" at bounding box center [559, 458] width 652 height 23
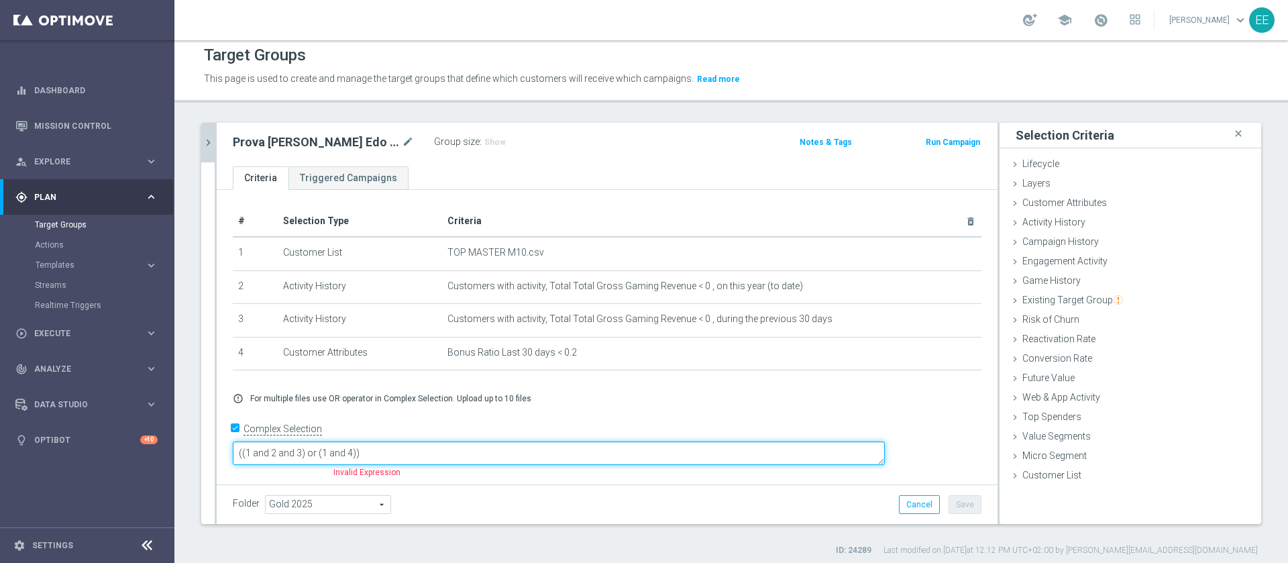
paste textarea "1 AND 2 AND 3) OR (1 AND 4)"
click at [628, 462] on textarea "(1 AND 2 AND 3) OR (1 AND 4)" at bounding box center [559, 452] width 652 height 23
click at [534, 452] on textarea "(1 AND 2 AND 3) OR (1 AND 4)" at bounding box center [559, 452] width 652 height 23
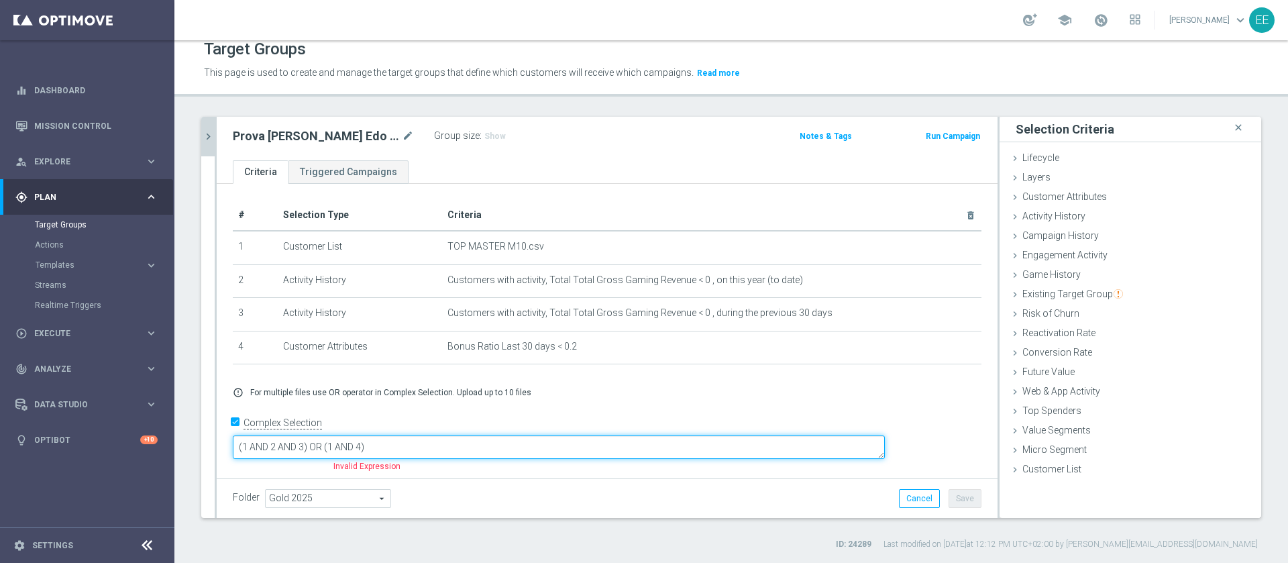
click at [366, 443] on textarea "(1 AND 2 AND 3) OR (1 AND 4)" at bounding box center [559, 446] width 652 height 23
click at [430, 444] on textarea "(1 AND 2 AND 3) OR (1 AND 4)" at bounding box center [559, 446] width 652 height 23
click at [487, 447] on textarea "(1 AND 2 AND 3) OR (1 AND 4)" at bounding box center [559, 446] width 652 height 23
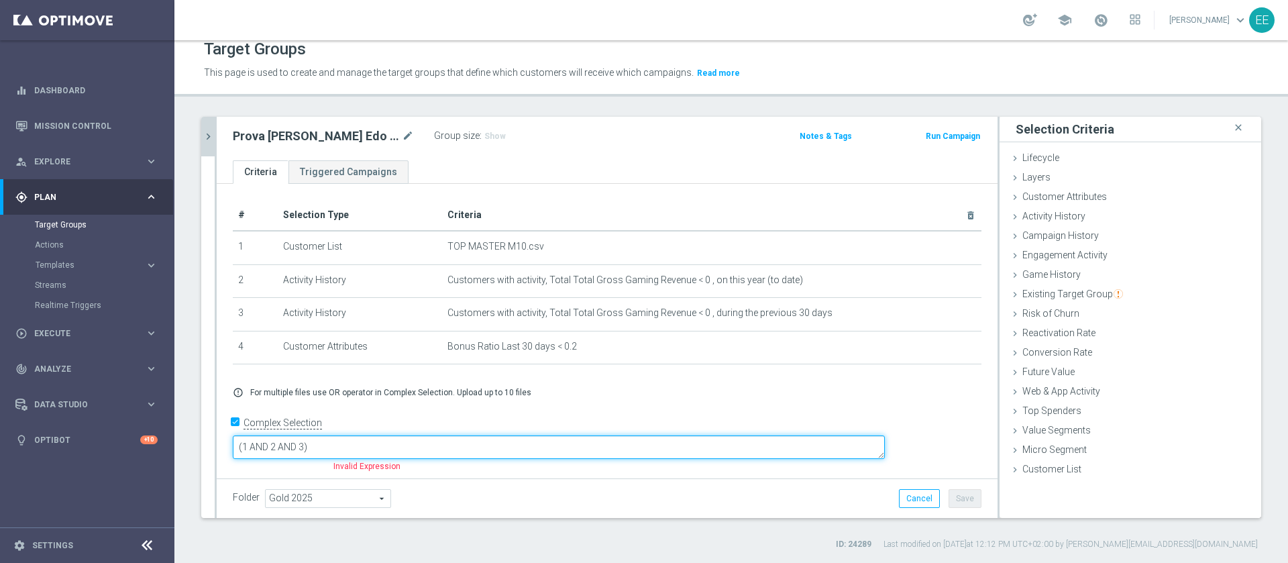
click at [368, 442] on textarea "(1 AND 2 AND 3)" at bounding box center [559, 446] width 652 height 23
click at [464, 445] on textarea "(1 AND (2 AND 3)" at bounding box center [559, 446] width 652 height 23
click at [339, 445] on textarea "(1 AND (2 AND 3) or 4)" at bounding box center [559, 446] width 652 height 23
click at [492, 445] on textarea "((1 AND (2 AND 3) or 4)" at bounding box center [559, 446] width 652 height 23
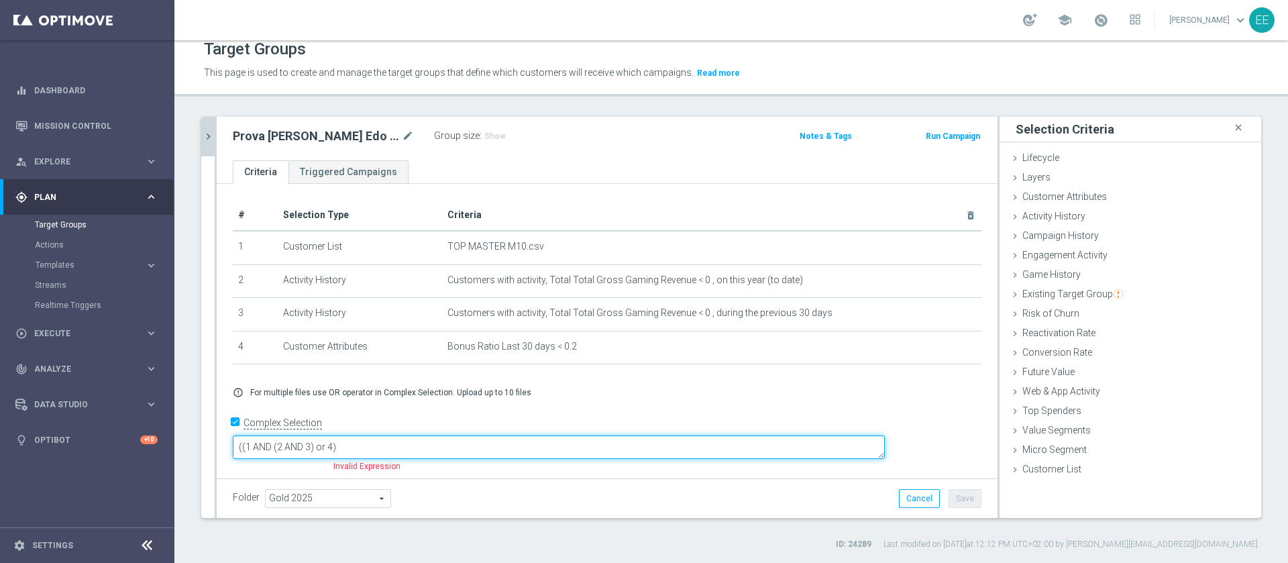
click at [492, 445] on textarea "((1 AND (2 AND 3) or 4)" at bounding box center [559, 446] width 652 height 23
paste textarea ") OR"
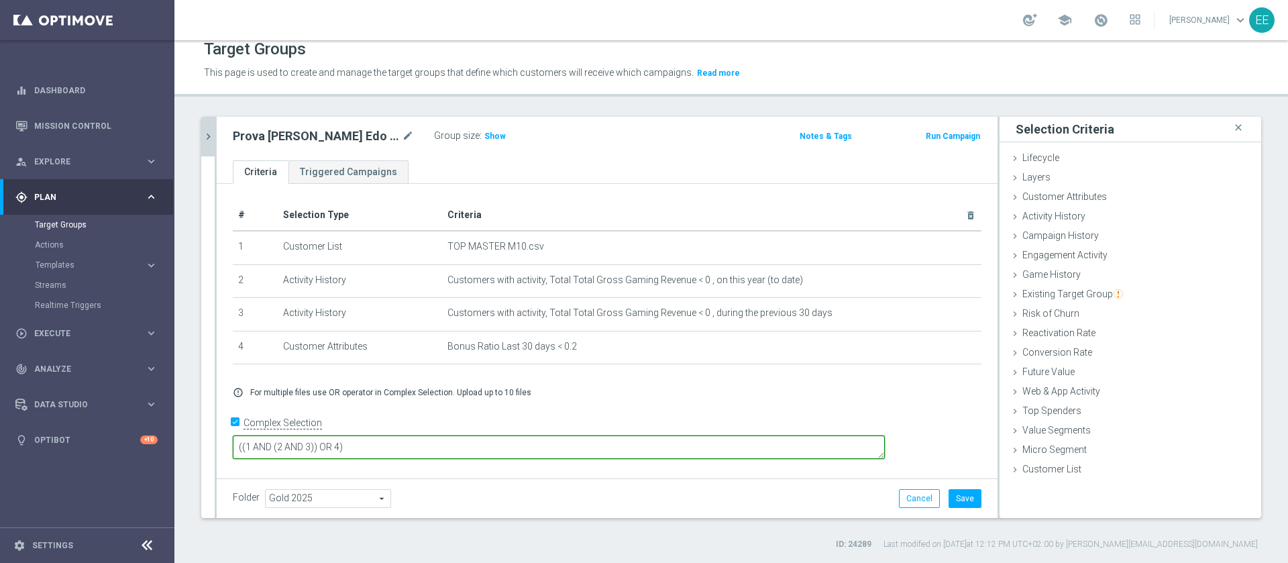
click at [540, 444] on textarea "((1 AND (2 AND 3)) OR 4)" at bounding box center [559, 446] width 652 height 23
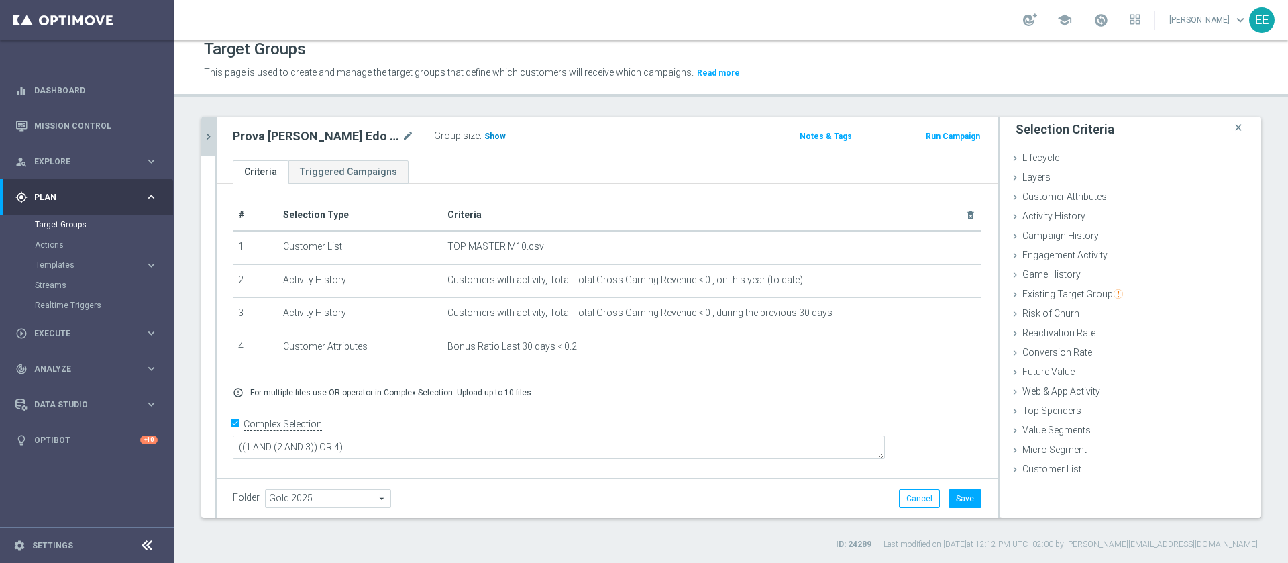
click at [483, 142] on h3 "Show" at bounding box center [495, 136] width 24 height 15
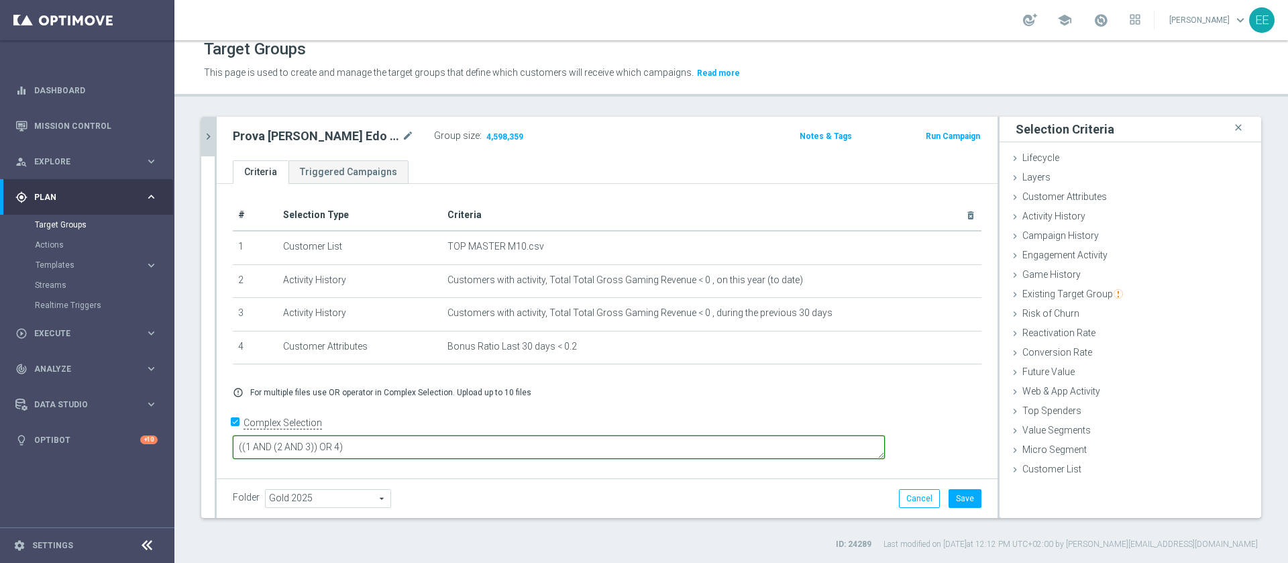
click at [429, 445] on textarea "((1 AND (2 AND 3)) OR 4)" at bounding box center [559, 446] width 652 height 23
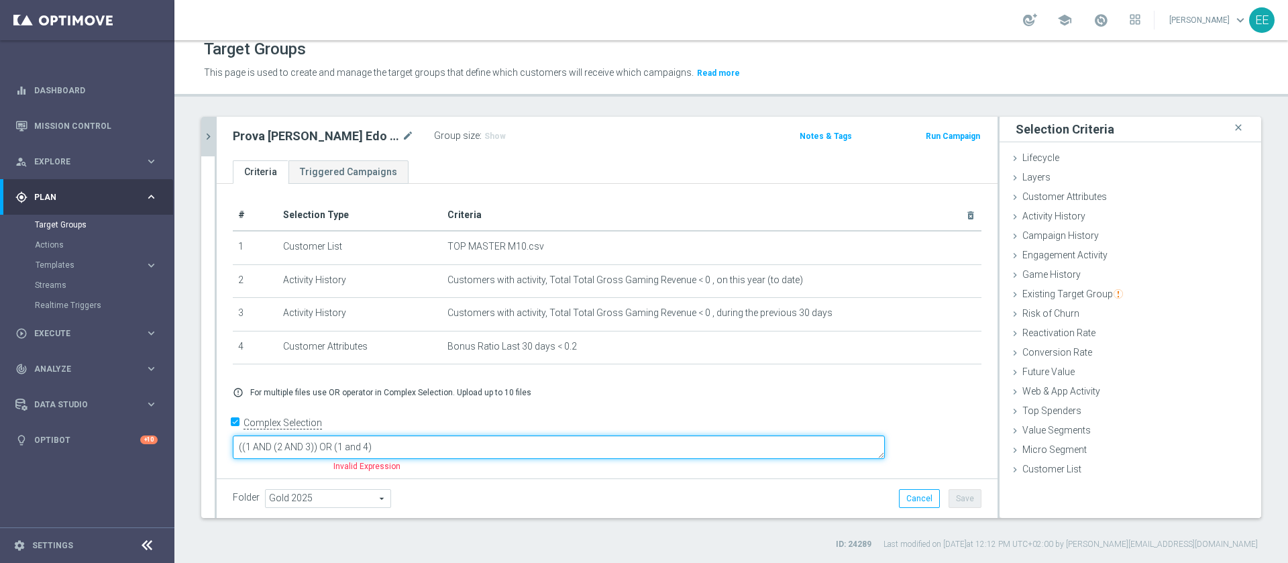
click at [491, 446] on textarea "((1 AND (2 AND 3)) OR (1 and 4)" at bounding box center [559, 446] width 652 height 23
type textarea "((1 AND (2 AND 3)) OR (1 and 4)"
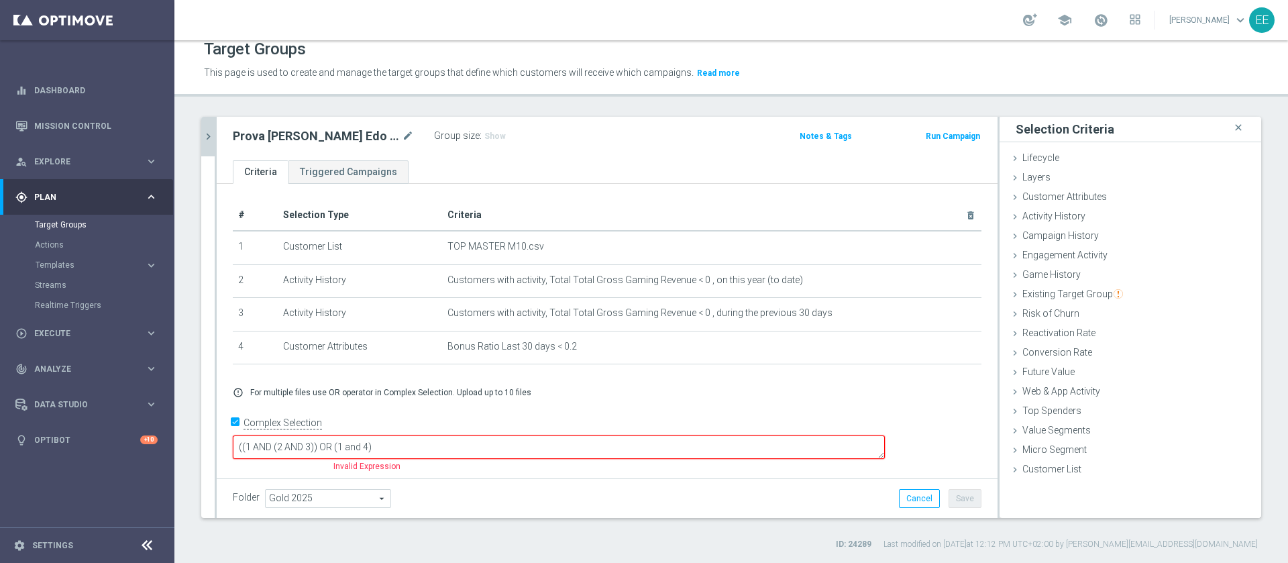
click at [474, 503] on div "Folder Gold 2025 Gold 2025 arrow_drop_down search Cancel Save Saving..." at bounding box center [607, 498] width 749 height 19
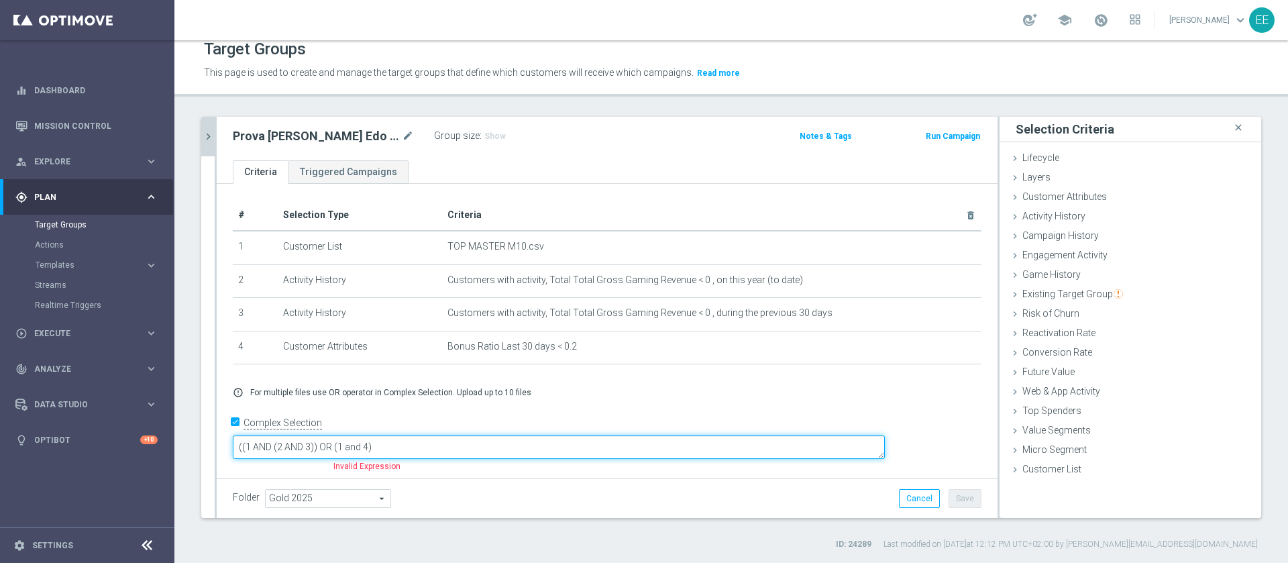
click at [504, 445] on textarea "((1 AND (2 AND 3)) OR (1 and 4)" at bounding box center [559, 446] width 652 height 23
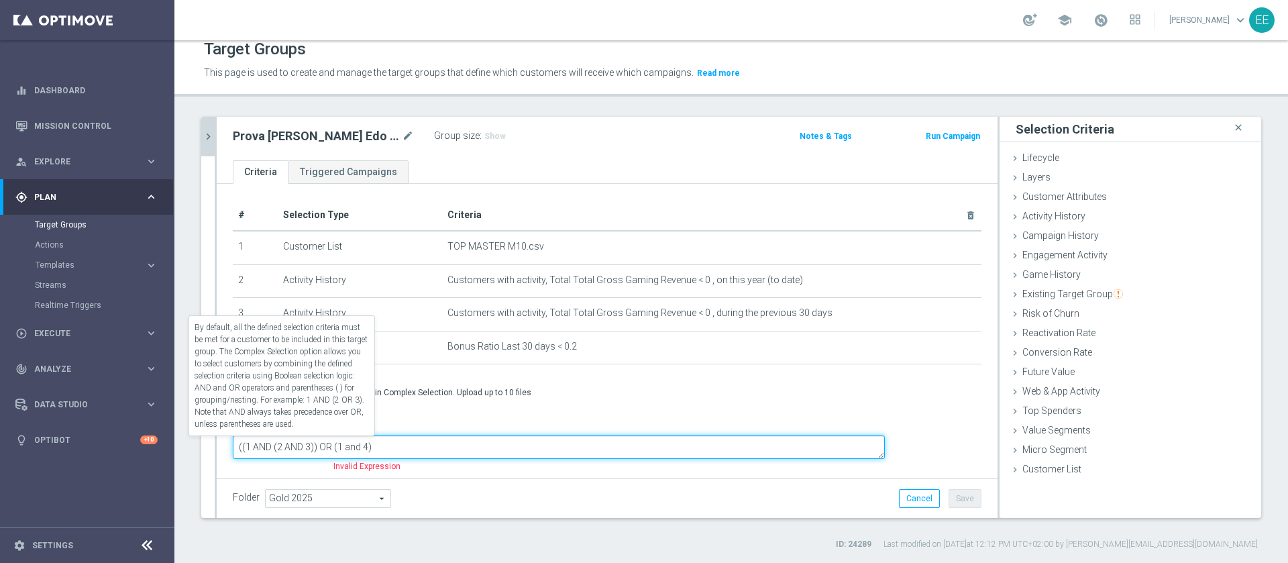
drag, startPoint x: 480, startPoint y: 446, endPoint x: 262, endPoint y: 438, distance: 218.9
click at [262, 438] on form "Complex Selection ((1 AND (2 AND 3)) OR (1 and 4) Invalid Expression" at bounding box center [607, 444] width 749 height 63
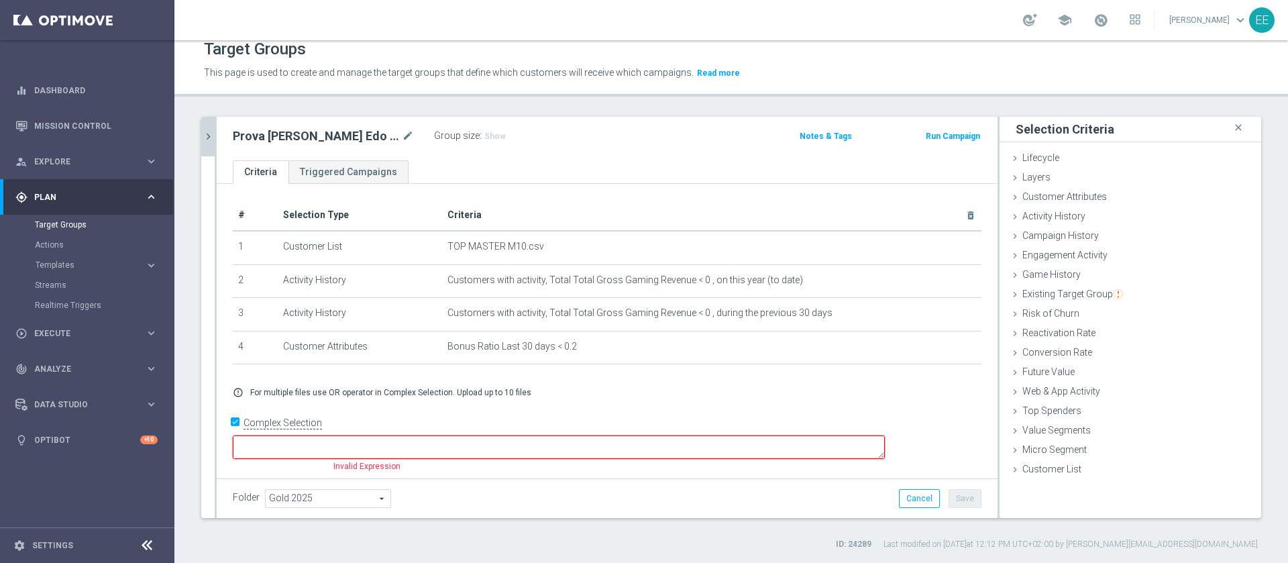
click at [696, 380] on div "+ Add Selection error_outline For multiple files use OR operator in Complex Sel…" at bounding box center [607, 392] width 769 height 32
click at [1084, 290] on span "Existing Target Group" at bounding box center [1072, 293] width 101 height 11
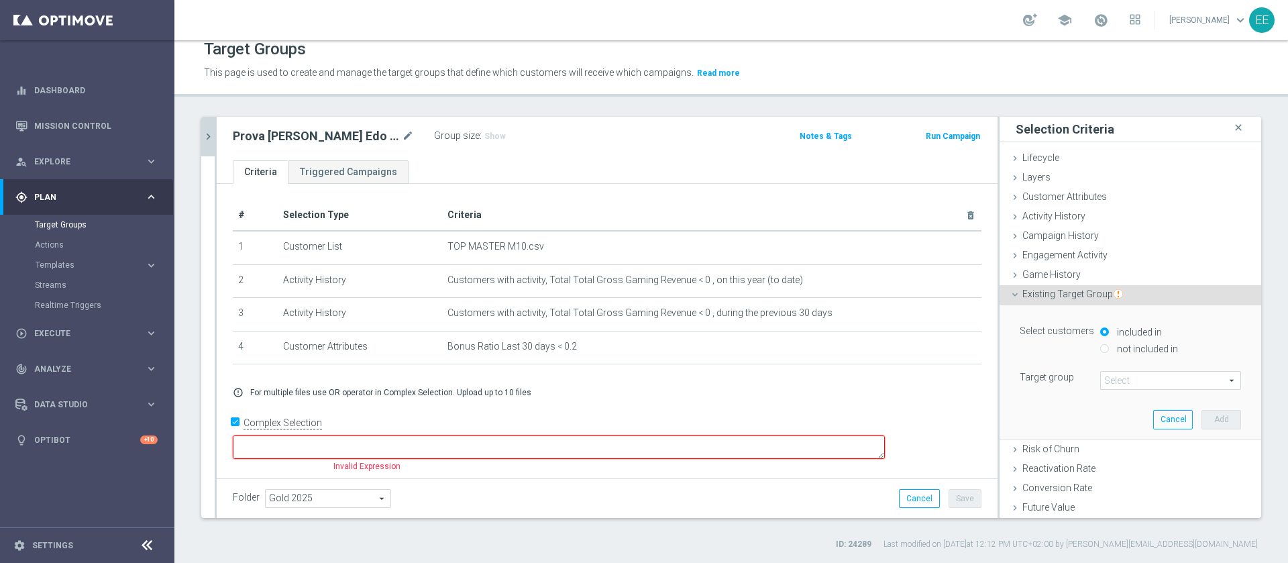
click at [1114, 374] on span at bounding box center [1171, 380] width 140 height 17
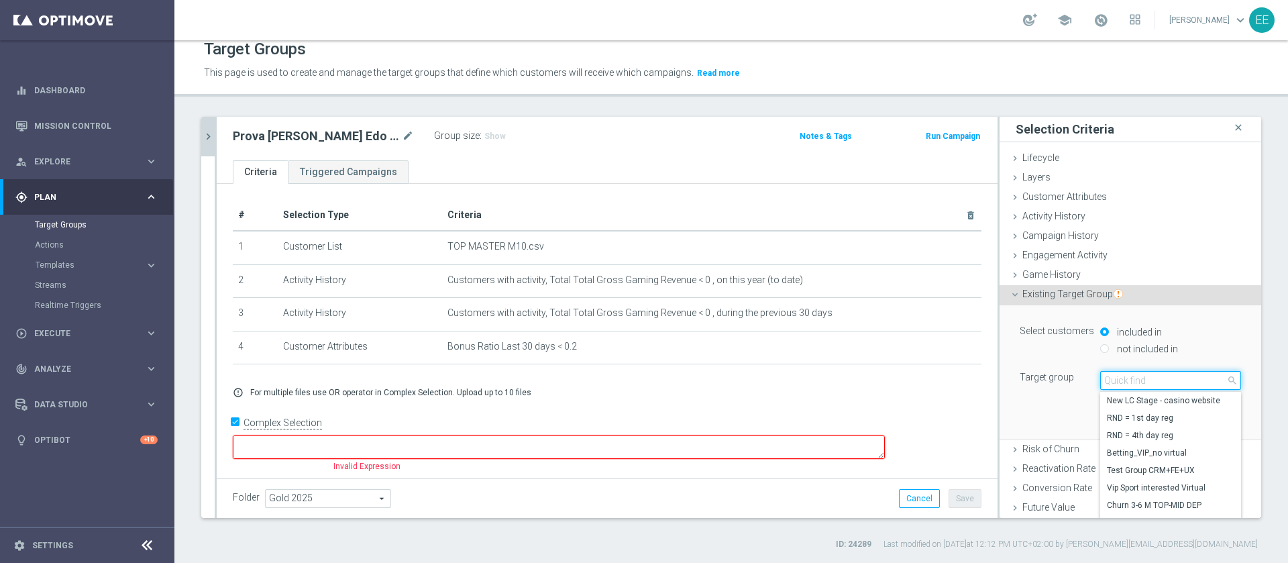
click at [1114, 374] on input "search" at bounding box center [1170, 380] width 141 height 19
type input "top master"
click at [1139, 397] on span "TOP MASTER" at bounding box center [1170, 400] width 127 height 11
type input "TOP MASTER"
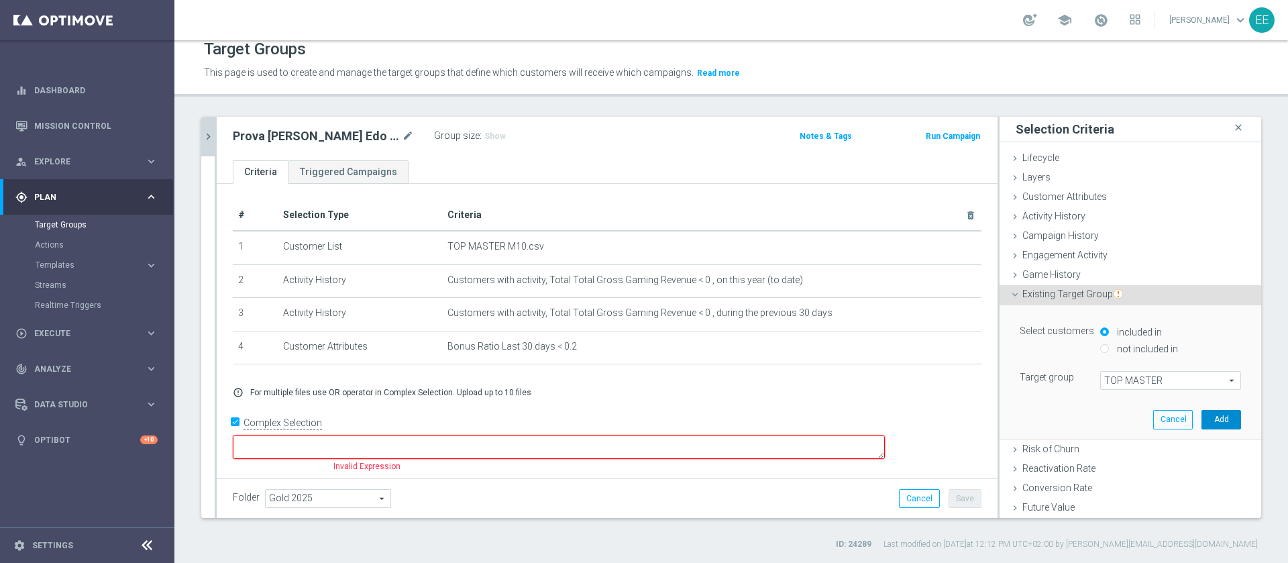
click at [1202, 417] on button "Add" at bounding box center [1222, 419] width 40 height 19
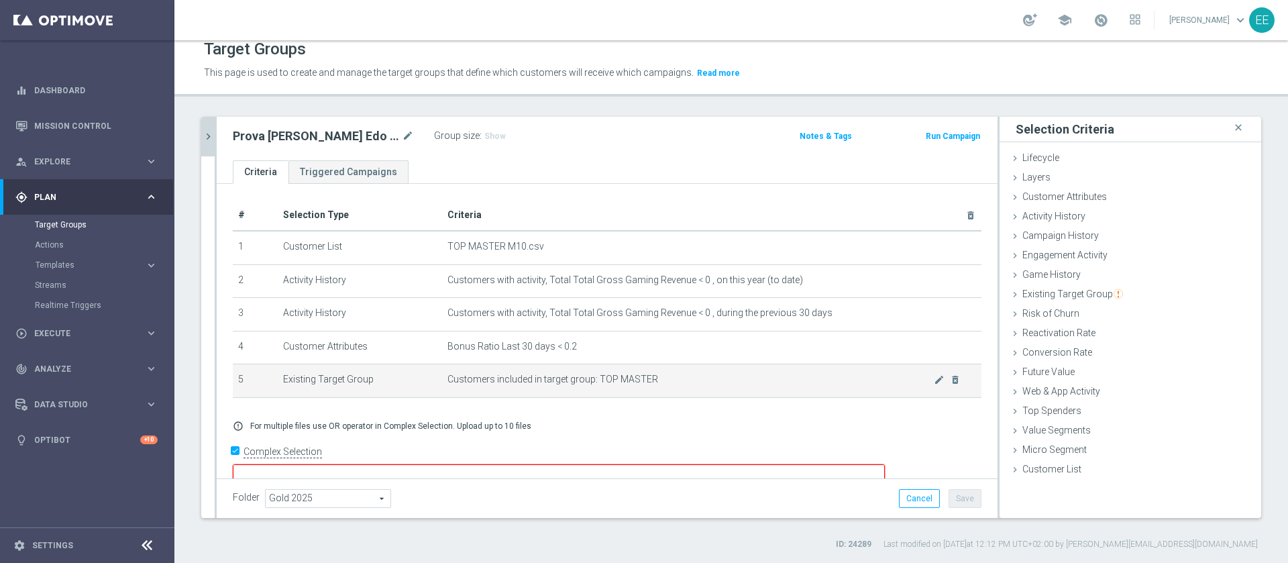
scroll to position [7, 0]
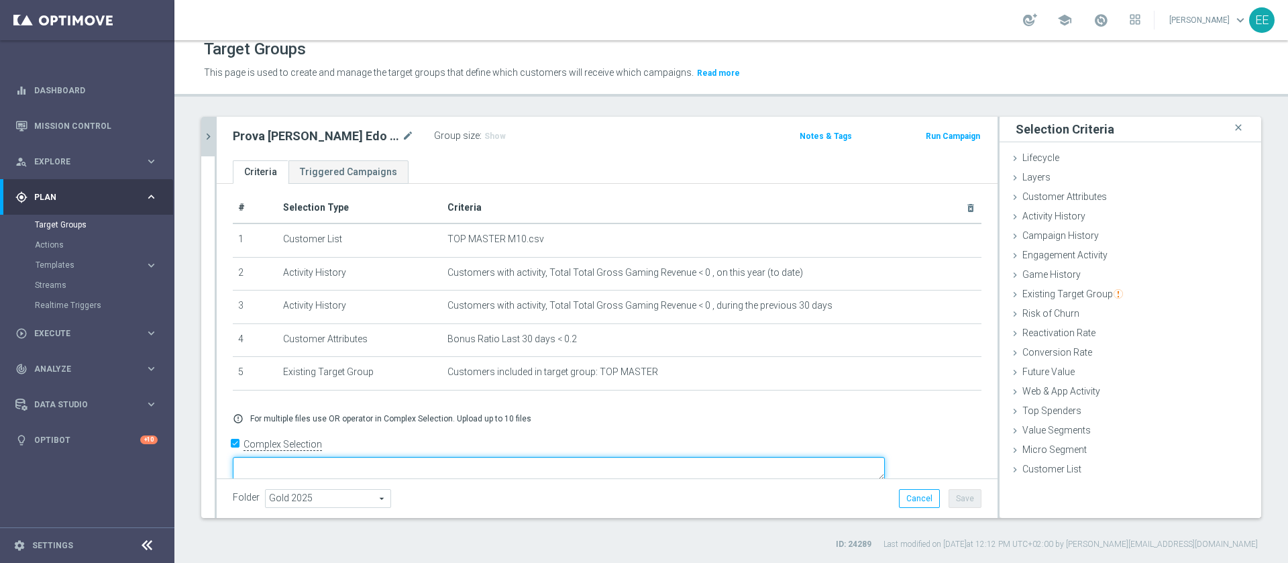
click at [472, 457] on textarea at bounding box center [559, 468] width 652 height 23
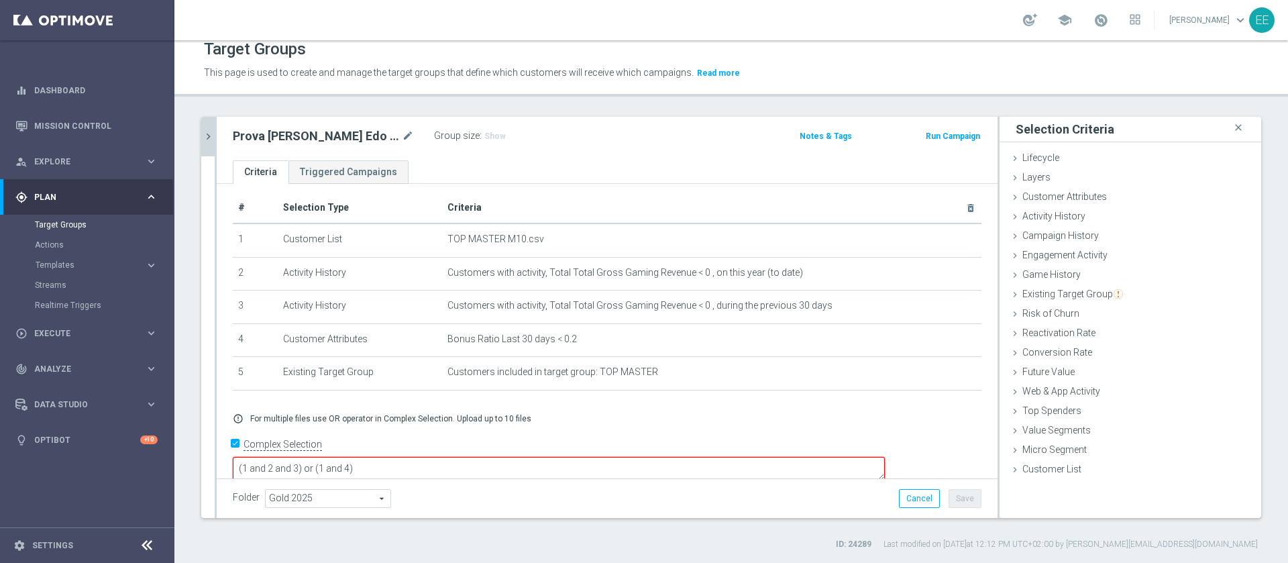
click at [492, 488] on div "Folder Gold 2025 Gold 2025 arrow_drop_down search Cancel Save Saving..." at bounding box center [607, 498] width 781 height 40
click at [573, 476] on form "Complex Selection (1 and 2 and 3) or (1 and 4) Invalid Expression" at bounding box center [607, 465] width 749 height 63
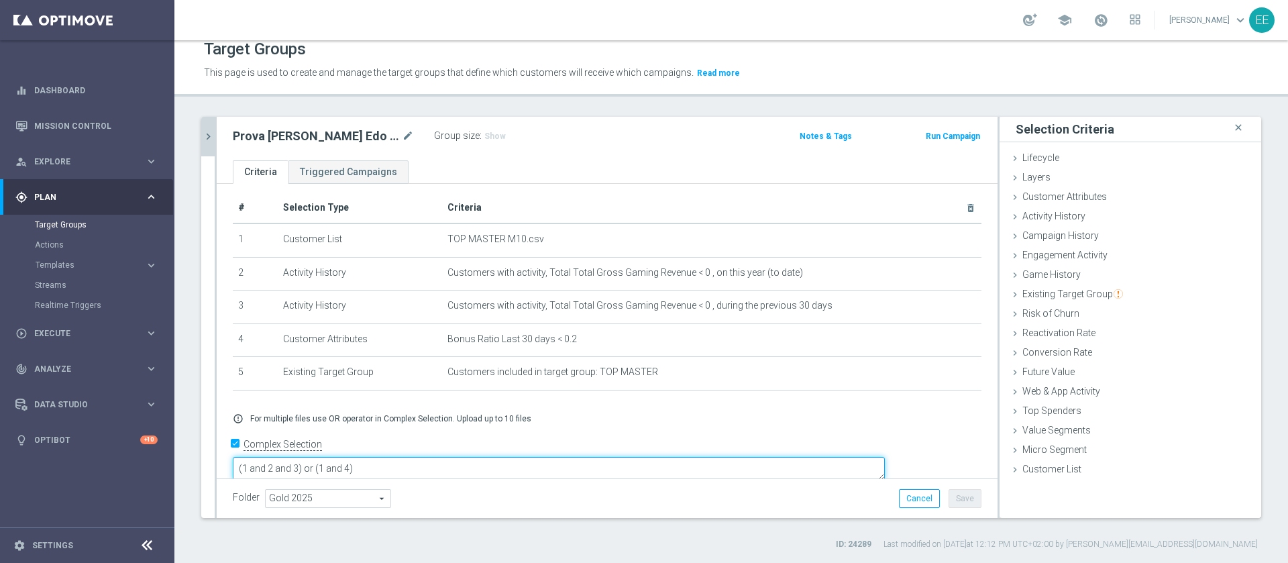
click at [441, 457] on textarea "(1 and 2 and 3) or (1 and 4)" at bounding box center [559, 468] width 652 height 23
click at [416, 457] on textarea "(1 and 2 and 3) or (1 and 4)" at bounding box center [559, 468] width 652 height 23
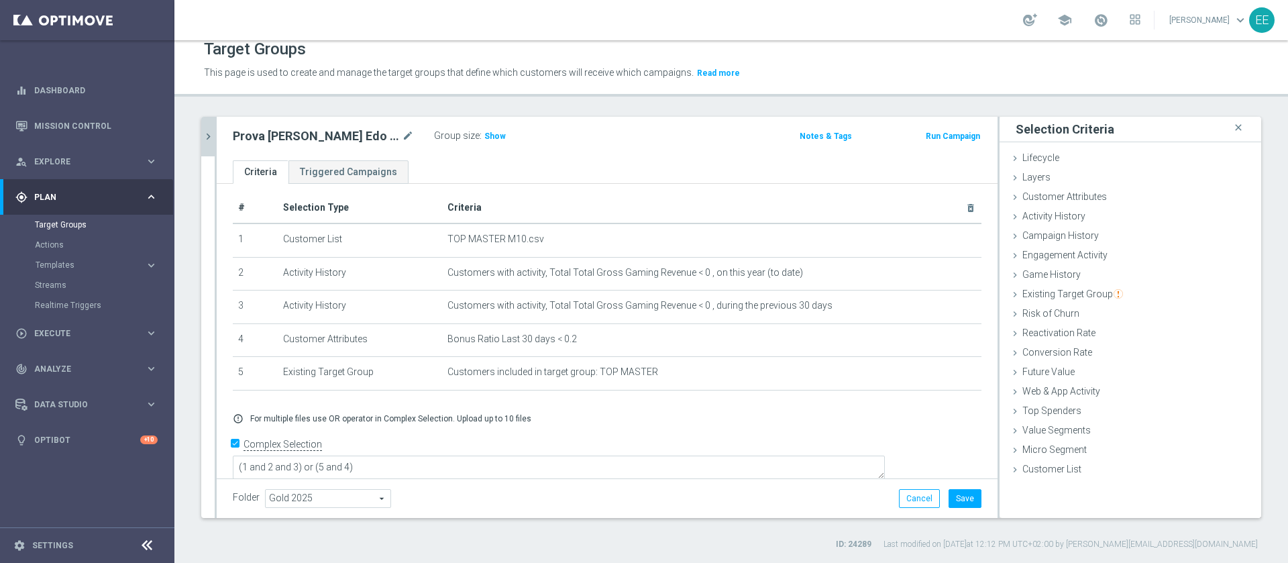
click at [498, 517] on div "Folder Gold 2025 Gold 2025 arrow_drop_down search Cancel Save Saving..." at bounding box center [607, 498] width 781 height 40
click at [484, 139] on span "Show" at bounding box center [494, 135] width 21 height 9
click at [402, 458] on textarea "(1 and 2 and 3) or (5 and 4)" at bounding box center [559, 469] width 652 height 23
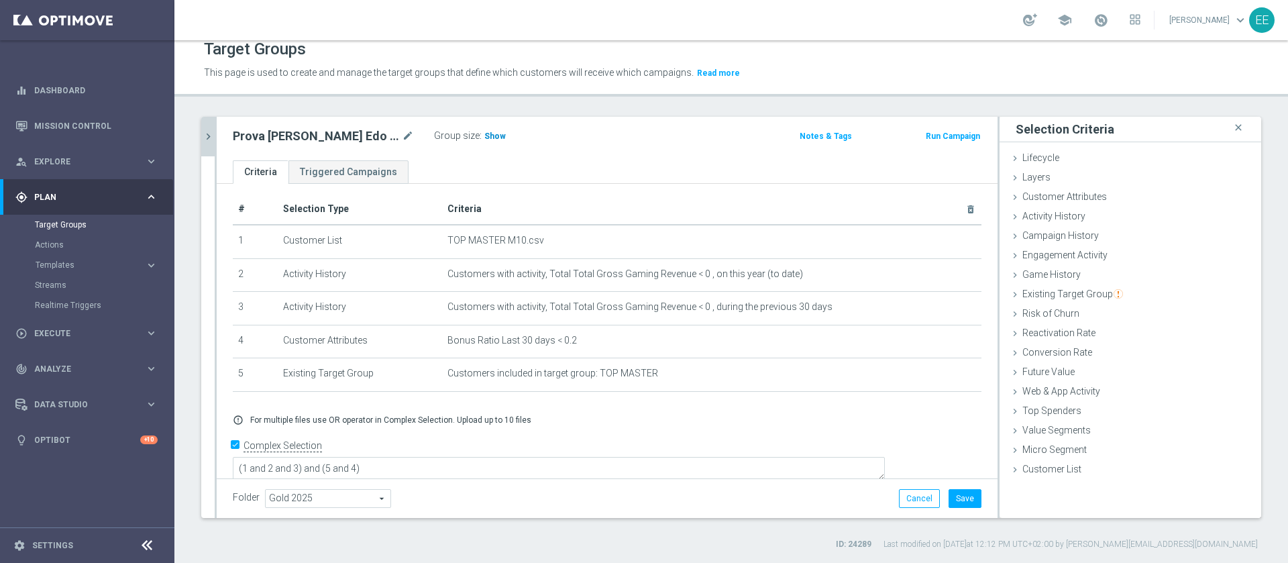
click at [483, 141] on h3 "Show" at bounding box center [495, 136] width 24 height 15
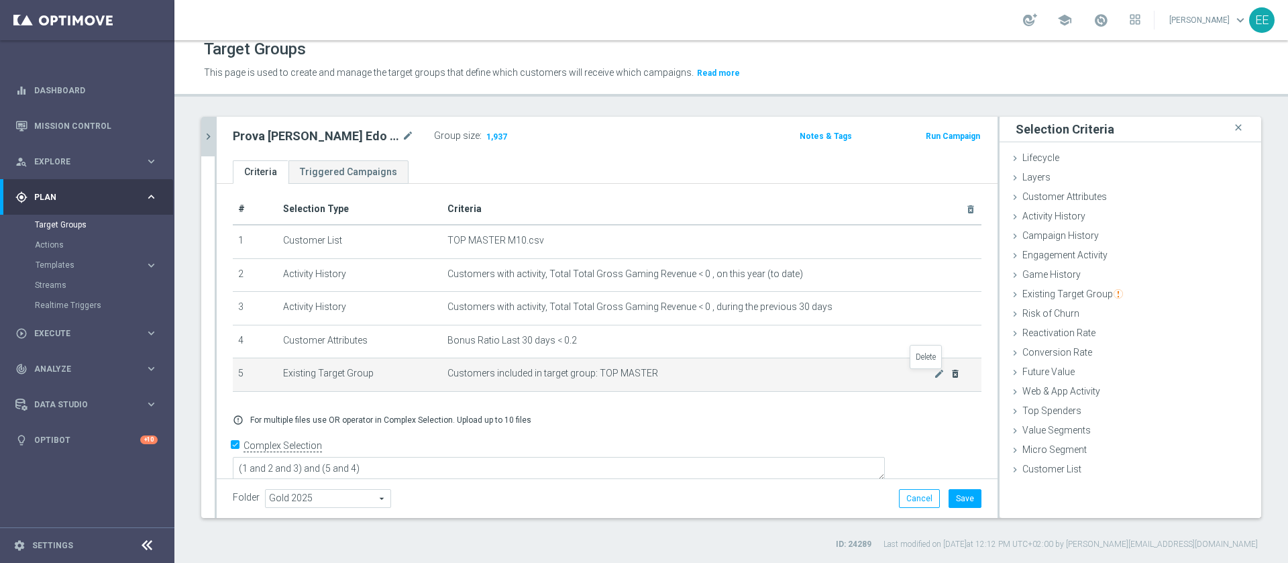
click at [950, 376] on icon "delete_forever" at bounding box center [955, 373] width 11 height 11
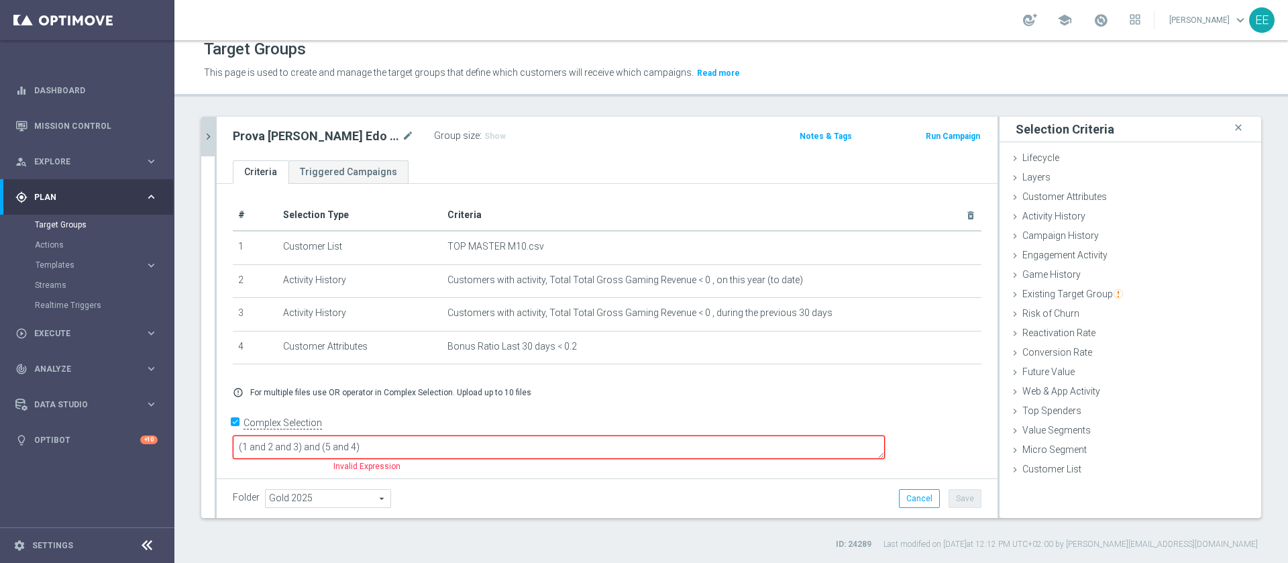
scroll to position [0, 0]
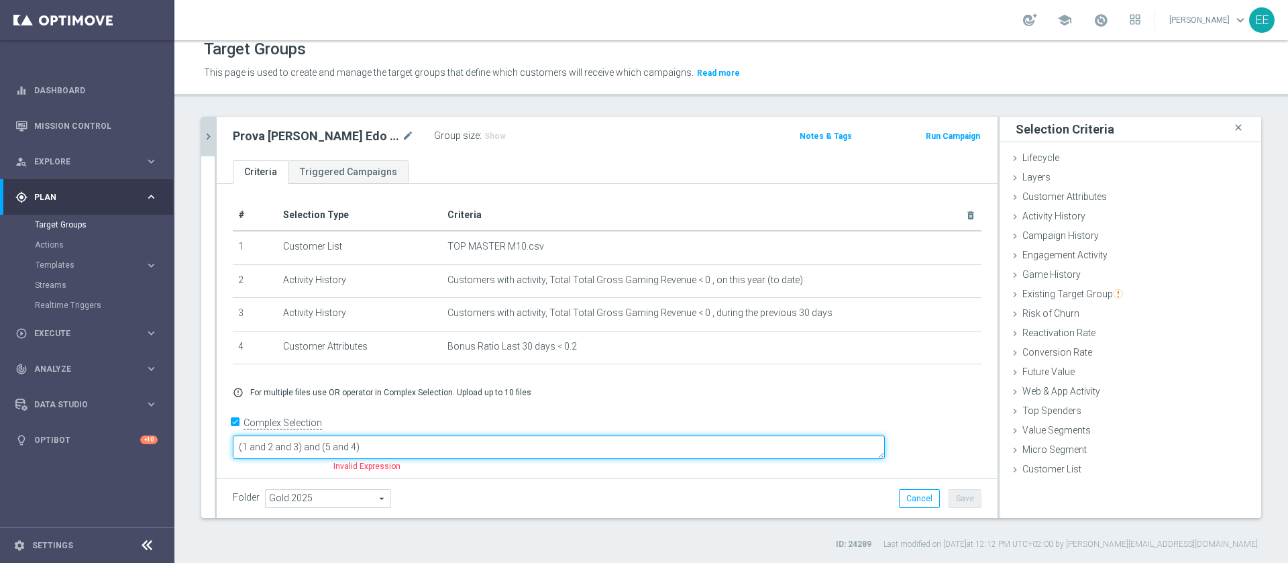
drag, startPoint x: 468, startPoint y: 440, endPoint x: 399, endPoint y: 442, distance: 69.8
click at [399, 442] on textarea "(1 and 2 and 3) and (5 and 4)" at bounding box center [559, 446] width 652 height 23
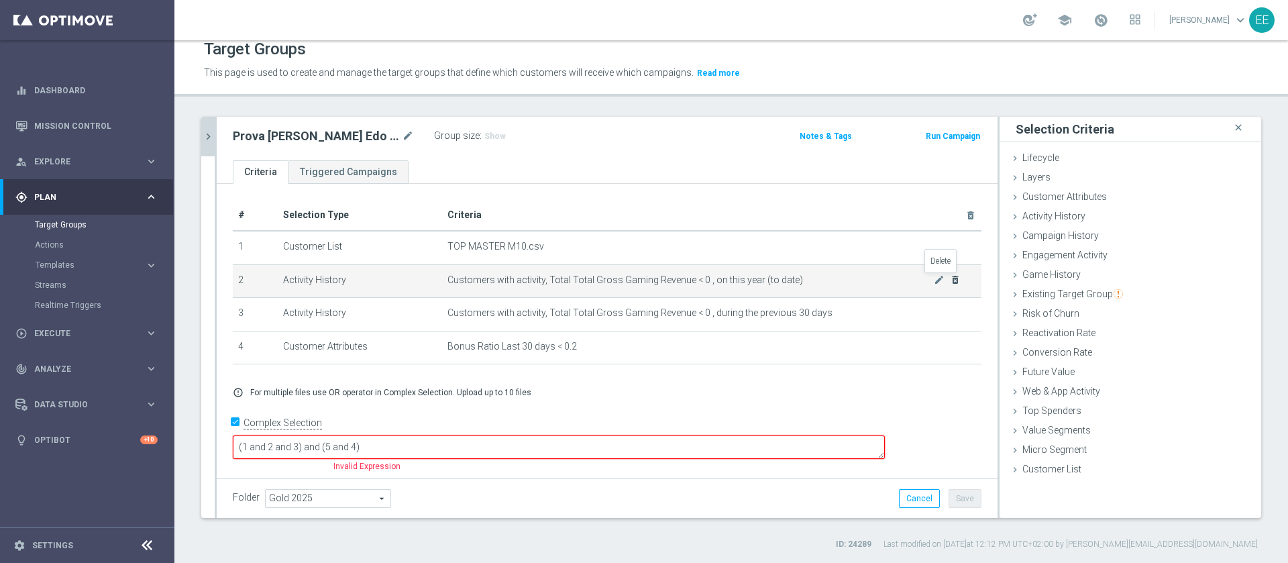
click at [950, 278] on icon "delete_forever" at bounding box center [955, 279] width 11 height 11
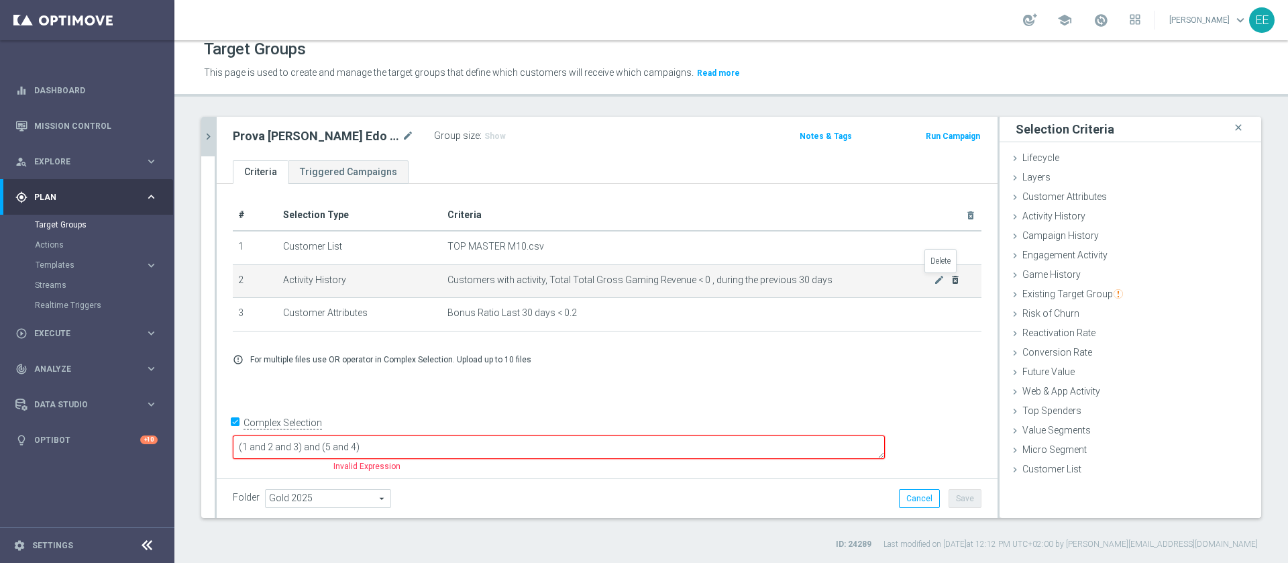
click at [950, 278] on icon "delete_forever" at bounding box center [955, 279] width 11 height 11
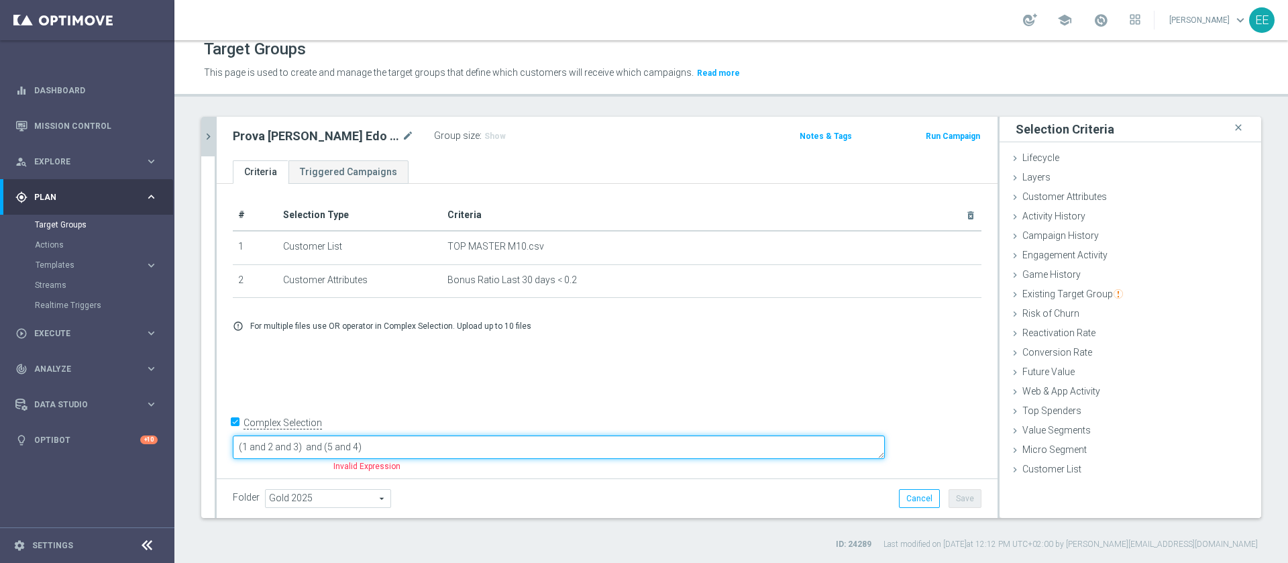
type textarea "(1 and 2 and 3) and (5 and 4)"
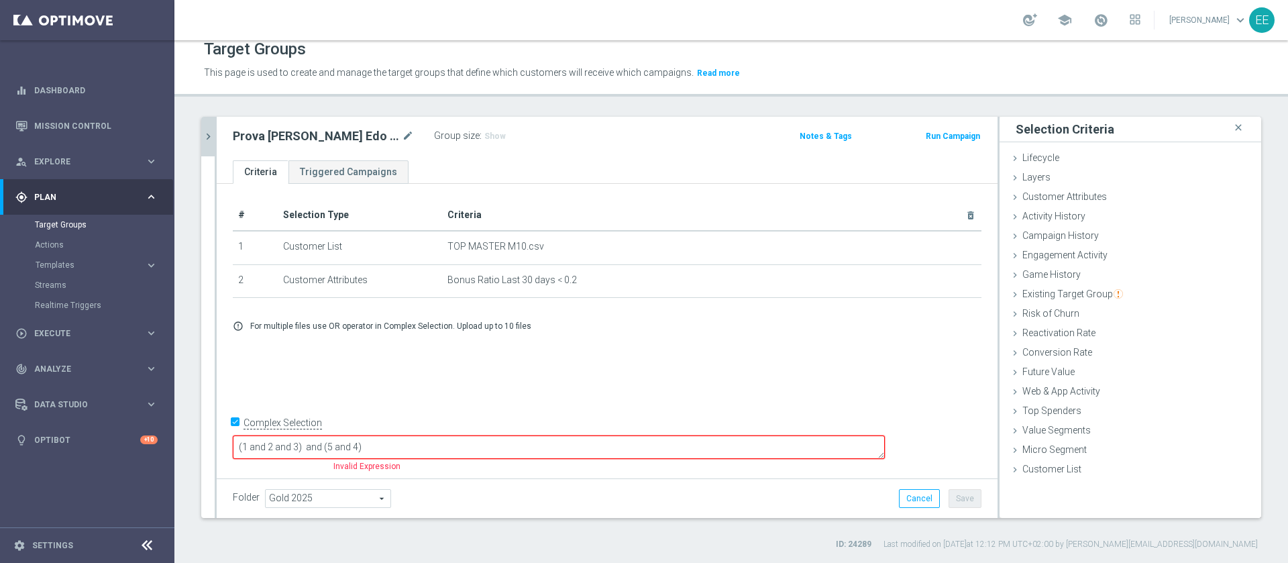
click at [241, 434] on input "Complex Selection" at bounding box center [237, 424] width 9 height 19
checkbox input "false"
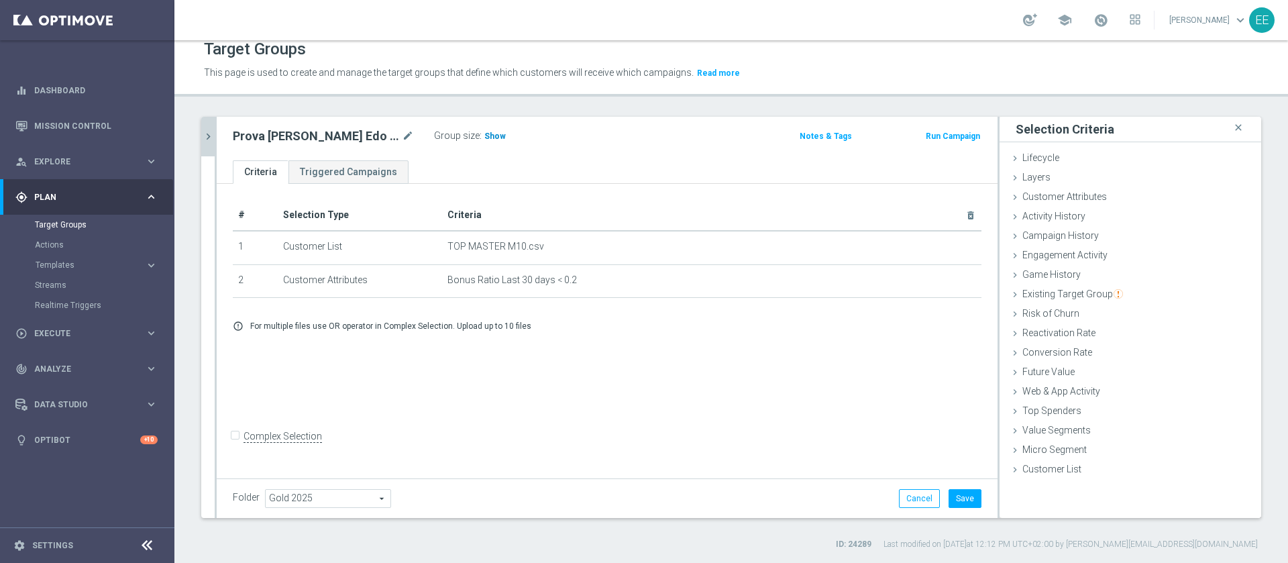
click at [486, 138] on span "Show" at bounding box center [494, 135] width 21 height 9
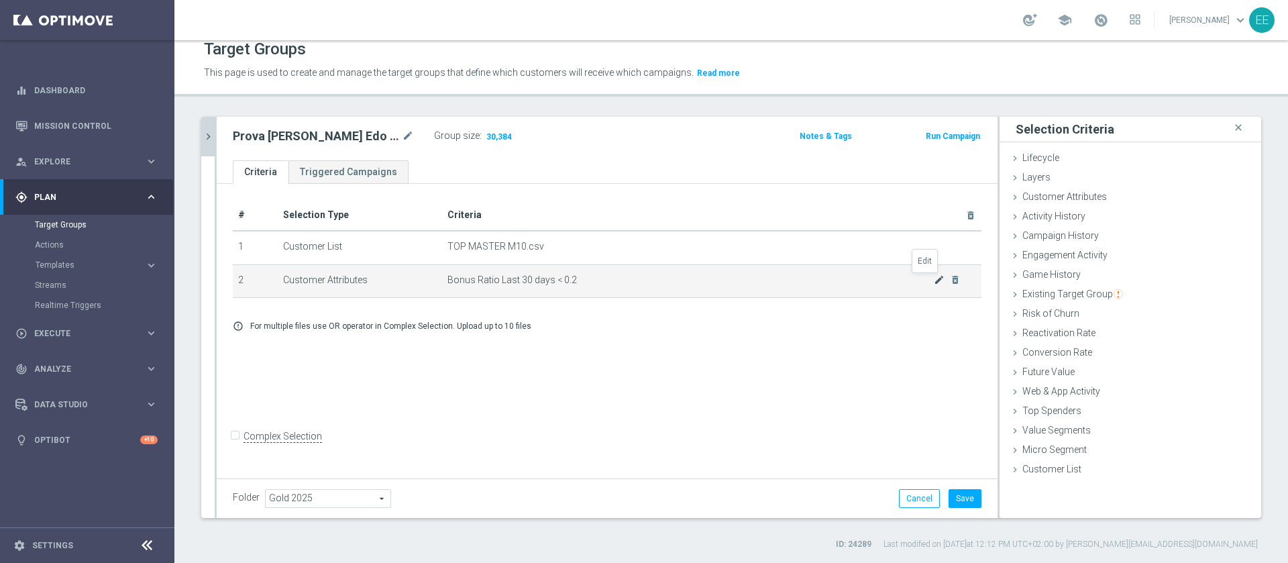
click at [934, 276] on icon "mode_edit" at bounding box center [939, 279] width 11 height 11
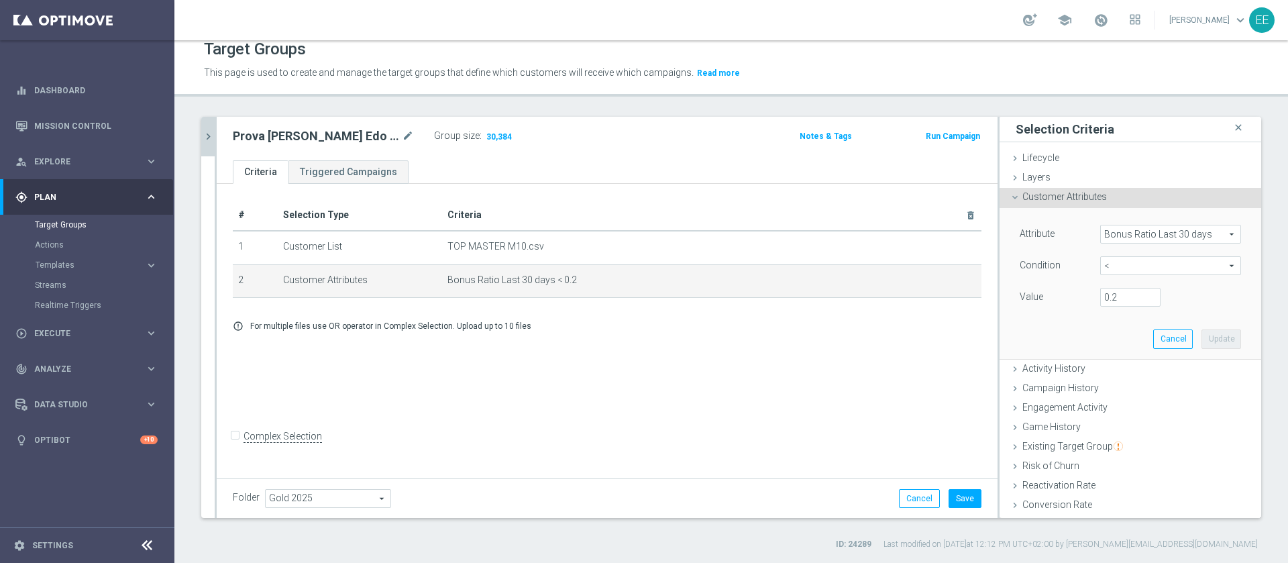
click at [1107, 261] on span "<" at bounding box center [1171, 265] width 140 height 17
click at [1100, 365] on label ">=" at bounding box center [1170, 372] width 141 height 17
type input ">="
click at [1104, 297] on input "number" at bounding box center [1130, 297] width 60 height 19
type input "0.2"
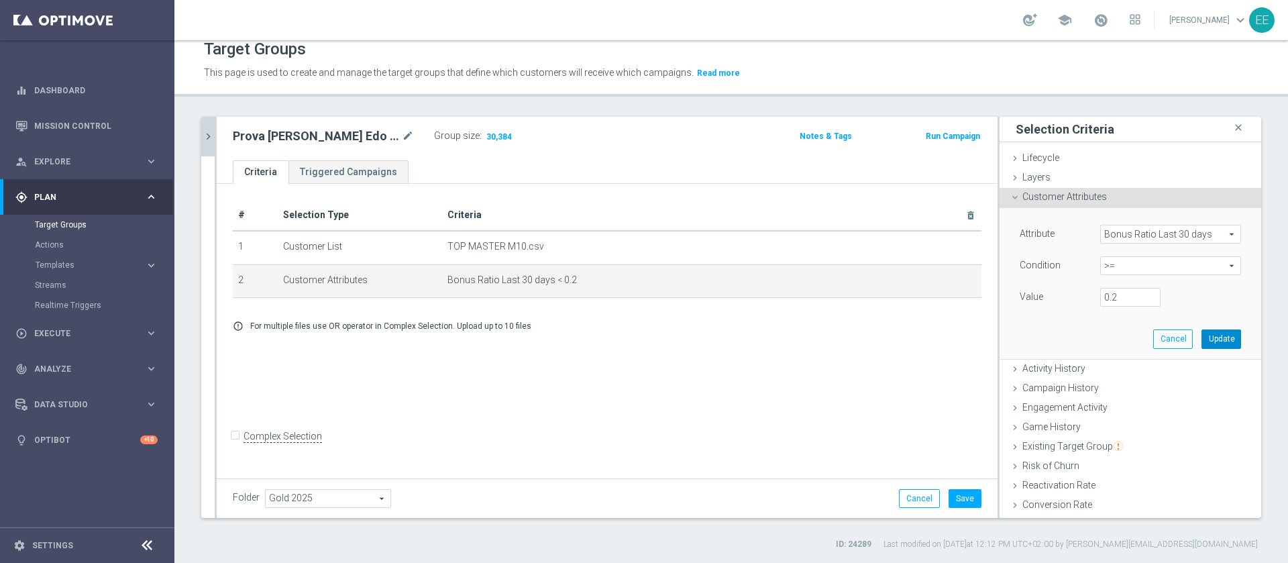
click at [1202, 345] on button "Update" at bounding box center [1222, 338] width 40 height 19
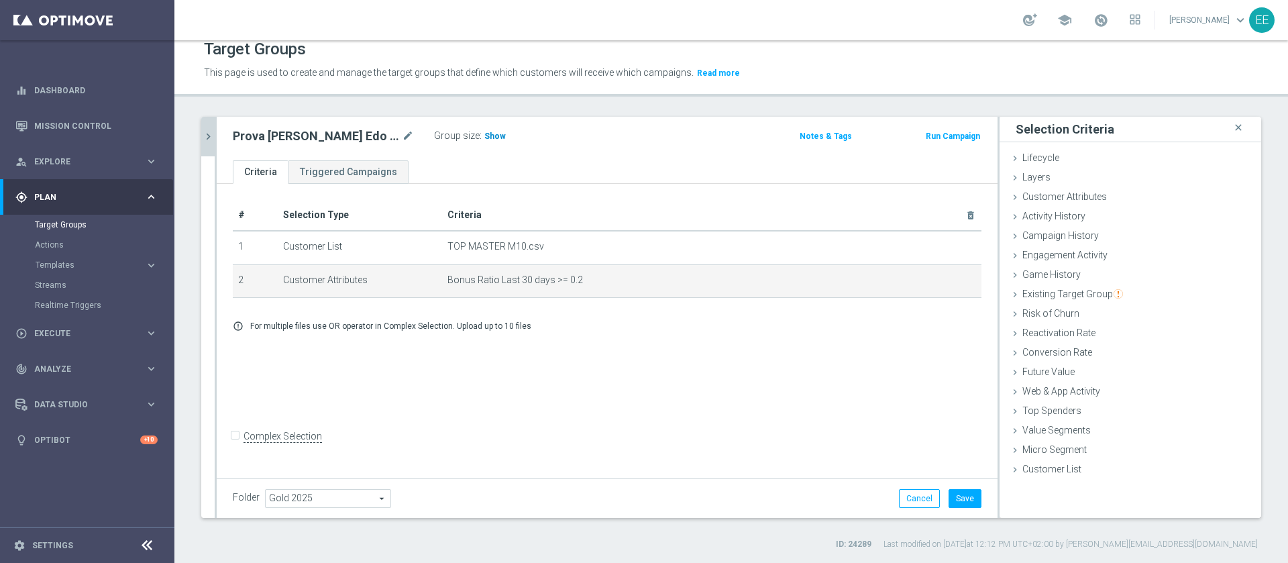
click at [484, 134] on span "Show" at bounding box center [494, 135] width 21 height 9
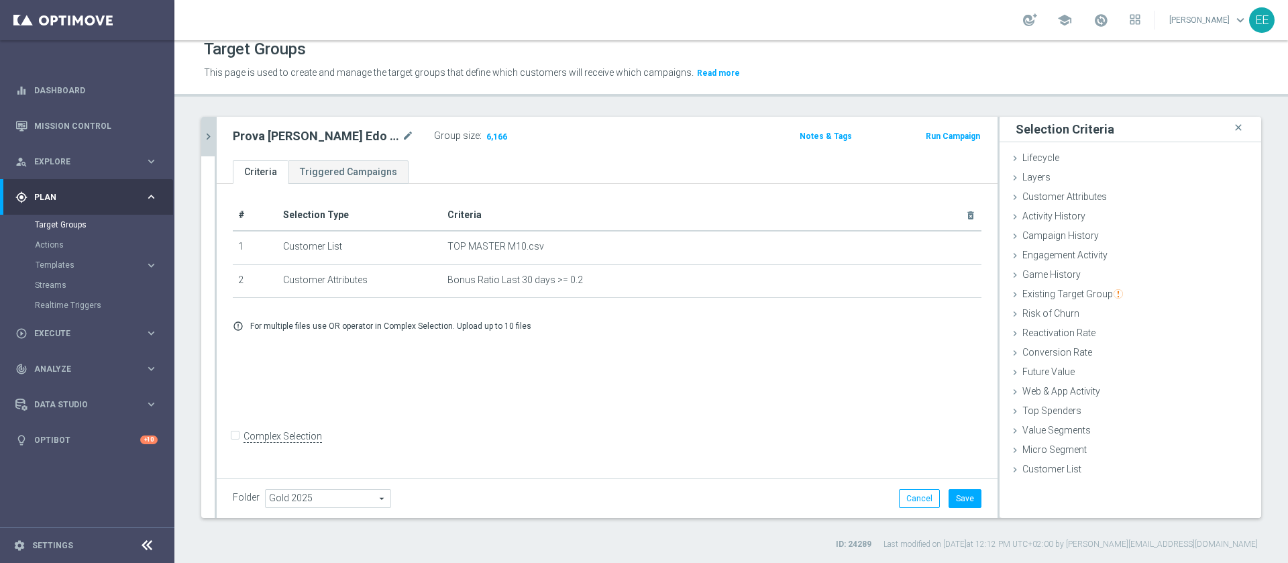
click at [234, 443] on input "Complex Selection" at bounding box center [237, 438] width 9 height 19
checkbox input "true"
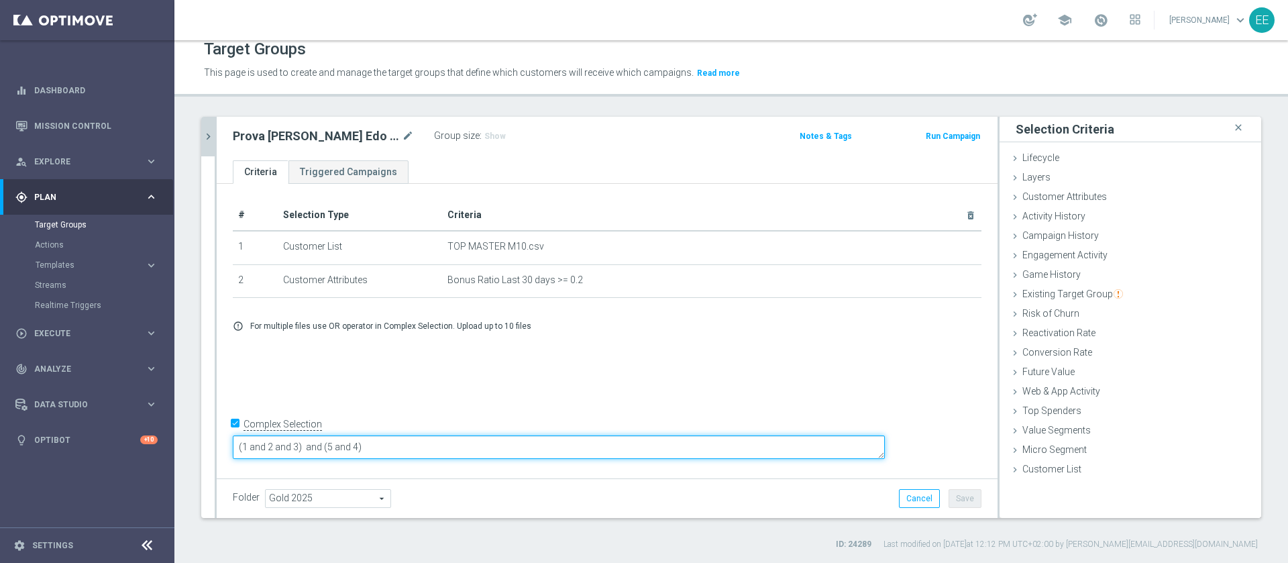
drag, startPoint x: 462, startPoint y: 436, endPoint x: 372, endPoint y: 430, distance: 89.4
click at [372, 430] on div "# Selection Type Criteria delete_forever 1 Customer List TOP MASTER M10.csv del…" at bounding box center [607, 329] width 781 height 291
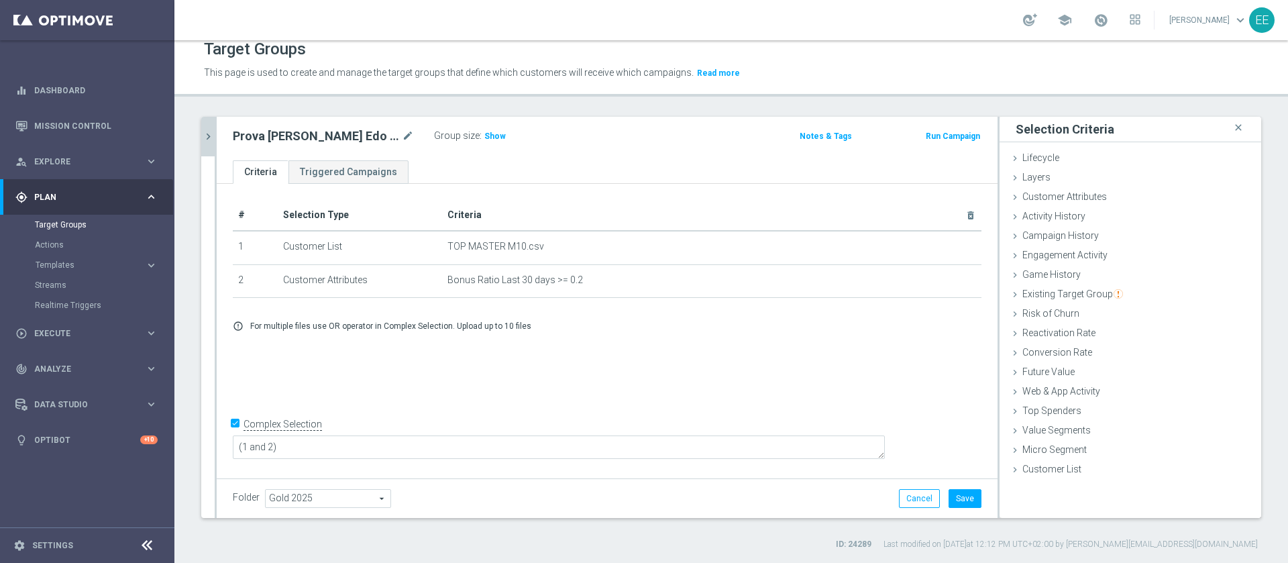
click at [490, 132] on div "Group size : Show" at bounding box center [501, 135] width 134 height 16
click at [484, 136] on span "Show" at bounding box center [494, 135] width 21 height 9
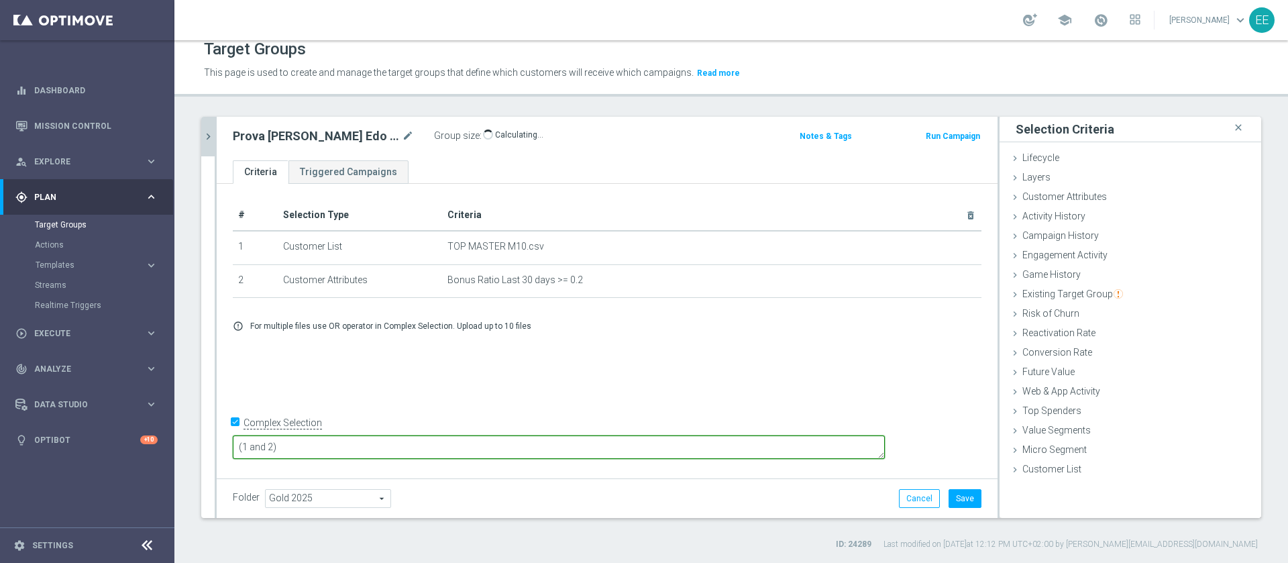
click at [447, 452] on textarea "(1 and 2)" at bounding box center [559, 446] width 652 height 23
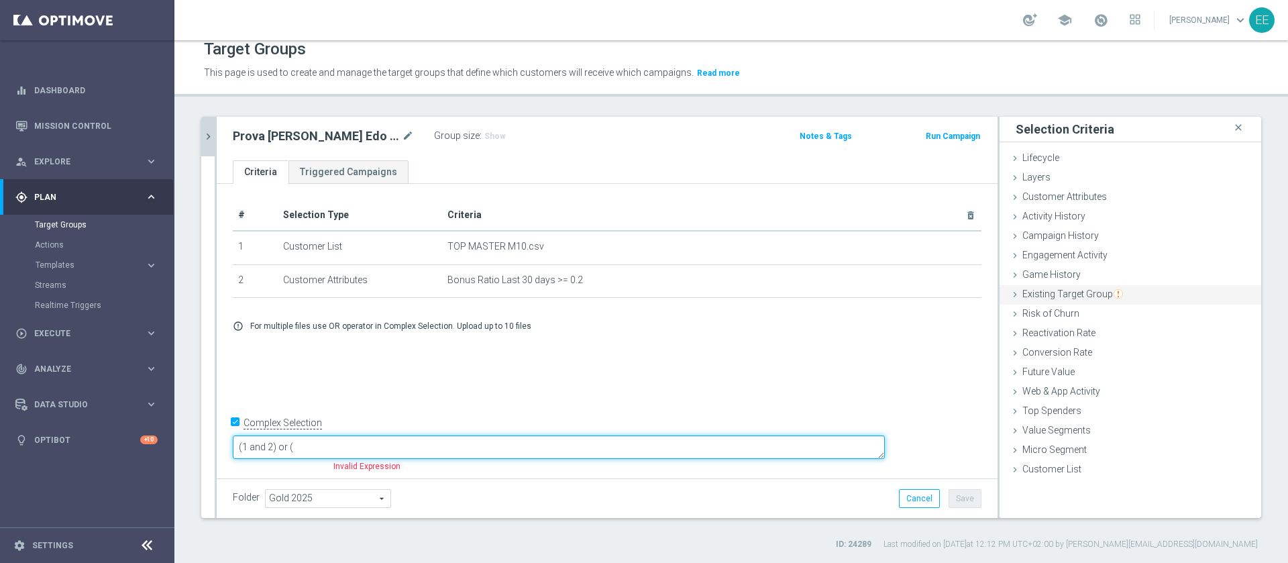
type textarea "(1 and 2) or ("
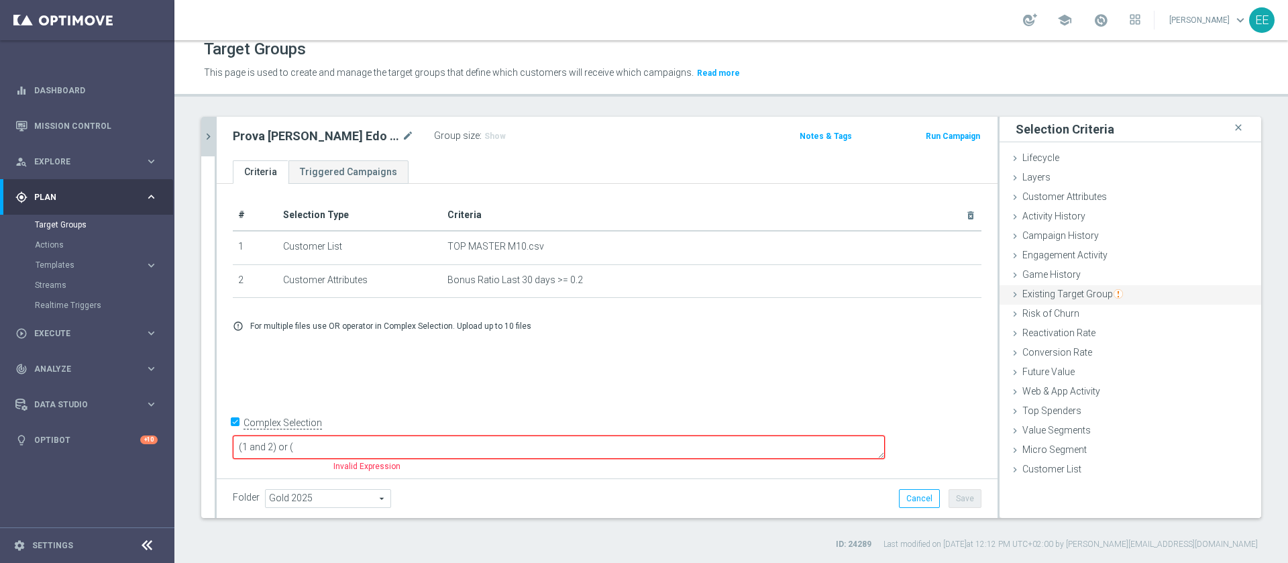
click at [1086, 296] on span "Existing Target Group" at bounding box center [1072, 293] width 101 height 11
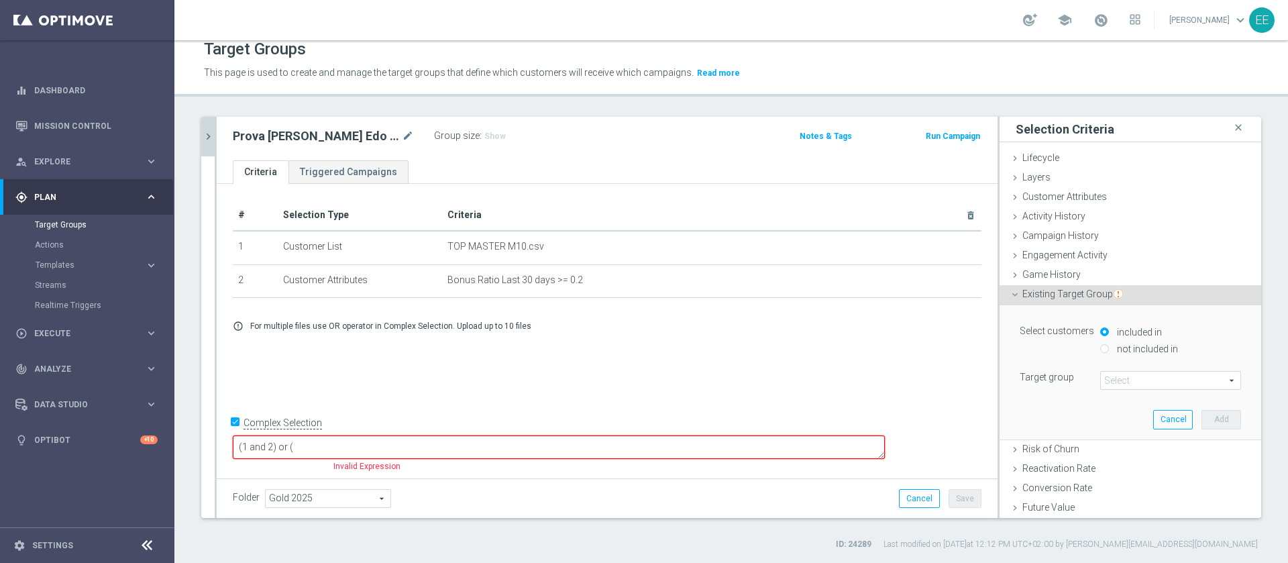
click at [1114, 373] on span at bounding box center [1171, 380] width 140 height 17
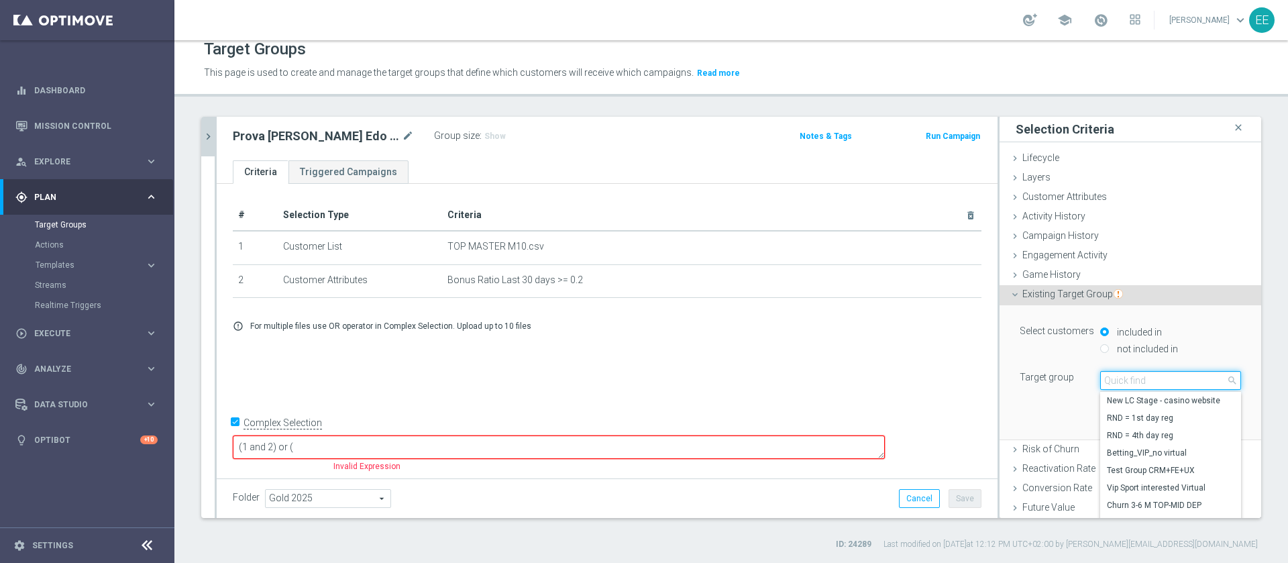
click at [1114, 373] on input "search" at bounding box center [1170, 380] width 141 height 19
type input "top"
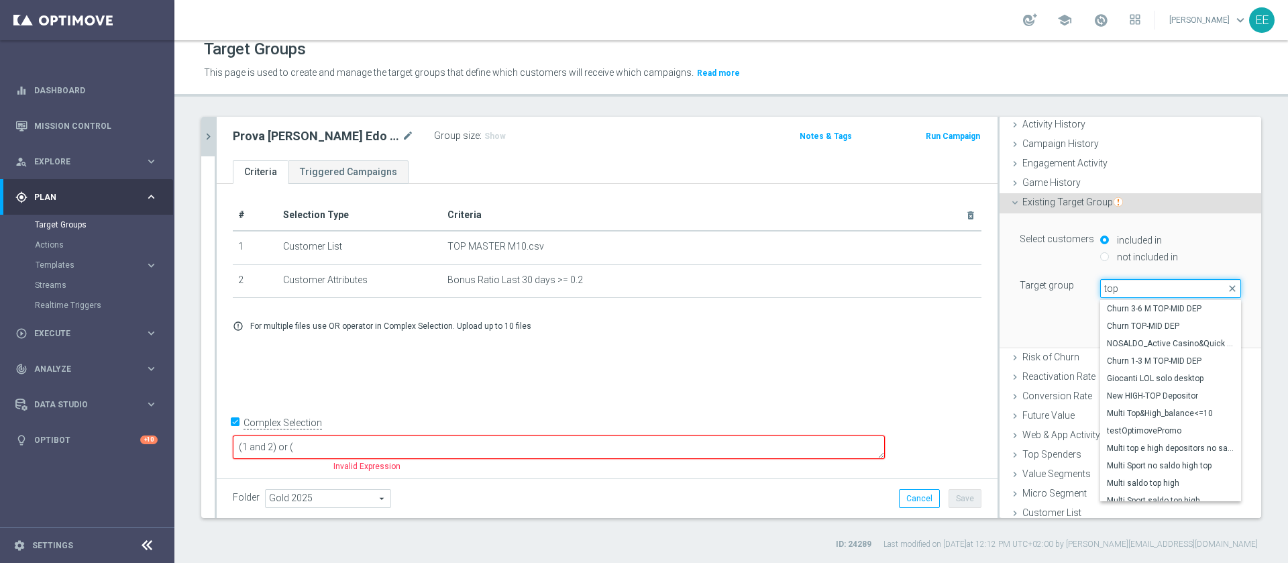
scroll to position [93, 0]
click at [1135, 284] on input "top" at bounding box center [1170, 287] width 141 height 19
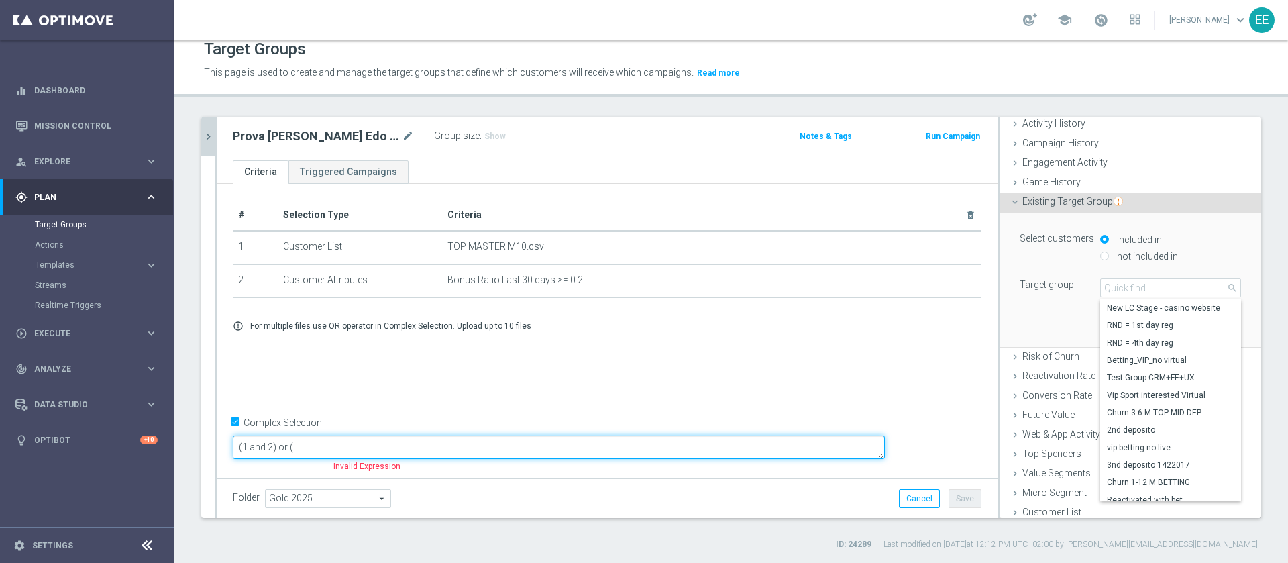
click at [401, 452] on textarea "(1 and 2) or (" at bounding box center [559, 446] width 652 height 23
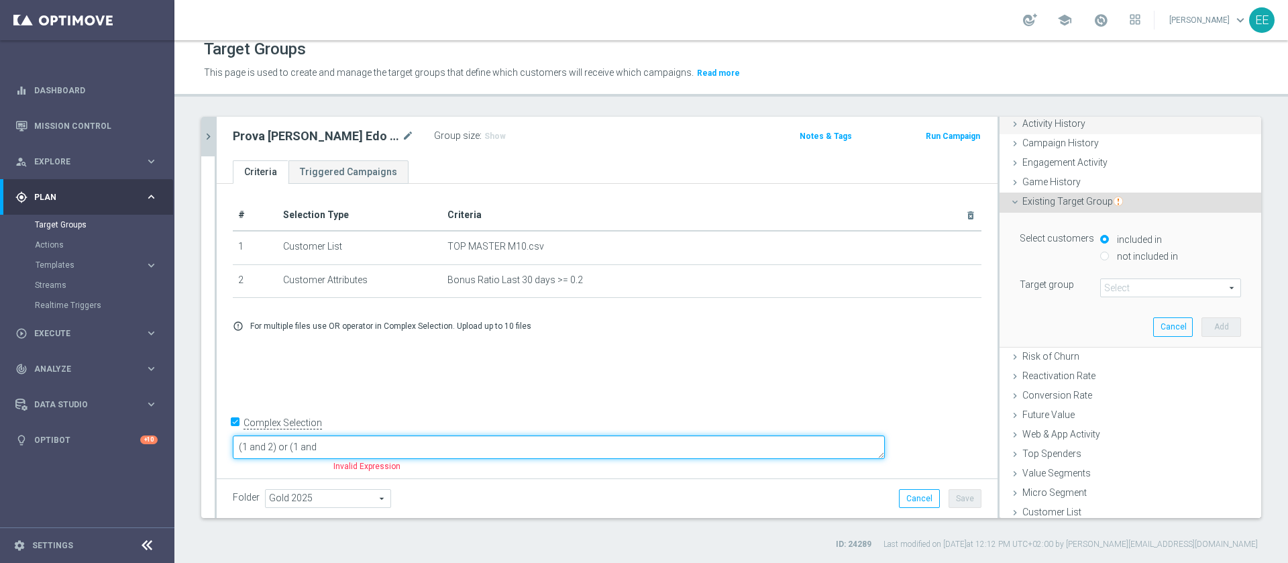
type textarea "(1 and 2) or (1 and"
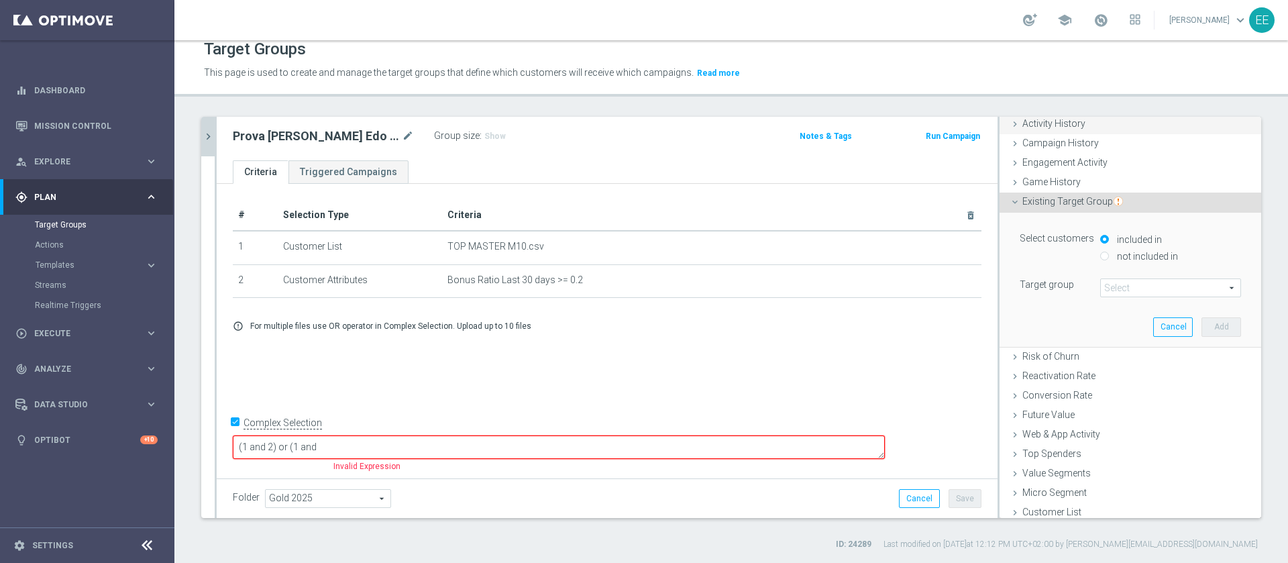
click at [1070, 184] on div "Game History done" at bounding box center [1131, 183] width 262 height 20
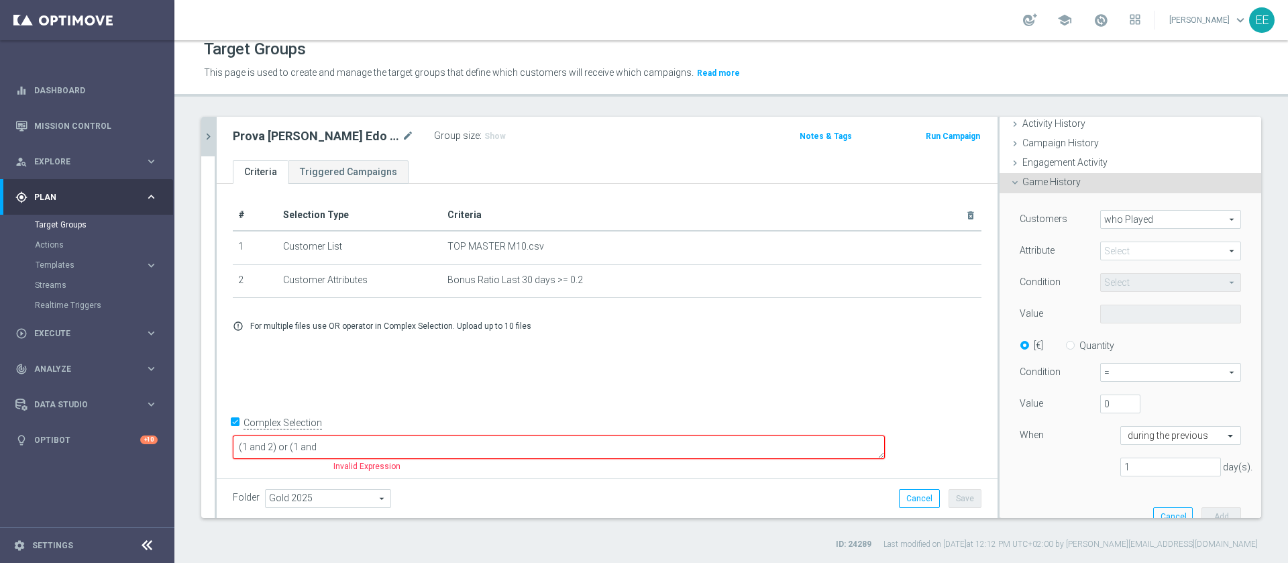
click at [1046, 184] on span "Game History" at bounding box center [1051, 181] width 58 height 11
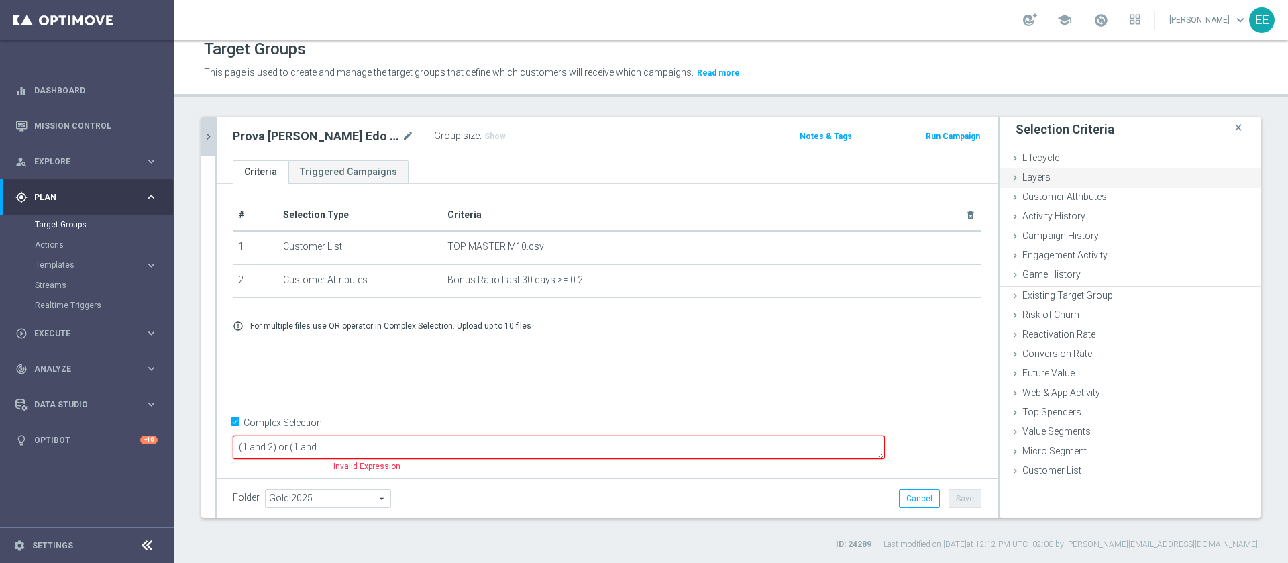
scroll to position [0, 0]
click at [1060, 230] on span "Campaign History" at bounding box center [1060, 235] width 76 height 11
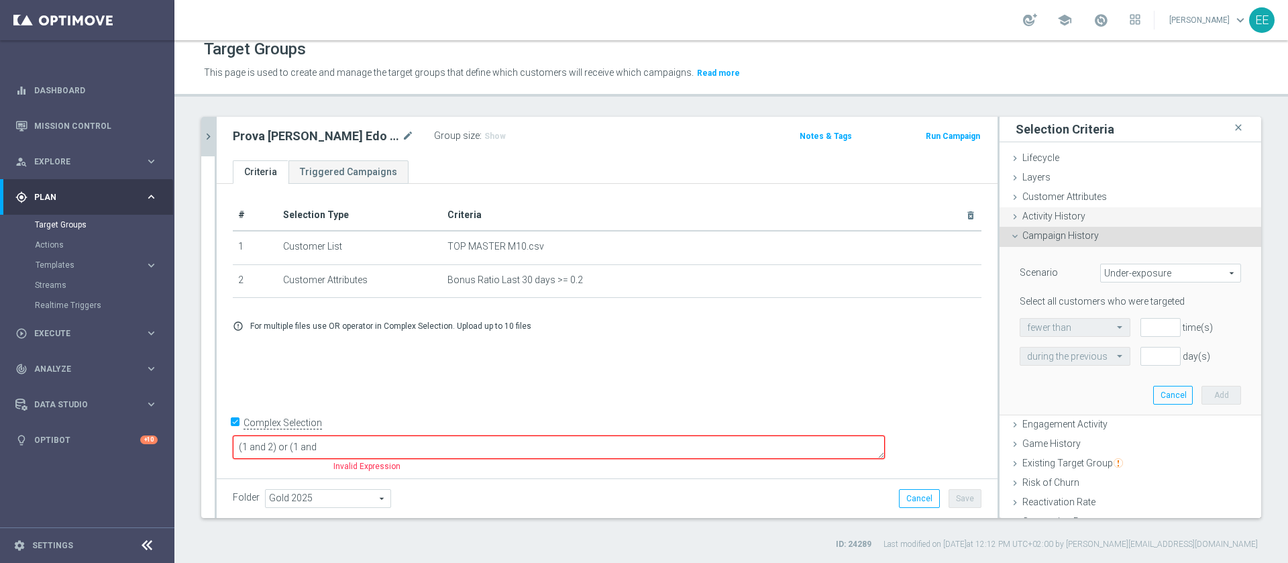
click at [1075, 212] on div "Activity History done selection updated" at bounding box center [1131, 217] width 262 height 20
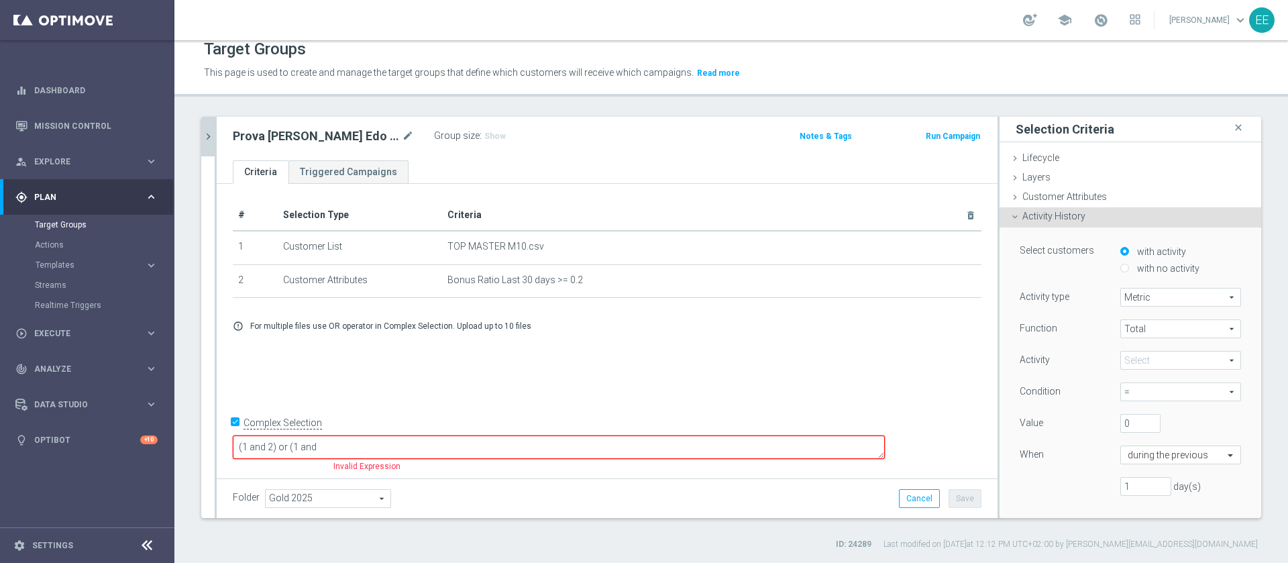
click at [1130, 353] on span at bounding box center [1180, 360] width 119 height 17
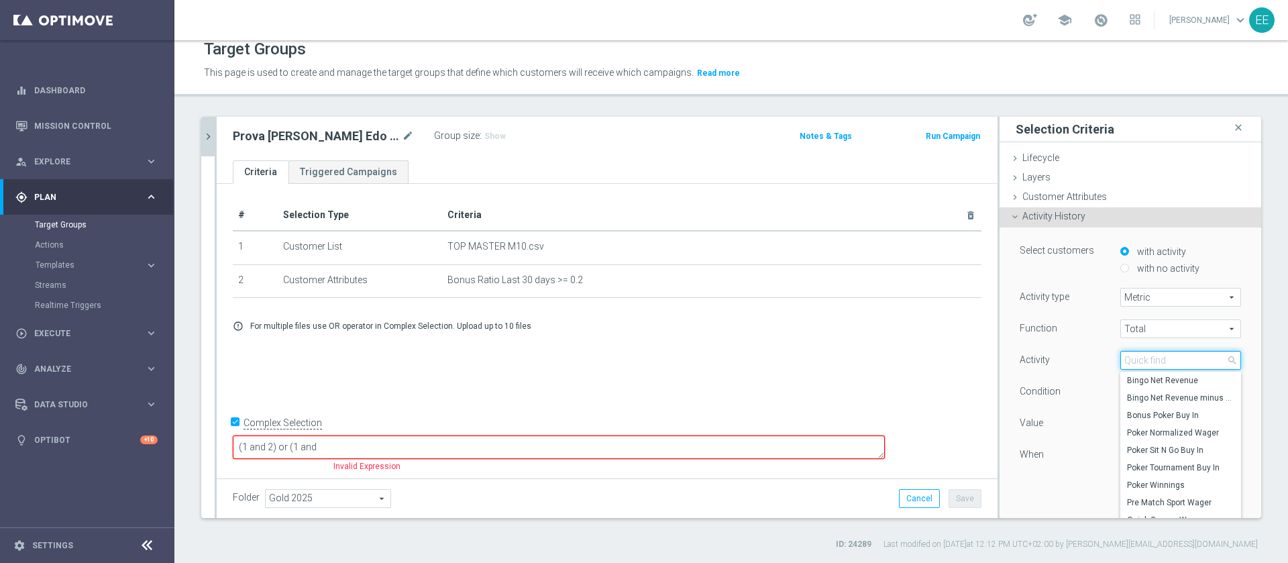
click at [1130, 353] on input "search" at bounding box center [1180, 360] width 121 height 19
type input "total gross"
click at [1169, 380] on span "Total Gross Gaming Revenue" at bounding box center [1180, 380] width 107 height 11
type input "Total Gross Gaming Revenue"
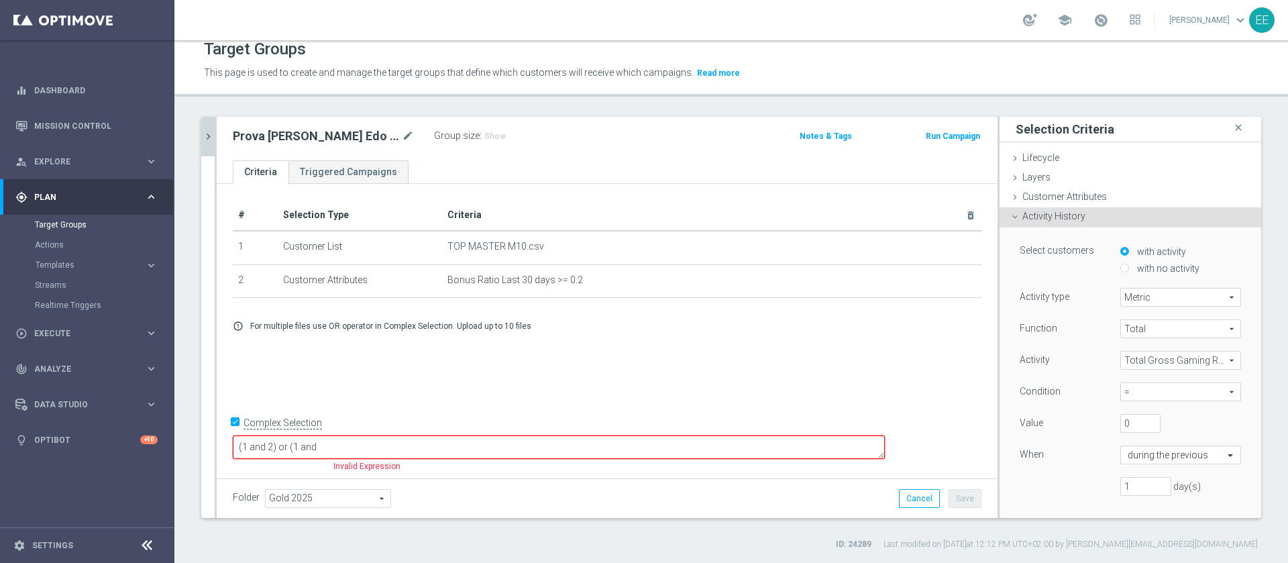
click at [1126, 391] on span "=" at bounding box center [1180, 391] width 119 height 17
click at [1127, 484] on span "<" at bounding box center [1180, 481] width 107 height 11
type input "<"
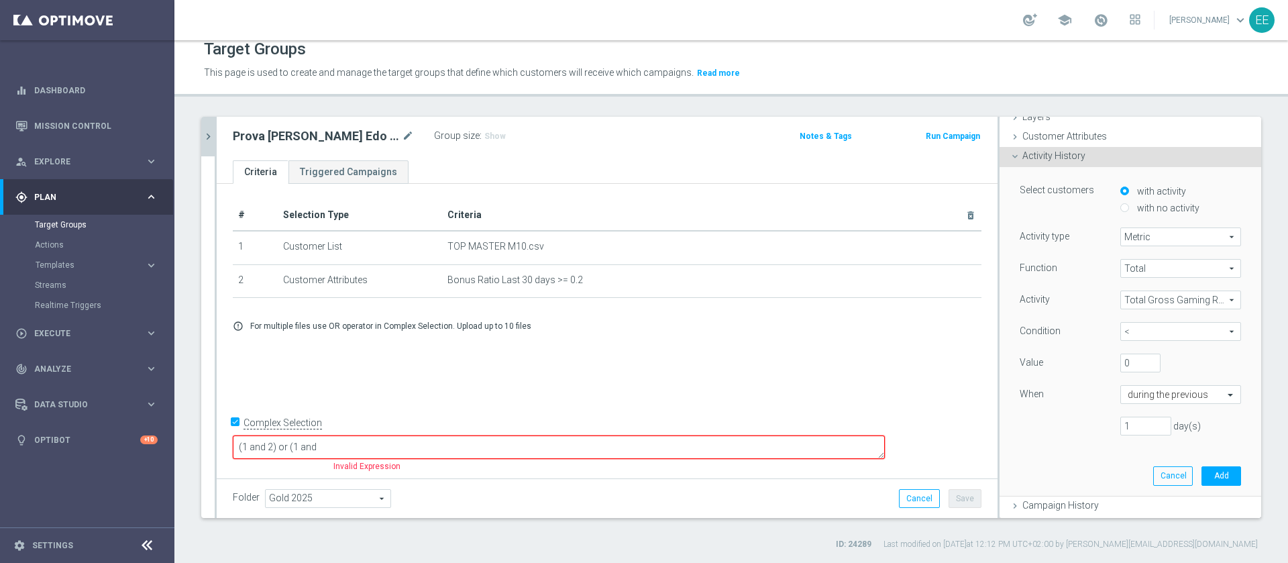
scroll to position [62, 0]
click at [1120, 419] on input "1" at bounding box center [1145, 424] width 51 height 19
click at [1145, 385] on div "during the previous" at bounding box center [1180, 393] width 121 height 19
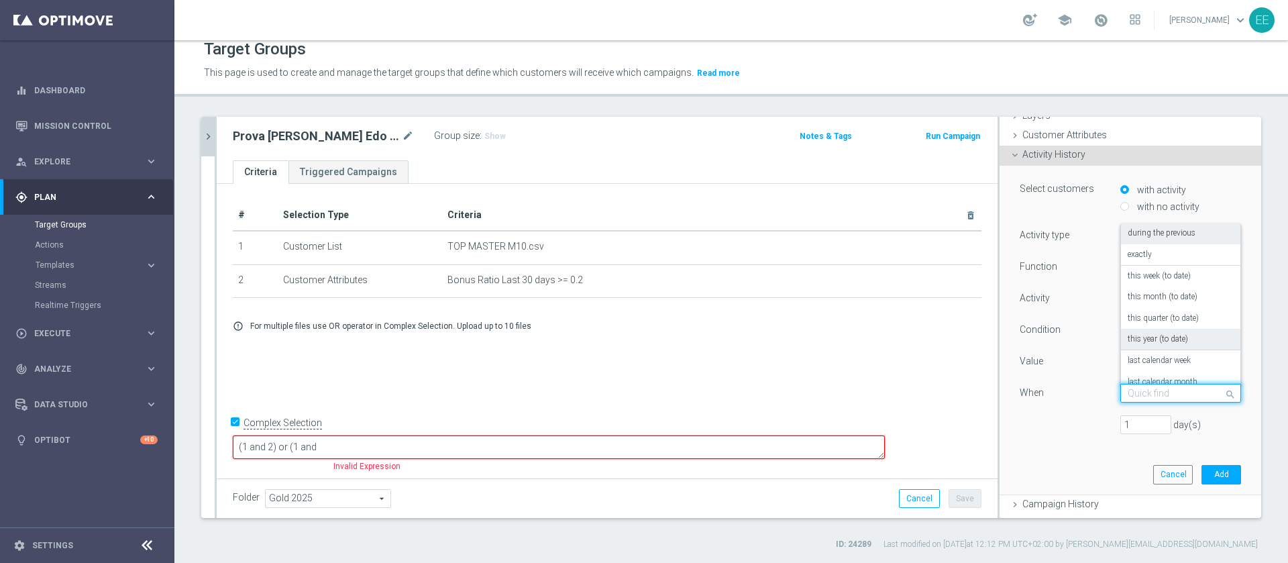
click at [1154, 334] on label "this year (to date)" at bounding box center [1158, 339] width 60 height 11
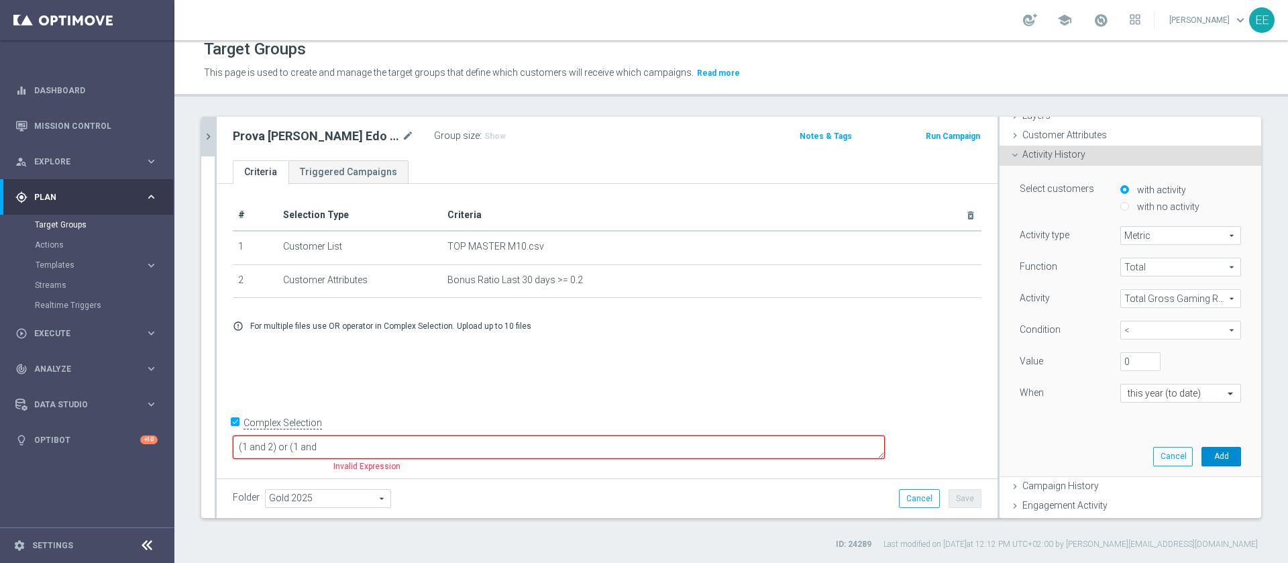
click at [1202, 452] on button "Add" at bounding box center [1222, 456] width 40 height 19
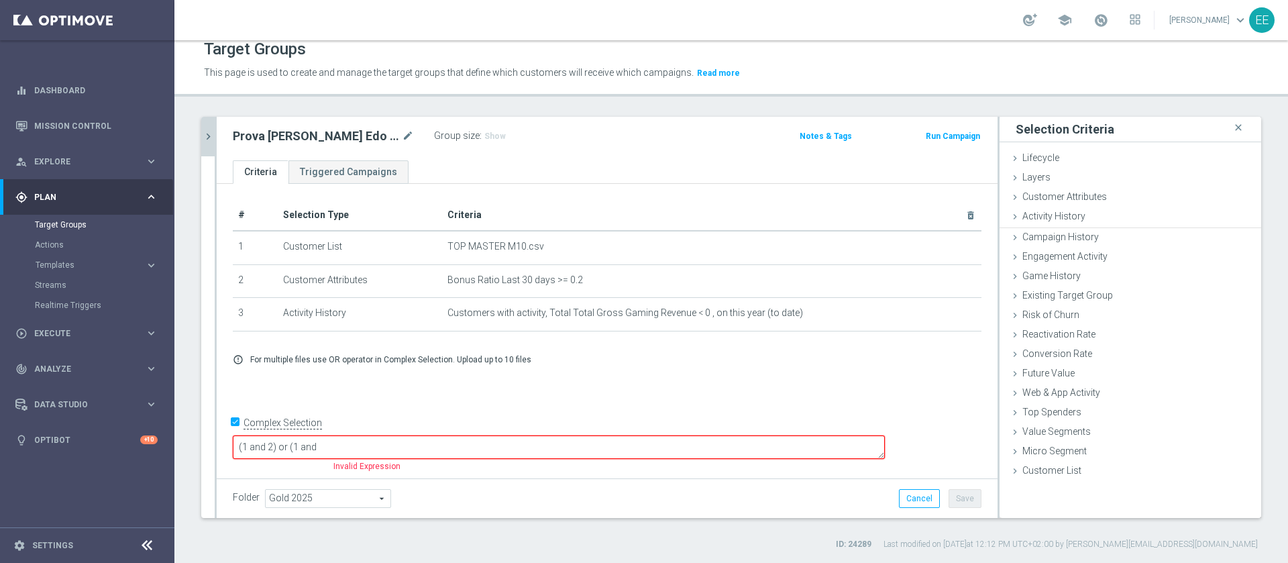
scroll to position [0, 0]
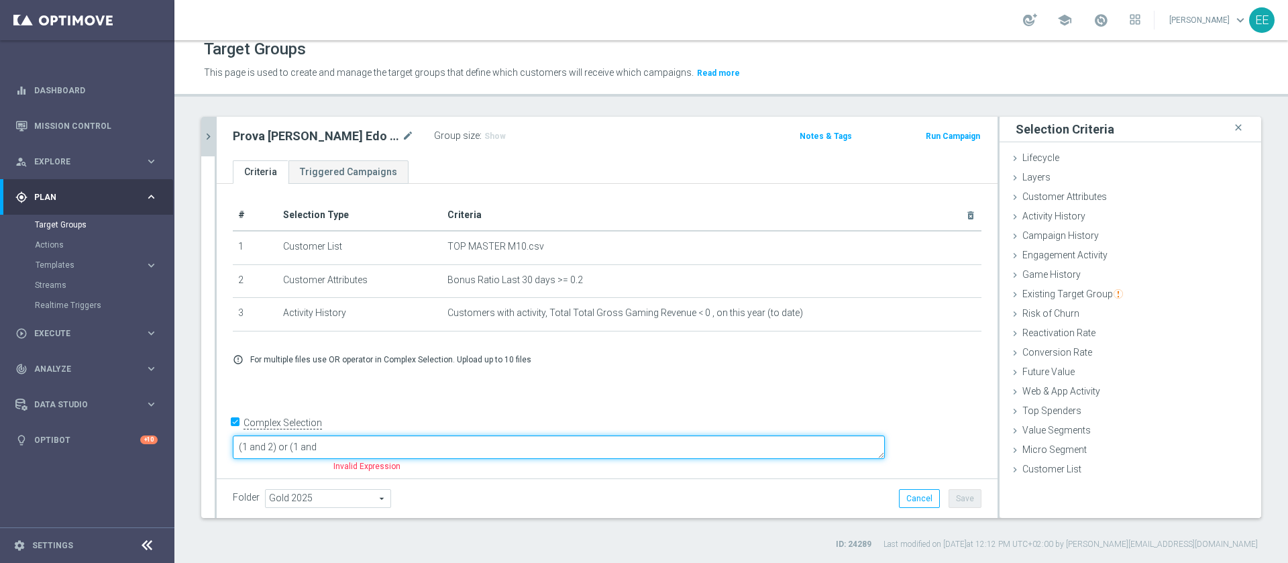
click at [521, 435] on textarea "(1 and 2) or (1 and" at bounding box center [559, 446] width 652 height 23
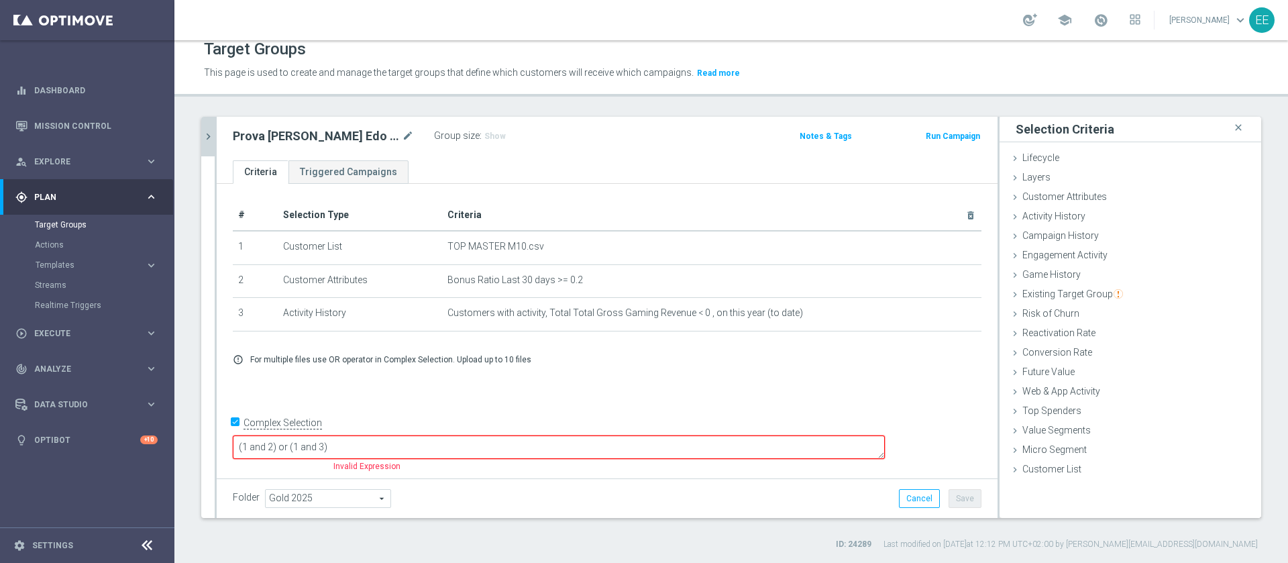
click at [490, 495] on div "Folder Gold 2025 Gold 2025 arrow_drop_down search Cancel Save Saving..." at bounding box center [607, 498] width 749 height 19
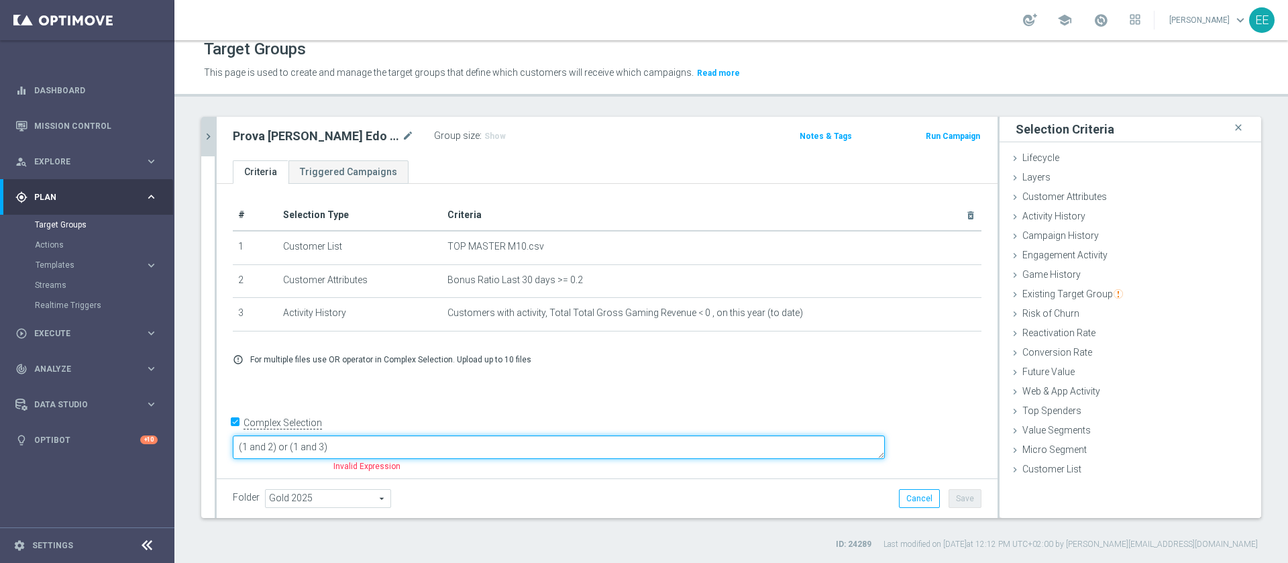
click at [479, 454] on textarea "(1 and 2) or (1 and 3)" at bounding box center [559, 446] width 652 height 23
click at [333, 445] on textarea "(1 and 2) or (1 and 3))" at bounding box center [559, 446] width 652 height 23
click at [461, 445] on textarea "((1 and 2) or (1 and 3))" at bounding box center [559, 446] width 652 height 23
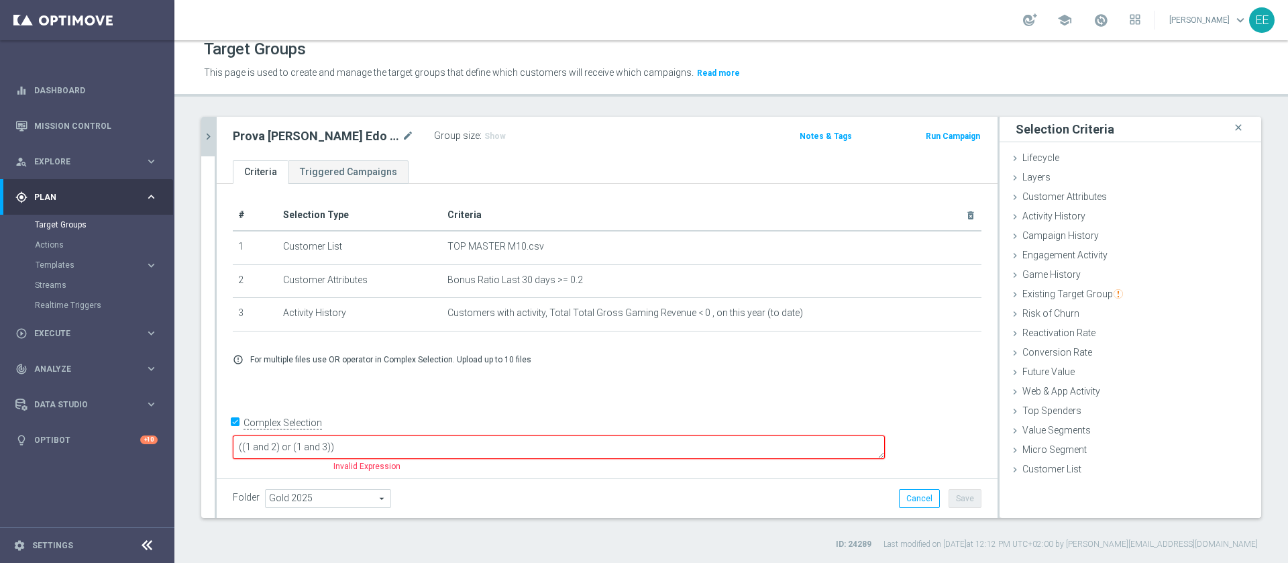
click at [500, 496] on div "Folder Gold 2025 Gold 2025 arrow_drop_down search Cancel Save Saving..." at bounding box center [607, 498] width 749 height 19
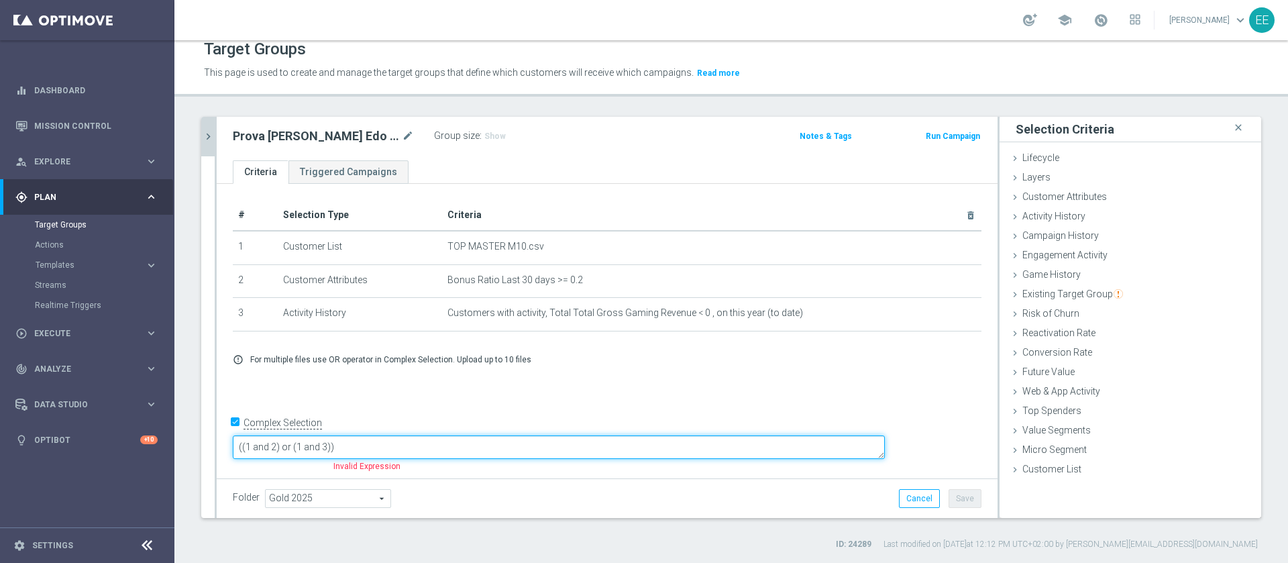
click at [395, 446] on textarea "((1 and 2) or (1 and 3))" at bounding box center [559, 446] width 652 height 23
type textarea "((1 and 2) or ( and 3))"
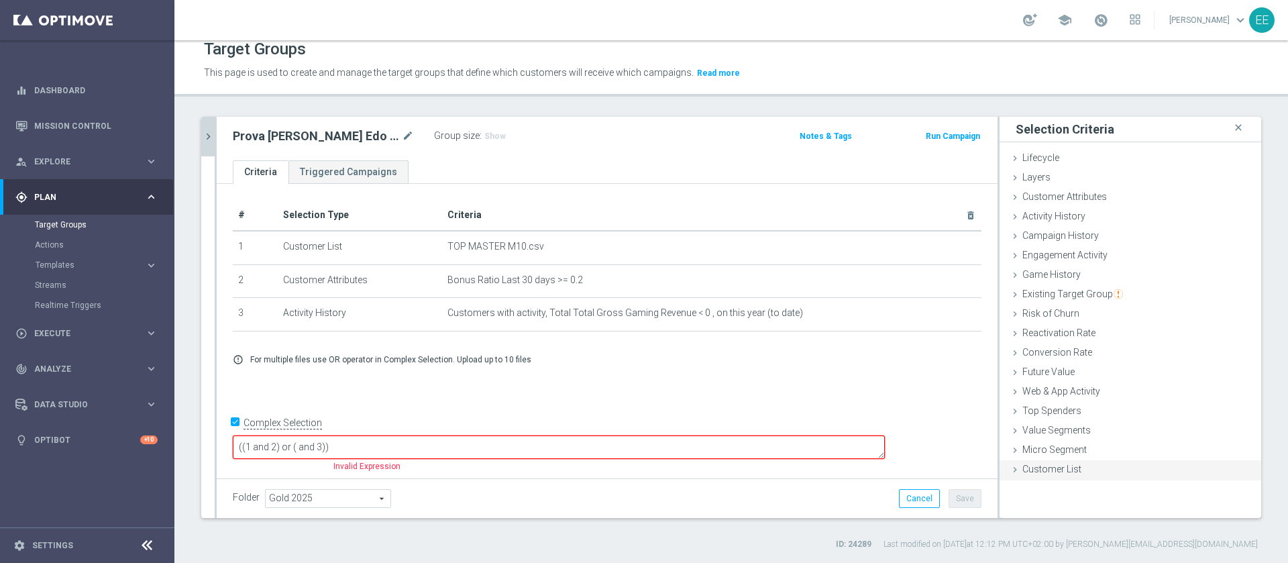
click at [1079, 468] on div "Customer List done" at bounding box center [1131, 470] width 262 height 20
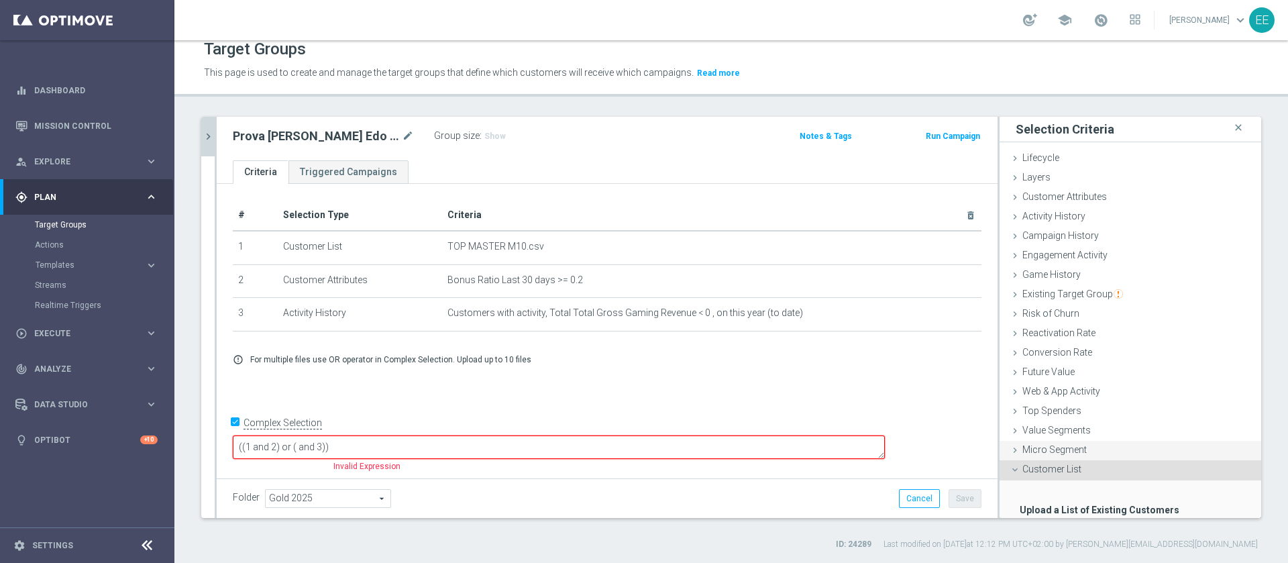
scroll to position [83, 0]
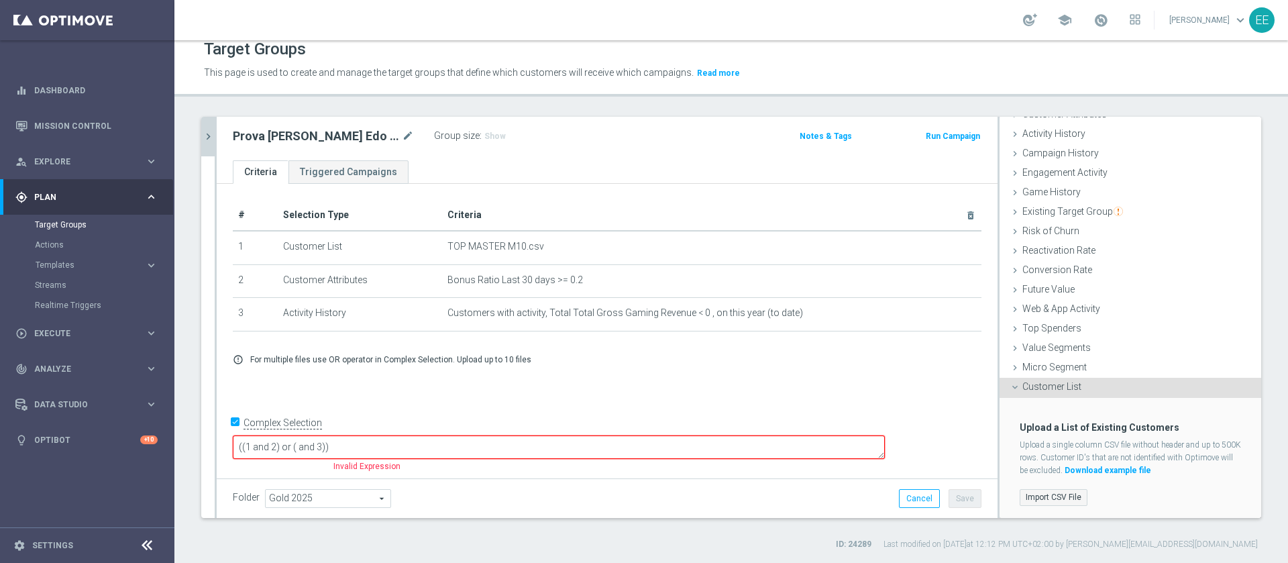
click at [1055, 492] on label "Import CSV File" at bounding box center [1054, 497] width 68 height 17
click at [0, 0] on input "Import CSV File" at bounding box center [0, 0] width 0 height 0
click at [1082, 221] on div "Existing Target Group done selection saved" at bounding box center [1131, 213] width 262 height 20
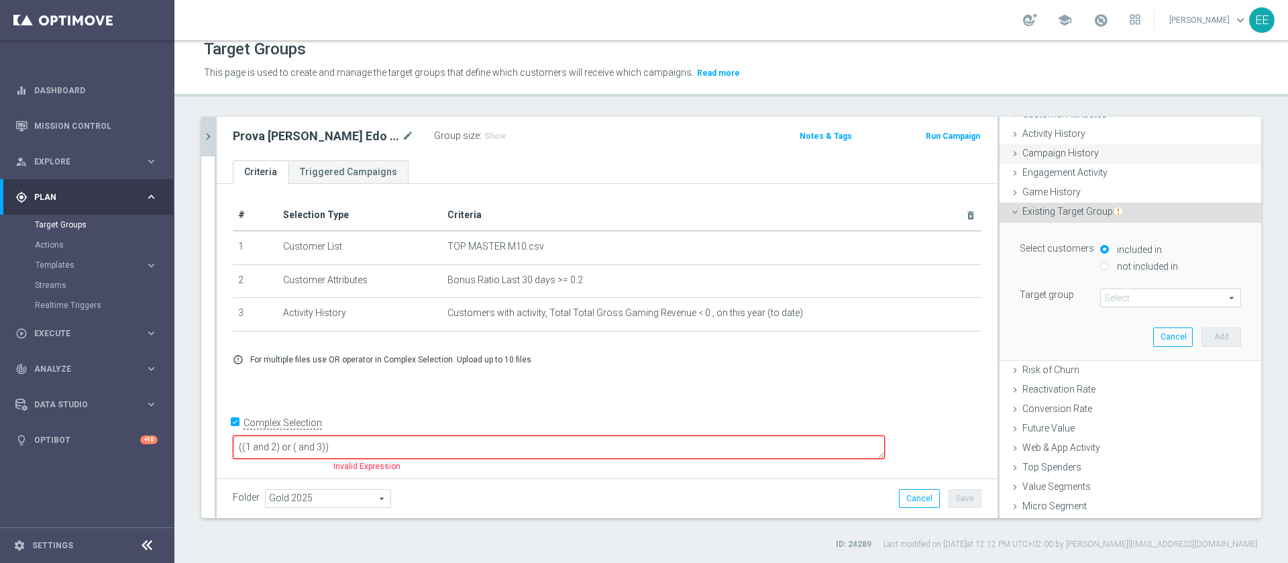
scroll to position [0, 0]
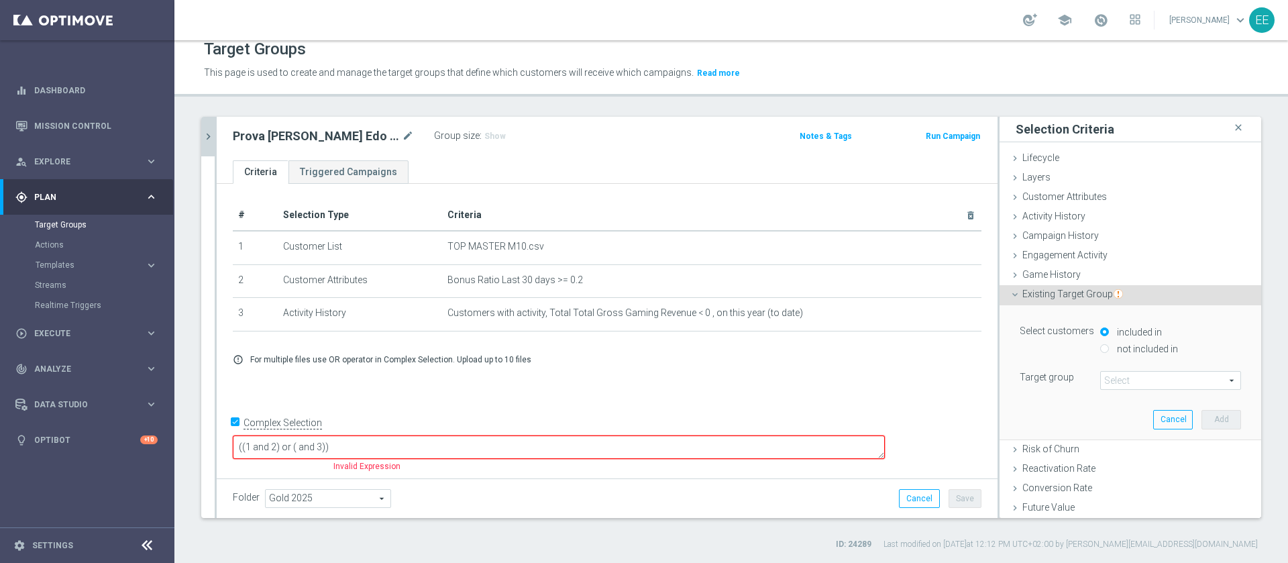
click at [1113, 376] on span at bounding box center [1171, 380] width 140 height 17
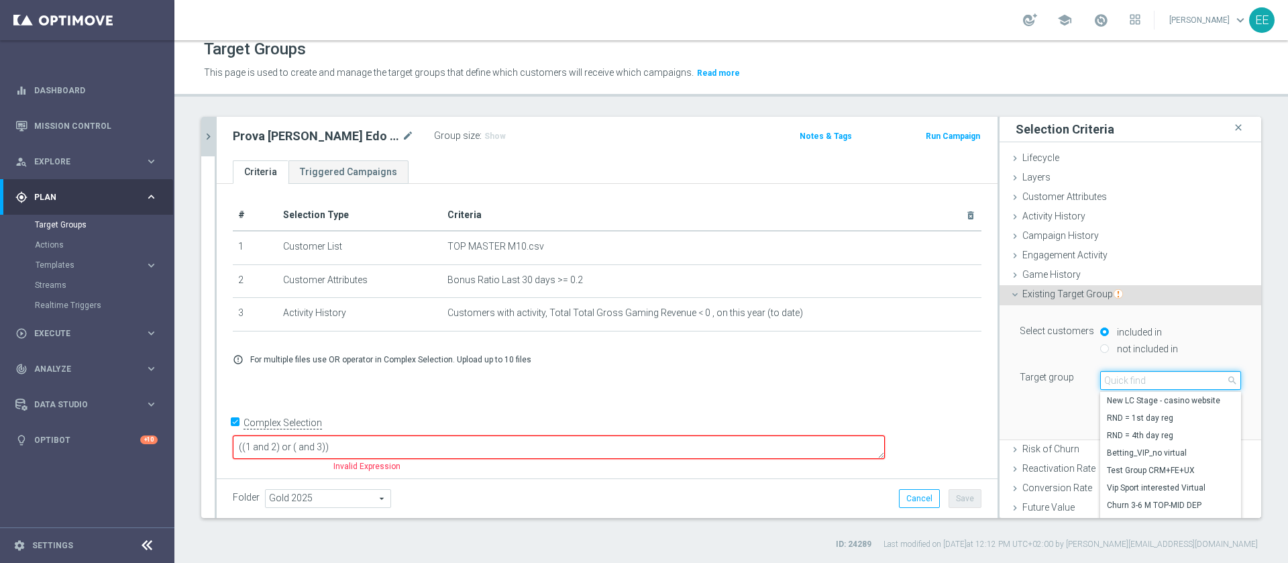
click at [1113, 376] on input "search" at bounding box center [1170, 380] width 141 height 19
type input "top ma"
click at [1132, 402] on span "TOP MASTER" at bounding box center [1170, 400] width 127 height 11
type input "TOP MASTER"
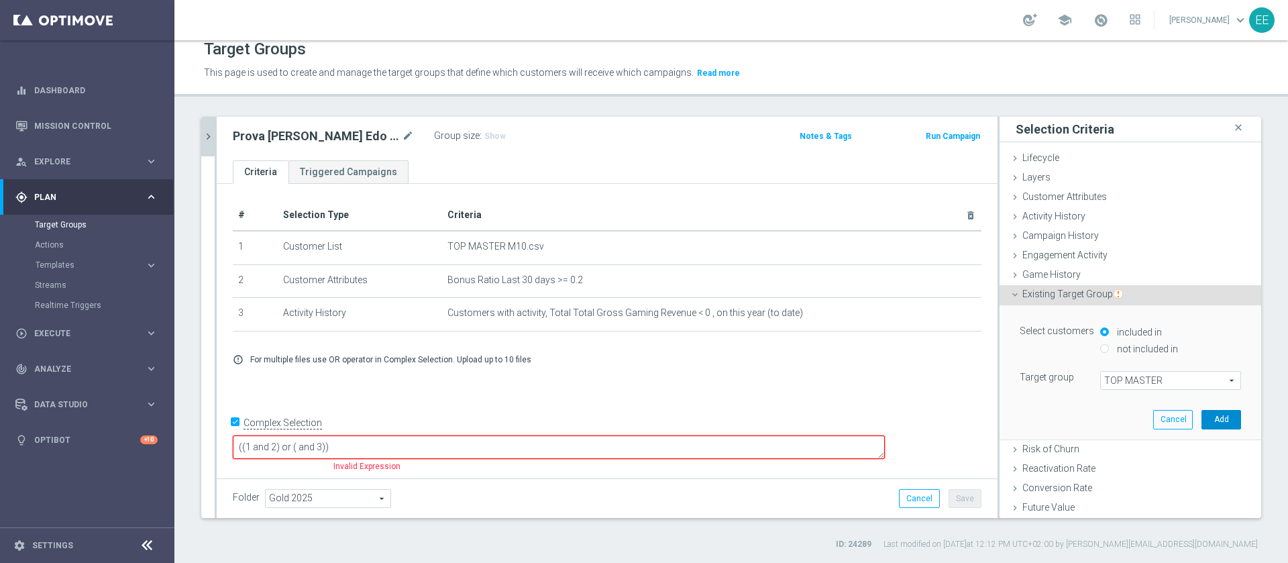
click at [1202, 421] on button "Add" at bounding box center [1222, 419] width 40 height 19
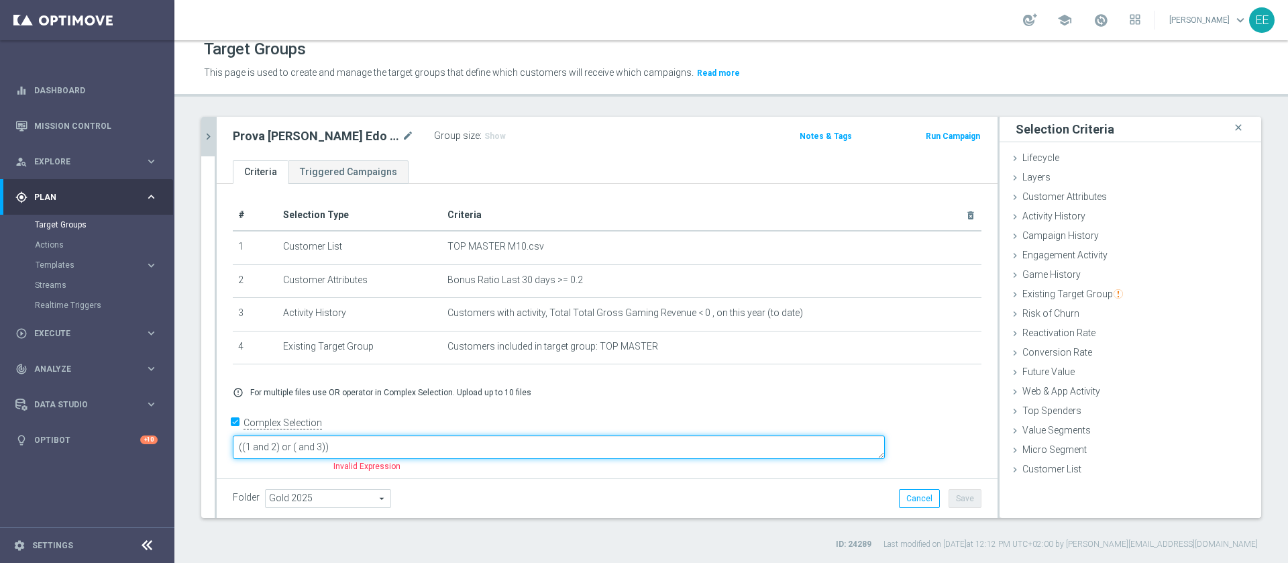
click at [395, 439] on textarea "((1 and 2) or ( and 3))" at bounding box center [559, 446] width 652 height 23
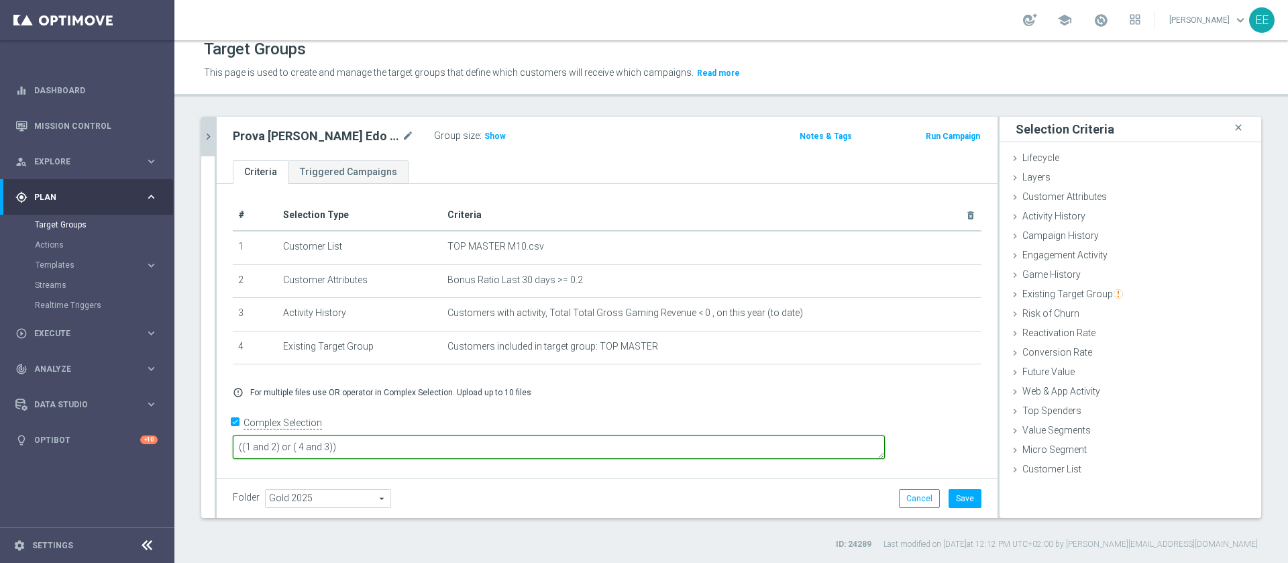
click at [488, 439] on textarea "((1 and 2) or ( 4 and 3))" at bounding box center [559, 446] width 652 height 23
drag, startPoint x: 488, startPoint y: 439, endPoint x: 445, endPoint y: 456, distance: 46.7
click at [445, 456] on textarea "((1 and 2) or ( 4 and 3))" at bounding box center [559, 446] width 652 height 23
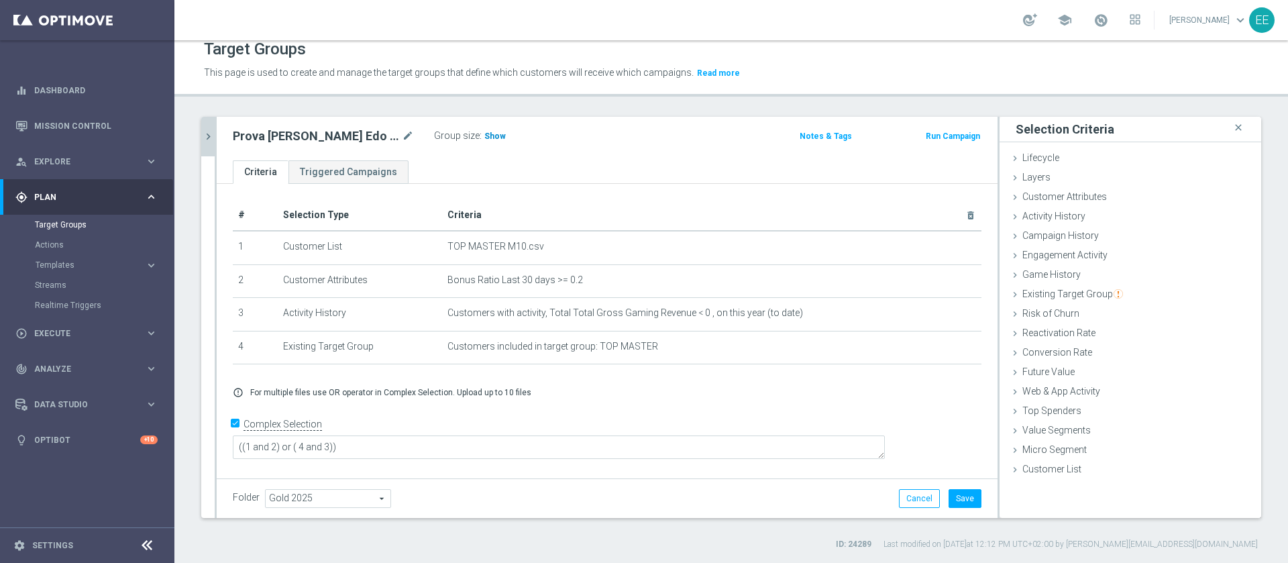
click at [484, 134] on span "Show" at bounding box center [494, 135] width 21 height 9
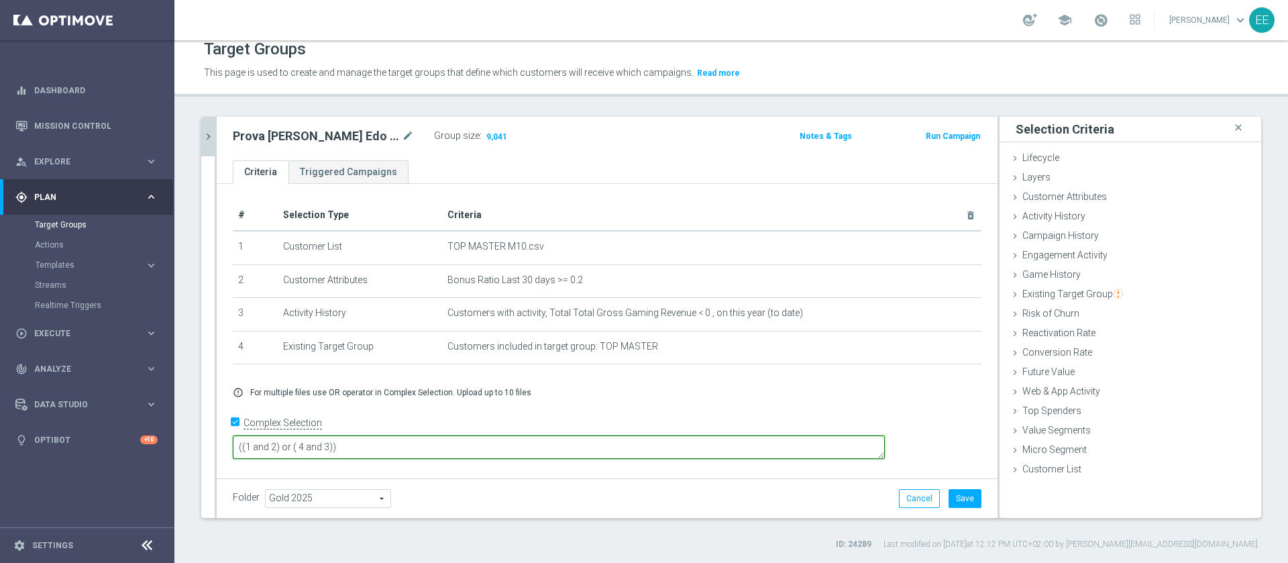
click at [393, 443] on textarea "((1 and 2) or ( 4 and 3))" at bounding box center [559, 446] width 652 height 23
click at [498, 436] on textarea "((1 and 2) or (4 and 3))" at bounding box center [559, 446] width 652 height 23
type textarea "((1 and 2) or (4 and 3))"
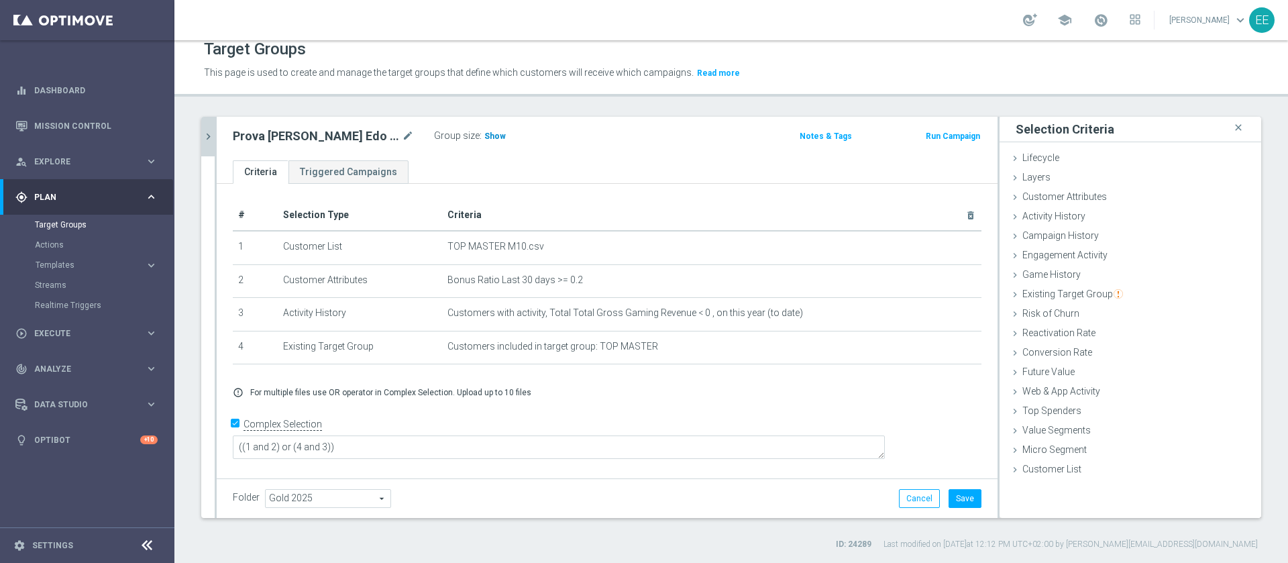
click at [484, 135] on span "Show" at bounding box center [494, 135] width 21 height 9
click at [934, 317] on icon "mode_edit" at bounding box center [939, 313] width 11 height 11
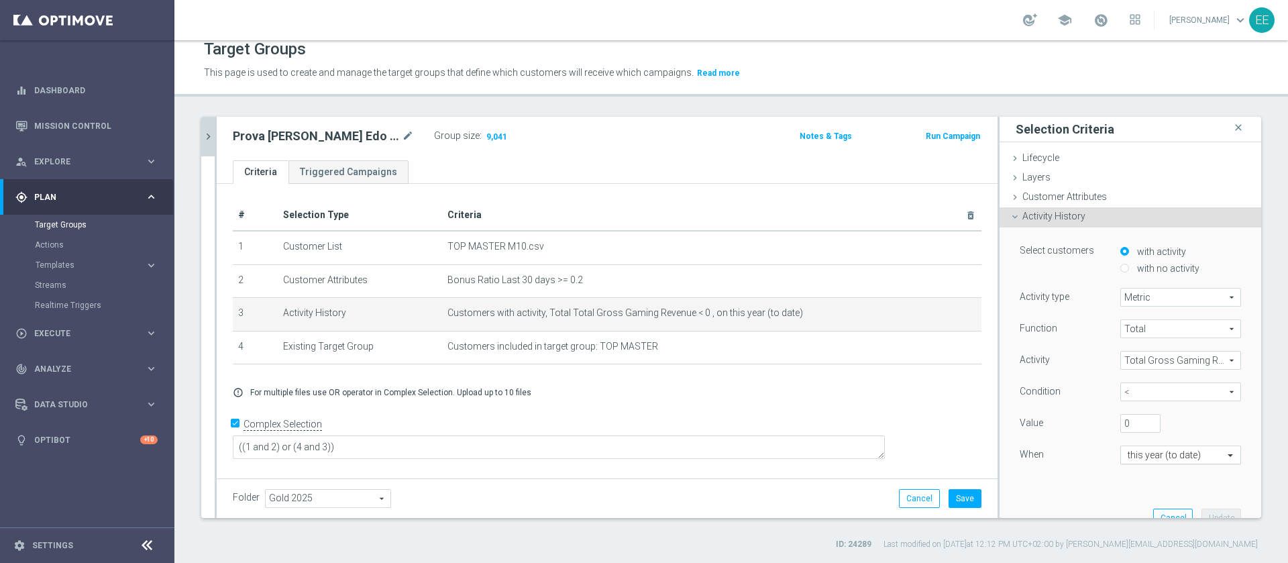
click at [1128, 456] on input "text" at bounding box center [1167, 456] width 79 height 12
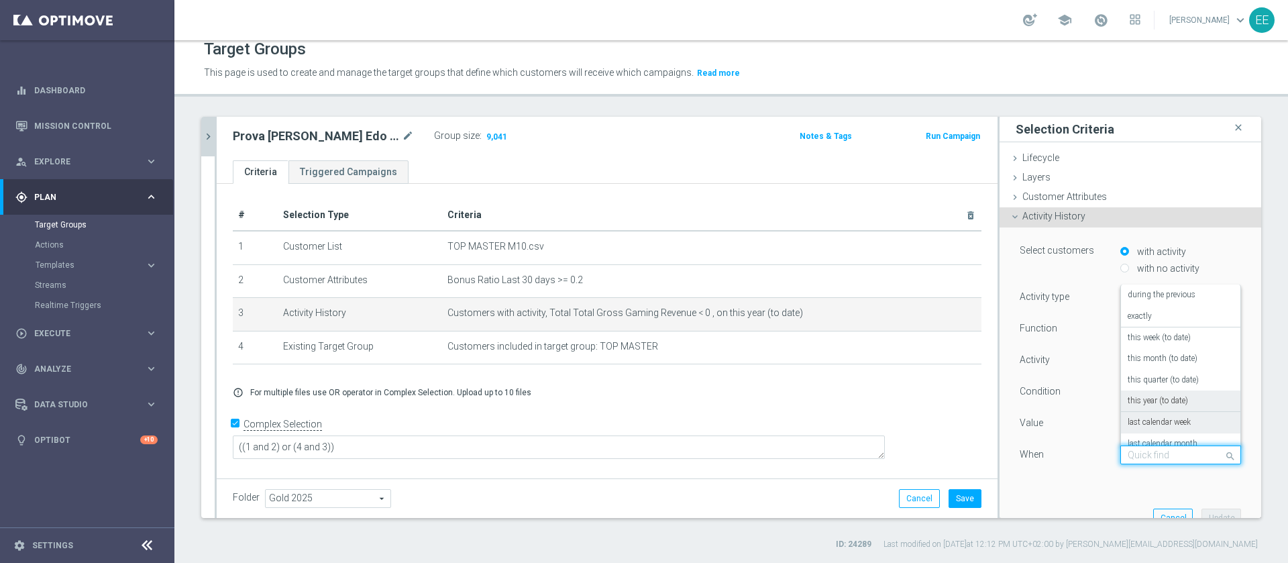
click at [1068, 494] on div "Select customers with activity with no activity Activity type Metric Metric arr…" at bounding box center [1131, 382] width 242 height 310
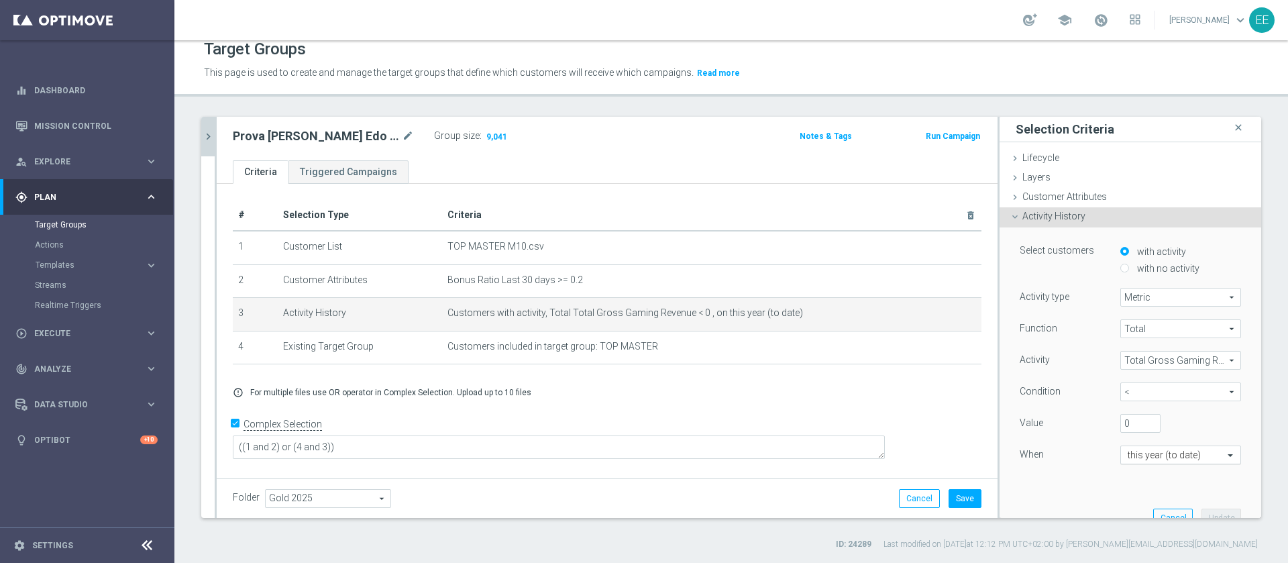
click at [1128, 454] on input "text" at bounding box center [1167, 456] width 79 height 12
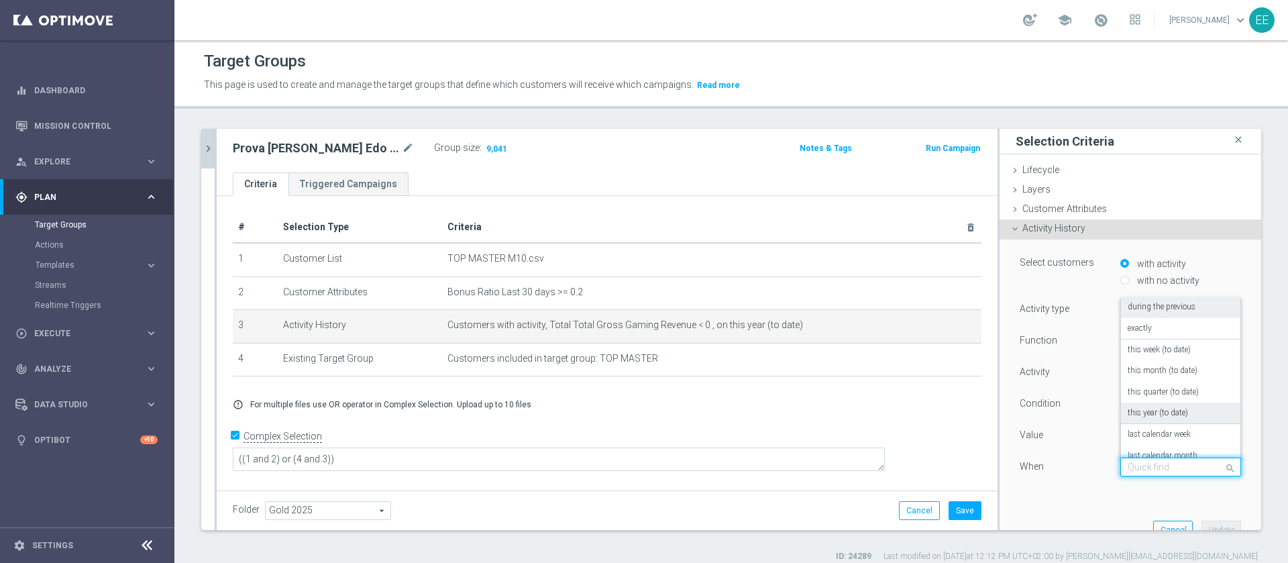
click at [1155, 314] on div "during the previous" at bounding box center [1181, 307] width 106 height 21
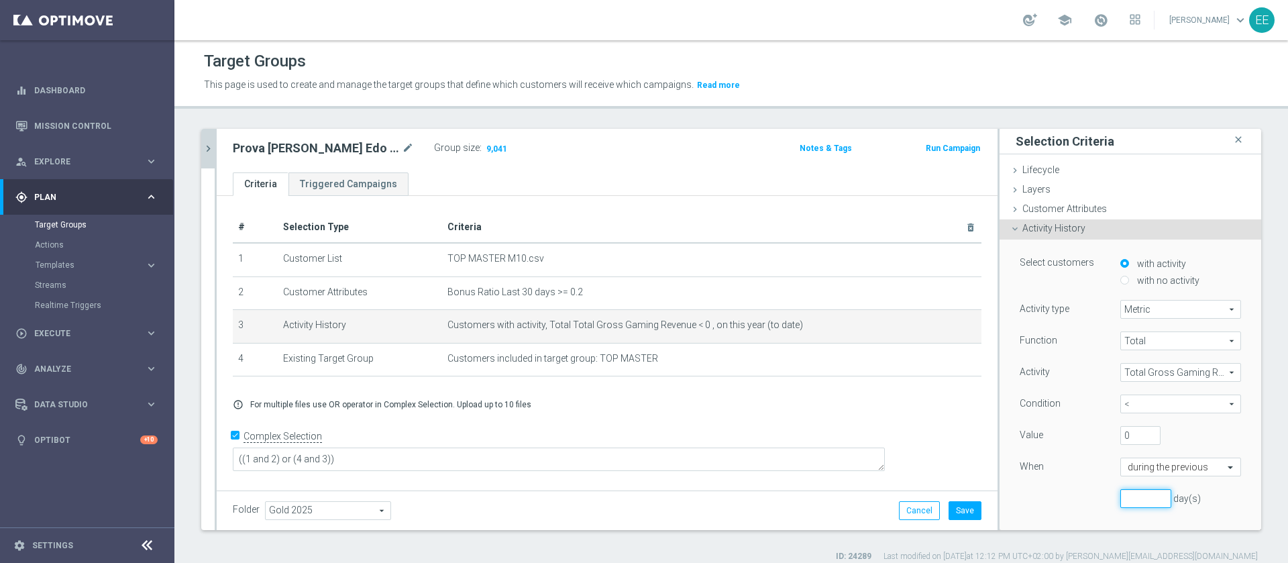
click at [1120, 498] on input "number" at bounding box center [1145, 498] width 51 height 19
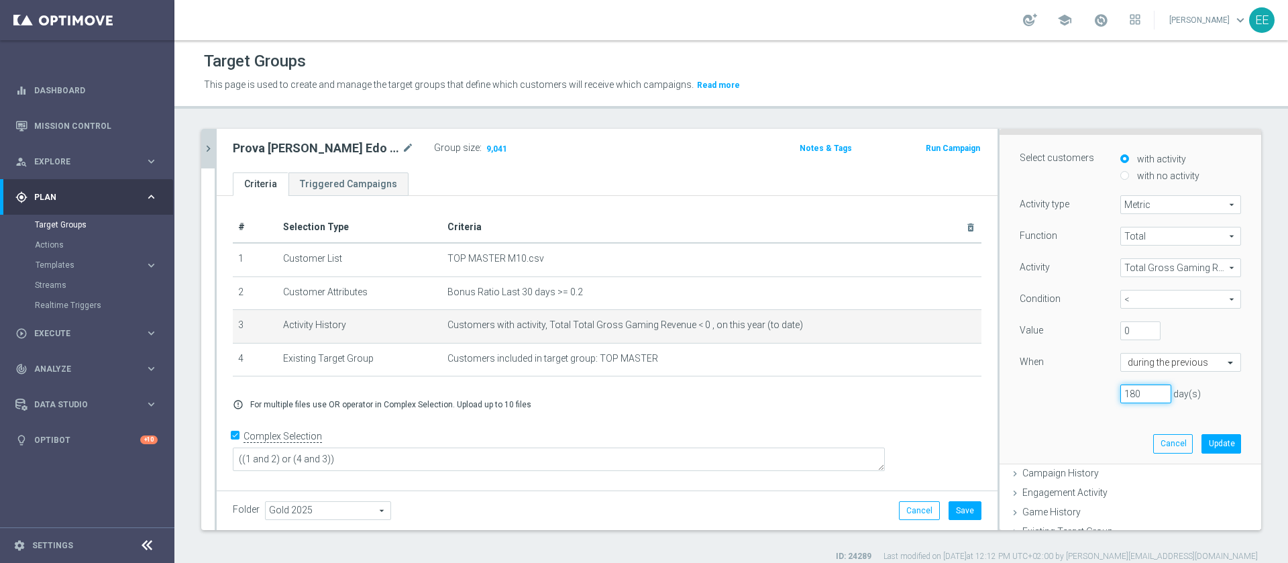
scroll to position [107, 0]
type input "180"
click at [1202, 435] on button "Update" at bounding box center [1222, 441] width 40 height 19
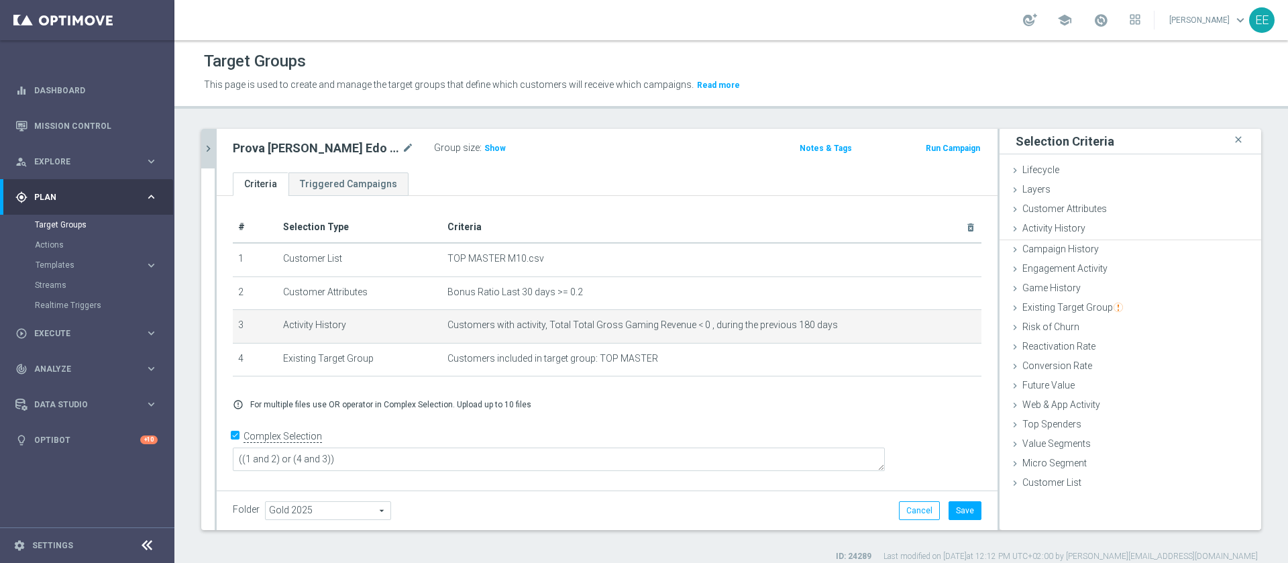
scroll to position [0, 0]
click at [485, 152] on span "Show" at bounding box center [494, 148] width 21 height 9
click at [934, 325] on icon "mode_edit" at bounding box center [939, 325] width 11 height 11
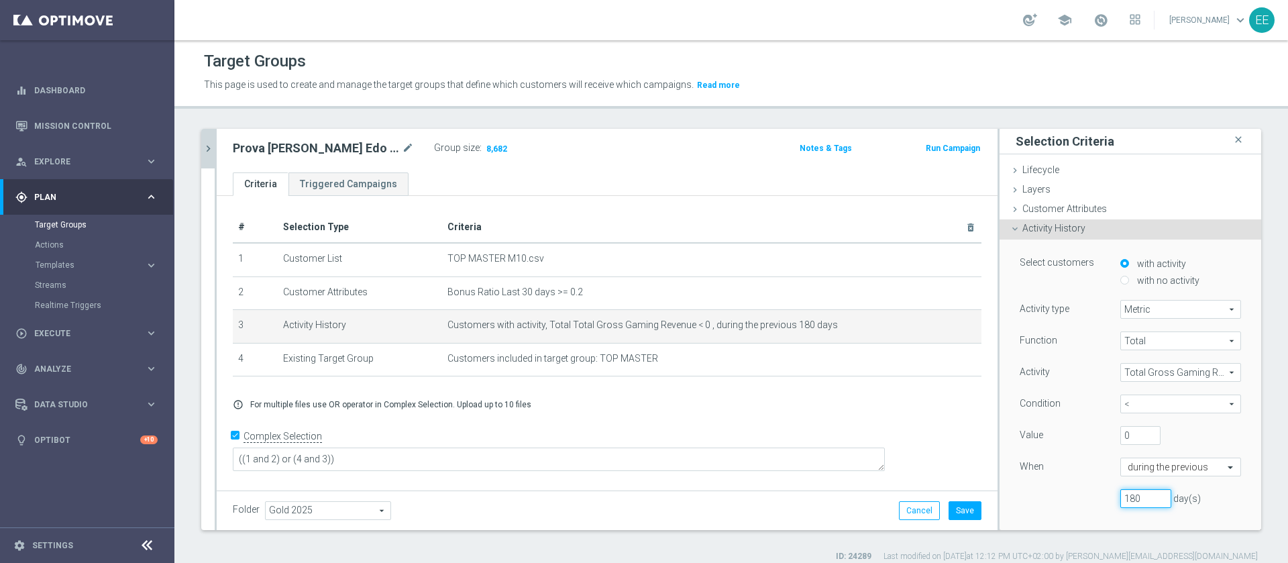
click at [1120, 501] on input "180" at bounding box center [1145, 498] width 51 height 19
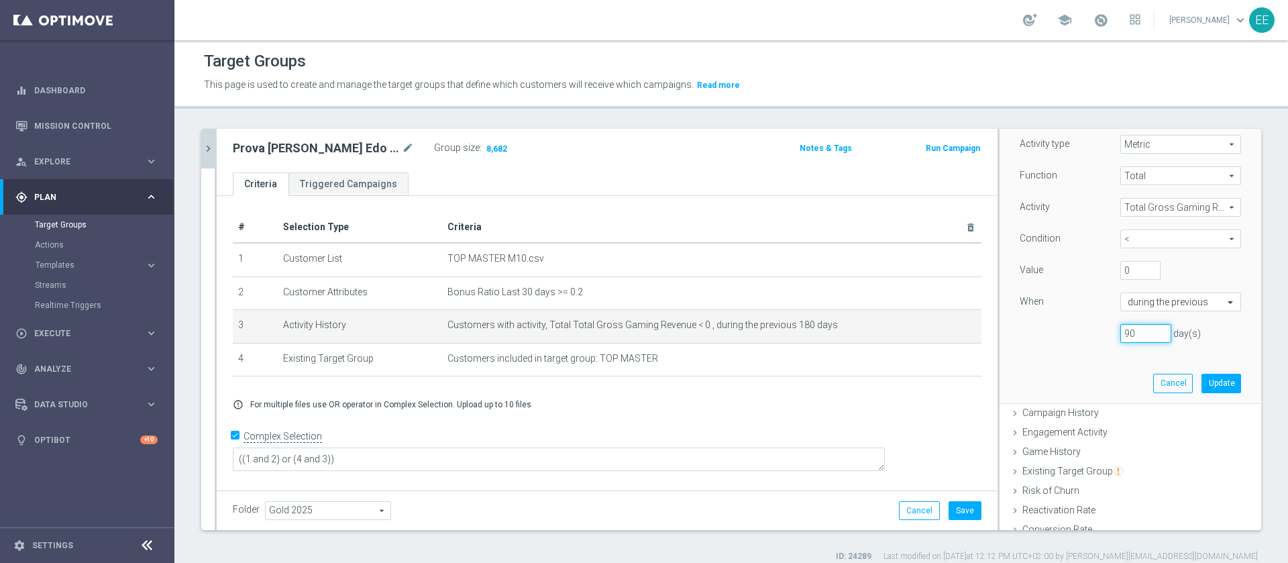
scroll to position [170, 0]
type input "90"
click at [1202, 377] on button "Update" at bounding box center [1222, 377] width 40 height 19
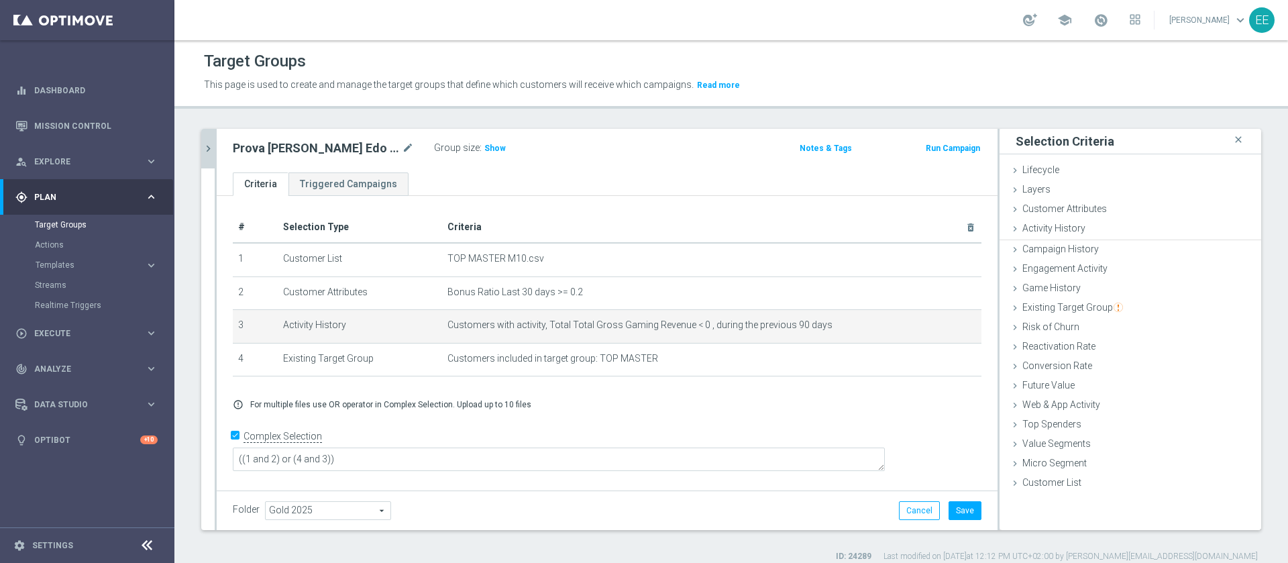
scroll to position [0, 0]
click at [487, 150] on h3 "Show" at bounding box center [495, 148] width 24 height 15
click at [934, 327] on icon "mode_edit" at bounding box center [939, 325] width 11 height 11
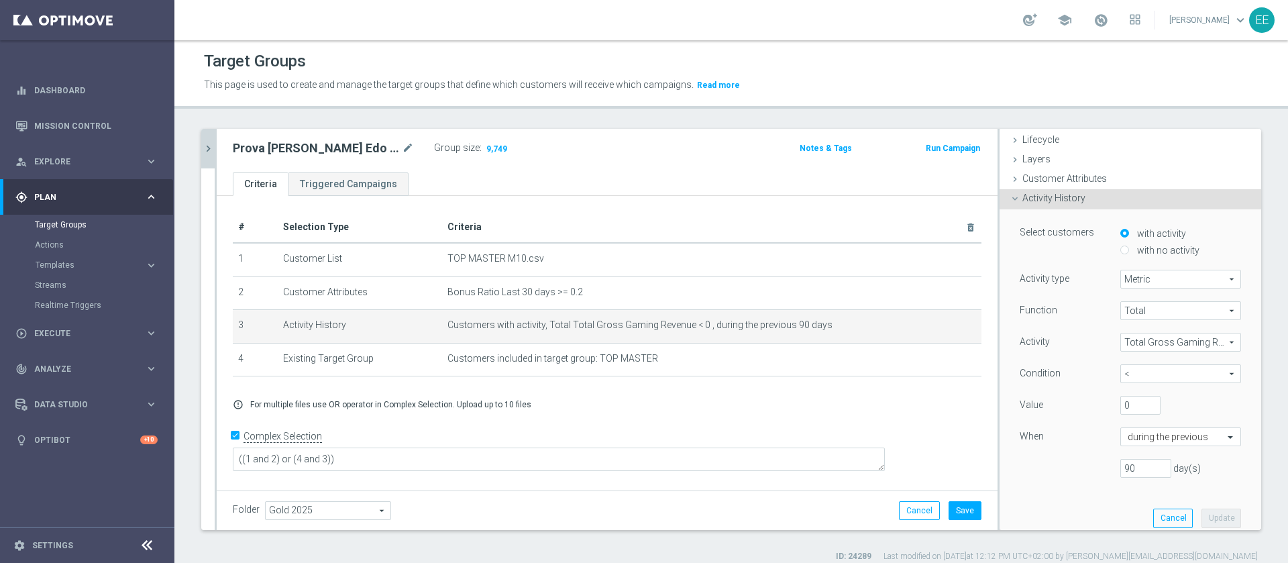
scroll to position [34, 0]
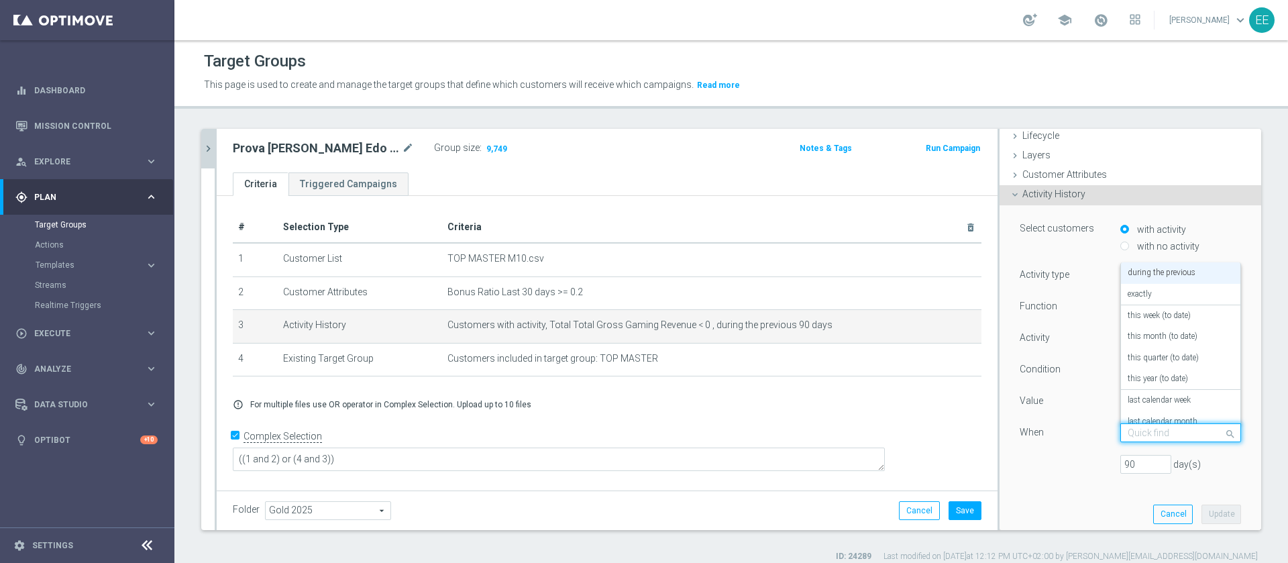
click at [1167, 429] on input "text" at bounding box center [1167, 433] width 79 height 12
click at [1040, 455] on div at bounding box center [1060, 455] width 101 height 1
click at [1128, 434] on input "text" at bounding box center [1167, 433] width 79 height 12
click at [1120, 462] on input "90" at bounding box center [1145, 464] width 51 height 19
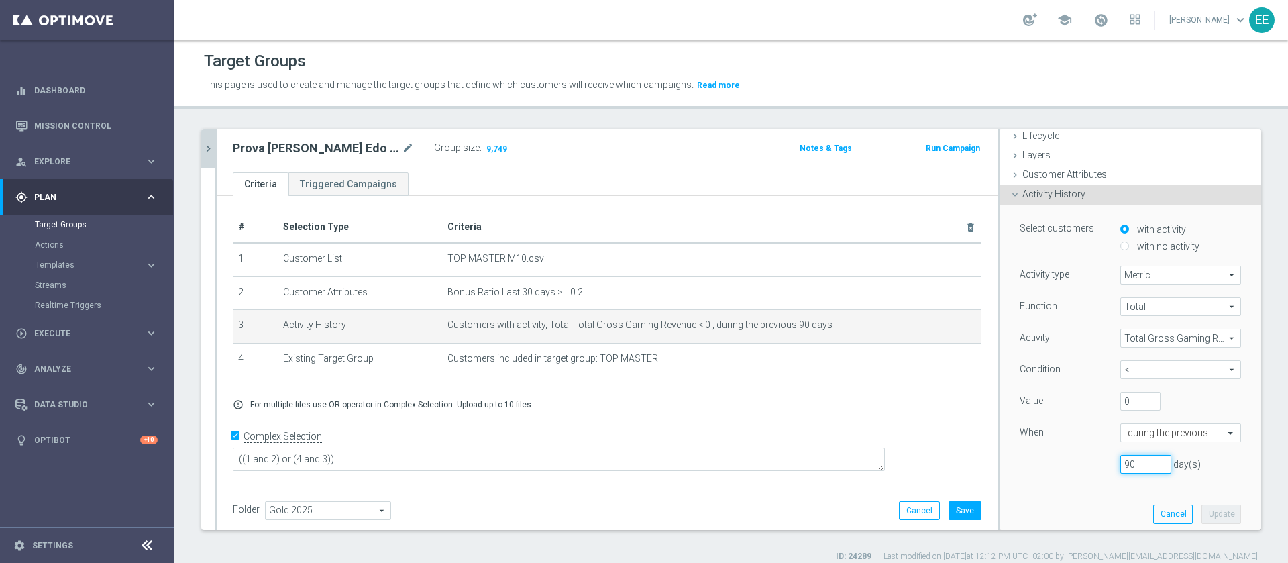
click at [1120, 462] on input "90" at bounding box center [1145, 464] width 51 height 19
type input "9"
type input "30"
click at [1202, 510] on button "Update" at bounding box center [1222, 514] width 40 height 19
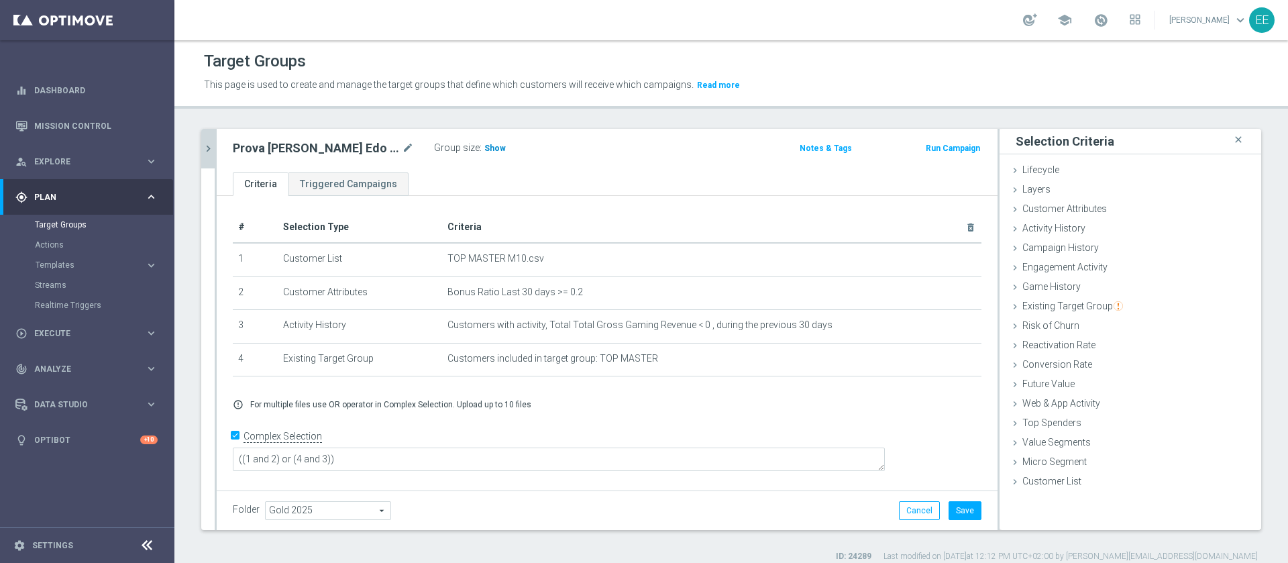
click at [484, 149] on span "Show" at bounding box center [494, 148] width 21 height 9
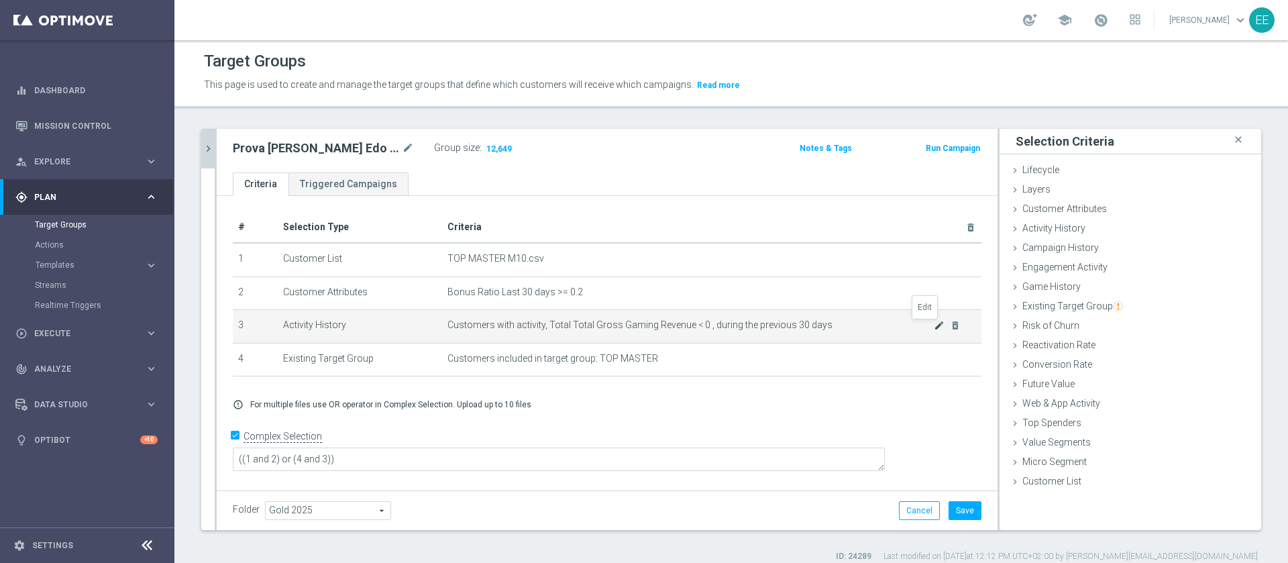
click at [934, 327] on icon "mode_edit" at bounding box center [939, 325] width 11 height 11
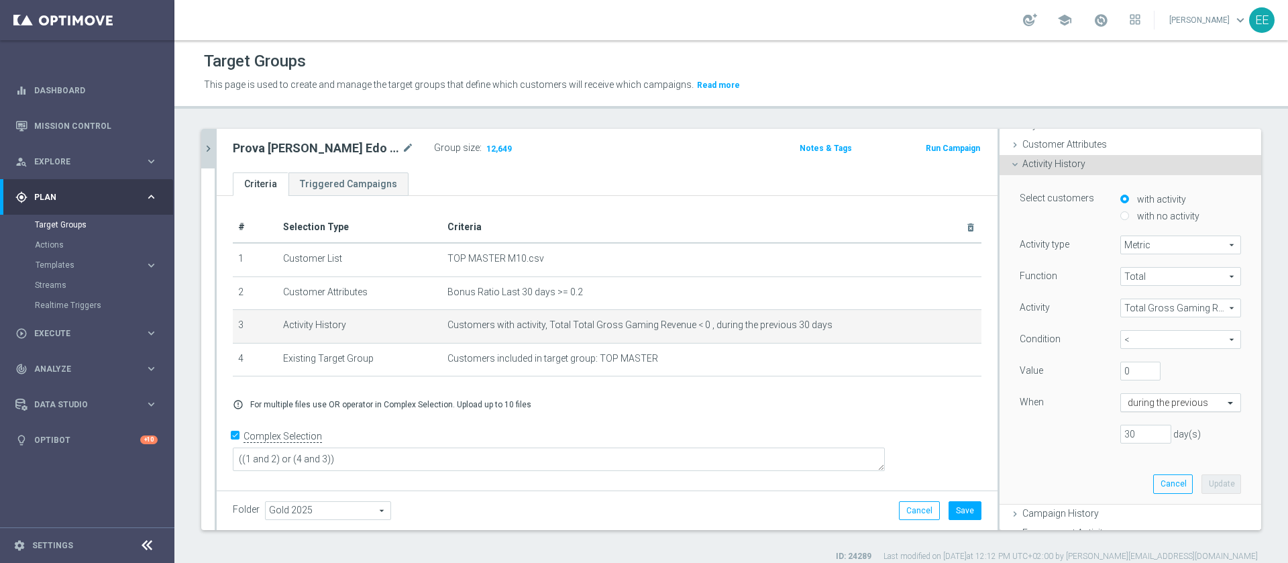
scroll to position [66, 0]
click at [1165, 397] on input "text" at bounding box center [1167, 402] width 79 height 12
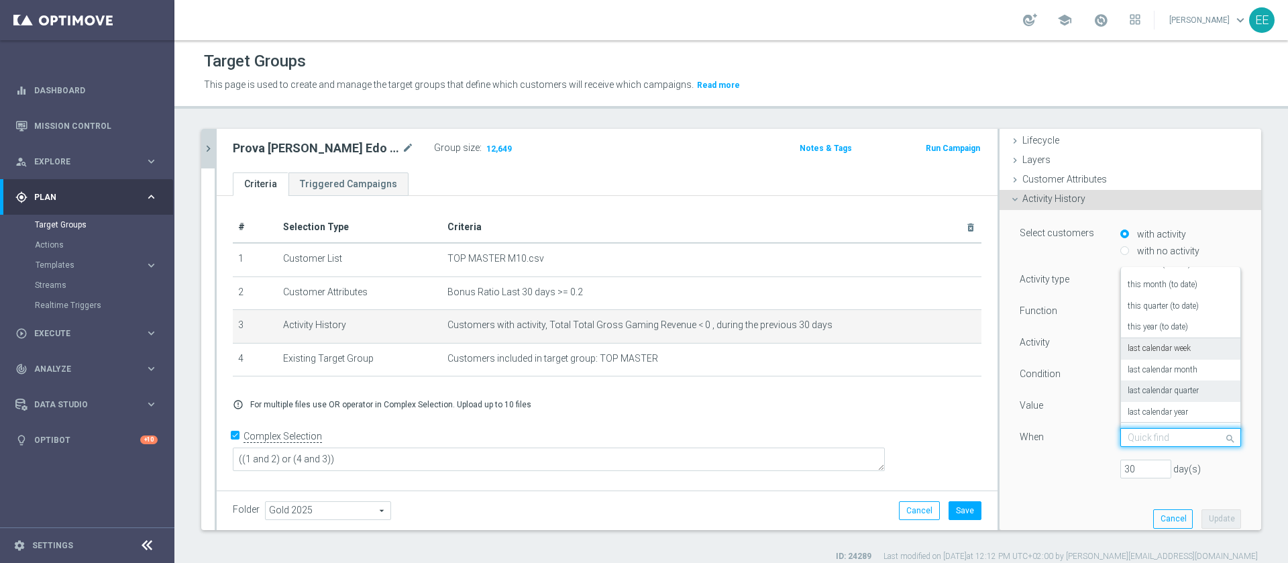
scroll to position [48, 0]
click at [1162, 338] on label "this year (to date)" at bounding box center [1158, 336] width 60 height 11
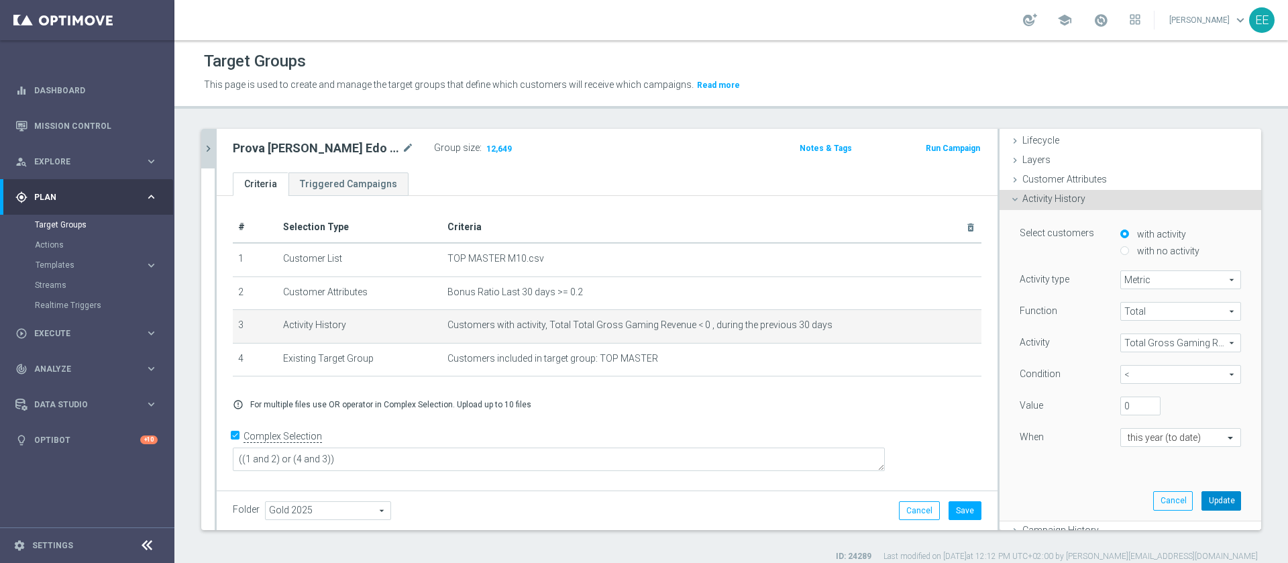
click at [1202, 498] on button "Update" at bounding box center [1222, 500] width 40 height 19
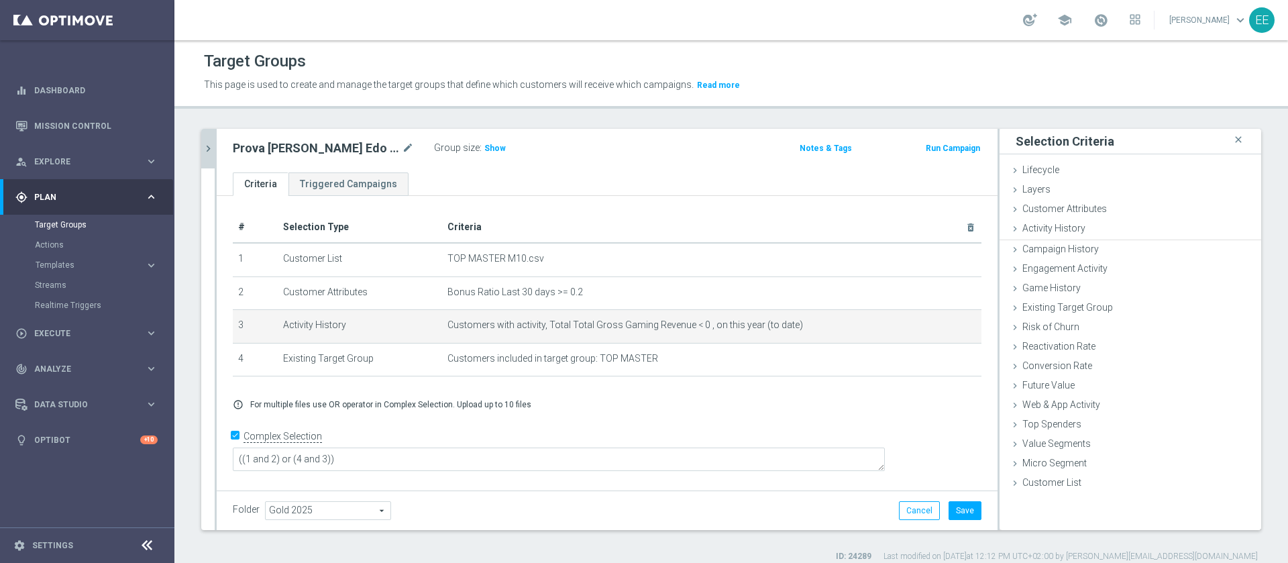
scroll to position [0, 0]
click at [483, 145] on h3 "Show" at bounding box center [495, 148] width 24 height 15
click at [692, 178] on ul "Criteria Triggered Campaigns" at bounding box center [607, 183] width 781 height 23
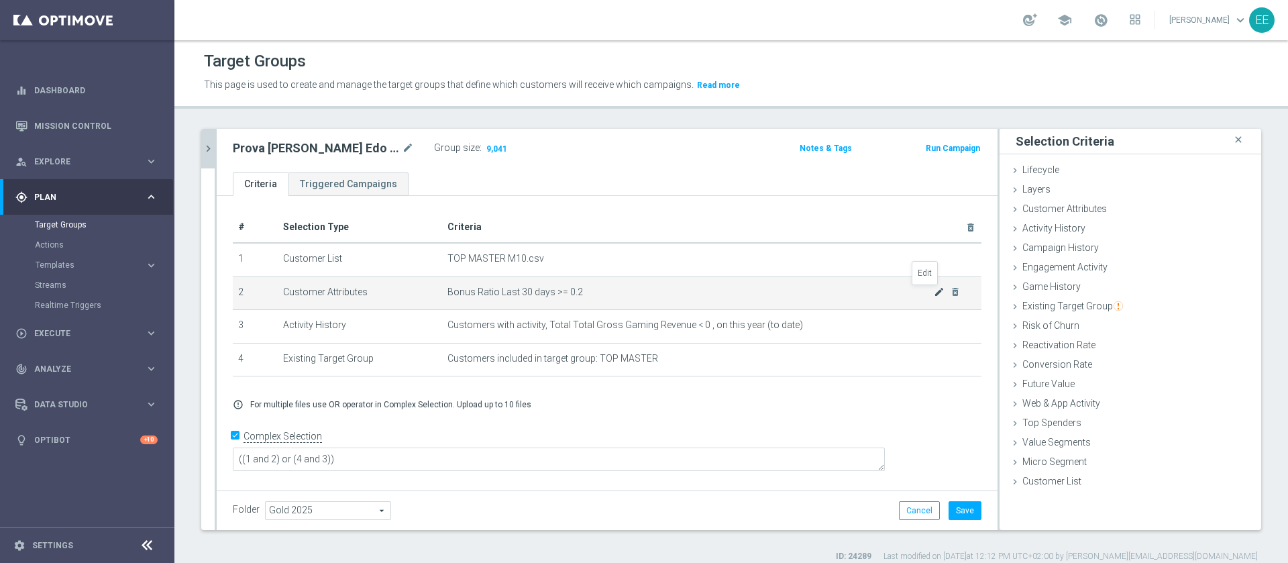
click at [934, 291] on icon "mode_edit" at bounding box center [939, 291] width 11 height 11
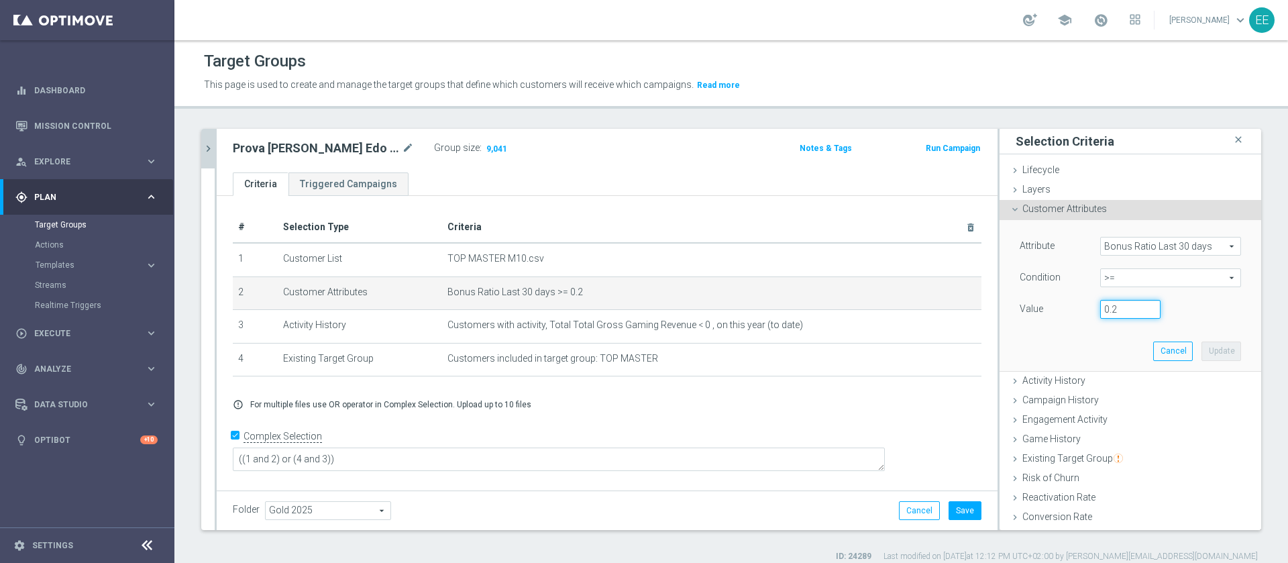
click at [1101, 313] on input "0.2" at bounding box center [1130, 309] width 60 height 19
type input "0.25"
click at [1202, 346] on button "Update" at bounding box center [1222, 350] width 40 height 19
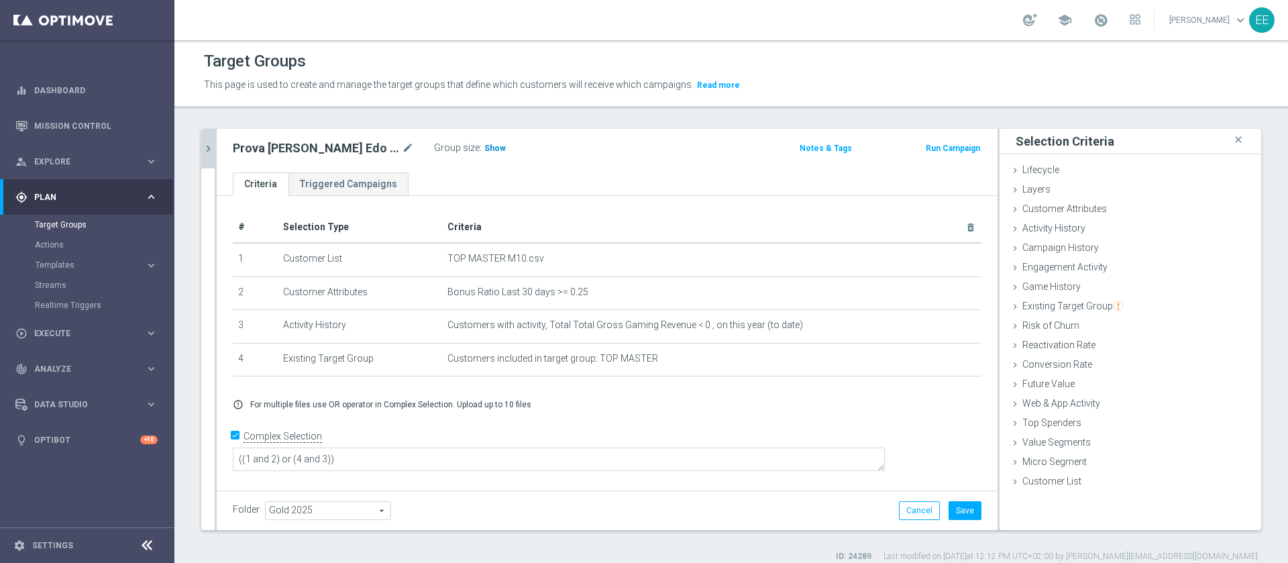
click at [484, 147] on span "Show" at bounding box center [494, 148] width 21 height 9
click at [688, 162] on div "Prova Luis Edo Jenny 02.10 mode_edit Group size : 7,674 Notes & Tags Run Campai…" at bounding box center [607, 151] width 781 height 44
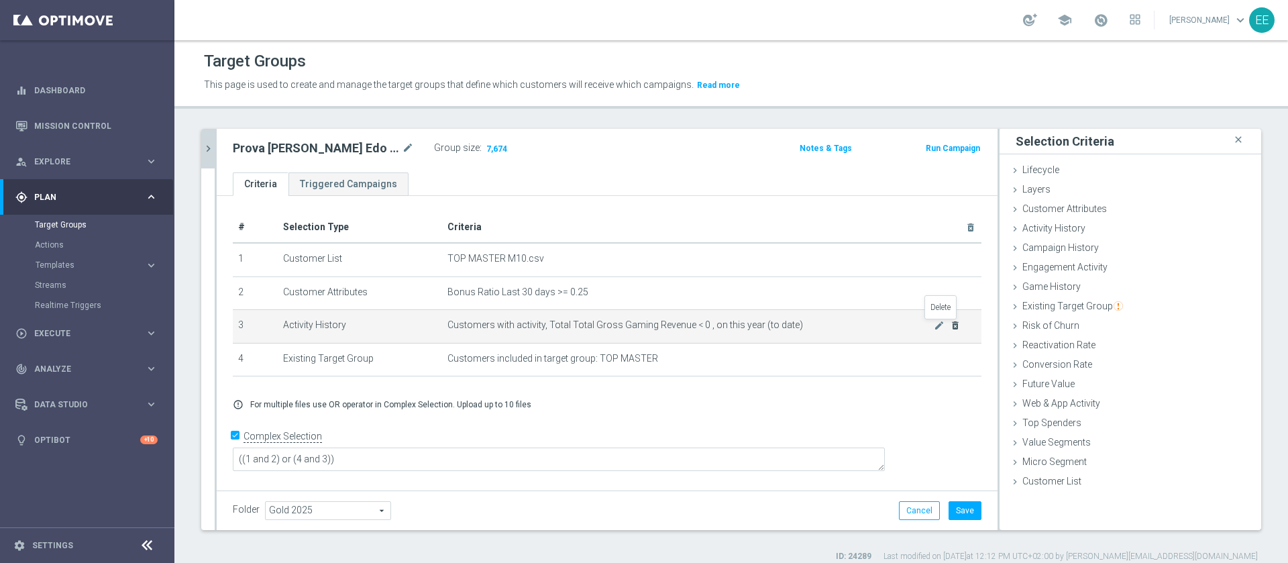
click at [950, 323] on icon "delete_forever" at bounding box center [955, 325] width 11 height 11
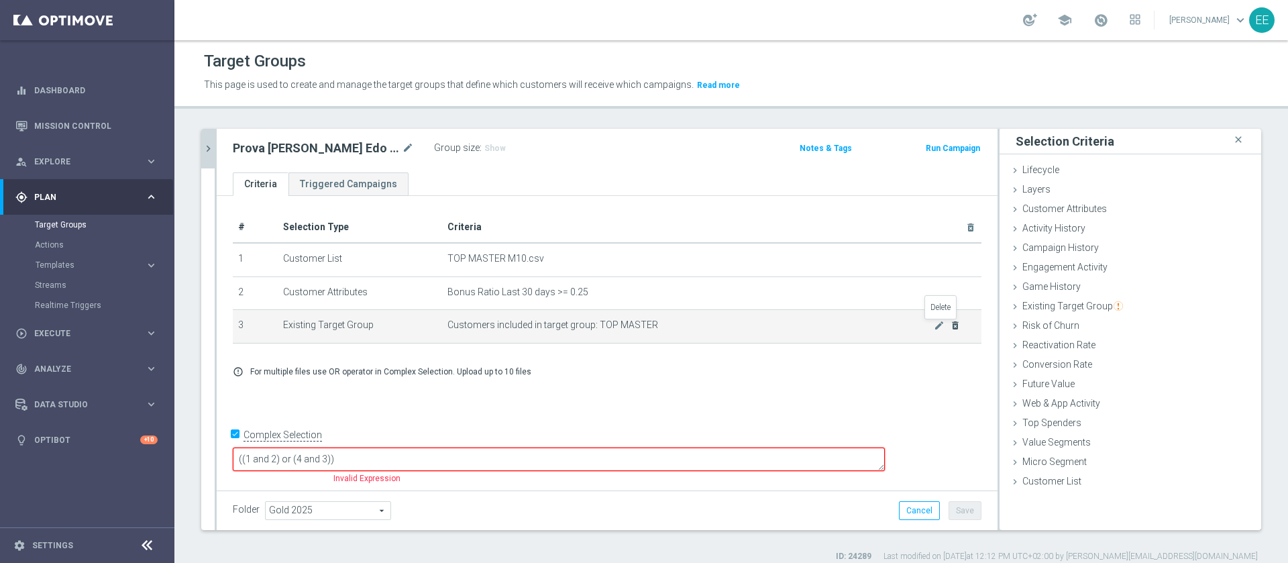
click at [950, 323] on icon "delete_forever" at bounding box center [955, 325] width 11 height 11
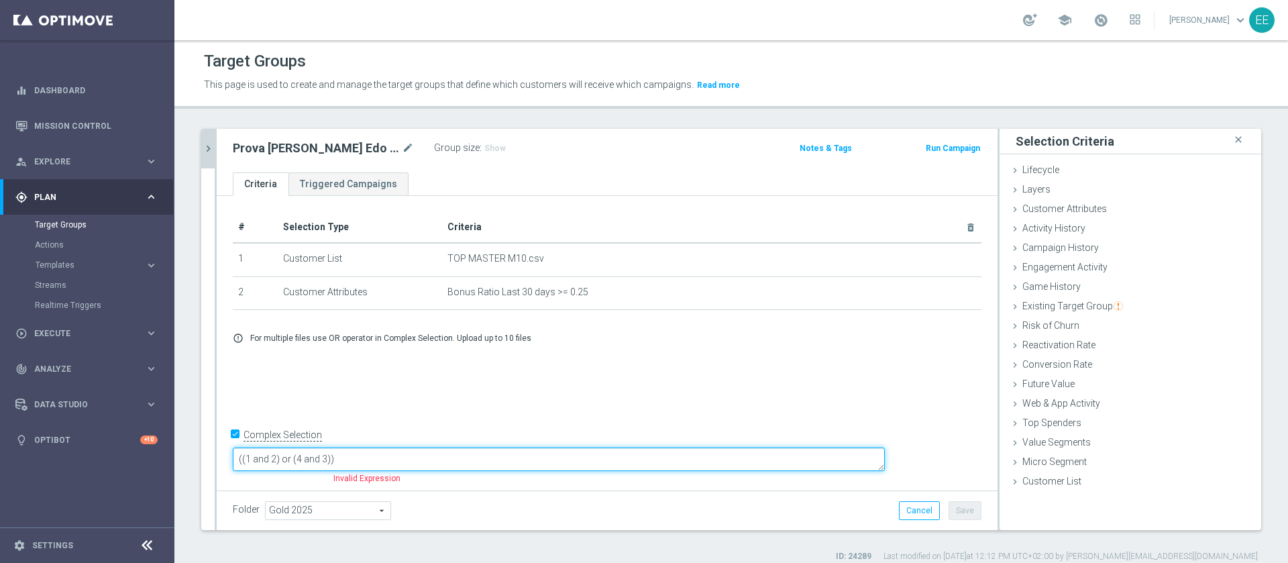
click at [397, 452] on textarea "((1 and 2) or (4 and 3))" at bounding box center [559, 458] width 652 height 23
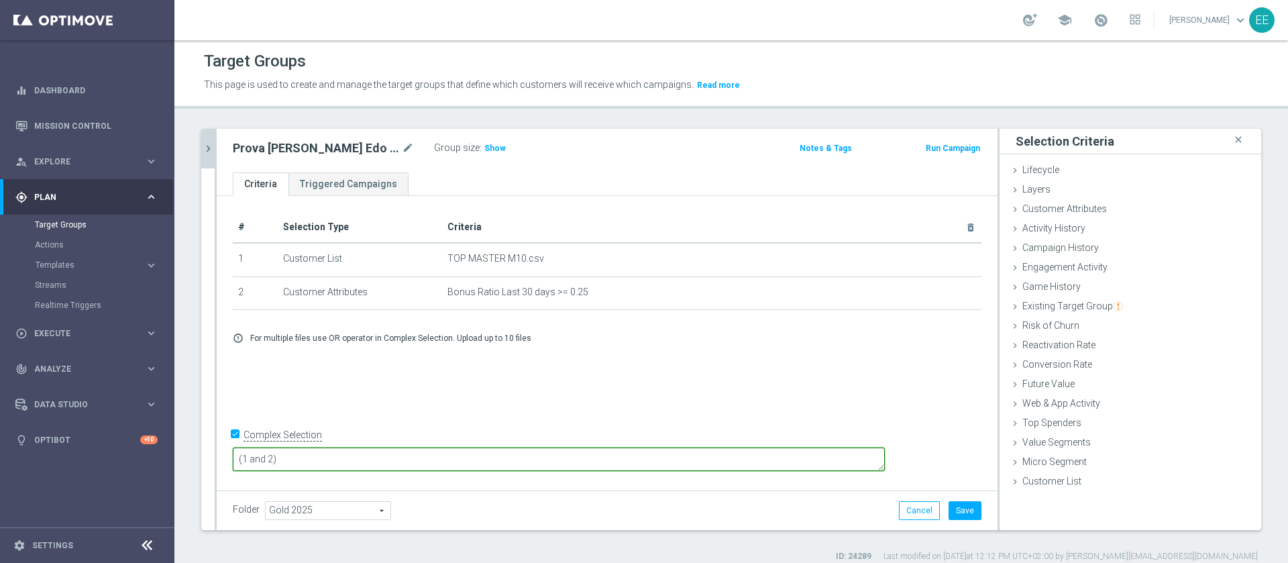
click at [397, 452] on textarea "(1 and 2)" at bounding box center [559, 458] width 652 height 23
type textarea "(1 and 2)"
click at [484, 145] on span "Show" at bounding box center [494, 148] width 21 height 9
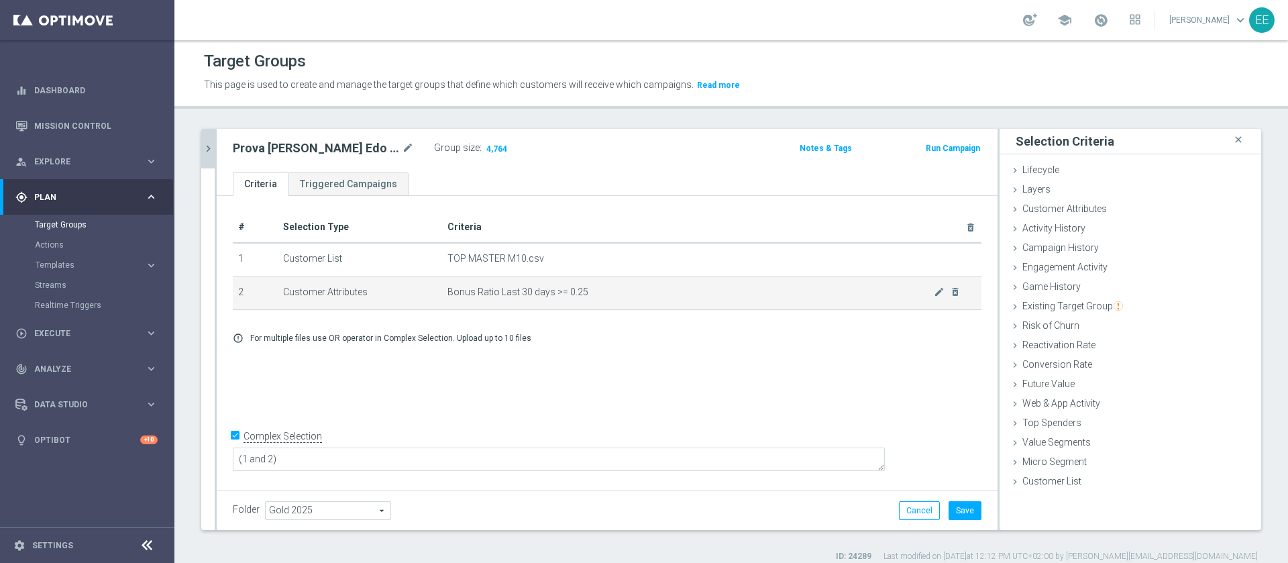
click at [760, 302] on td "Bonus Ratio Last 30 days >= 0.25 mode_edit delete_forever" at bounding box center [711, 293] width 539 height 34
click at [934, 296] on icon "mode_edit" at bounding box center [939, 291] width 11 height 11
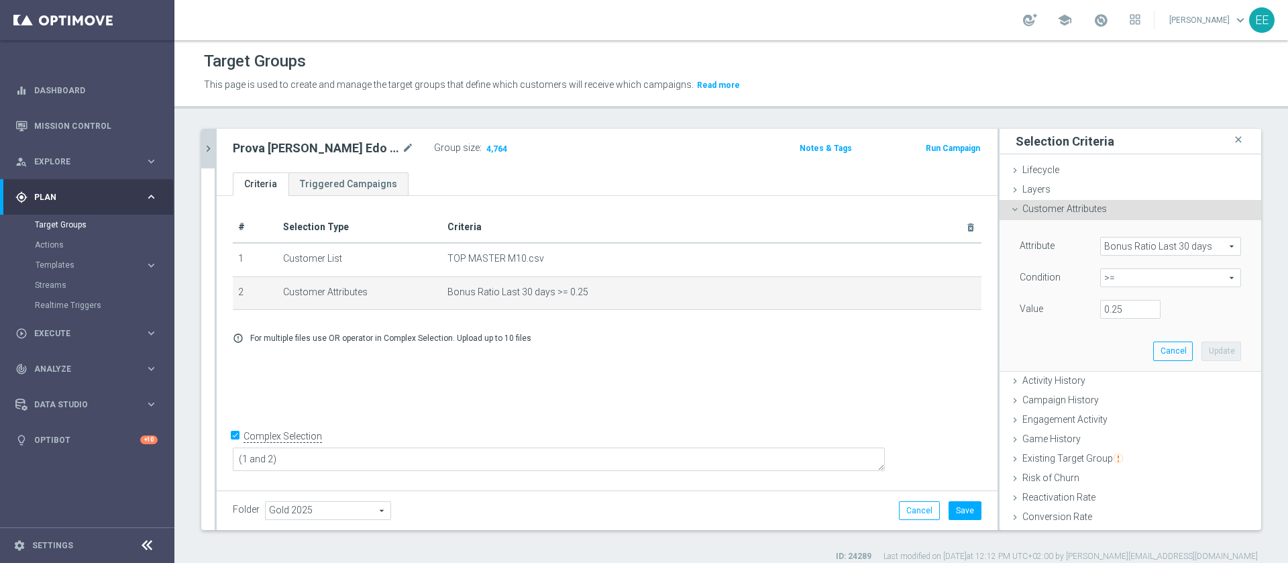
click at [764, 413] on div "# Selection Type Criteria delete_forever 1 Customer List TOP MASTER M10.csv del…" at bounding box center [607, 341] width 781 height 291
click at [1132, 242] on span "Bonus Ratio Last 30 days" at bounding box center [1171, 246] width 140 height 17
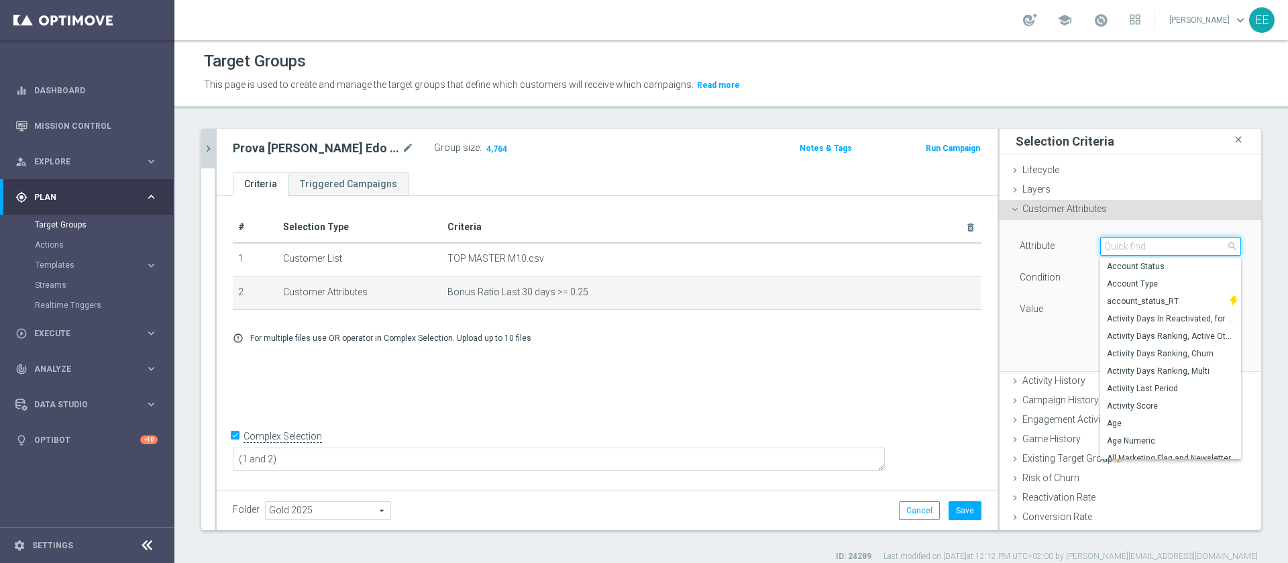
click at [1132, 242] on input "search" at bounding box center [1170, 246] width 141 height 19
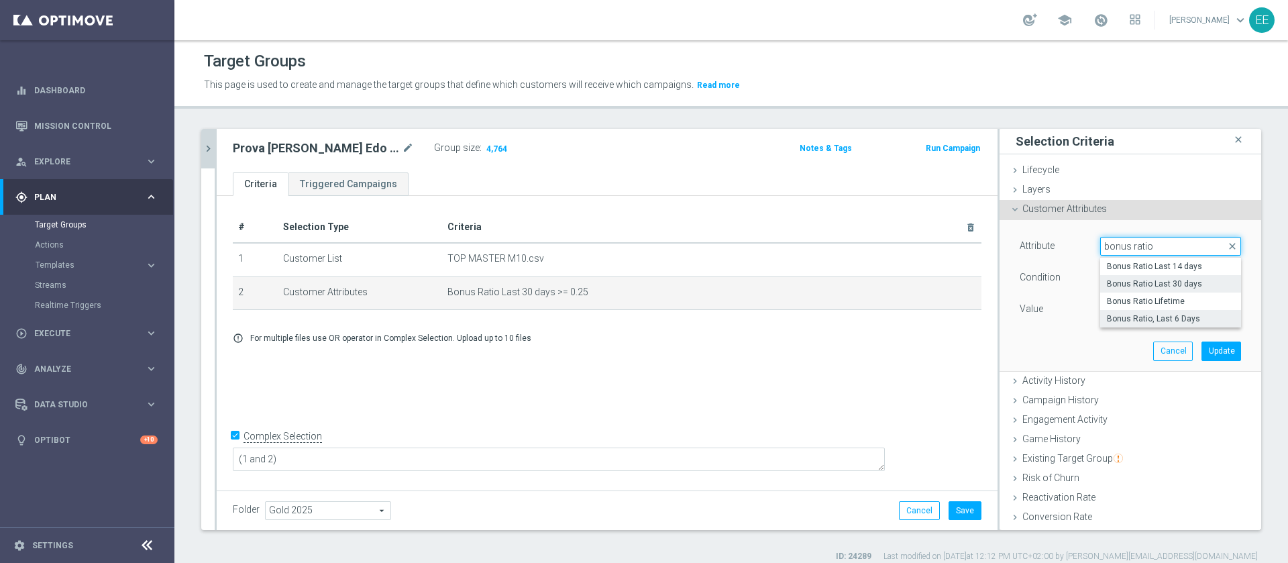
type input "bonus ratio"
click at [1182, 317] on span "Bonus Ratio, Last 6 Days" at bounding box center [1170, 318] width 127 height 11
type input "Bonus Ratio, Last 6 Days"
type input "="
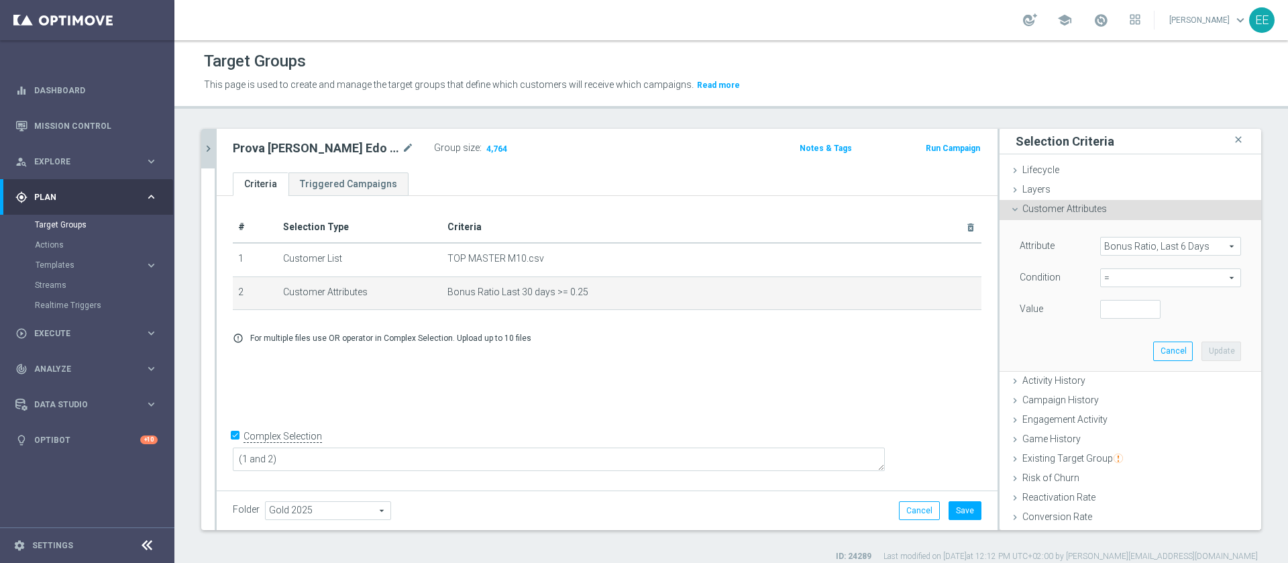
click at [1104, 272] on span "=" at bounding box center [1171, 277] width 140 height 17
click at [1106, 308] on label "<=" at bounding box center [1170, 315] width 141 height 17
click at [1125, 278] on span "<=" at bounding box center [1171, 277] width 140 height 17
click at [1107, 380] on span ">=" at bounding box center [1170, 385] width 127 height 11
type input ">="
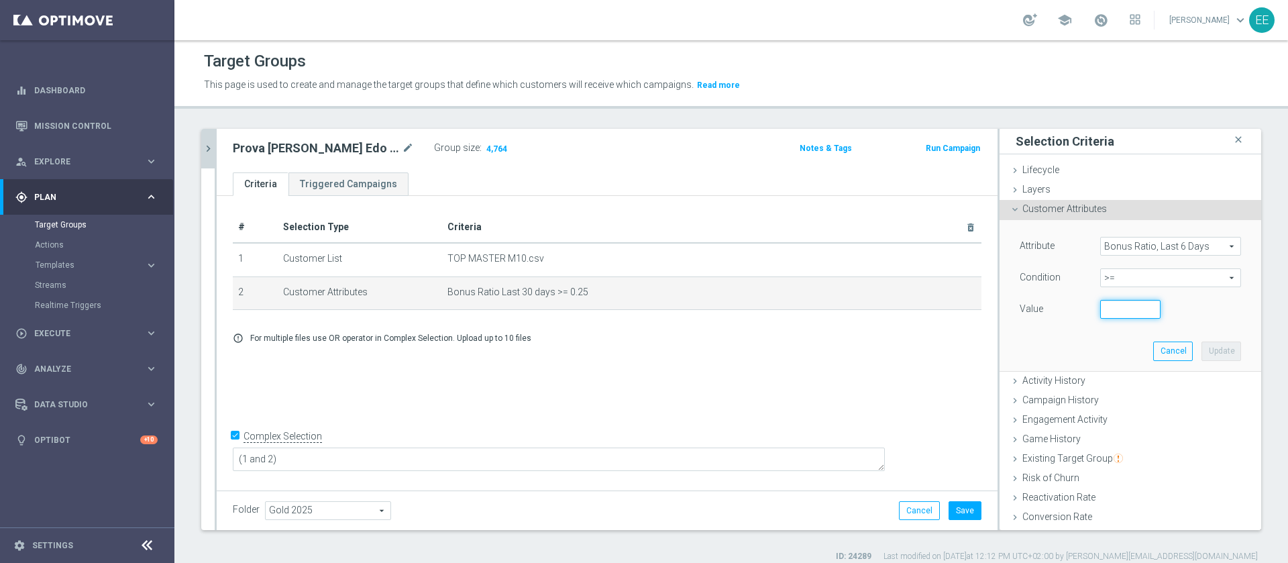
click at [1100, 304] on input "number" at bounding box center [1130, 309] width 60 height 19
type input "0.25"
click at [1202, 346] on button "Update" at bounding box center [1222, 350] width 40 height 19
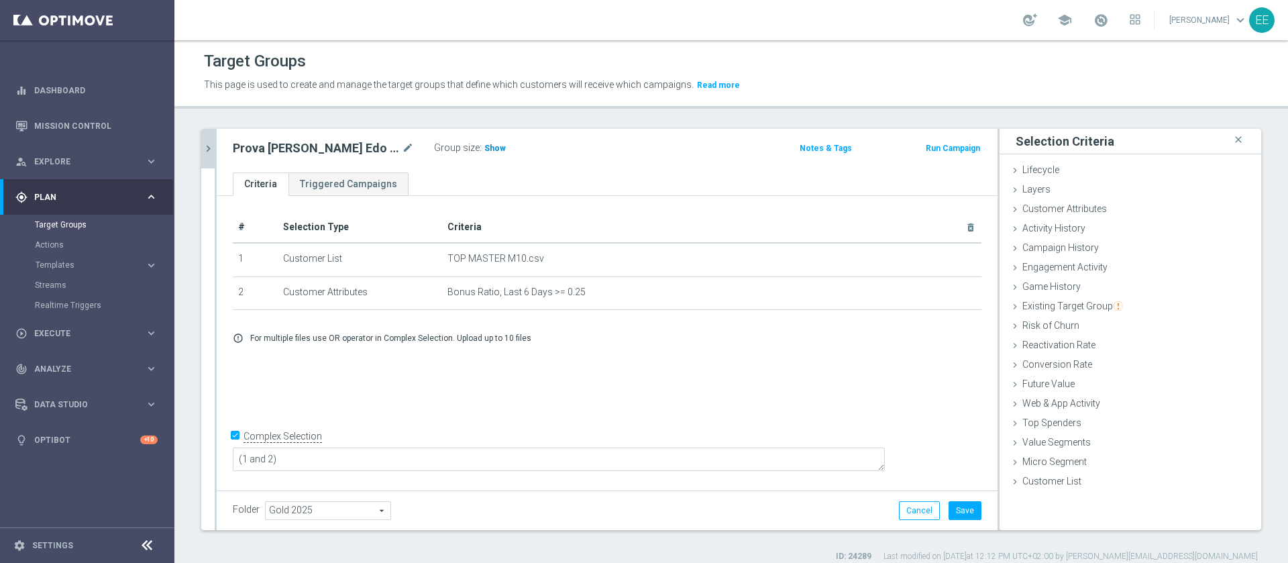
click at [484, 148] on span "Show" at bounding box center [494, 148] width 21 height 9
click at [1100, 15] on link at bounding box center [1100, 20] width 17 height 21
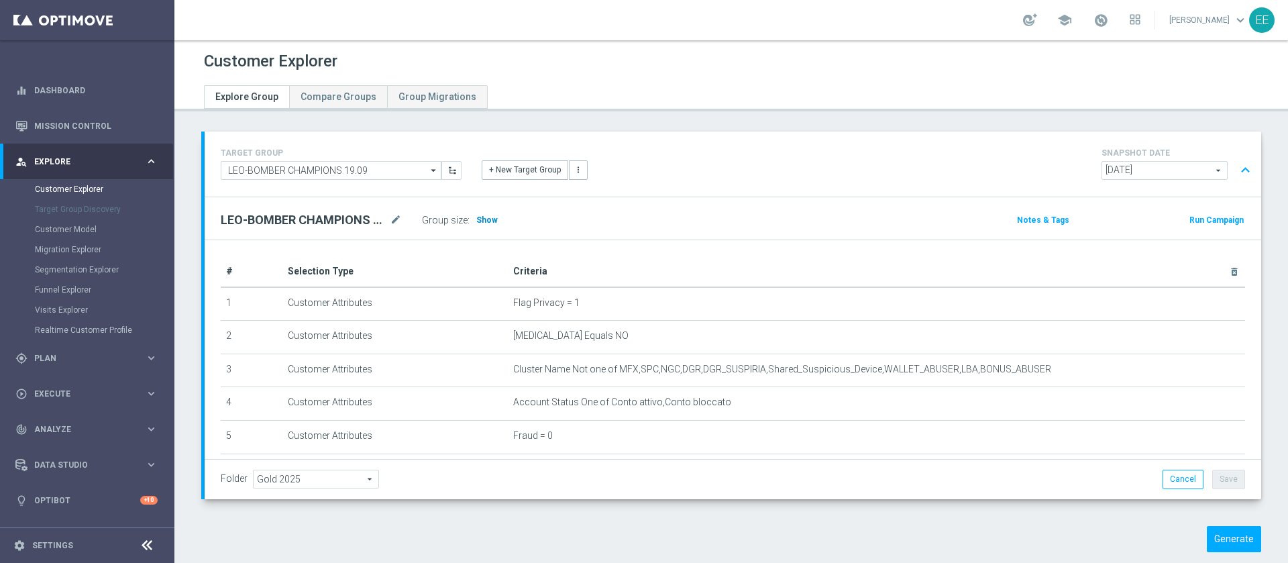
click at [480, 221] on span "Show" at bounding box center [486, 219] width 21 height 9
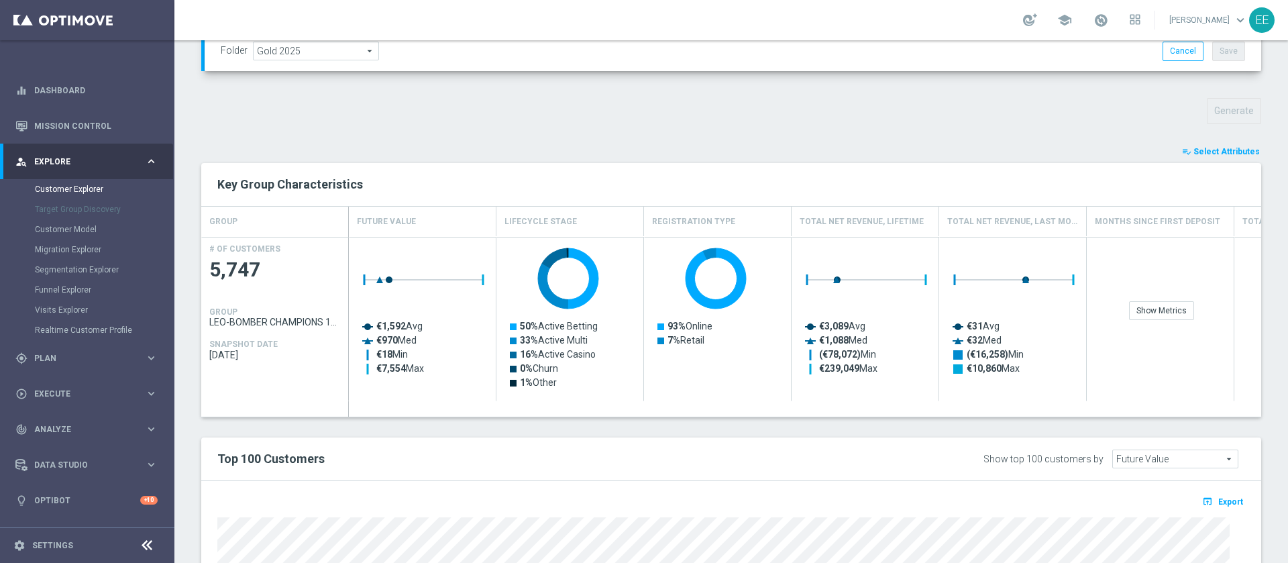
scroll to position [430, 0]
click at [1218, 146] on span "Select Attributes" at bounding box center [1227, 149] width 66 height 9
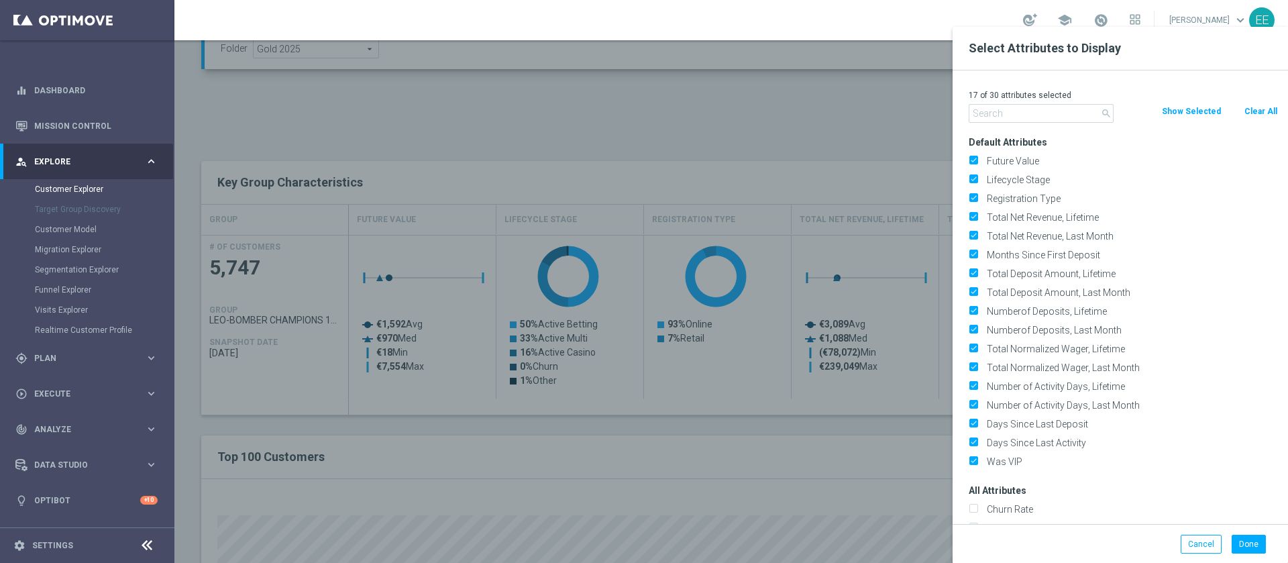
click at [1257, 104] on button "Clear All" at bounding box center [1261, 111] width 36 height 15
checkbox input "false"
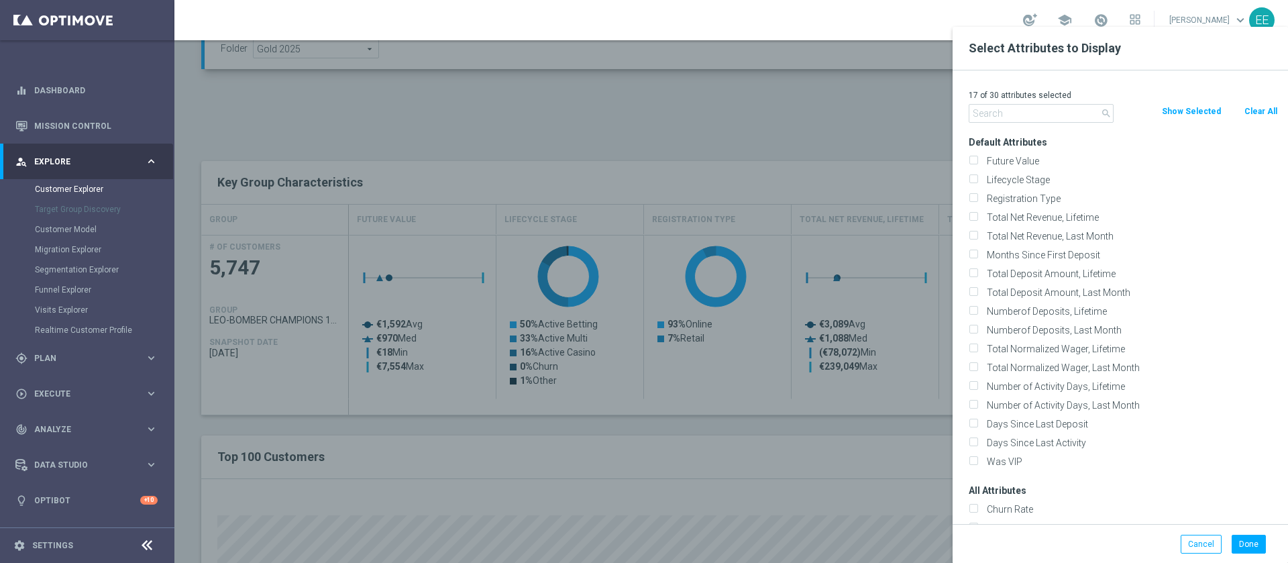
checkbox input "false"
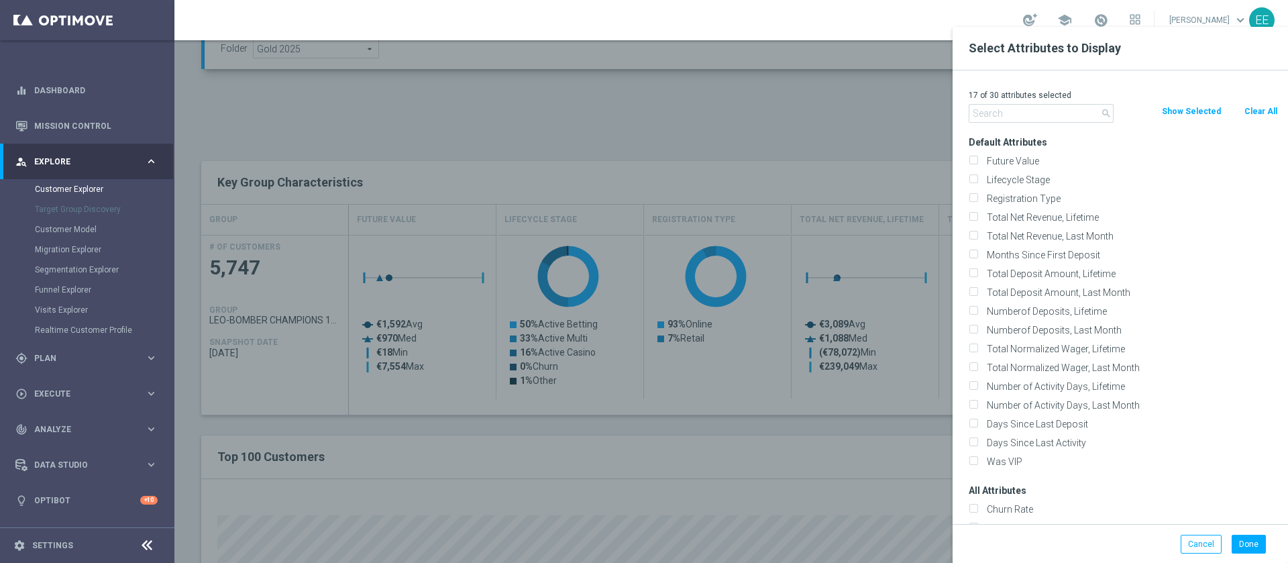
checkbox input "false"
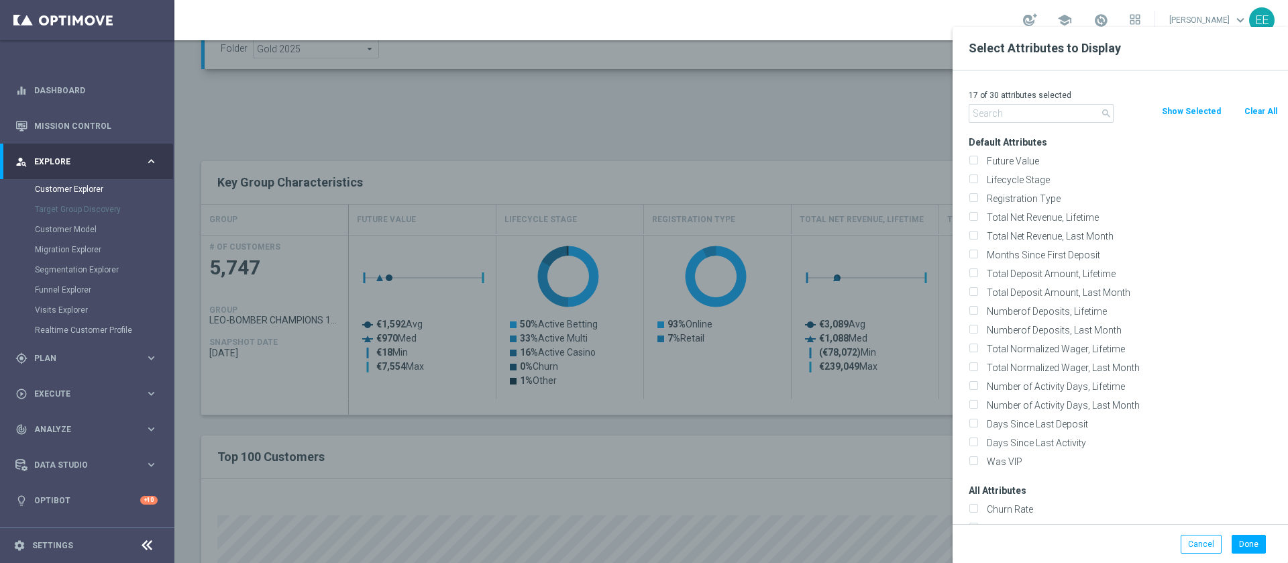
checkbox input "false"
click at [1061, 104] on input "text" at bounding box center [1041, 113] width 145 height 19
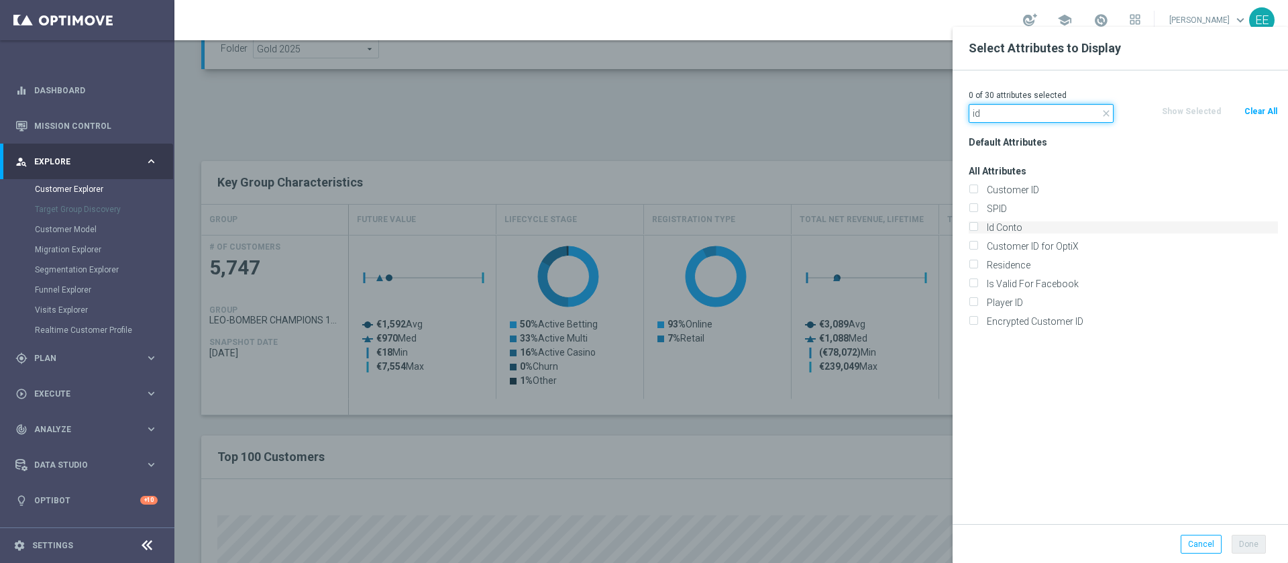
type input "id"
click at [1002, 230] on label "Id Conto" at bounding box center [1130, 227] width 296 height 12
click at [978, 230] on input "Id Conto" at bounding box center [973, 229] width 9 height 9
checkbox input "true"
click at [1243, 537] on button "Done" at bounding box center [1249, 544] width 34 height 19
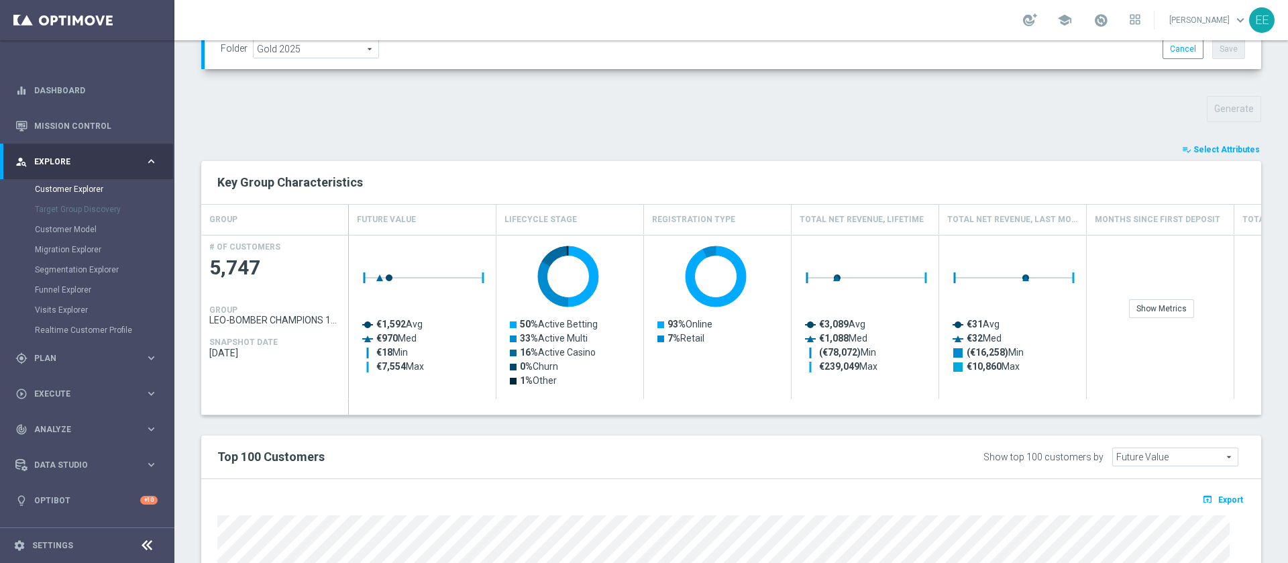
type input "Search"
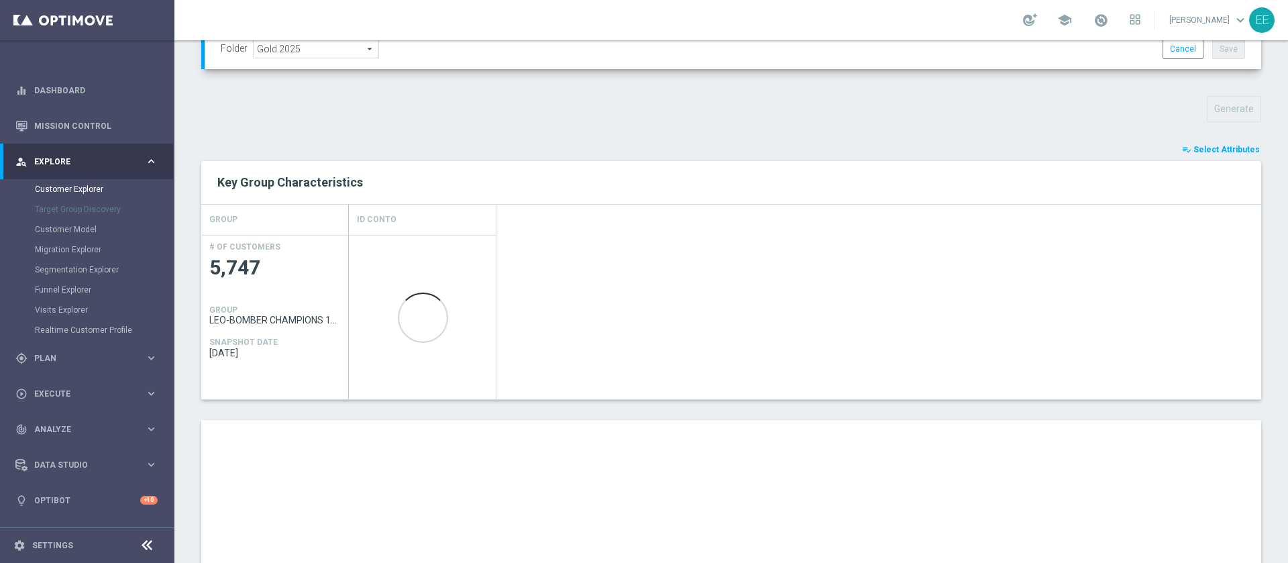
scroll to position [692, 0]
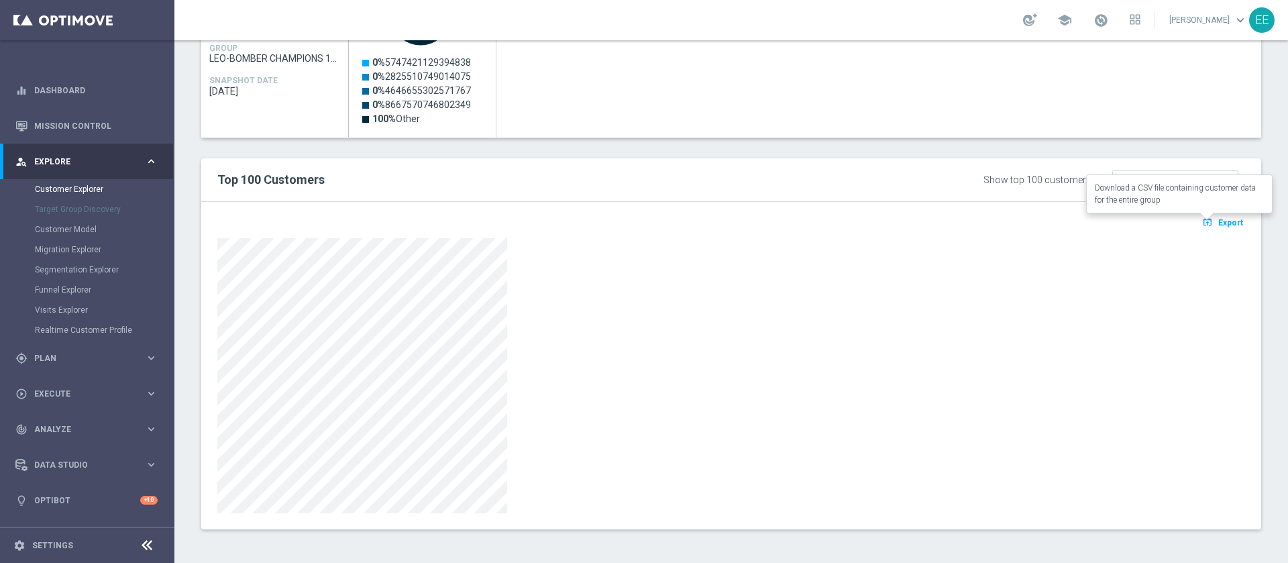
click at [1218, 223] on span "Export" at bounding box center [1230, 222] width 25 height 9
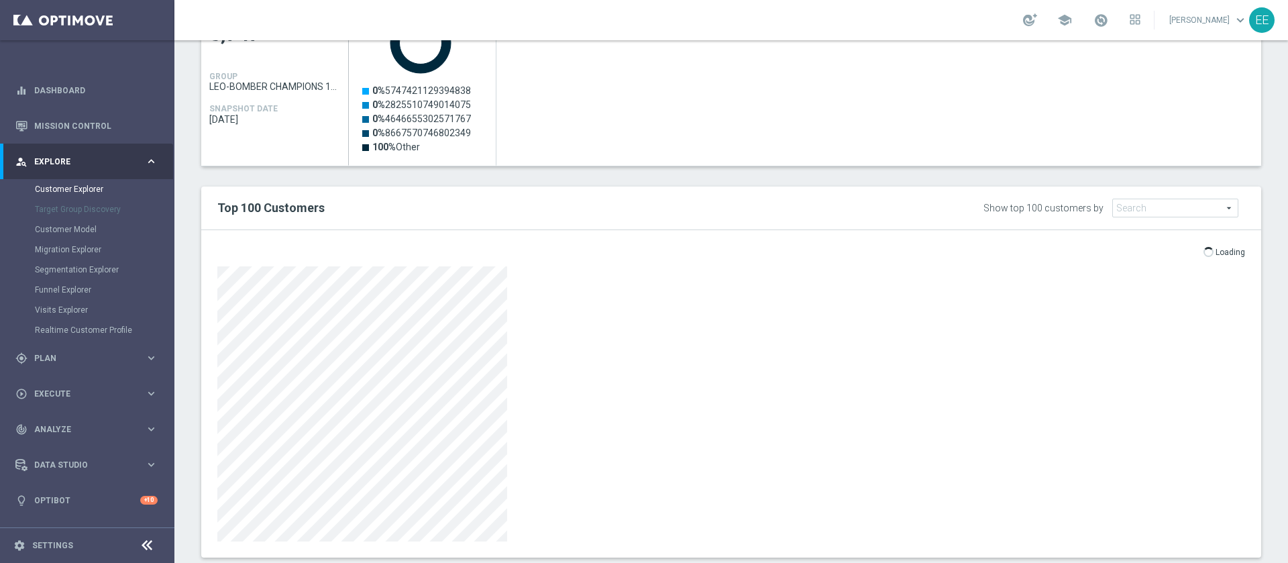
scroll to position [663, 0]
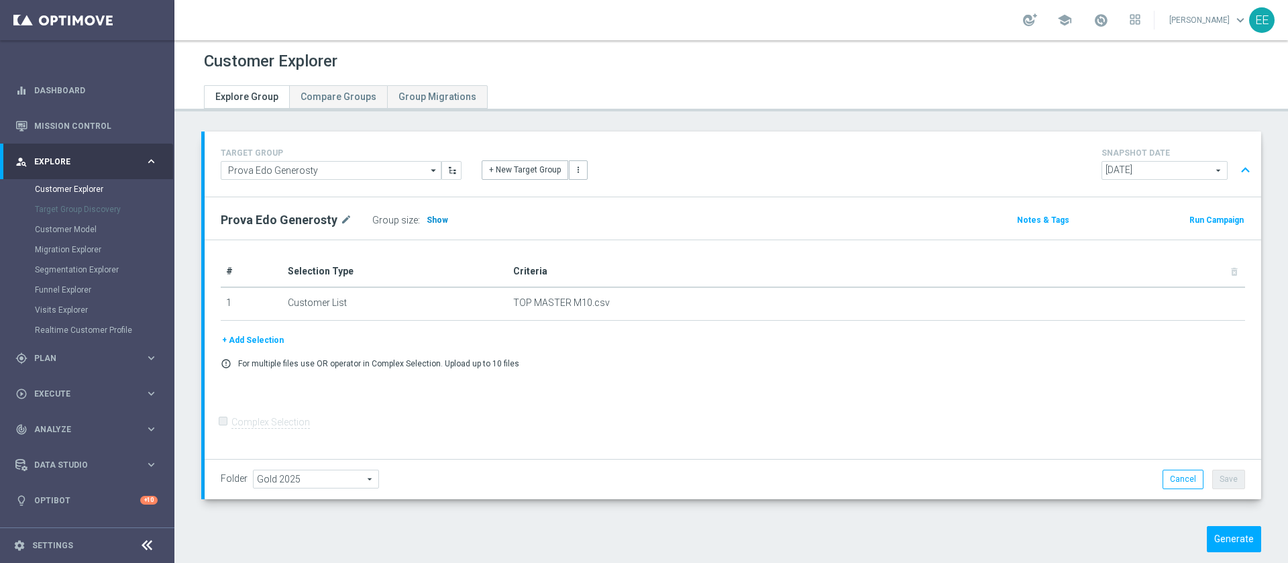
click at [429, 221] on span "Show" at bounding box center [437, 219] width 21 height 9
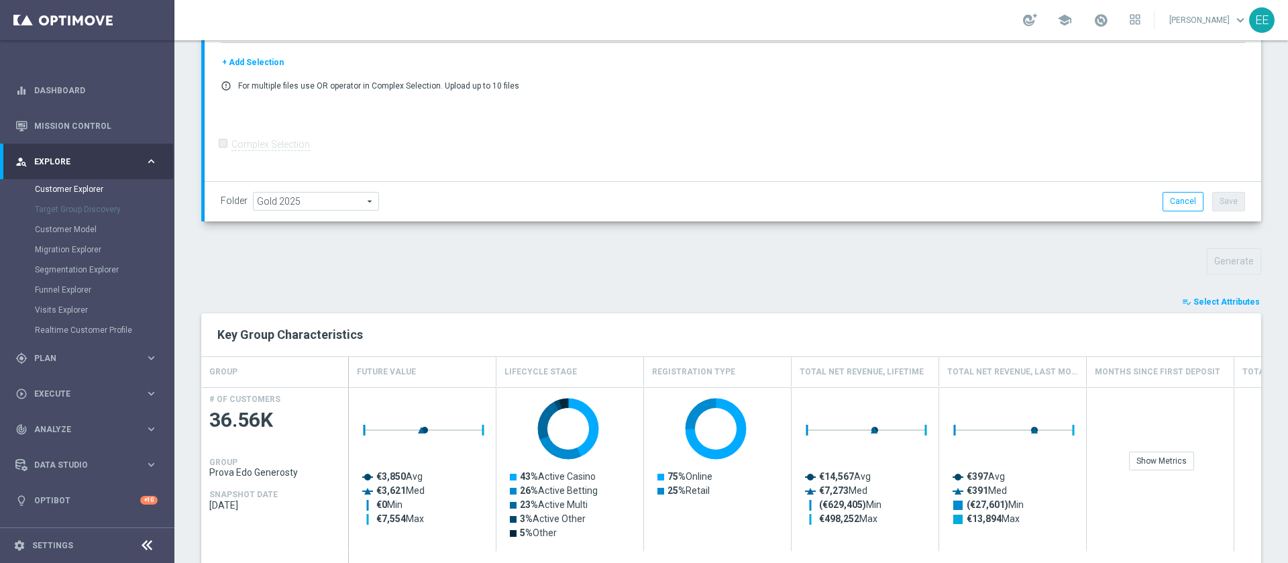
scroll to position [313, 0]
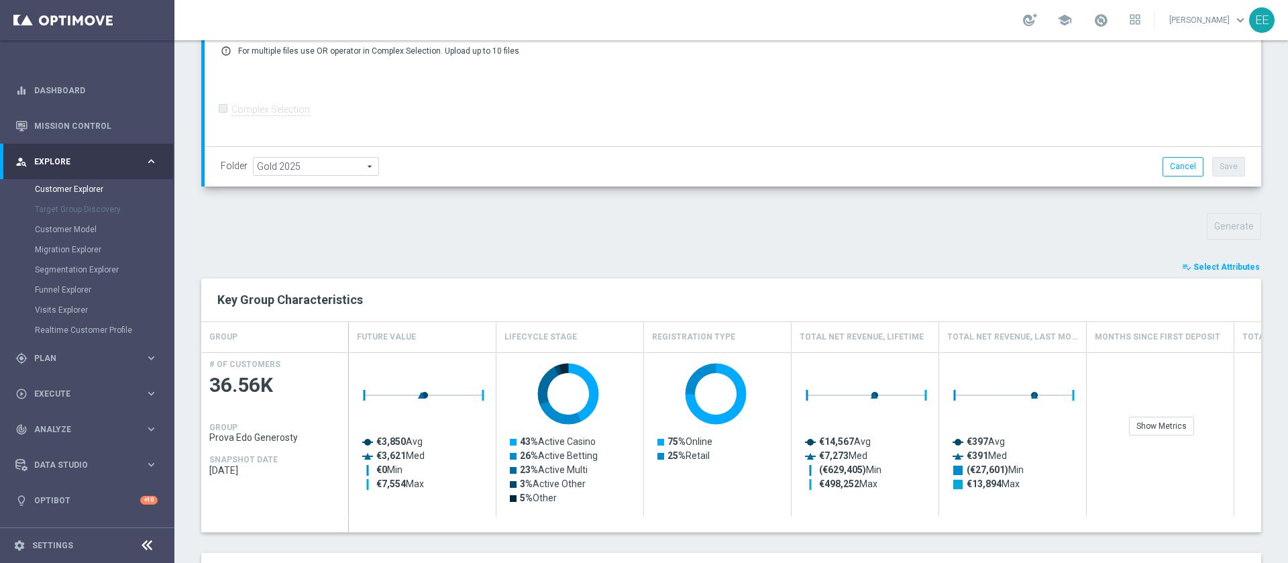
click at [1202, 273] on button "playlist_add_check Select Attributes" at bounding box center [1221, 267] width 81 height 15
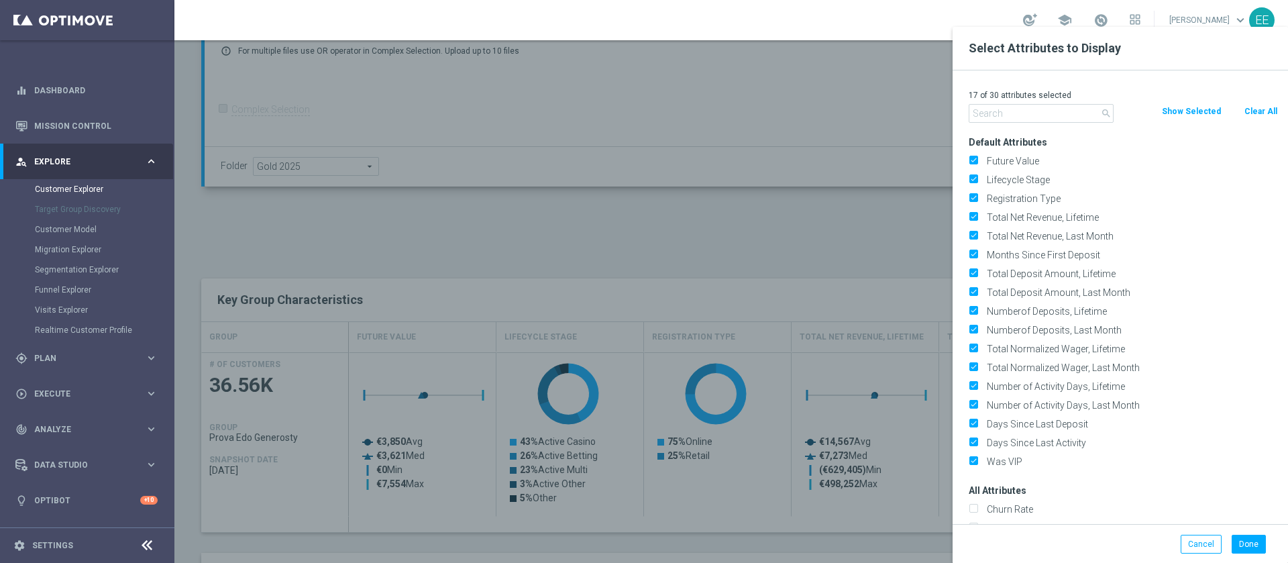
click at [1252, 113] on button "Clear All" at bounding box center [1261, 111] width 36 height 15
checkbox input "false"
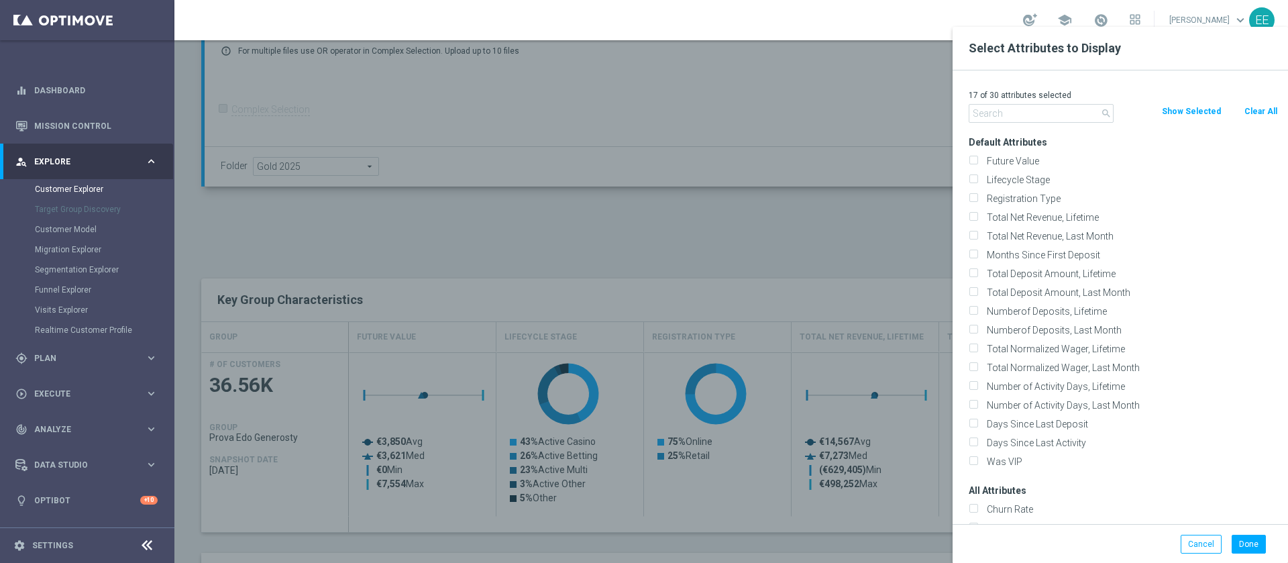
checkbox input "false"
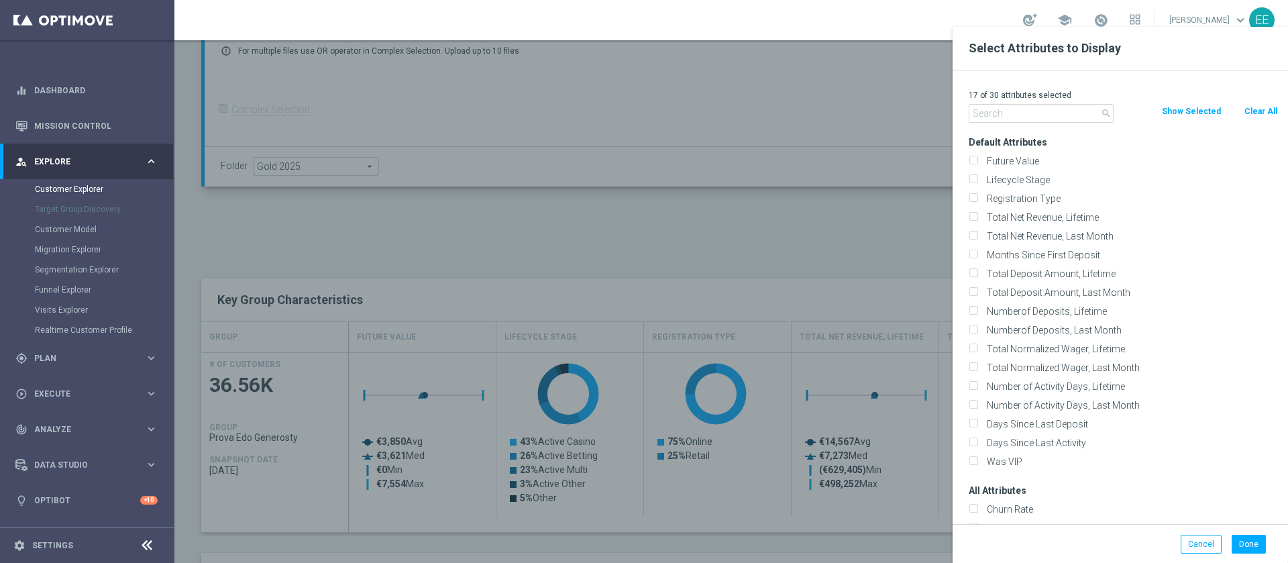
checkbox input "false"
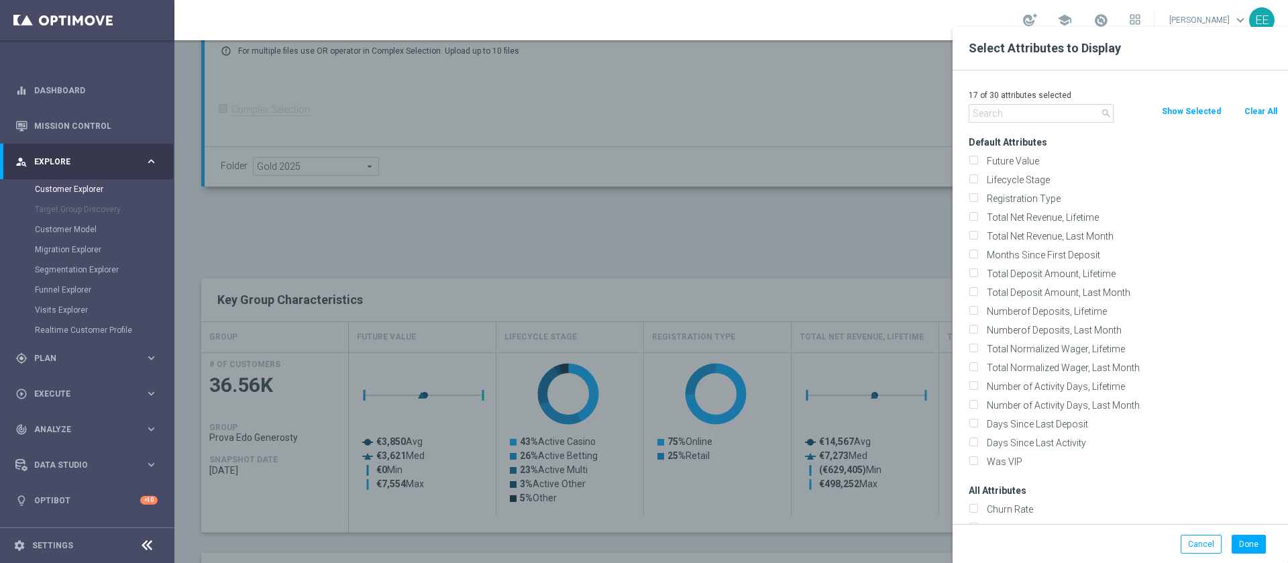
checkbox input "false"
click at [1058, 119] on input "text" at bounding box center [1041, 113] width 145 height 19
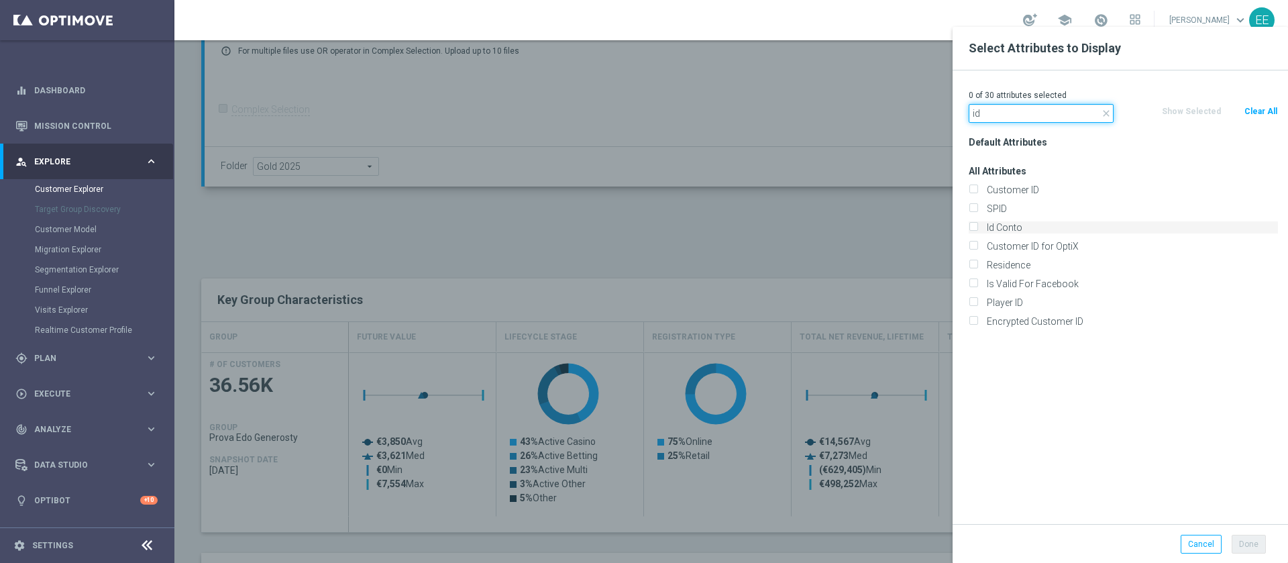
type input "id"
click at [1010, 221] on label "Id Conto" at bounding box center [1130, 227] width 296 height 12
click at [978, 225] on input "Id Conto" at bounding box center [973, 229] width 9 height 9
checkbox input "true"
click at [1253, 548] on button "Done" at bounding box center [1249, 544] width 34 height 19
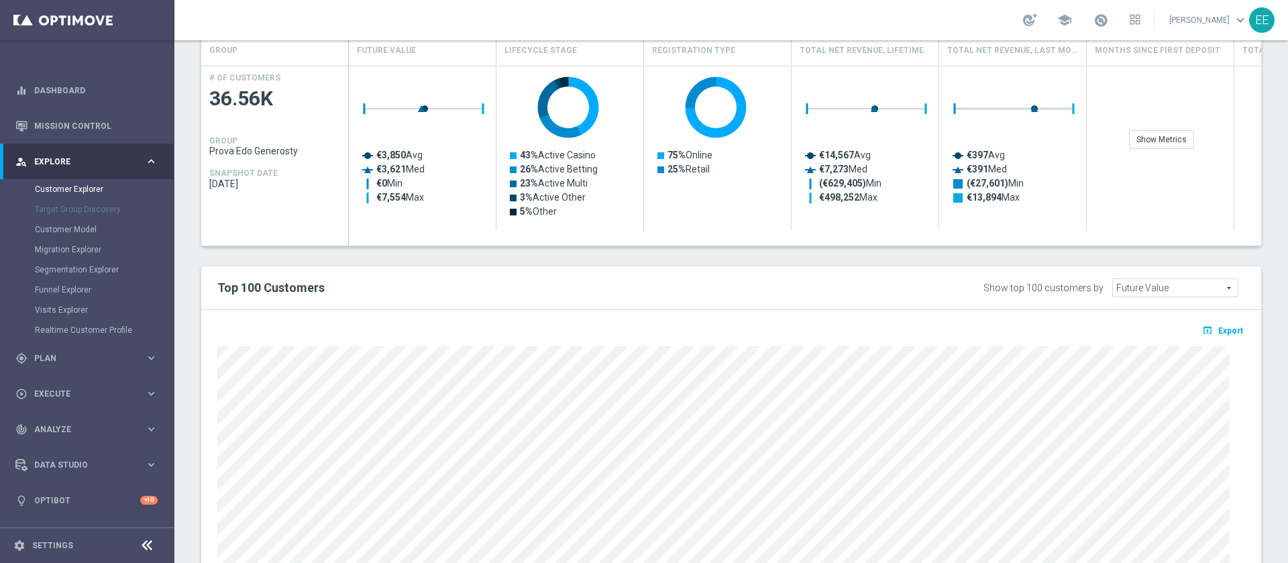
scroll to position [678, 0]
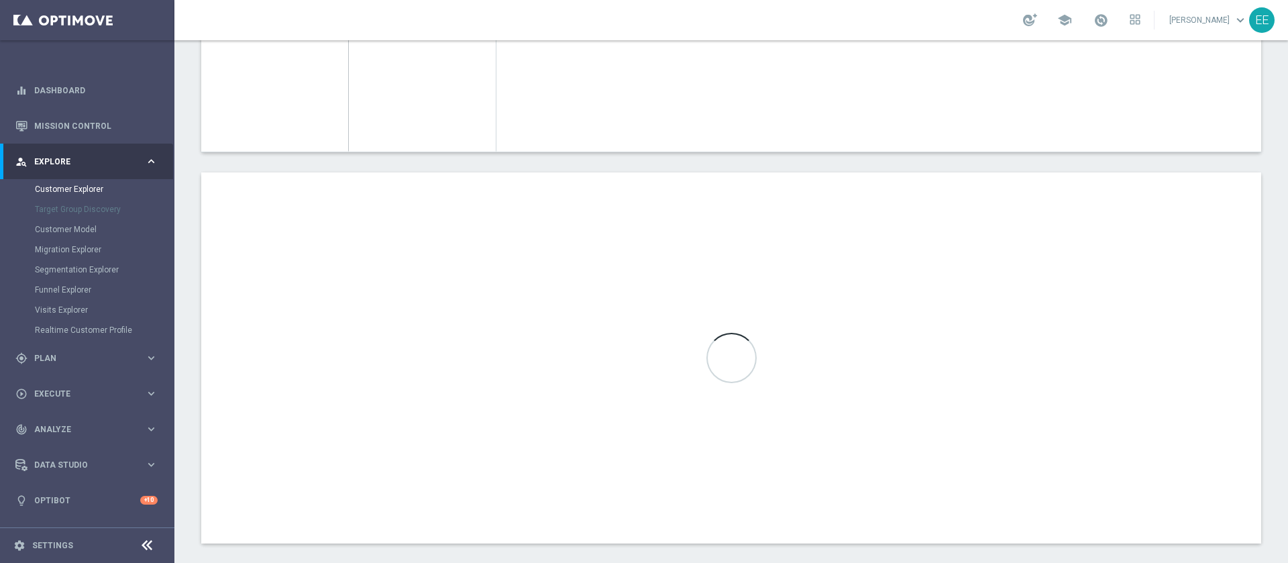
type input "Search"
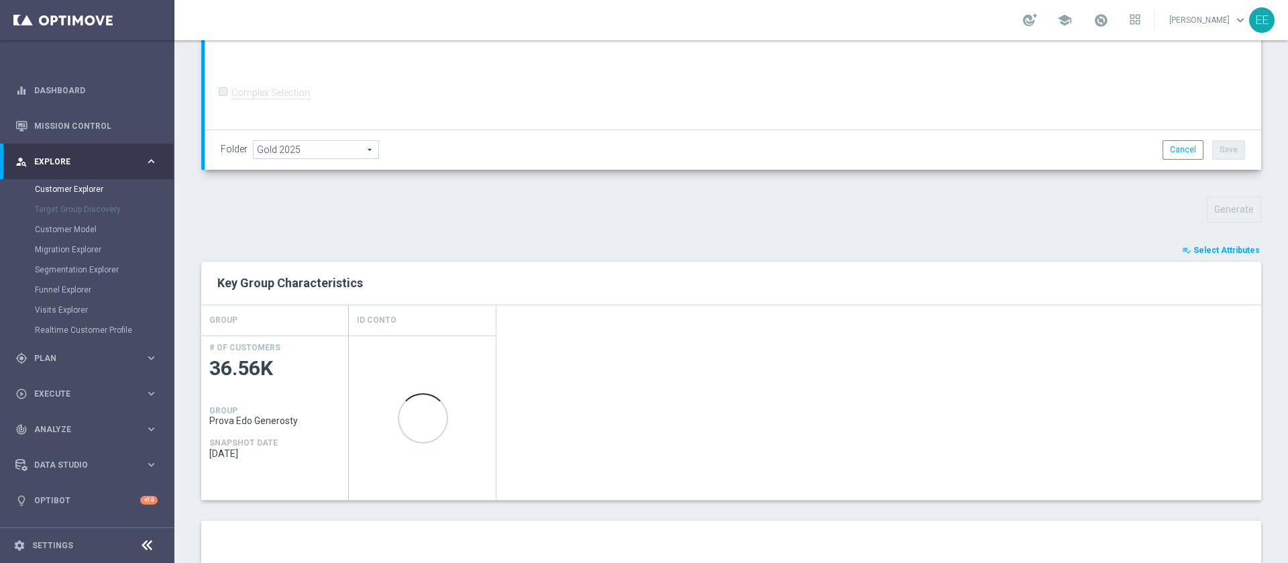
click at [1200, 252] on span "Select Attributes" at bounding box center [1227, 250] width 66 height 9
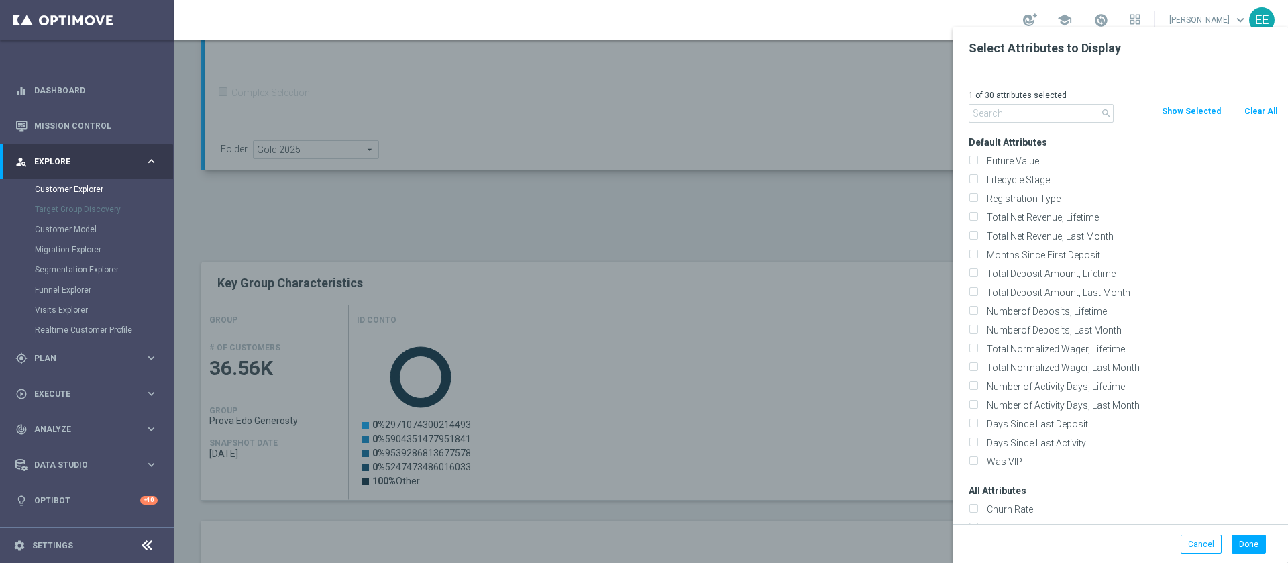
click at [1081, 111] on input "text" at bounding box center [1041, 113] width 145 height 19
type input "l"
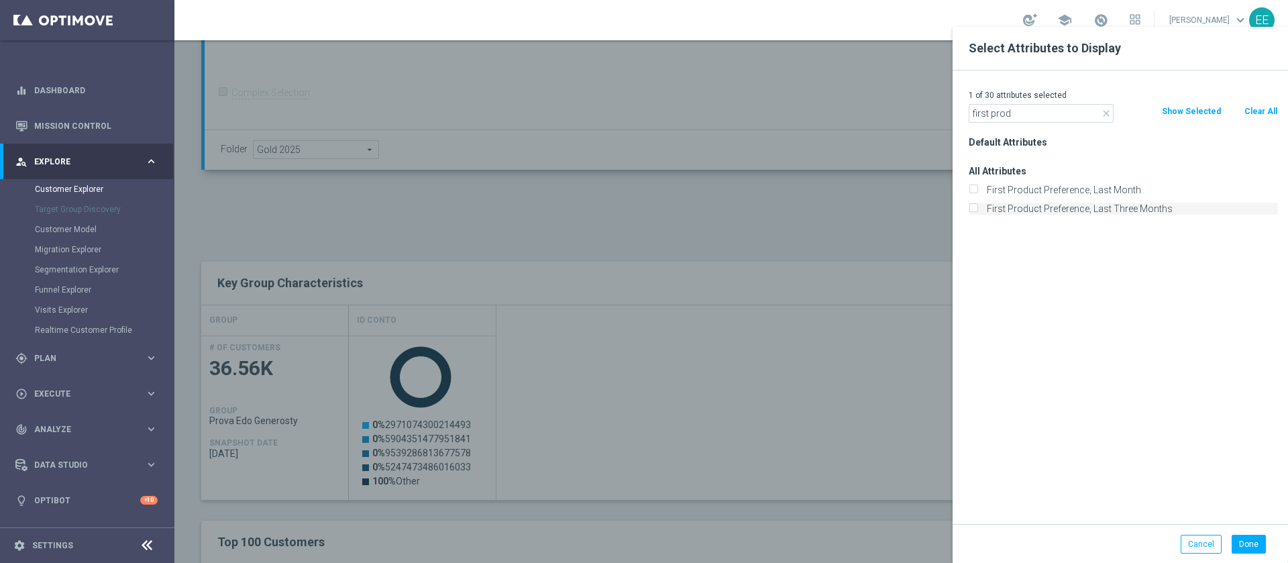
type input "first prod"
click at [1126, 208] on label "First Product Preference, Last Three Months" at bounding box center [1130, 209] width 296 height 12
click at [978, 208] on input "First Product Preference, Last Three Months" at bounding box center [973, 210] width 9 height 9
checkbox input "true"
click at [1259, 544] on button "Done" at bounding box center [1249, 544] width 34 height 19
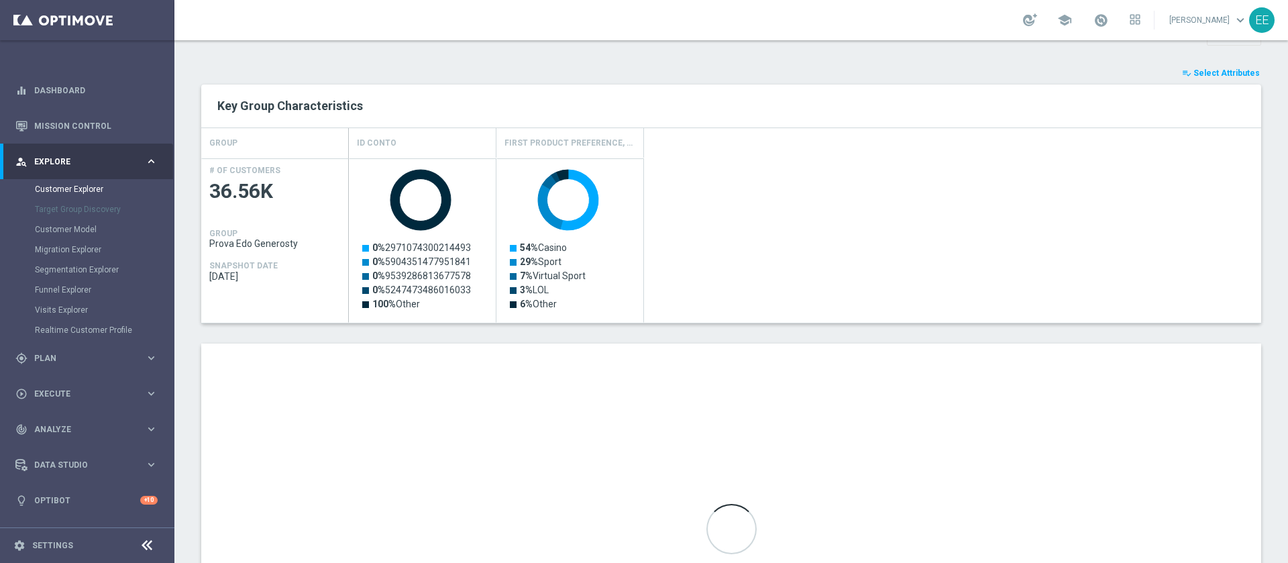
scroll to position [690, 0]
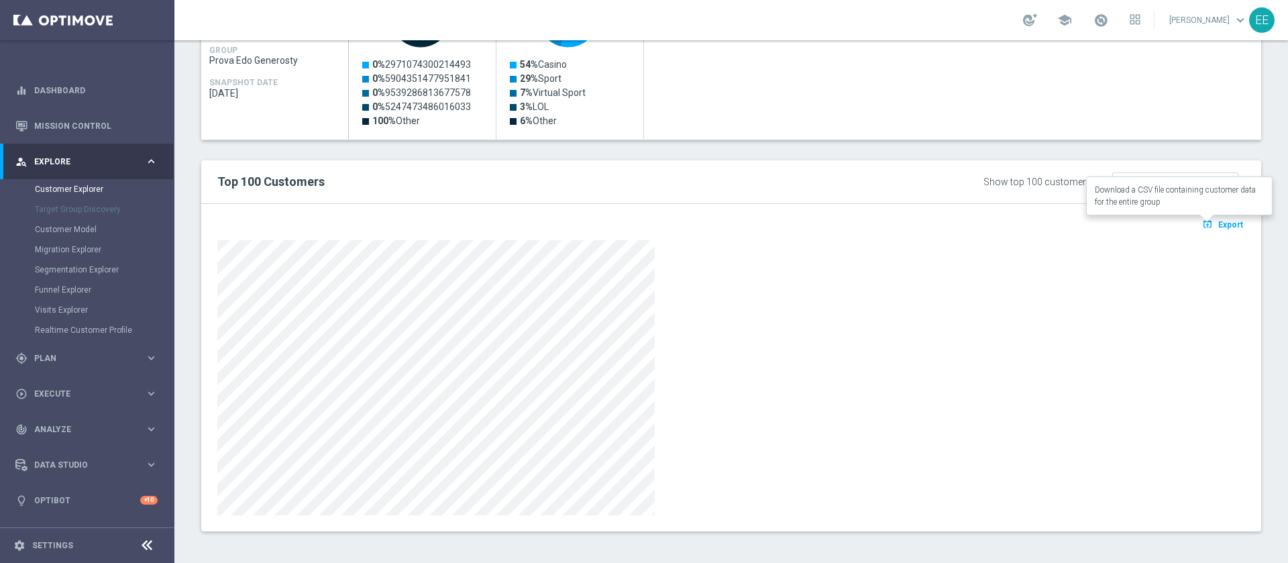
click at [1218, 227] on span "Export" at bounding box center [1230, 224] width 25 height 9
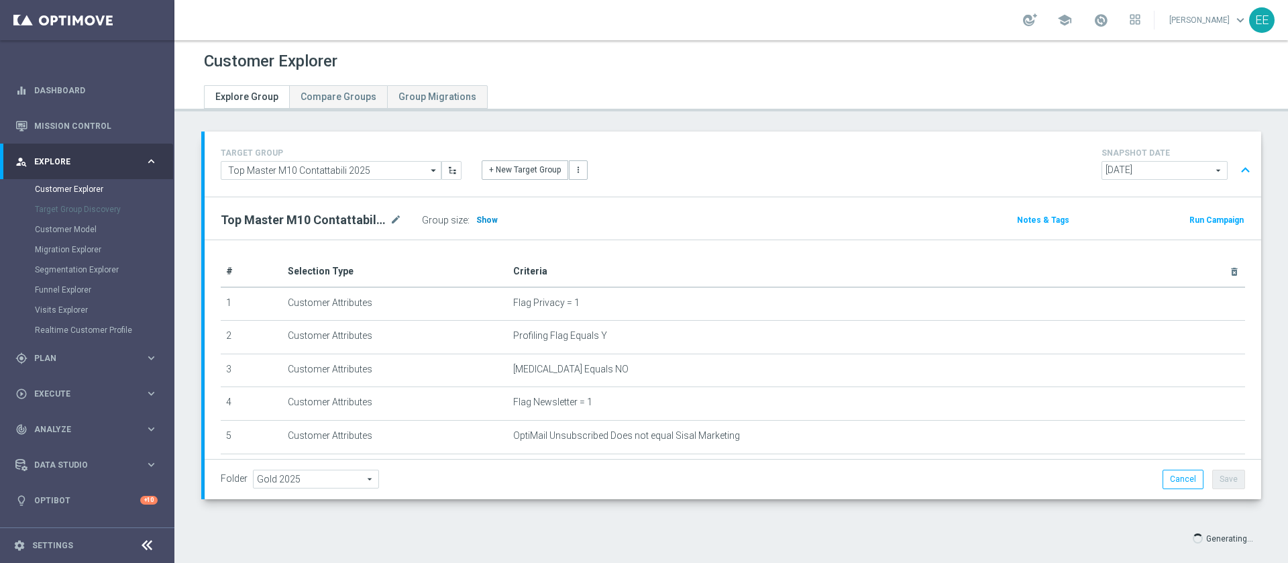
click at [484, 215] on span "Show" at bounding box center [486, 219] width 21 height 9
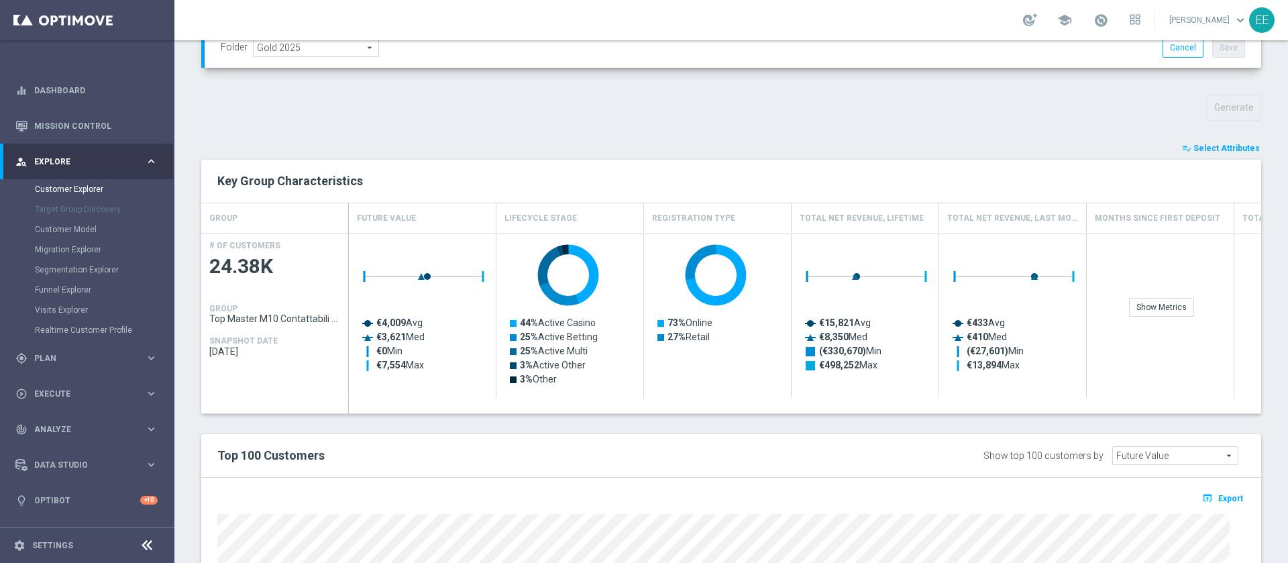
scroll to position [452, 0]
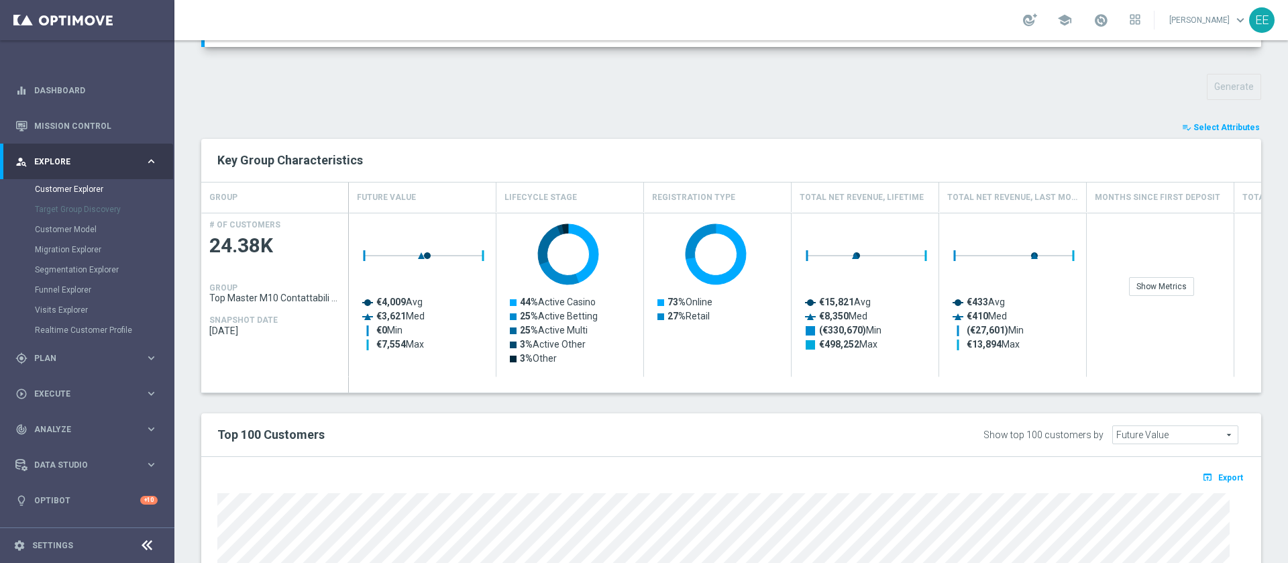
click at [1214, 123] on span "Select Attributes" at bounding box center [1227, 127] width 66 height 9
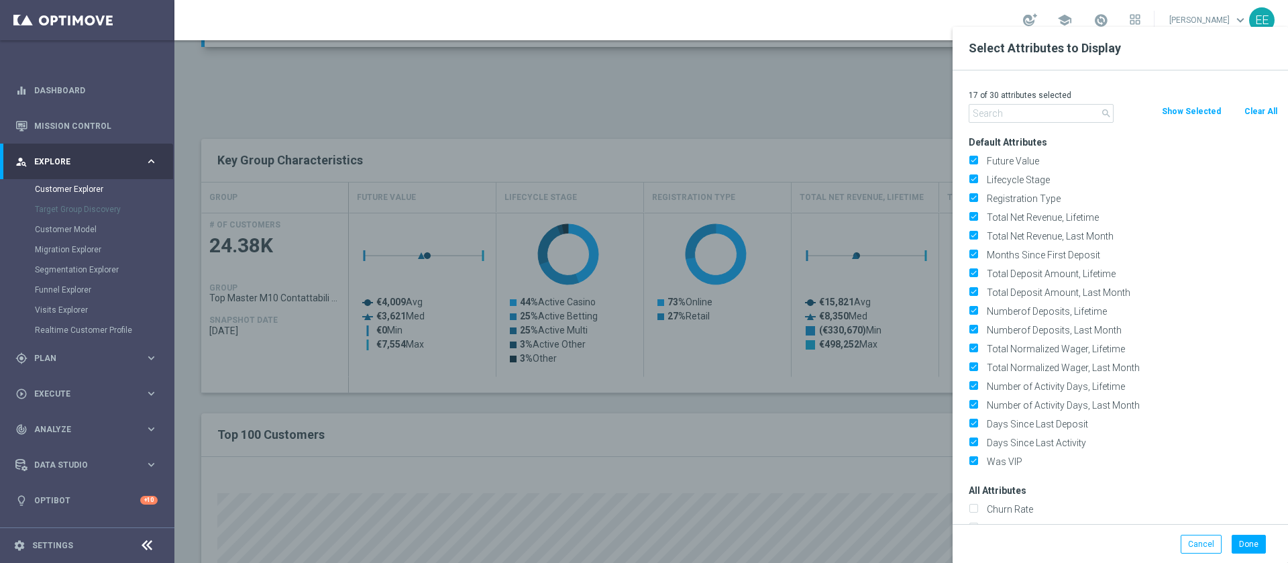
click at [1251, 117] on button "Clear All" at bounding box center [1261, 111] width 36 height 15
checkbox input "false"
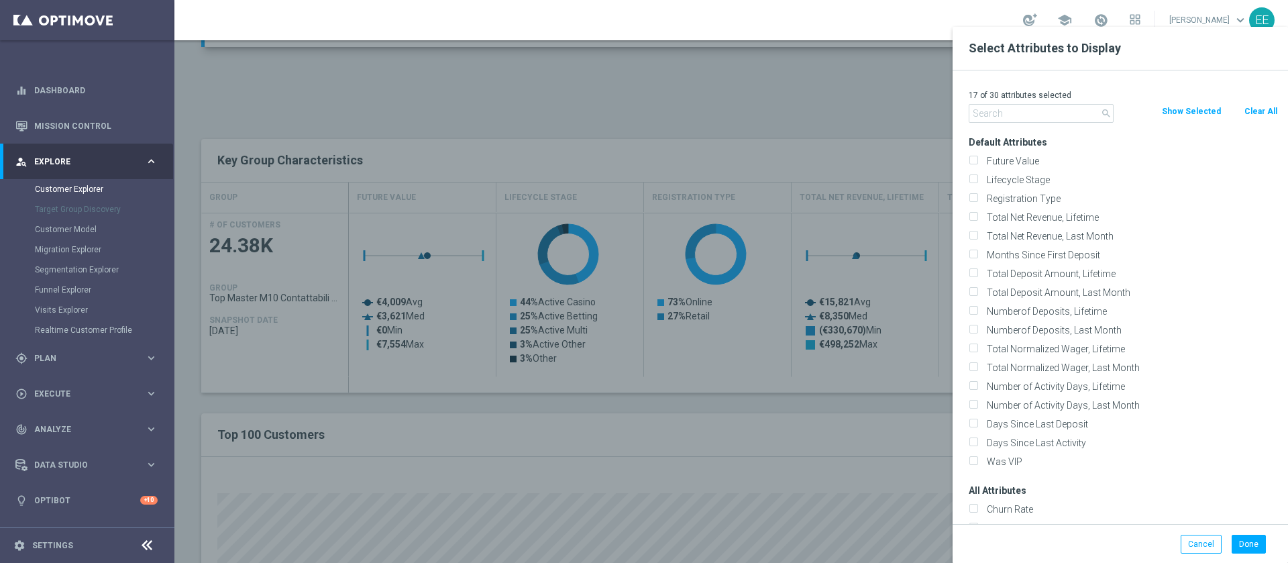
checkbox input "false"
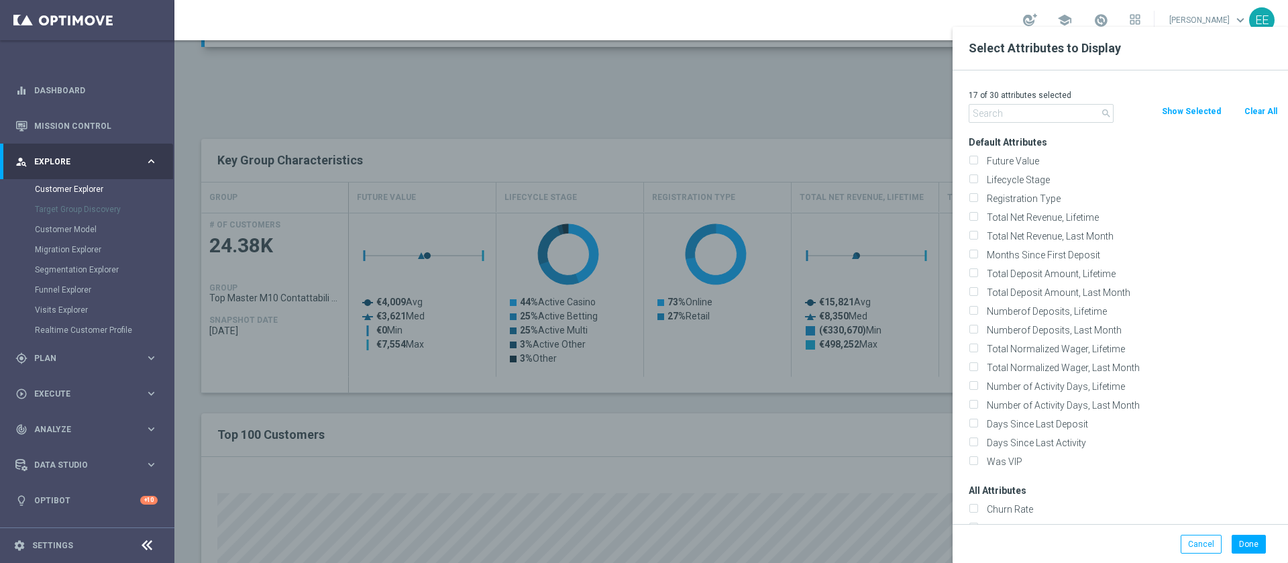
checkbox input "false"
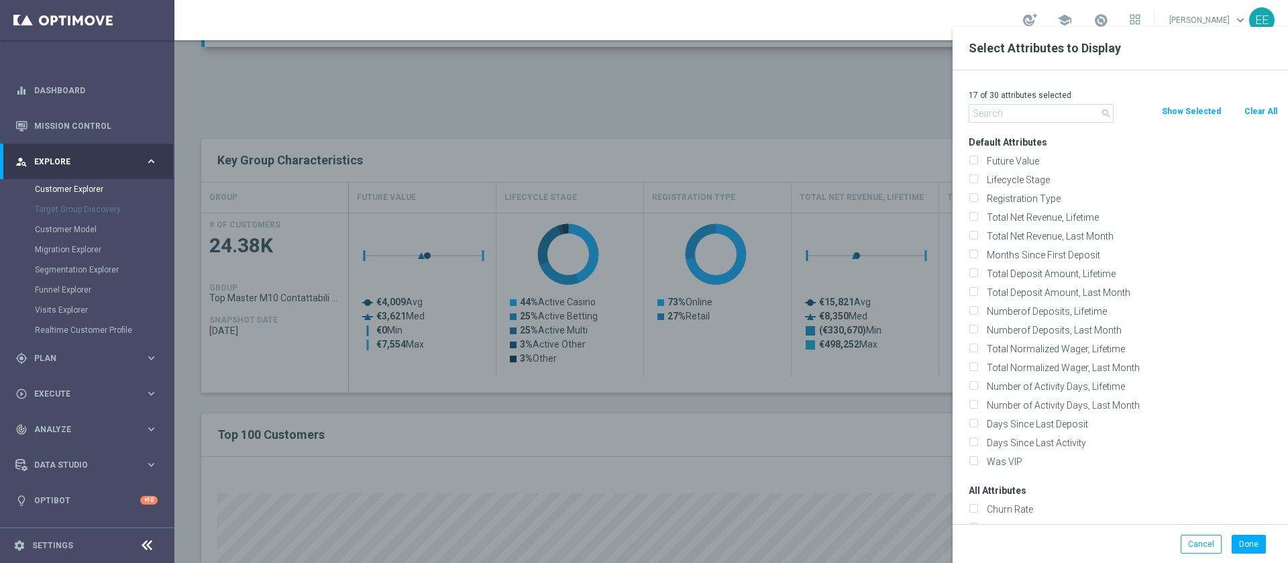
checkbox input "false"
click at [1043, 111] on input "text" at bounding box center [1041, 113] width 145 height 19
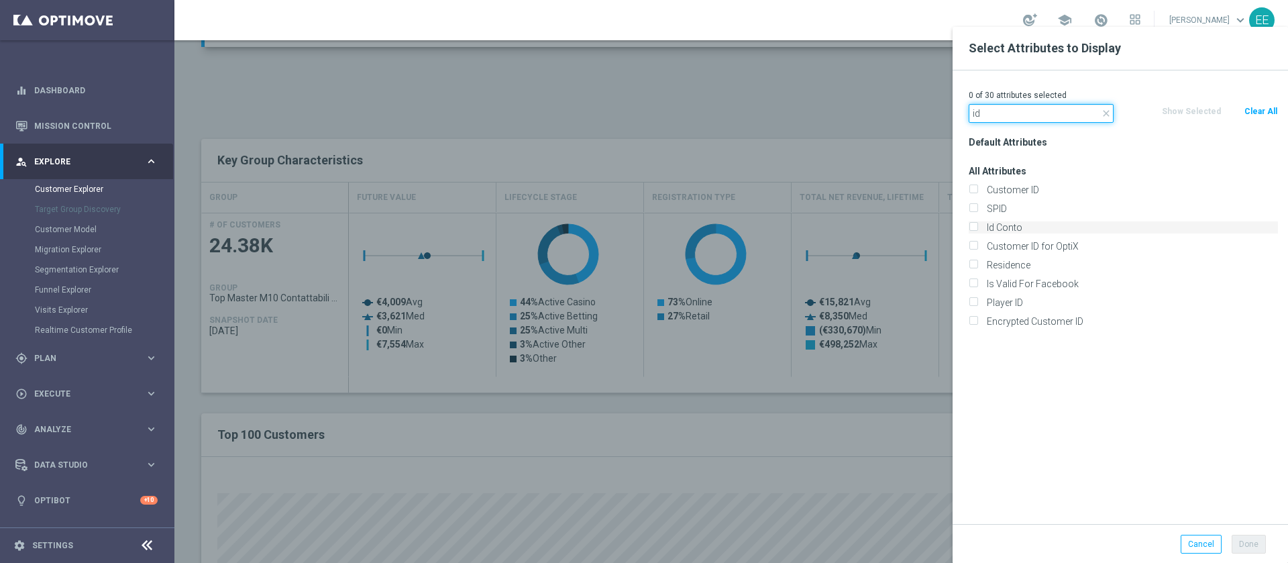
type input "id"
click at [1027, 225] on label "Id Conto" at bounding box center [1130, 227] width 296 height 12
click at [978, 225] on input "Id Conto" at bounding box center [973, 229] width 9 height 9
checkbox input "true"
click at [1257, 543] on button "Done" at bounding box center [1249, 544] width 34 height 19
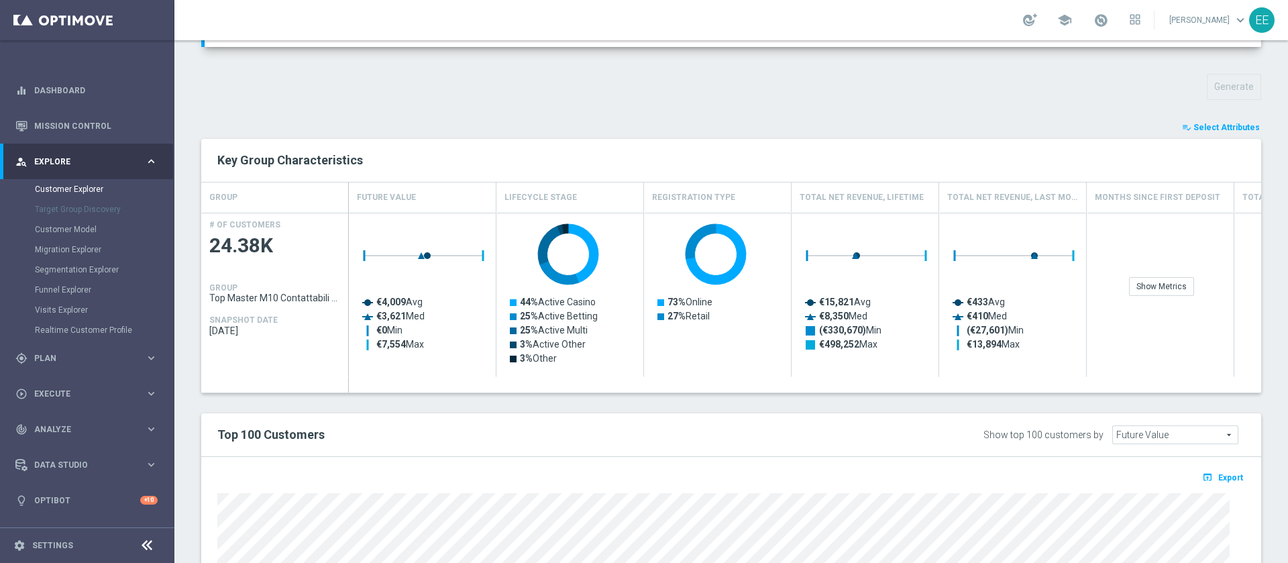
type input "Search"
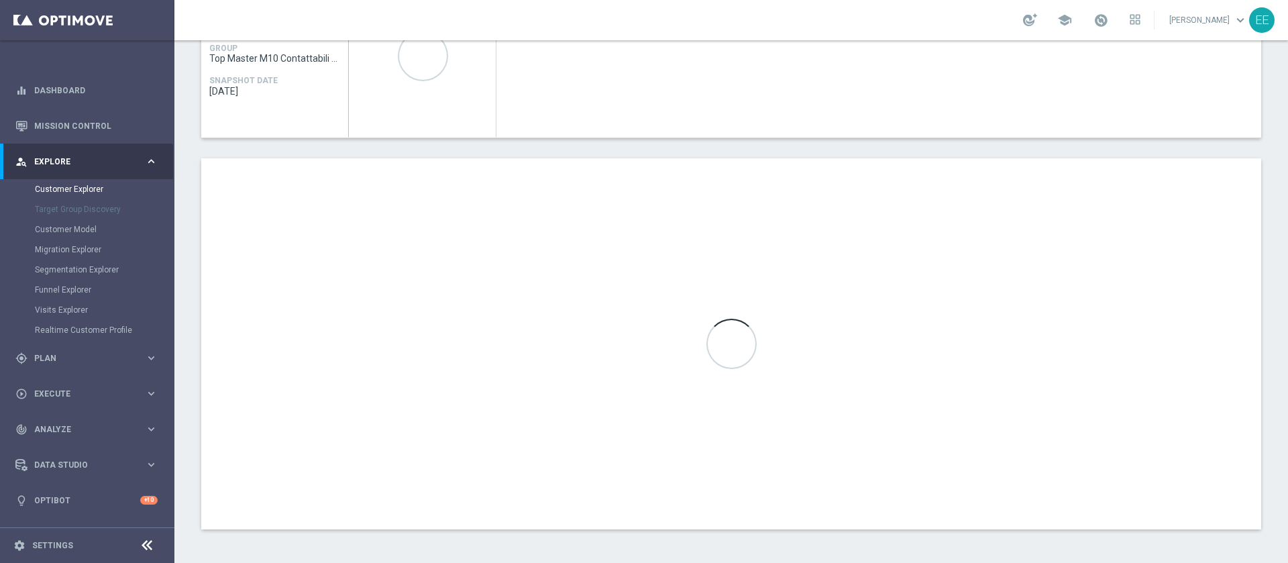
scroll to position [692, 0]
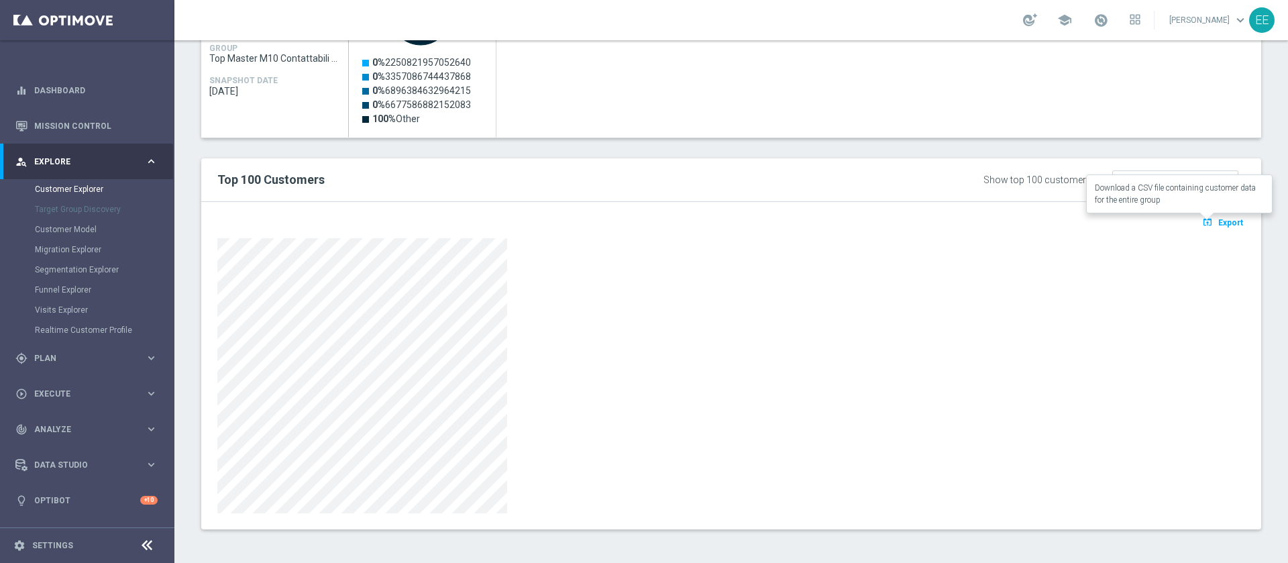
click at [1222, 226] on span "Export" at bounding box center [1230, 222] width 25 height 9
click at [764, 262] on div at bounding box center [731, 375] width 1028 height 275
